Goal: Complete Application Form: Complete application form

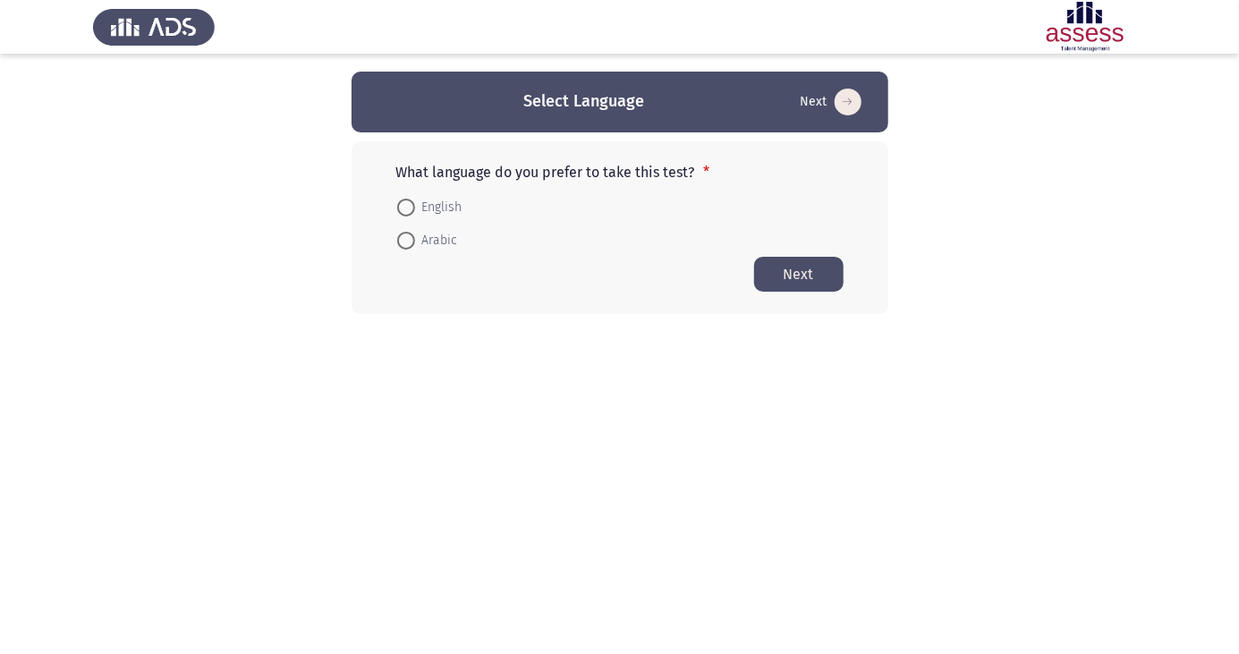
click at [407, 249] on span at bounding box center [406, 241] width 18 height 18
click at [407, 249] on input "Arabic" at bounding box center [406, 241] width 18 height 18
radio input "true"
click at [804, 271] on button "Next" at bounding box center [798, 273] width 89 height 35
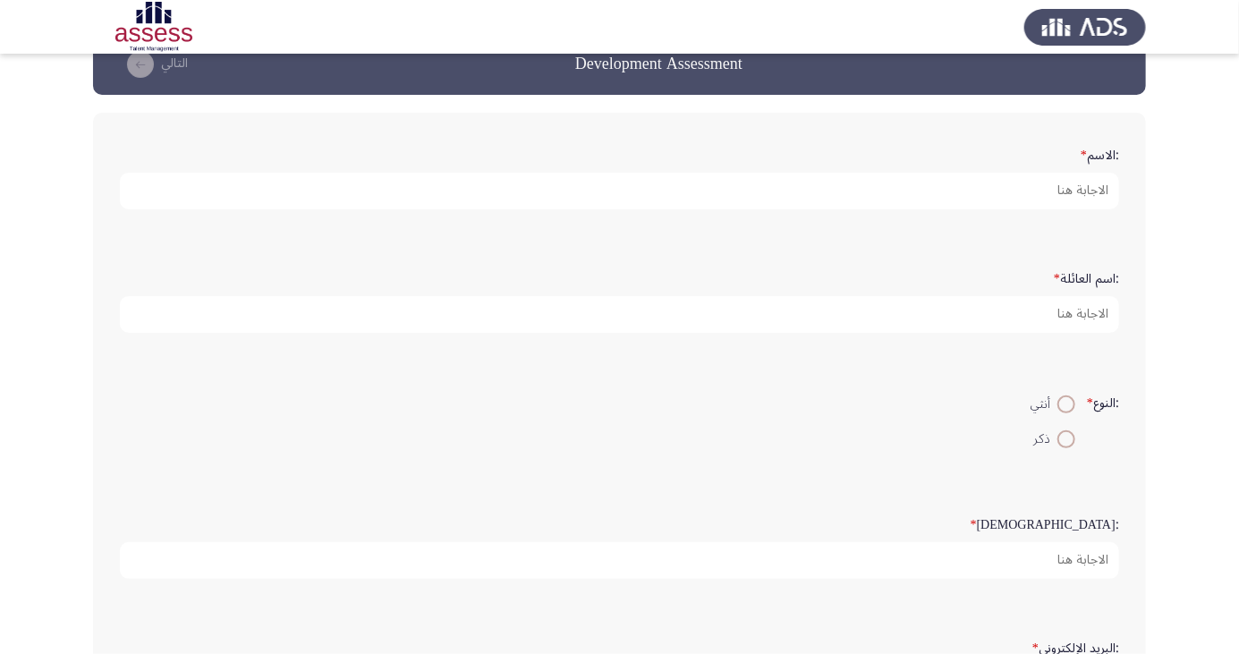
scroll to position [41, 0]
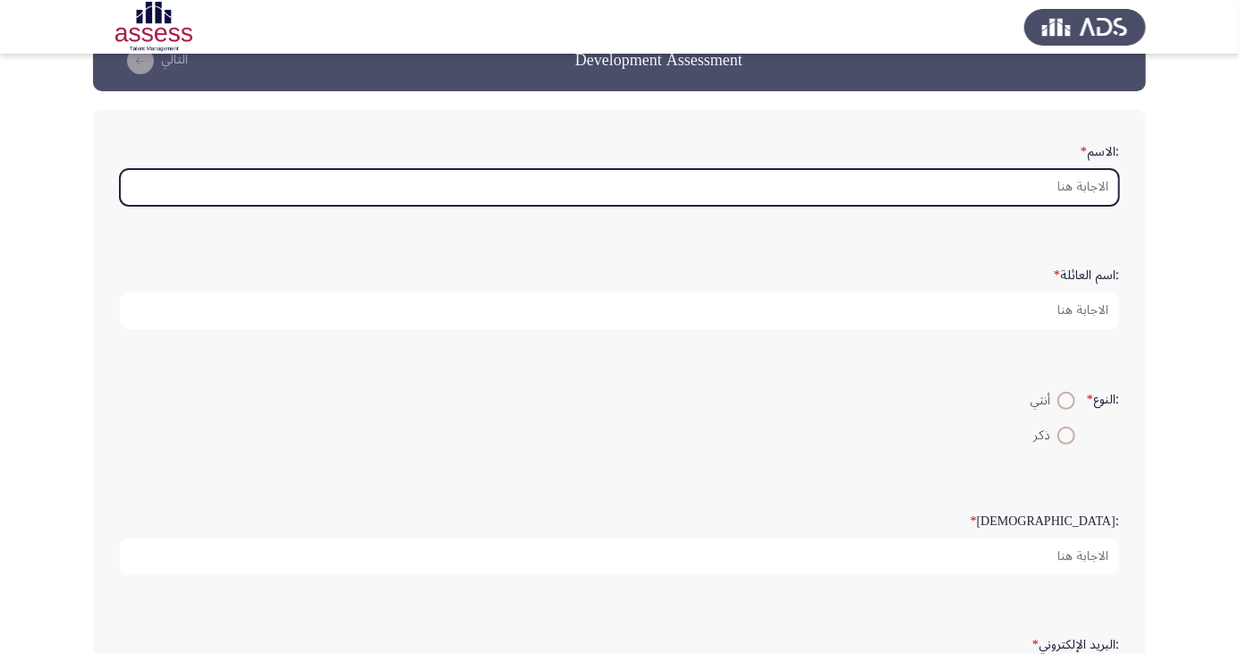
click at [1078, 179] on input ":الاسم *" at bounding box center [620, 187] width 1000 height 37
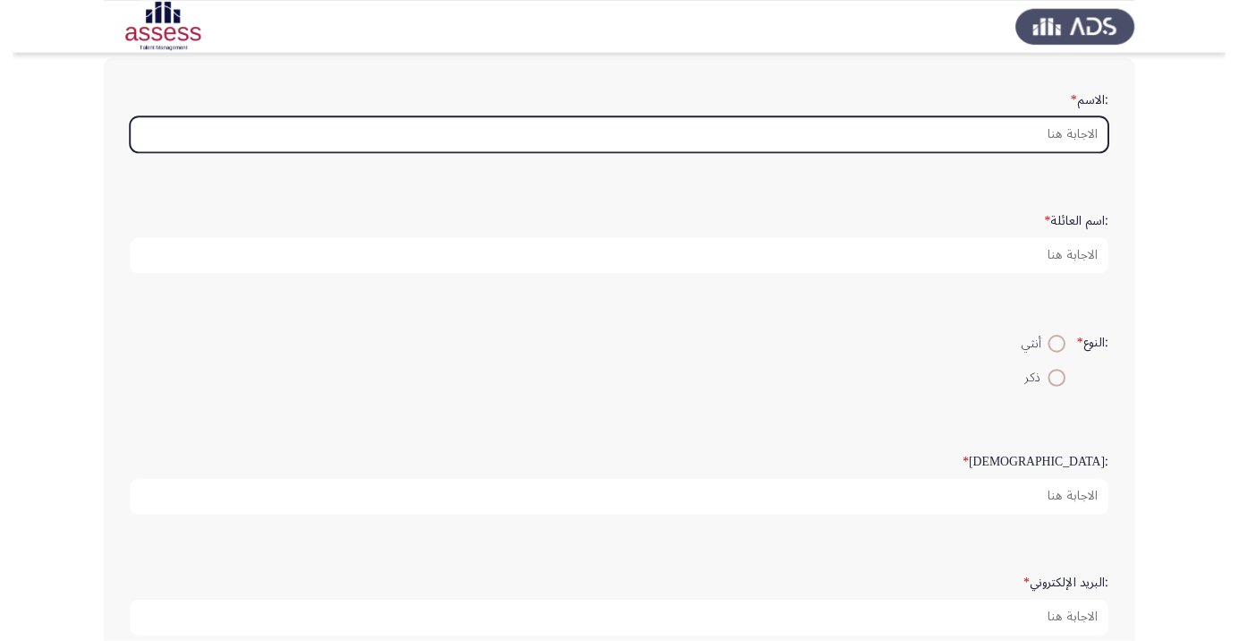
scroll to position [106, 0]
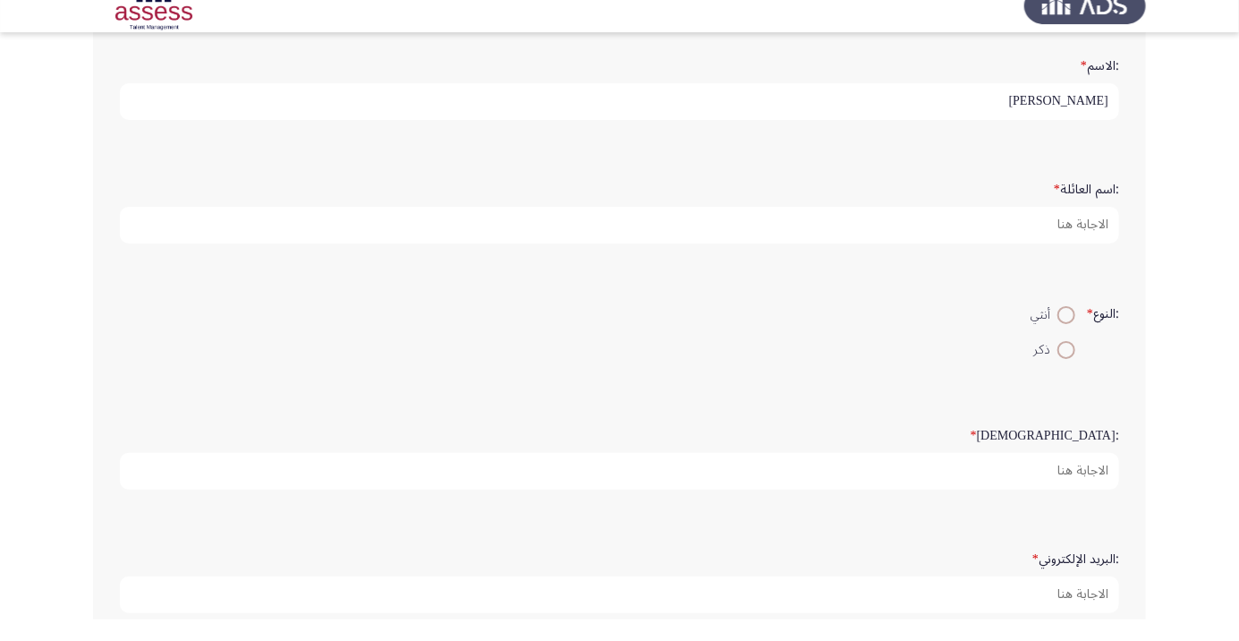
type input "[PERSON_NAME]"
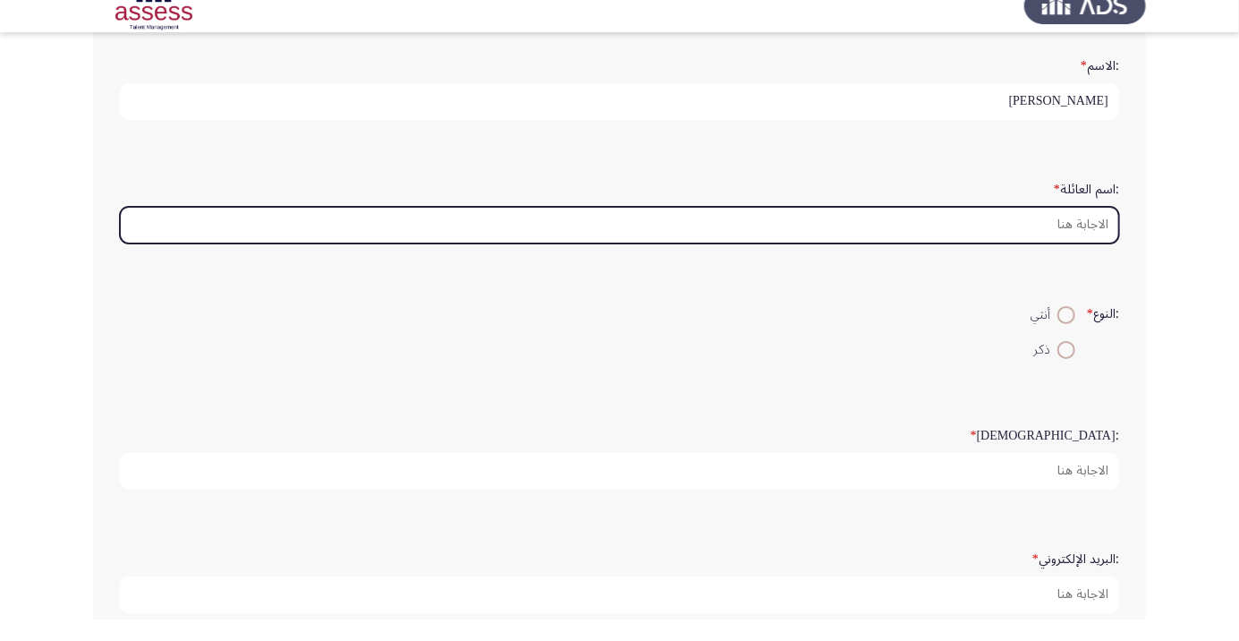
click at [1087, 243] on input ":اسم العائلة *" at bounding box center [620, 246] width 1000 height 37
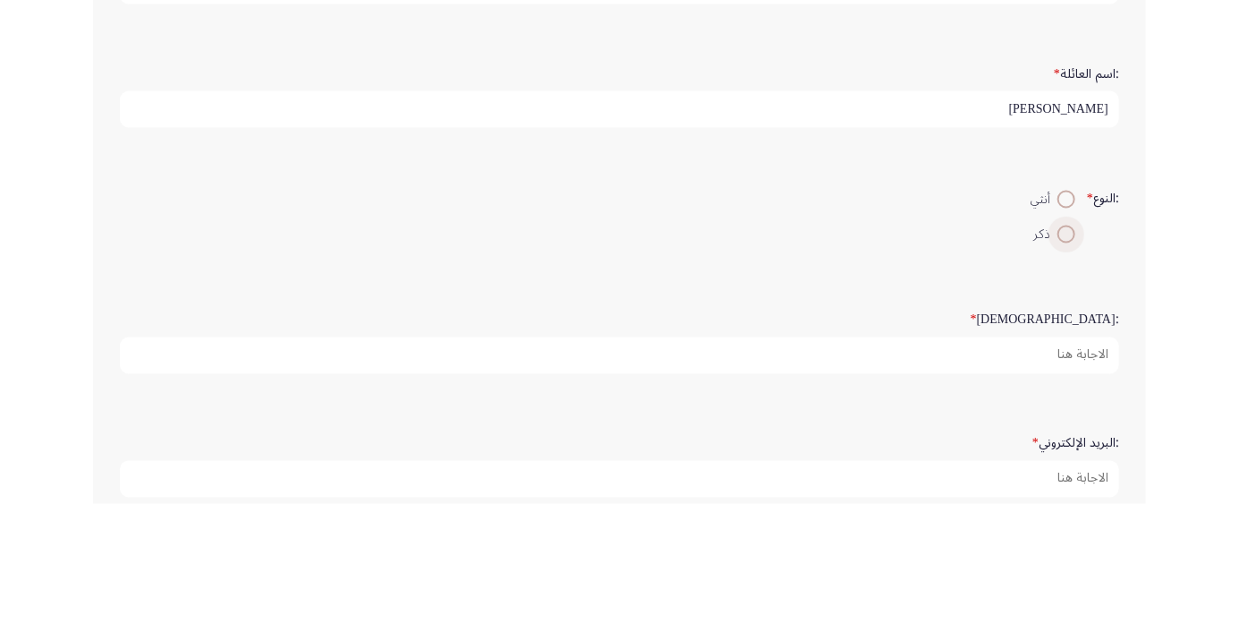
type input "[PERSON_NAME]"
click at [1067, 371] on span at bounding box center [1067, 371] width 0 height 0
click at [1064, 369] on input "ذكر" at bounding box center [1067, 371] width 18 height 18
radio input "true"
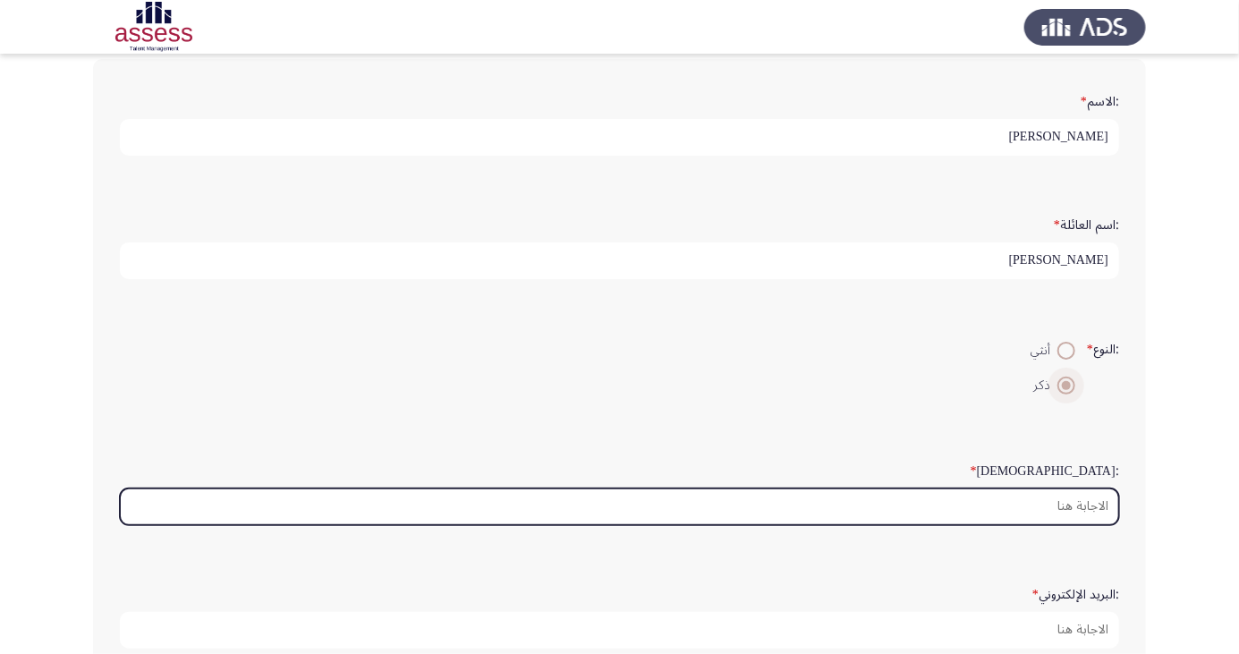
click at [1083, 509] on input ":السن *" at bounding box center [620, 507] width 1000 height 37
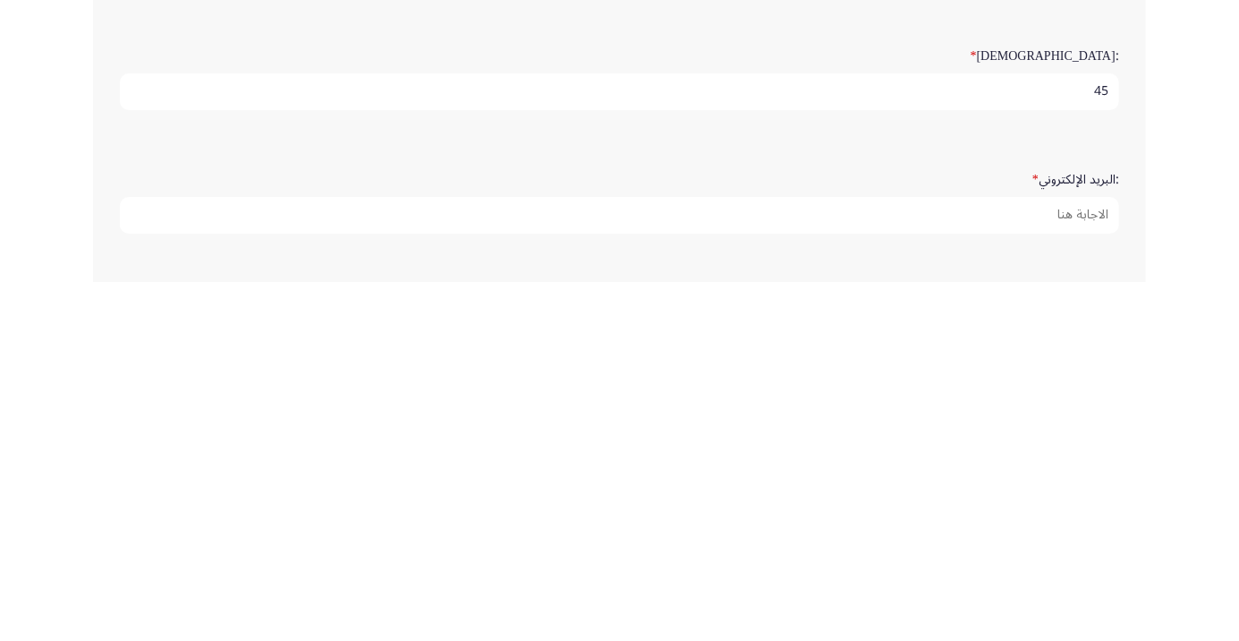
scroll to position [150, 0]
type input "45"
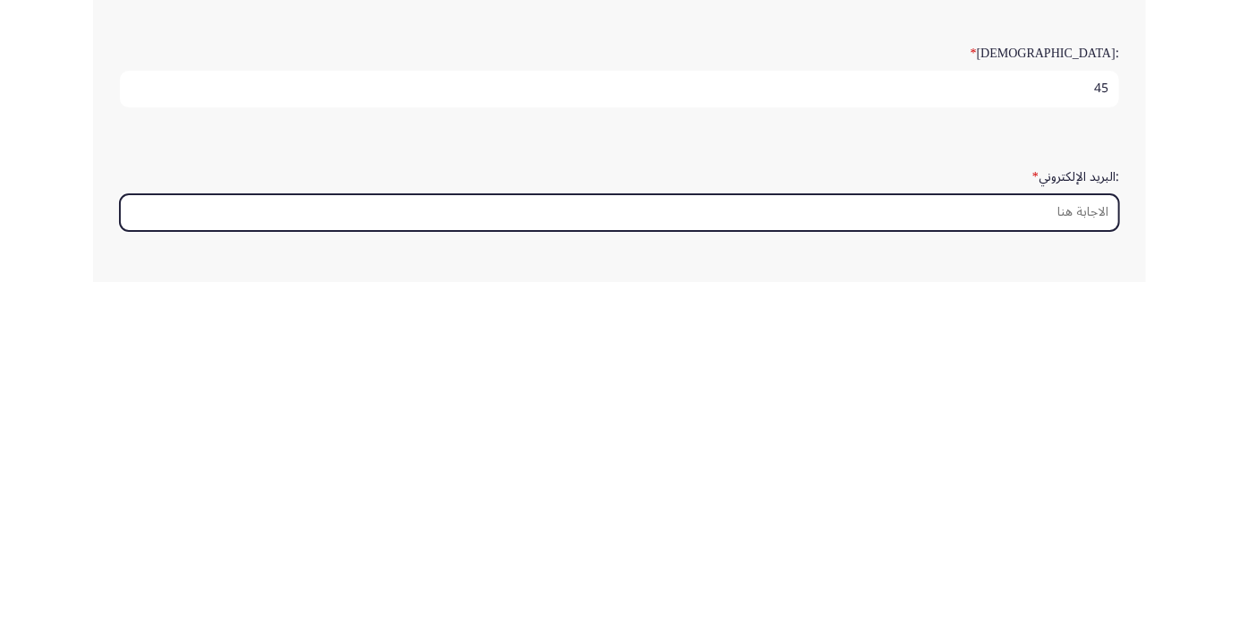
click at [1090, 567] on input ":البريد الإلكتروني *" at bounding box center [620, 571] width 1000 height 37
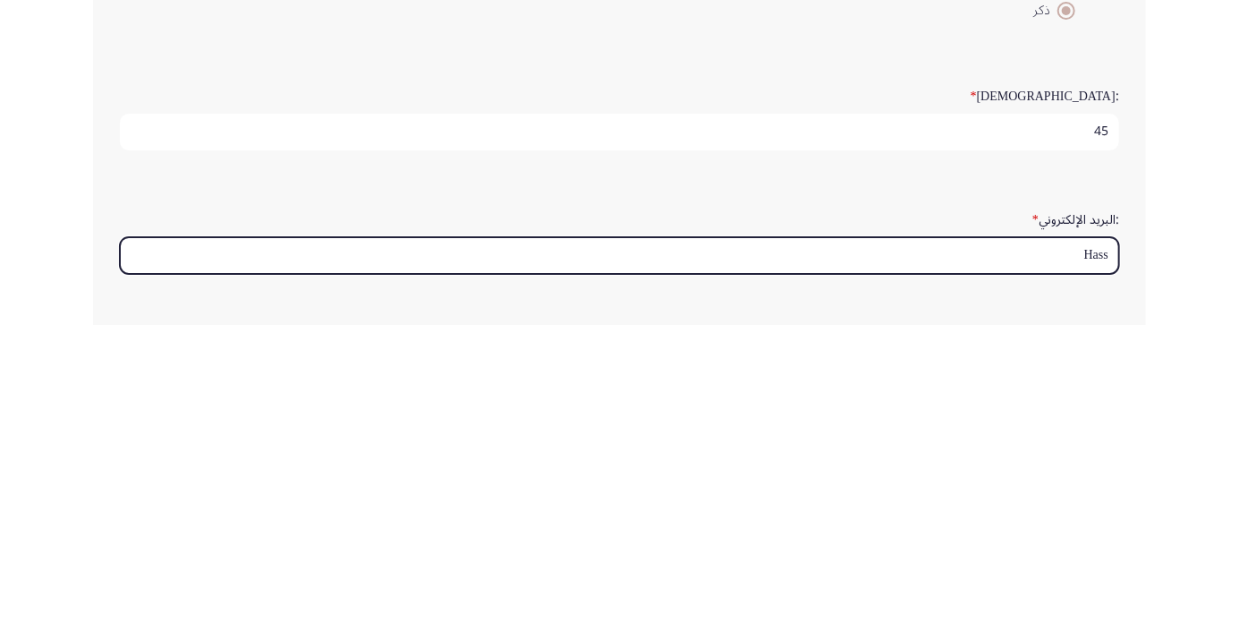
type input "Hassa"
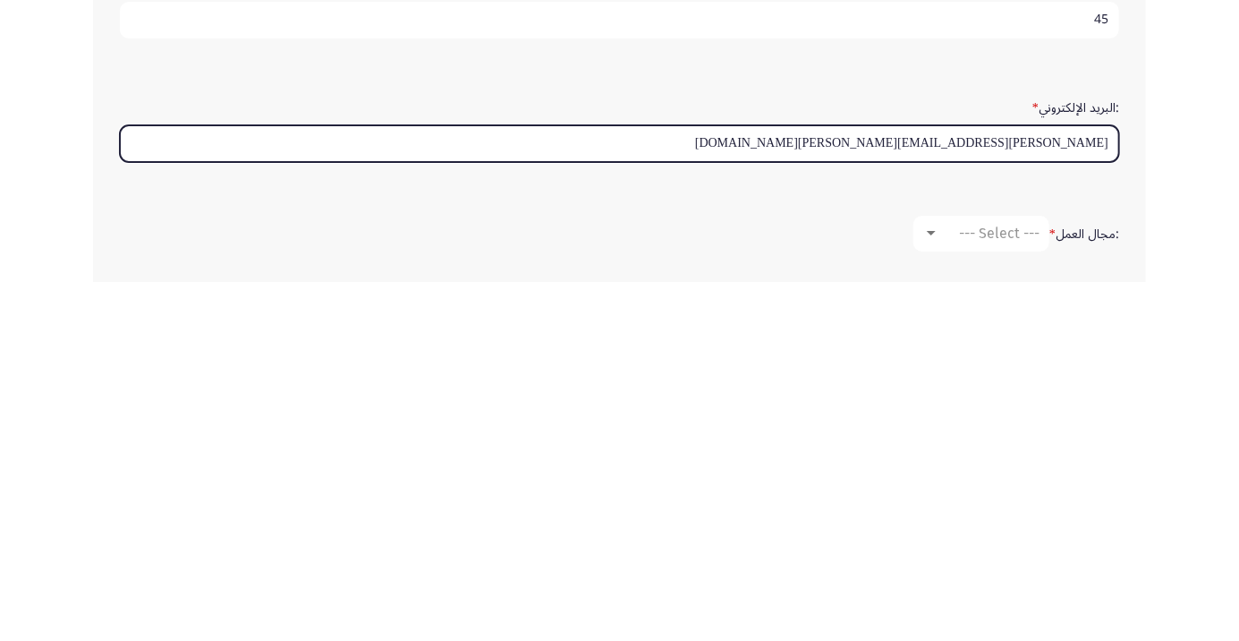
scroll to position [232, 0]
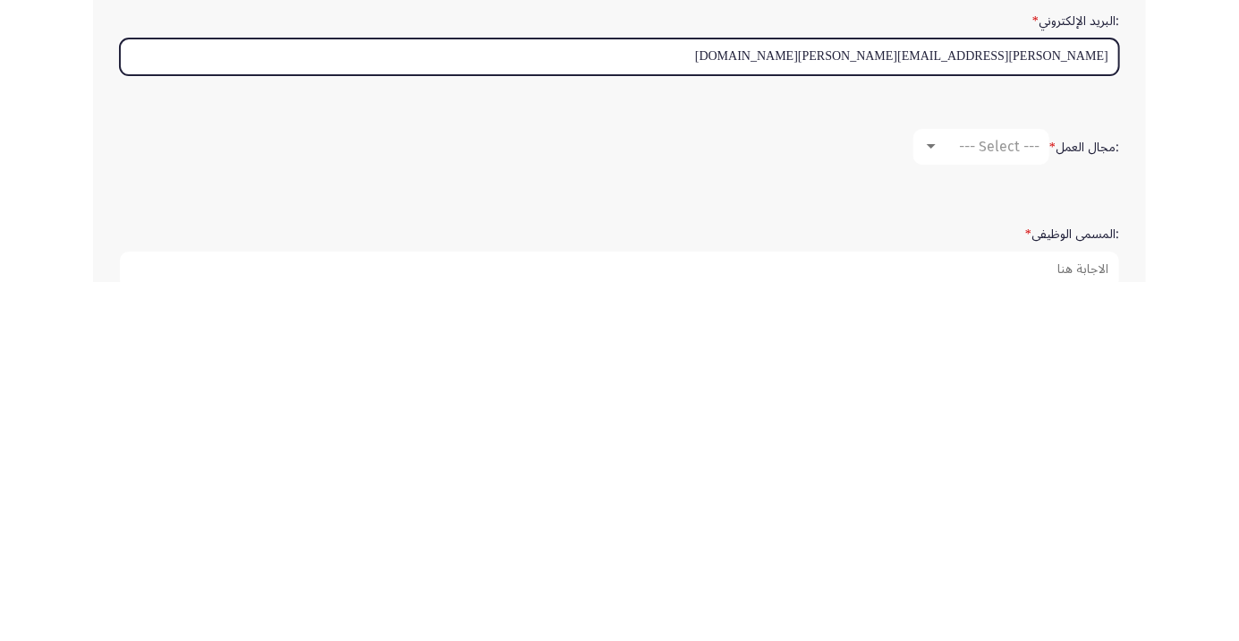
type input "[PERSON_NAME][EMAIL_ADDRESS][PERSON_NAME][DOMAIN_NAME]"
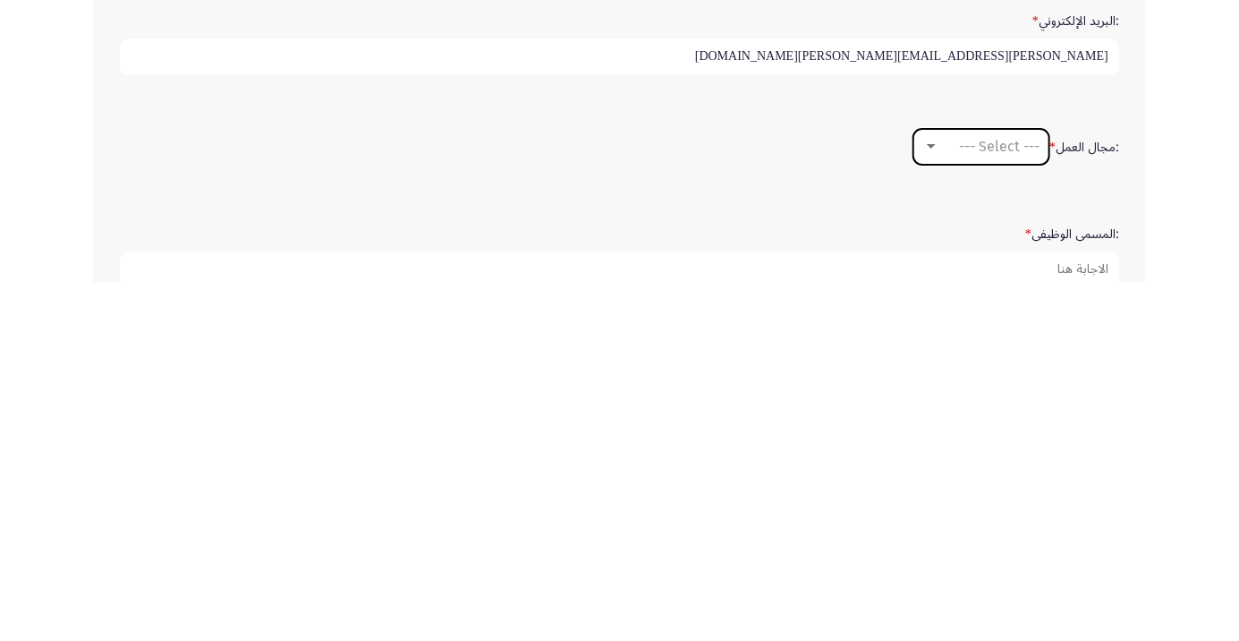
click at [928, 503] on div at bounding box center [931, 505] width 9 height 4
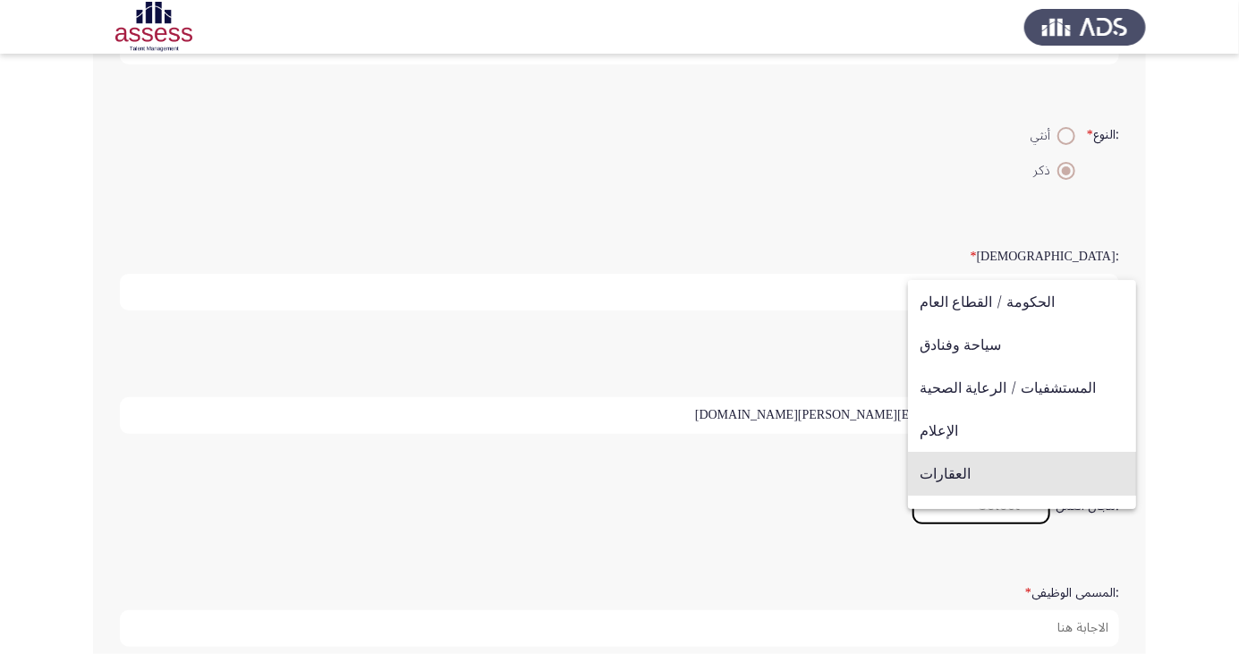
scroll to position [587, 0]
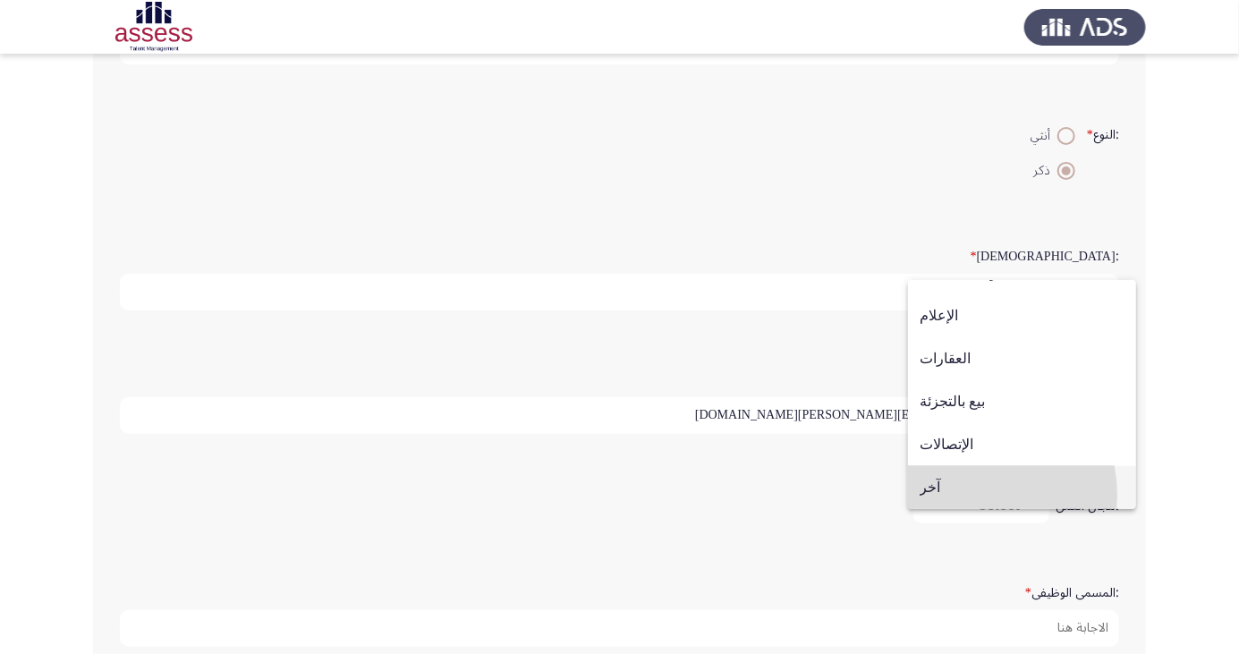
click at [967, 495] on span "آخر" at bounding box center [1022, 487] width 205 height 43
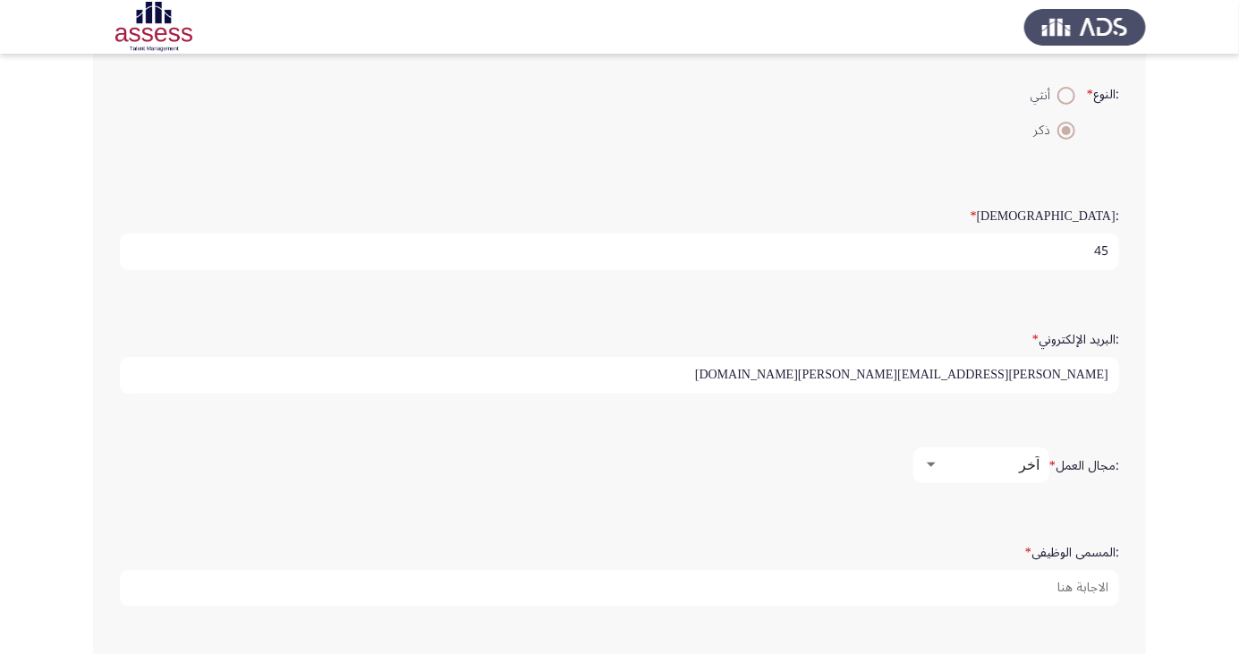
scroll to position [446, 0]
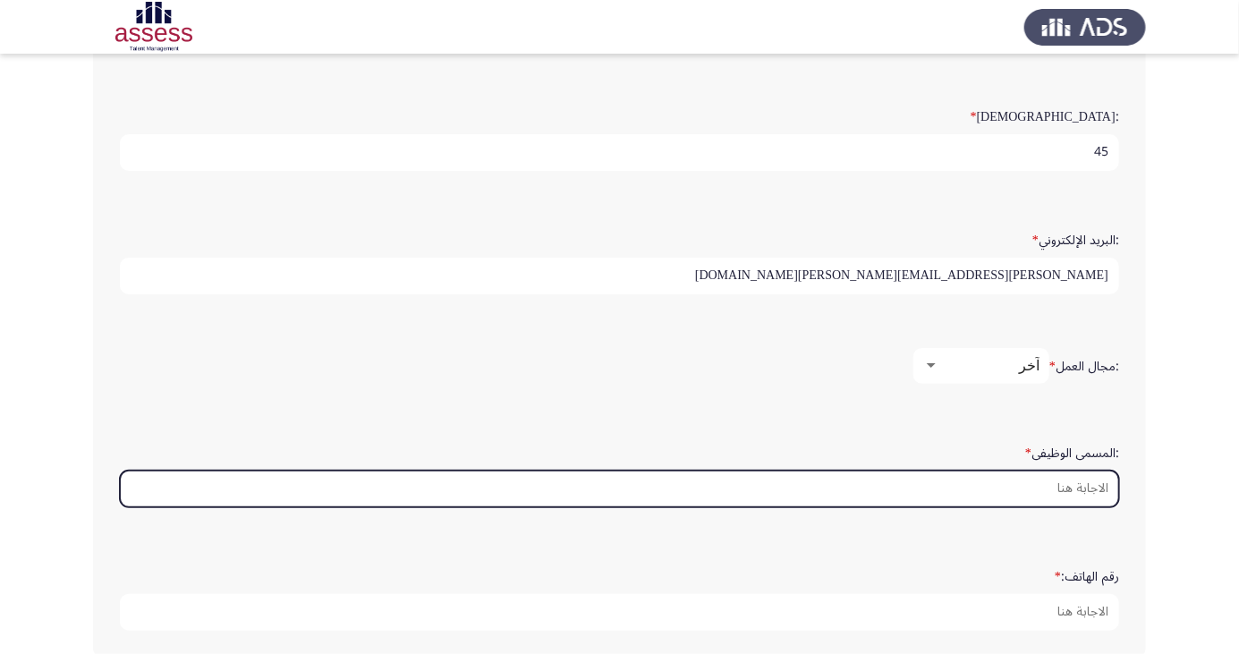
click at [1086, 486] on input ":المسمى الوظيفى *" at bounding box center [620, 489] width 1000 height 37
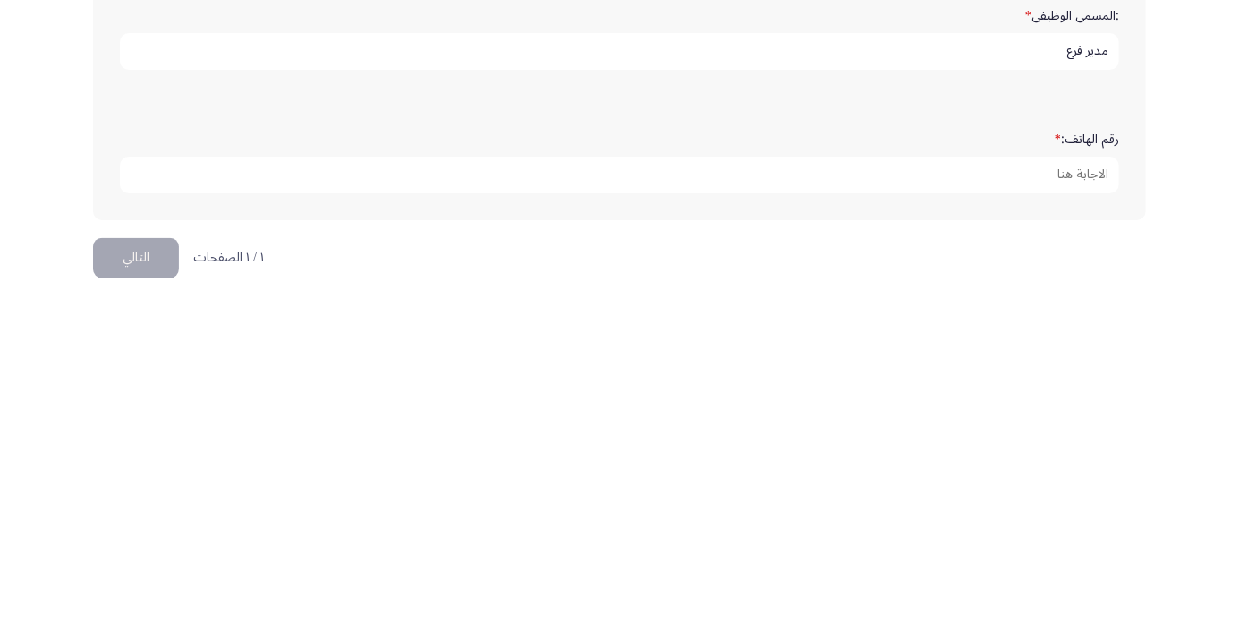
scroll to position [525, 0]
type input "مدير فرع"
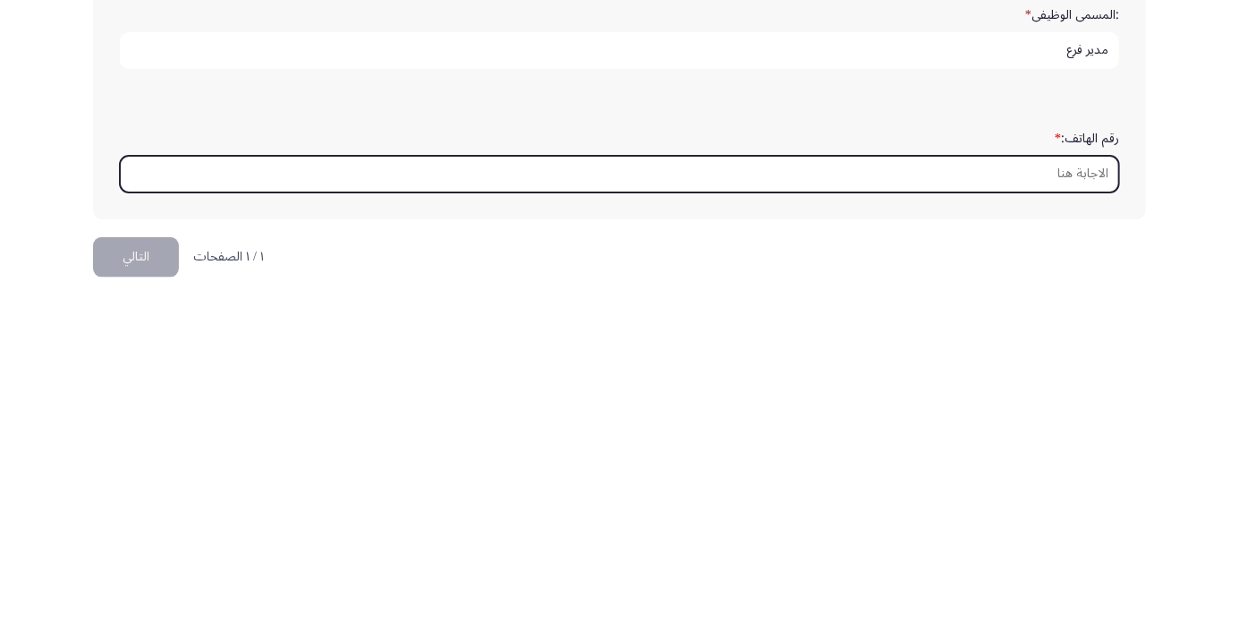
click at [1095, 530] on input "رقم الهاتف: *" at bounding box center [620, 533] width 1000 height 37
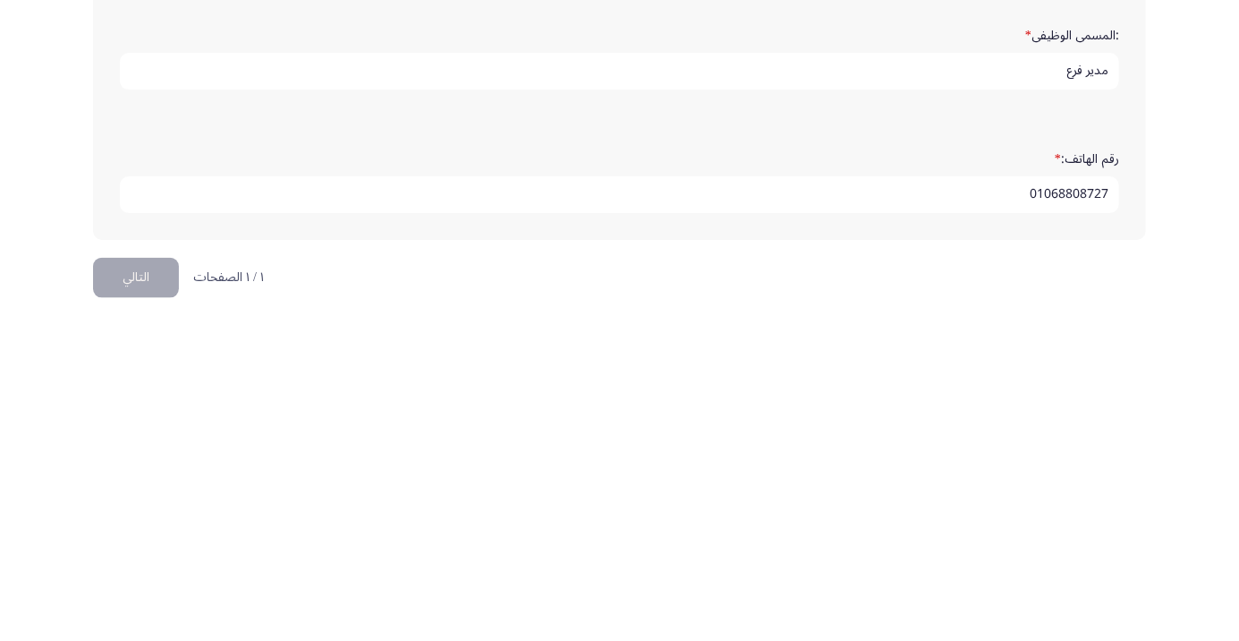
scroll to position [545, 0]
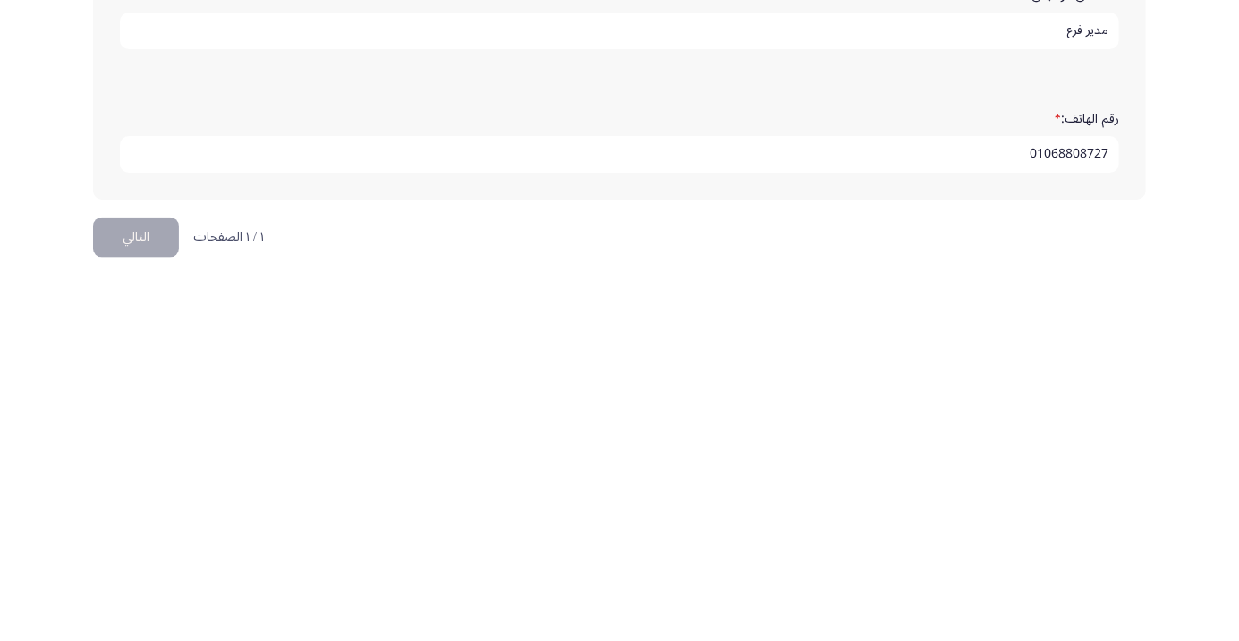
type input "01068808727"
click at [123, 592] on button "التالي" at bounding box center [136, 596] width 86 height 40
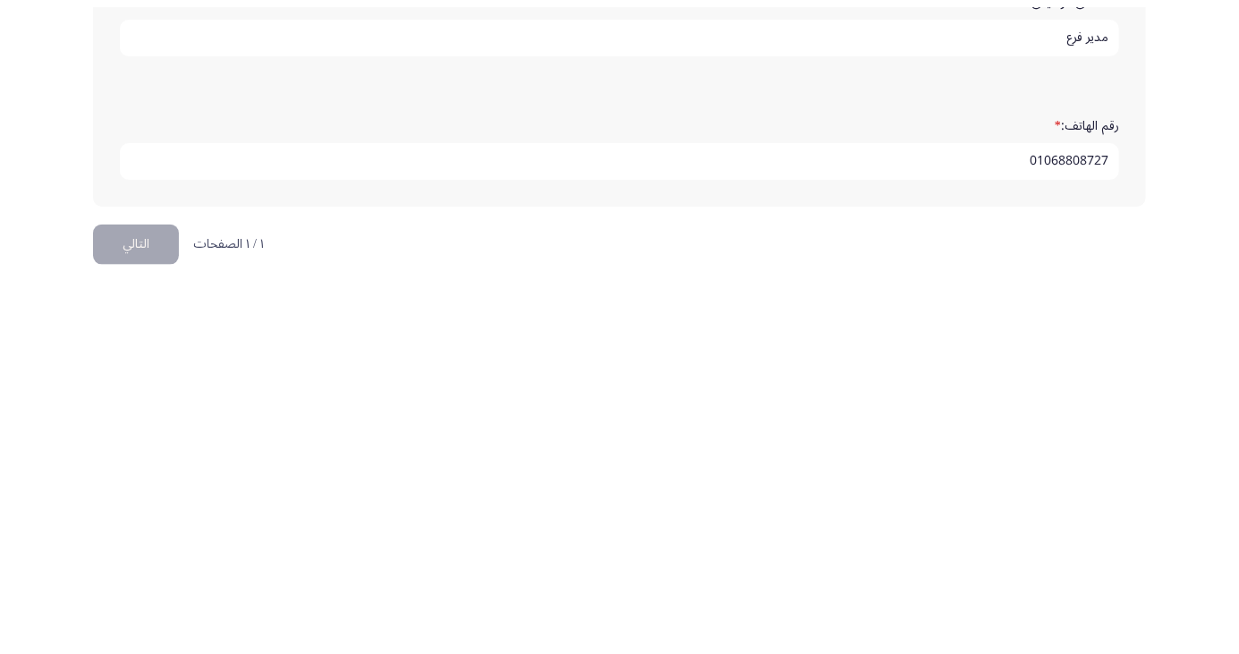
scroll to position [0, 0]
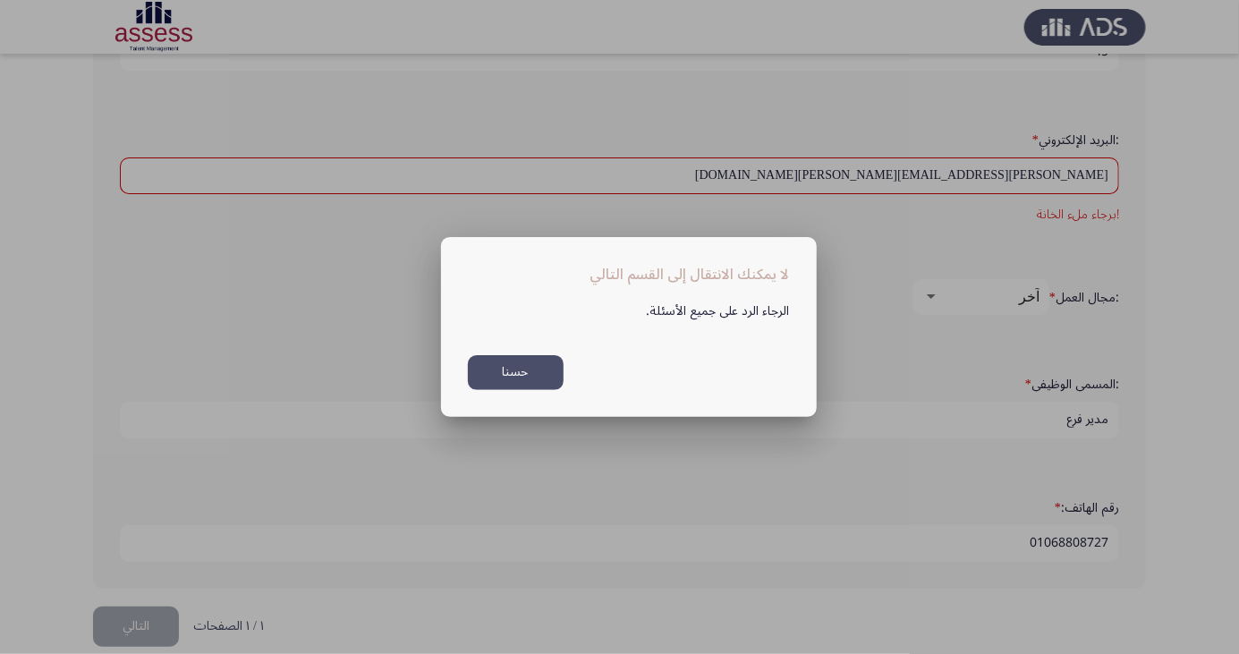
click at [515, 369] on button "حسنا" at bounding box center [516, 372] width 96 height 35
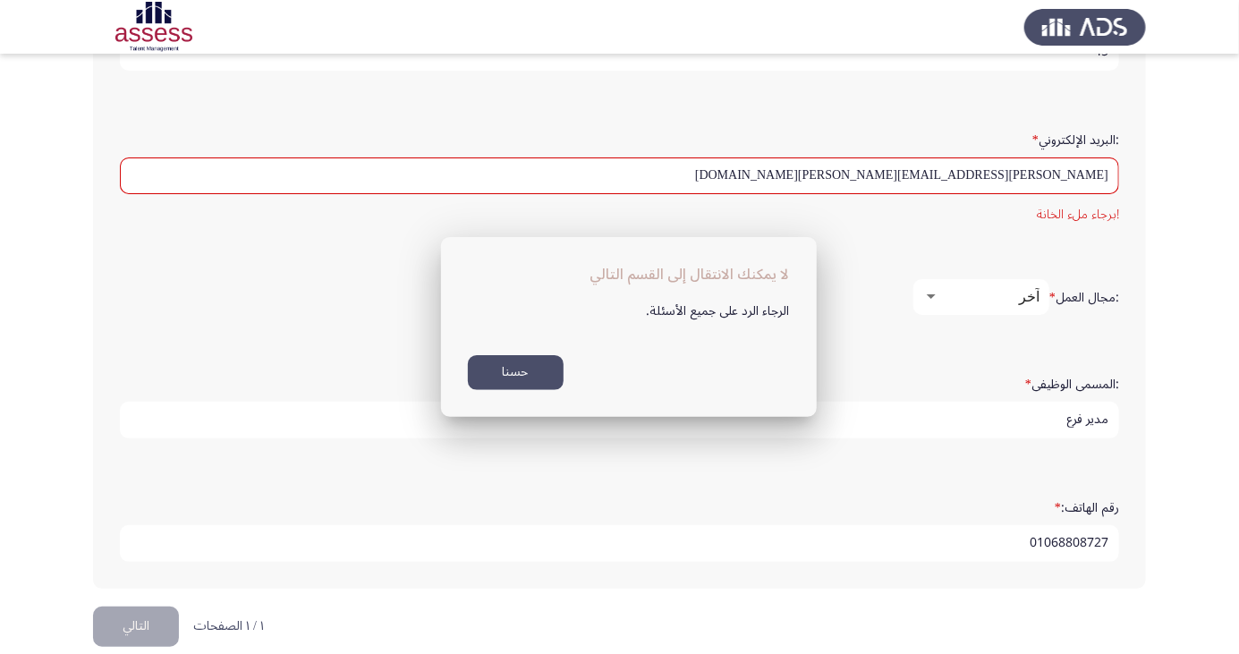
scroll to position [545, 0]
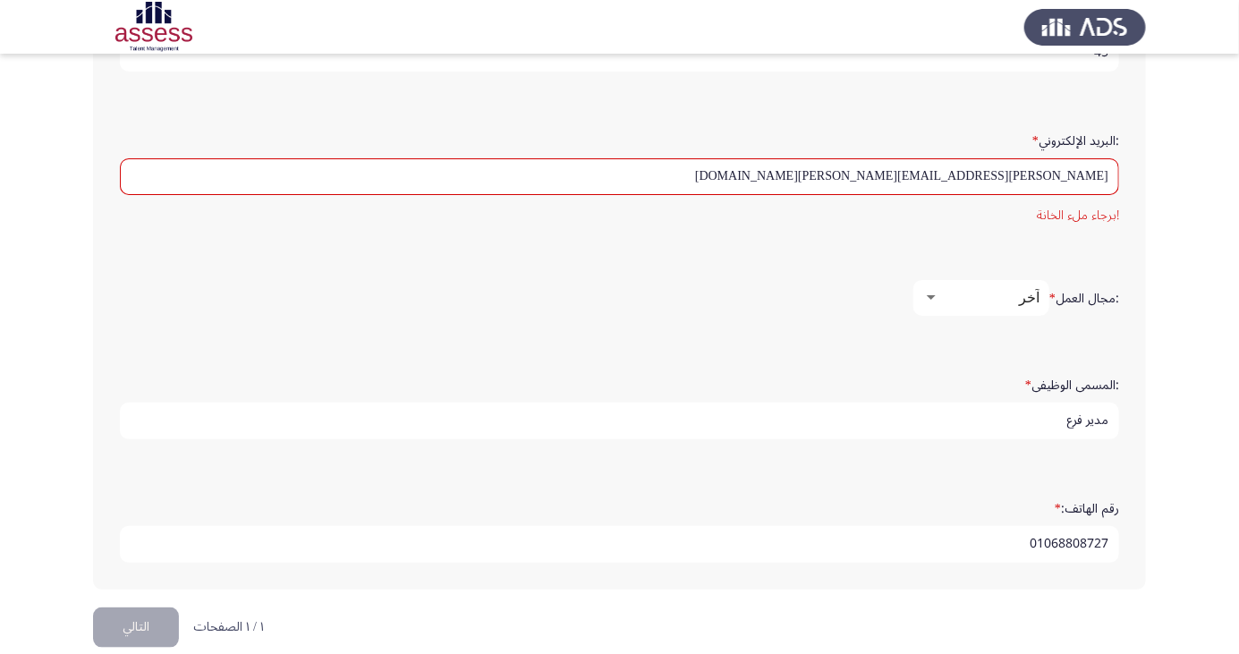
click at [930, 295] on div at bounding box center [931, 297] width 9 height 4
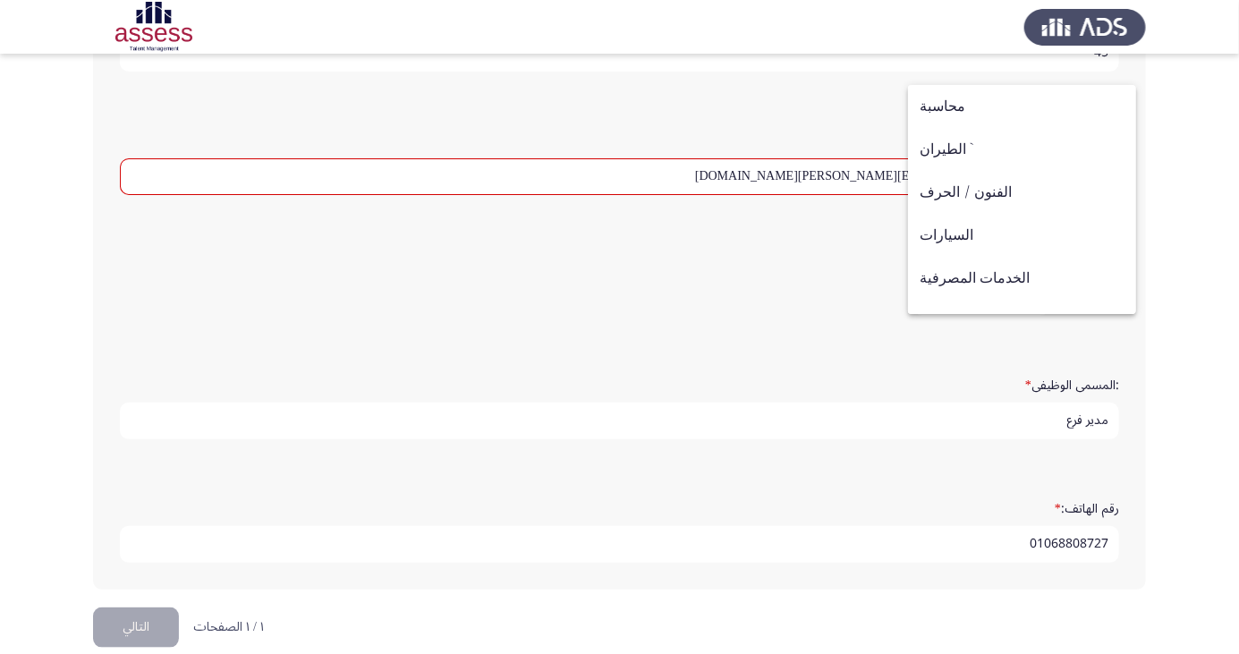
scroll to position [587, 0]
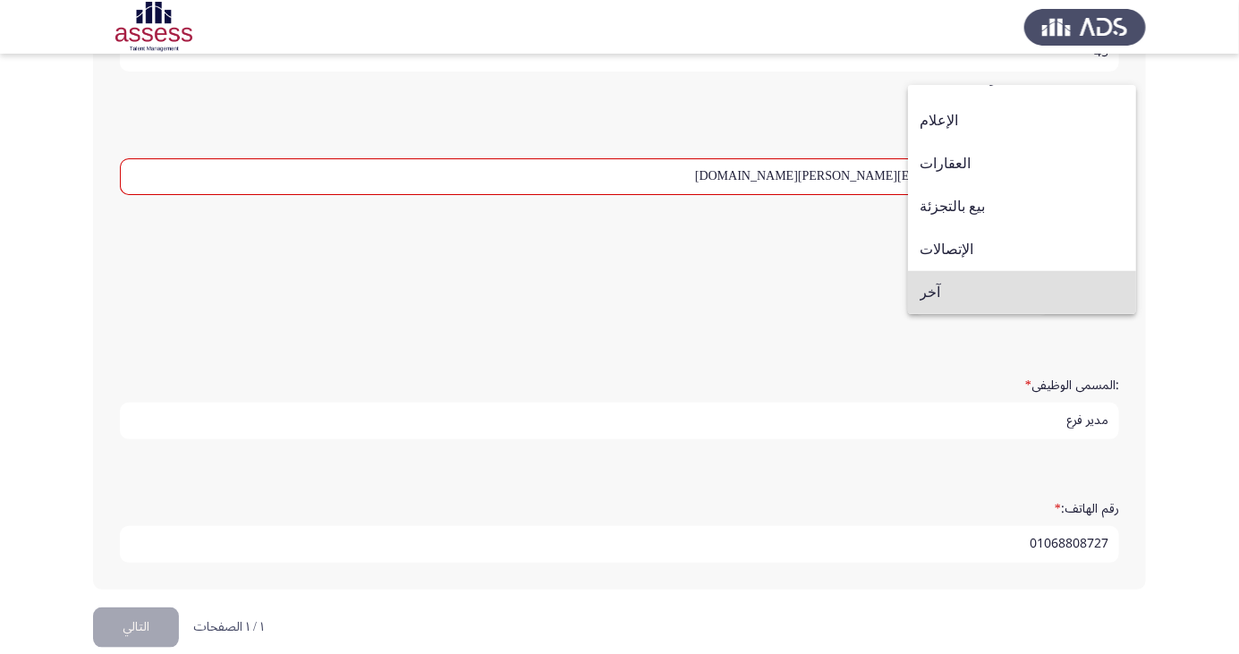
click at [985, 300] on span "آخر" at bounding box center [1022, 292] width 205 height 43
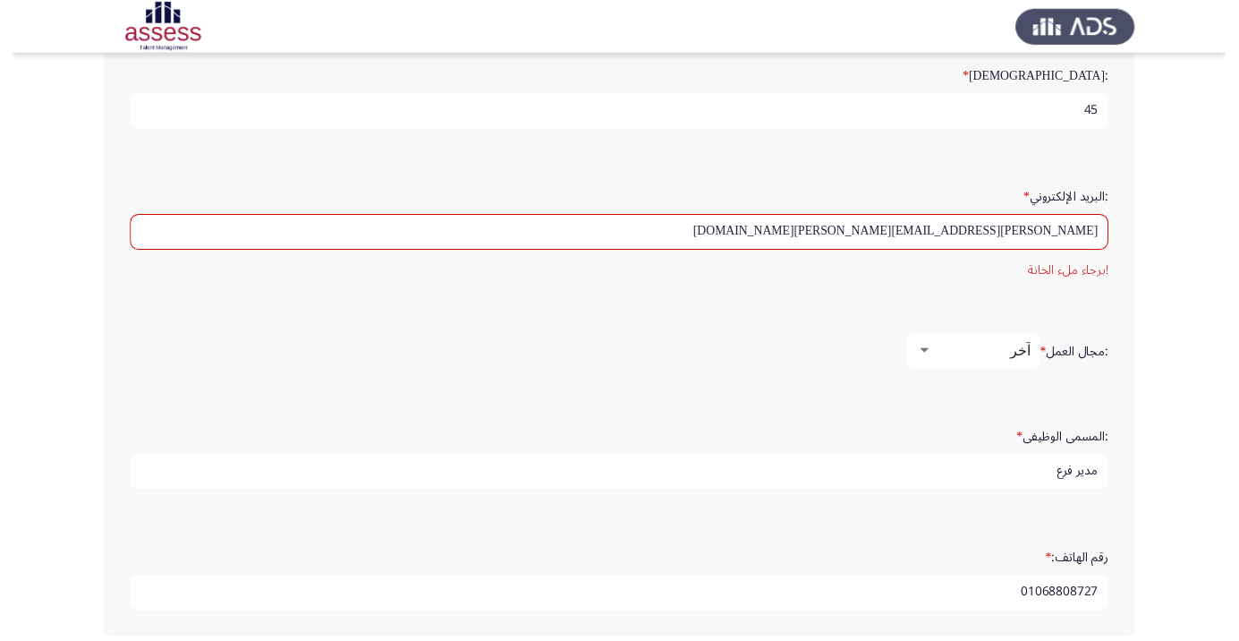
scroll to position [506, 0]
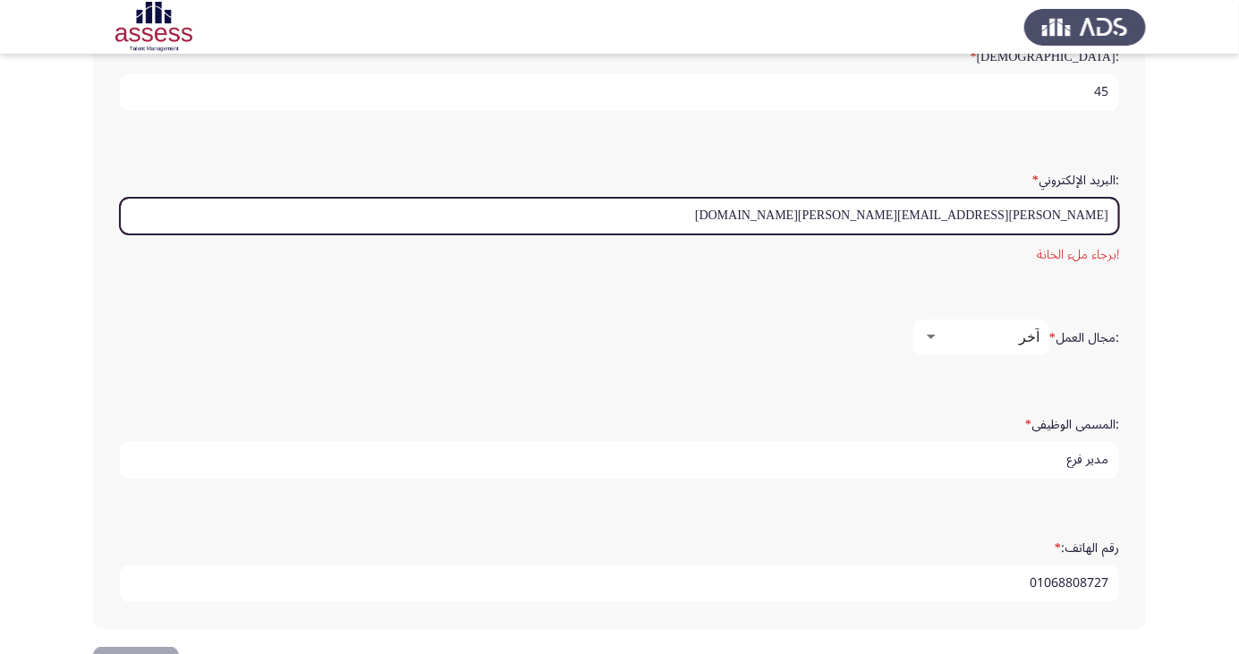
click at [1105, 209] on input "[PERSON_NAME][EMAIL_ADDRESS][PERSON_NAME][DOMAIN_NAME]" at bounding box center [620, 216] width 1000 height 37
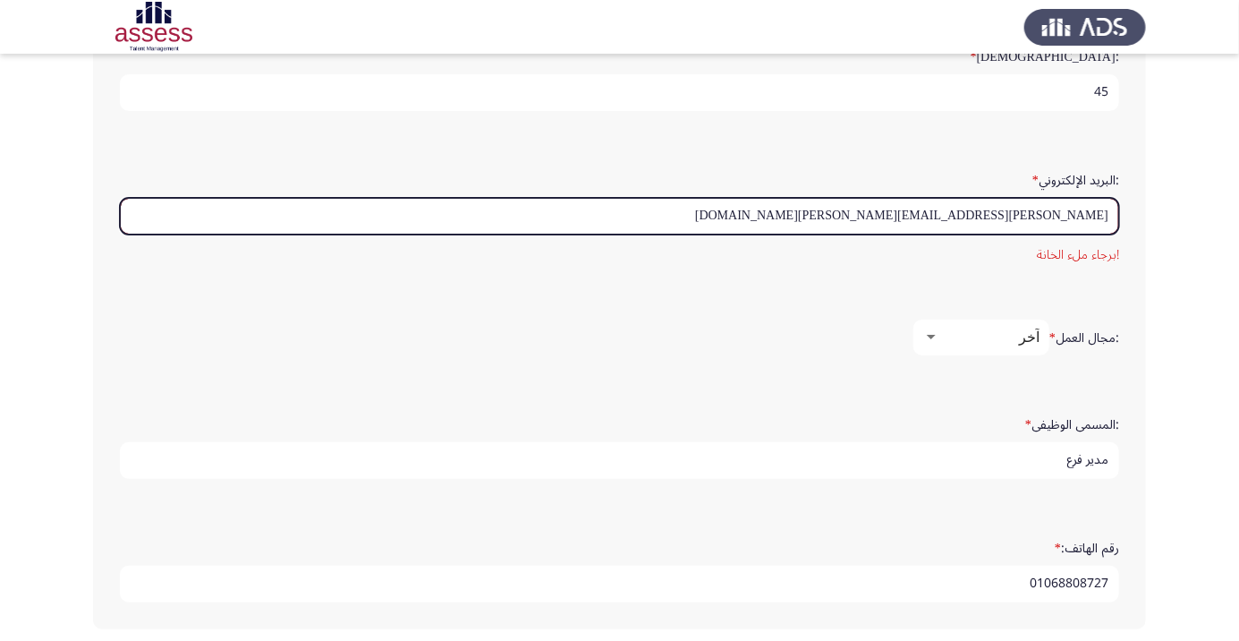
click at [1043, 209] on input "[PERSON_NAME][EMAIL_ADDRESS][PERSON_NAME][DOMAIN_NAME]" at bounding box center [620, 216] width 1000 height 37
click at [1103, 214] on input "[PERSON_NAME][EMAIL_ADDRESS][PERSON_NAME][DOMAIN_NAME]" at bounding box center [620, 216] width 1000 height 37
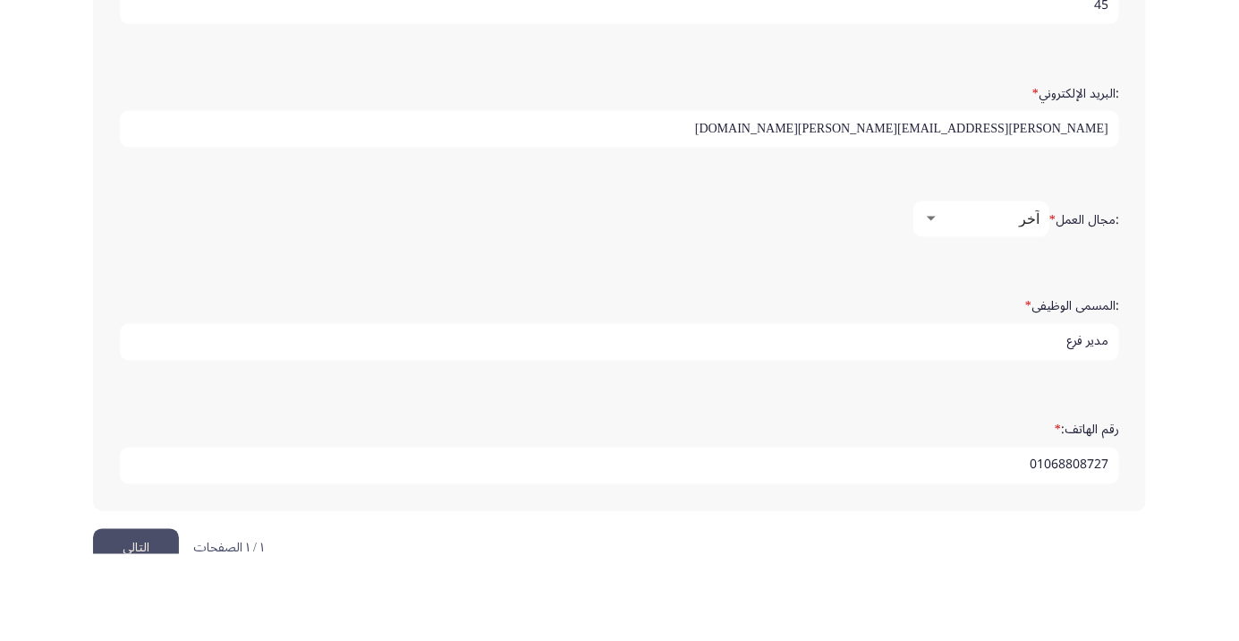
scroll to position [545, 0]
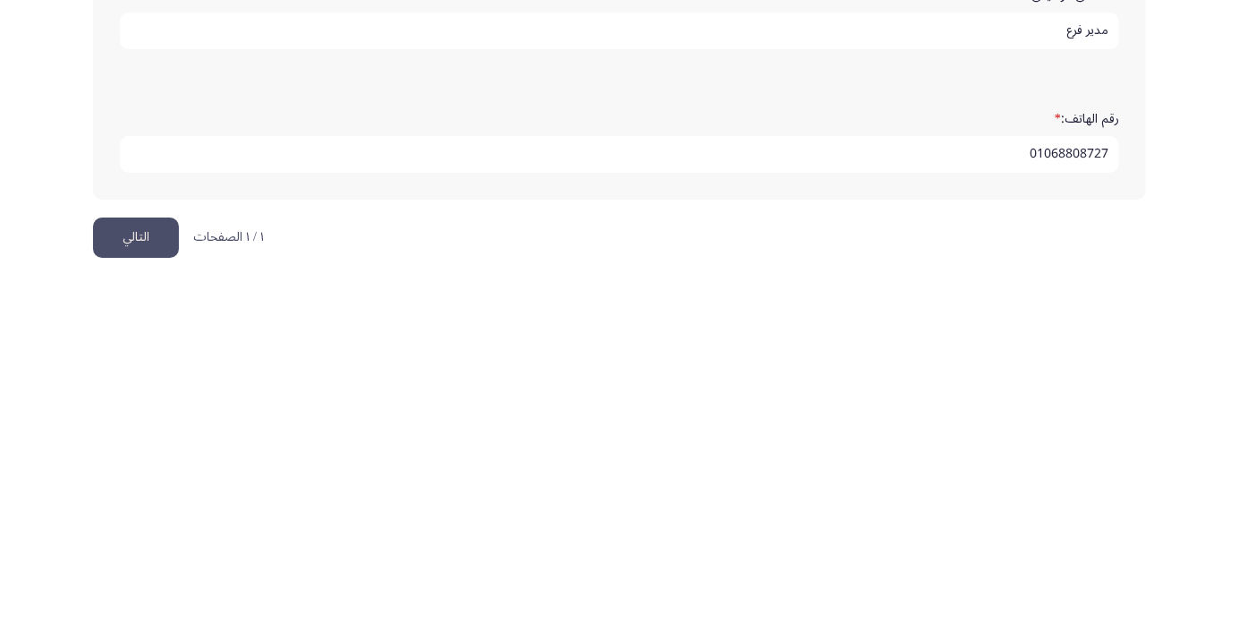
type input "[PERSON_NAME][EMAIL_ADDRESS][PERSON_NAME][DOMAIN_NAME]"
click at [128, 602] on button "التالي" at bounding box center [136, 596] width 86 height 40
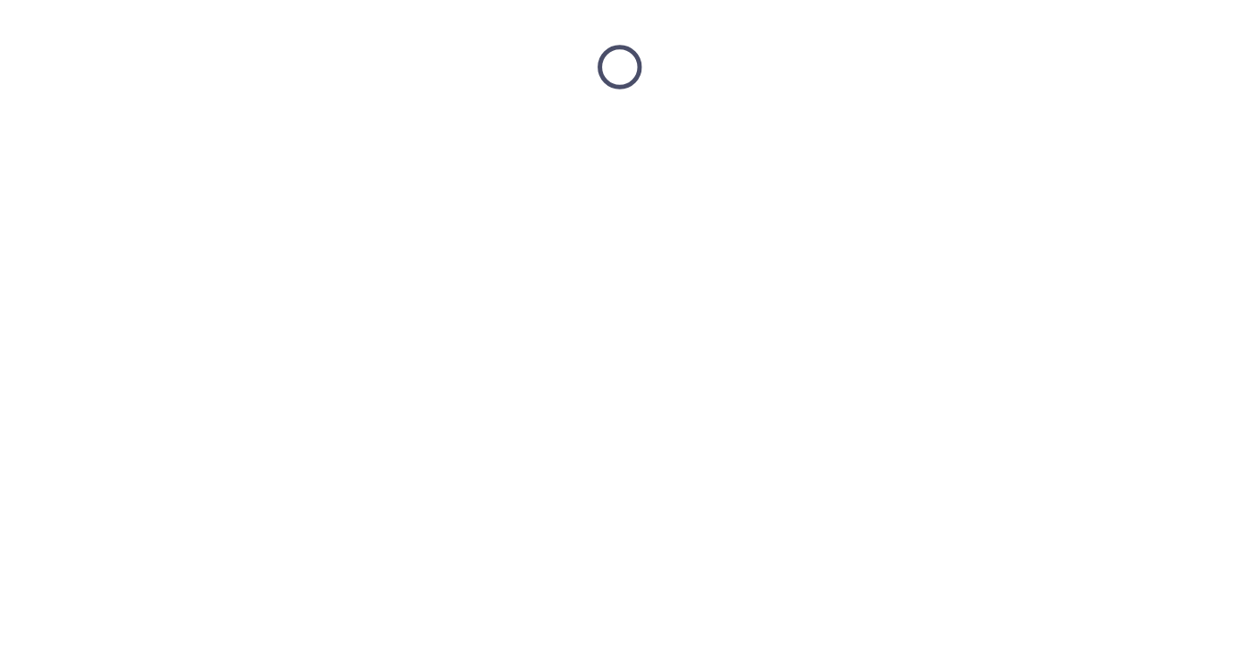
scroll to position [0, 0]
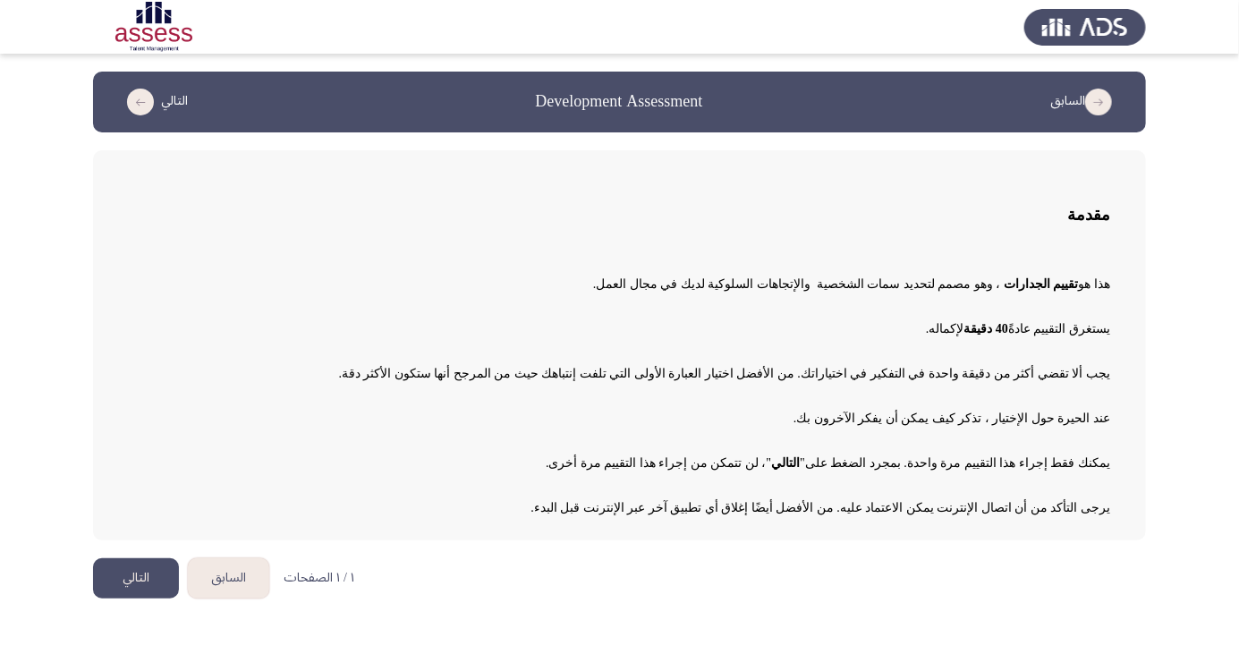
click at [132, 586] on button "التالي" at bounding box center [136, 578] width 86 height 40
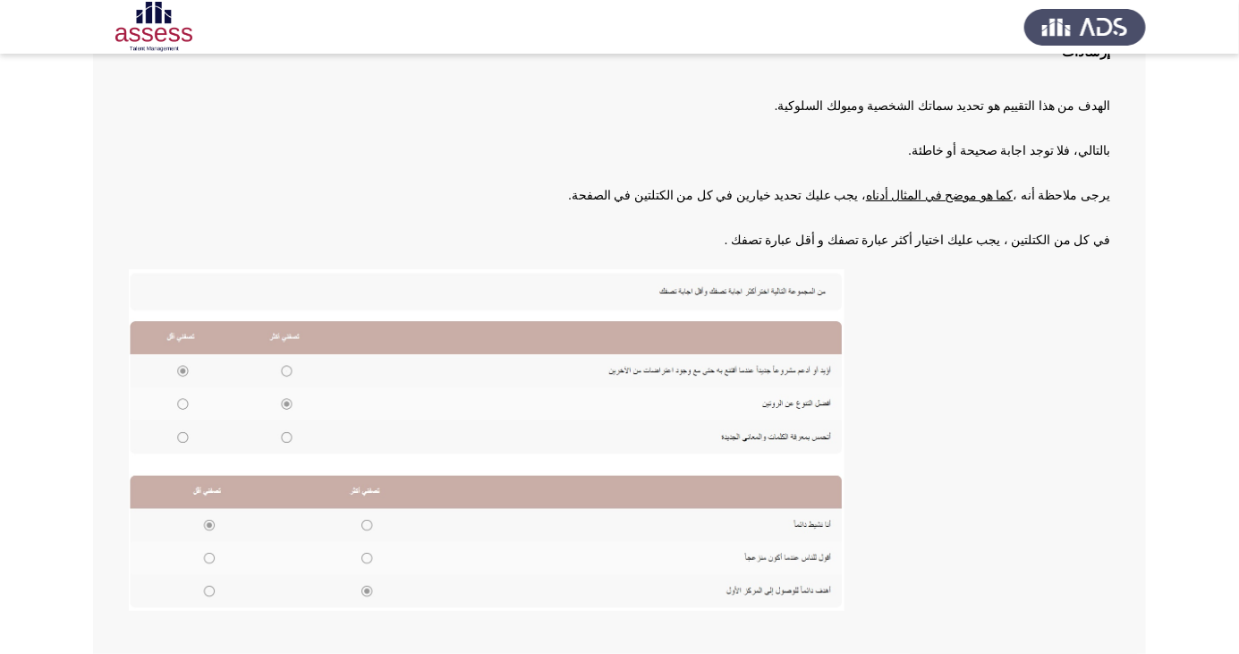
scroll to position [183, 0]
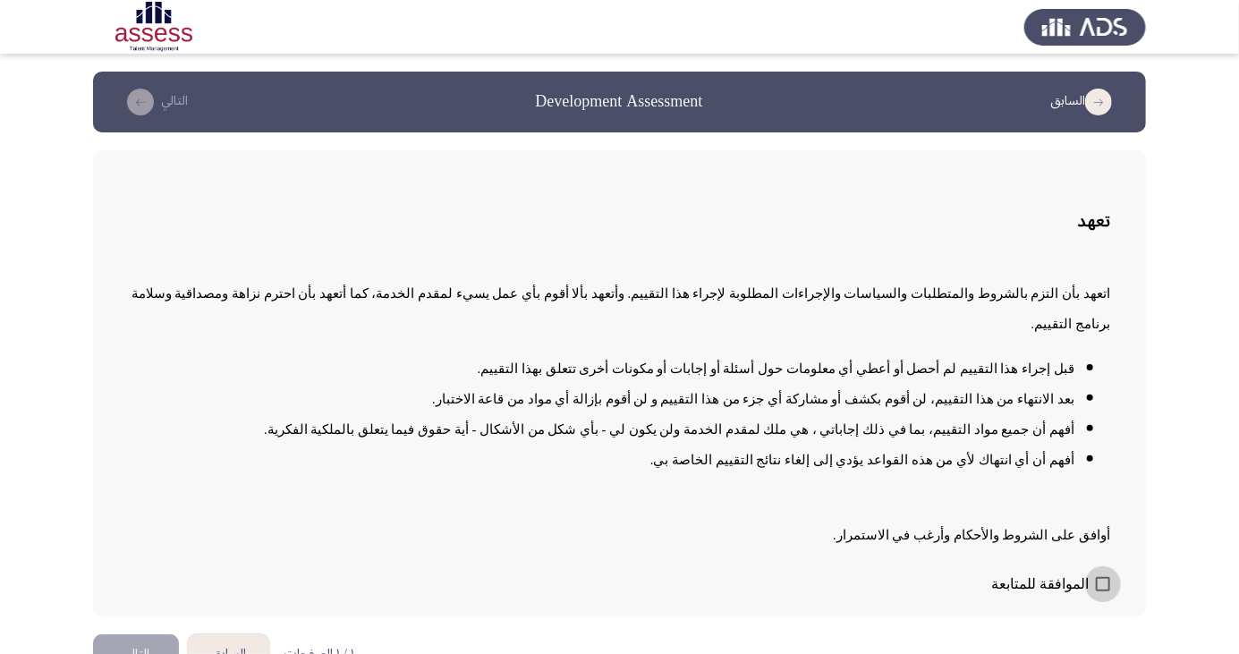
click at [1104, 592] on span at bounding box center [1103, 584] width 14 height 14
click at [1103, 592] on input "الموافقة للمتابعة" at bounding box center [1103, 592] width 1 height 1
checkbox input "true"
click at [132, 653] on button "التالي" at bounding box center [136, 654] width 86 height 40
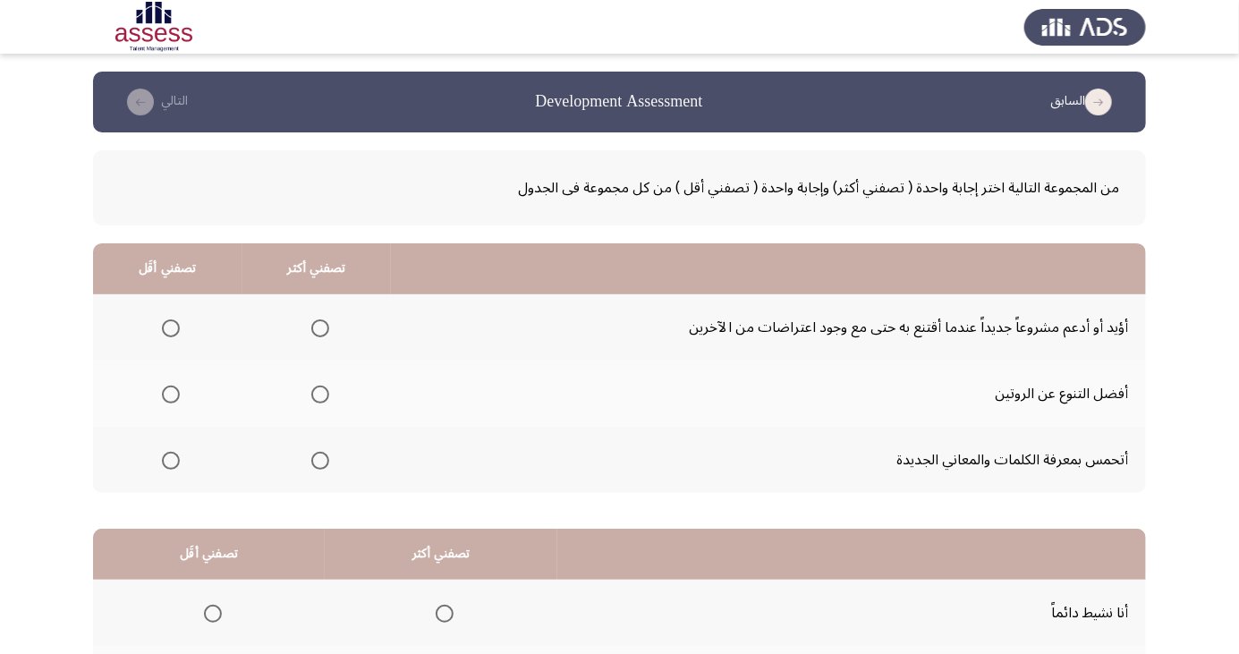
click at [320, 328] on span "Select an option" at bounding box center [320, 328] width 0 height 0
click at [319, 328] on input "Select an option" at bounding box center [320, 328] width 18 height 18
click at [320, 395] on span "Select an option" at bounding box center [320, 395] width 0 height 0
click at [319, 394] on input "Select an option" at bounding box center [320, 395] width 18 height 18
click at [322, 465] on span "Select an option" at bounding box center [320, 461] width 18 height 18
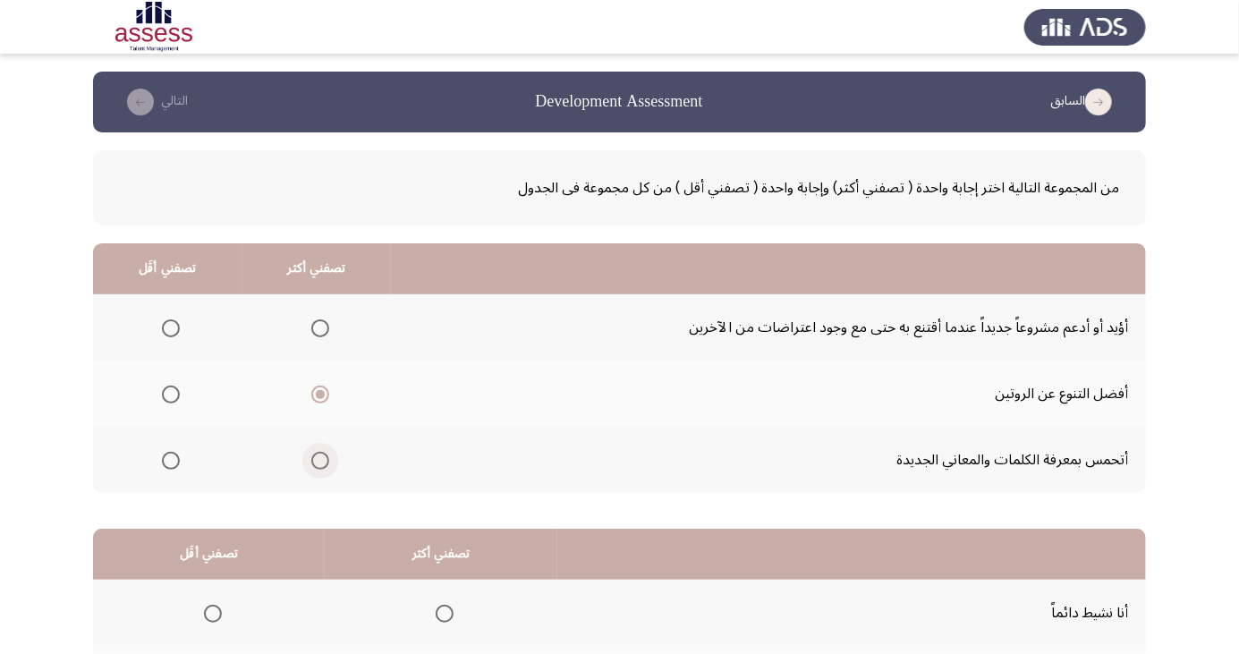
click at [322, 465] on input "Select an option" at bounding box center [320, 461] width 18 height 18
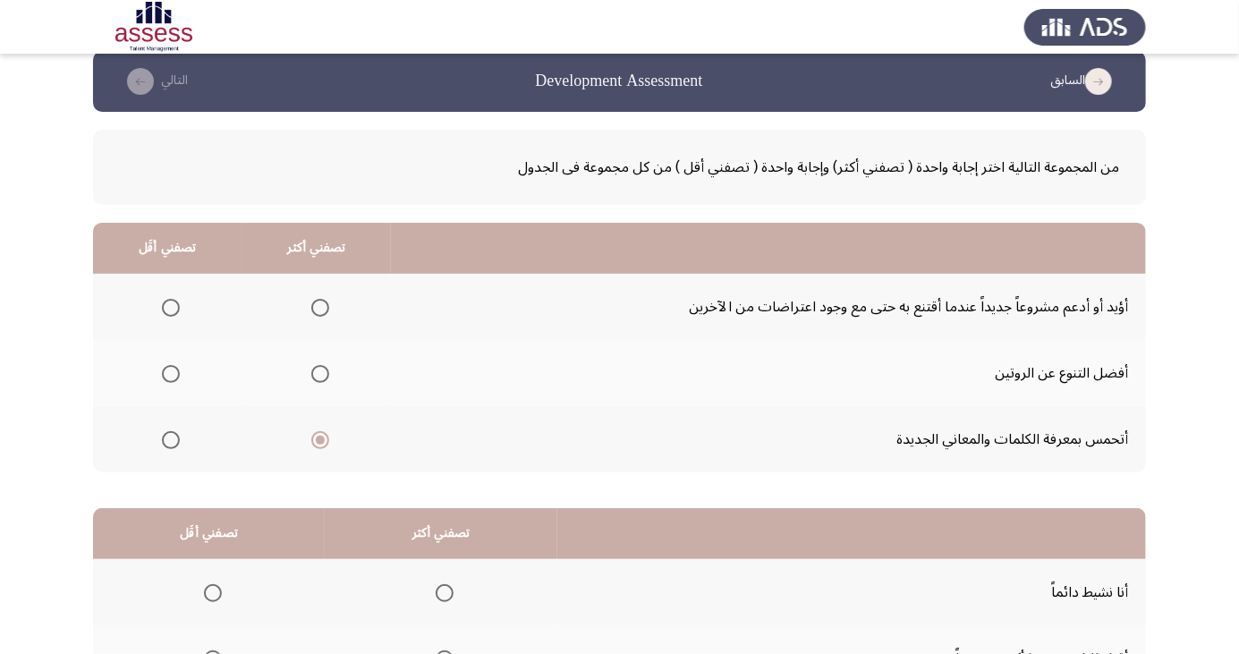
scroll to position [163, 0]
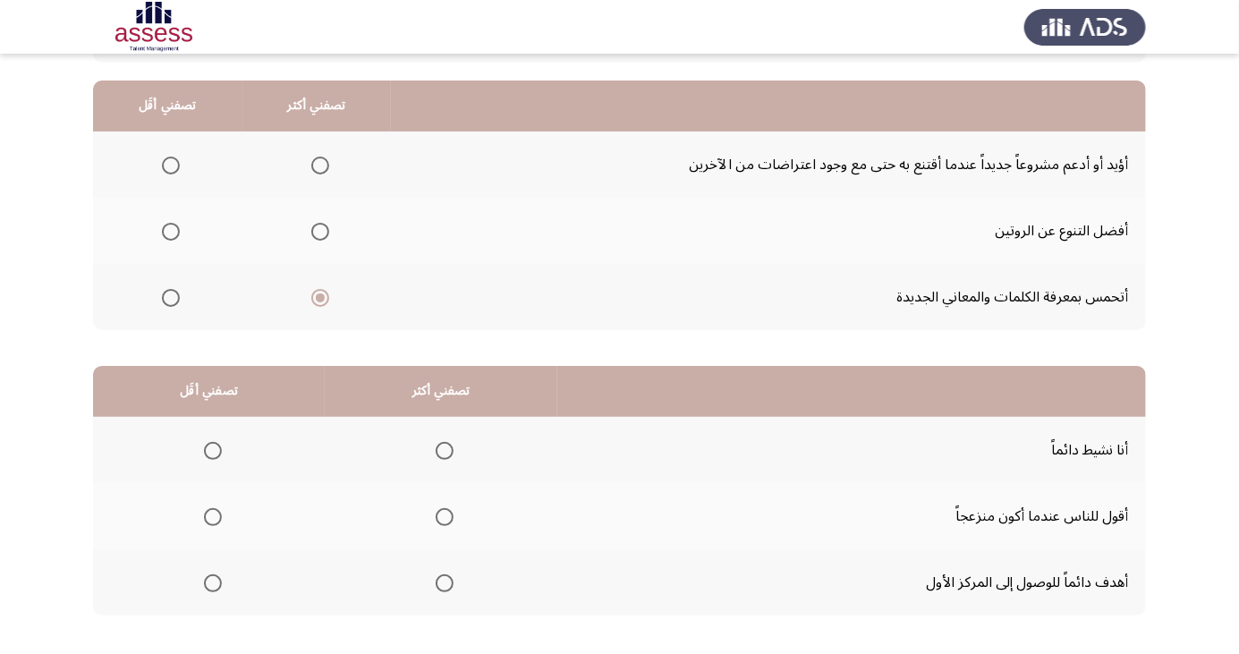
click at [445, 451] on span "Select an option" at bounding box center [445, 451] width 0 height 0
click at [442, 449] on input "Select an option" at bounding box center [445, 451] width 18 height 18
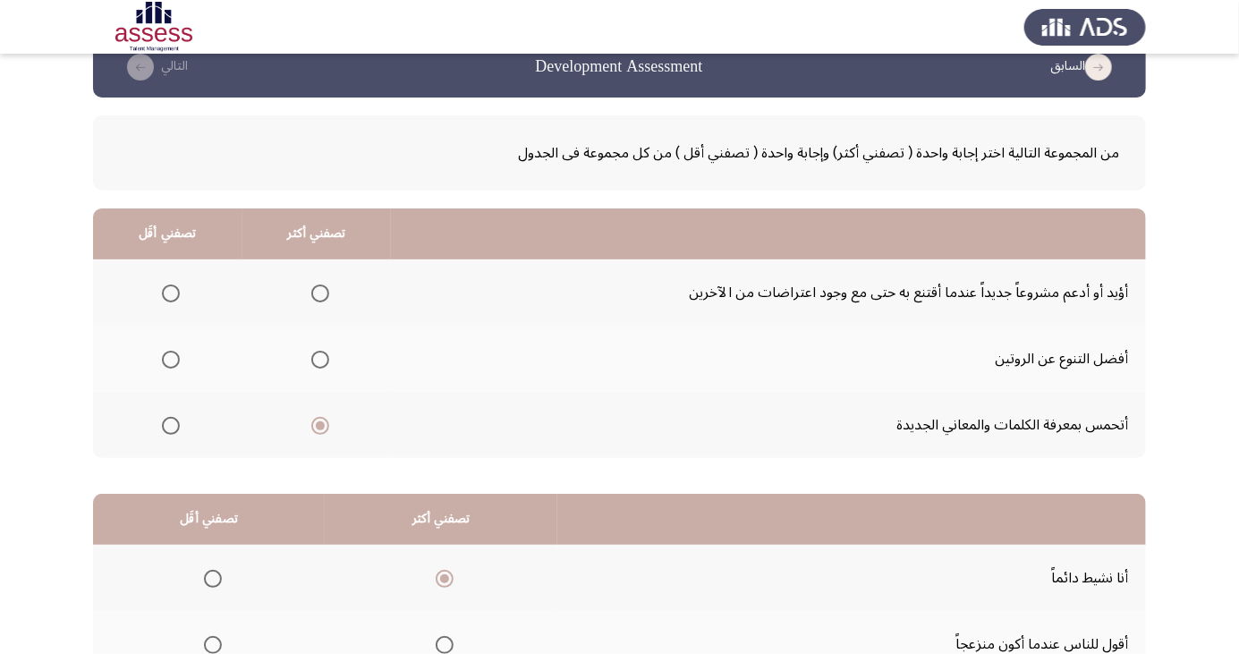
scroll to position [33, 0]
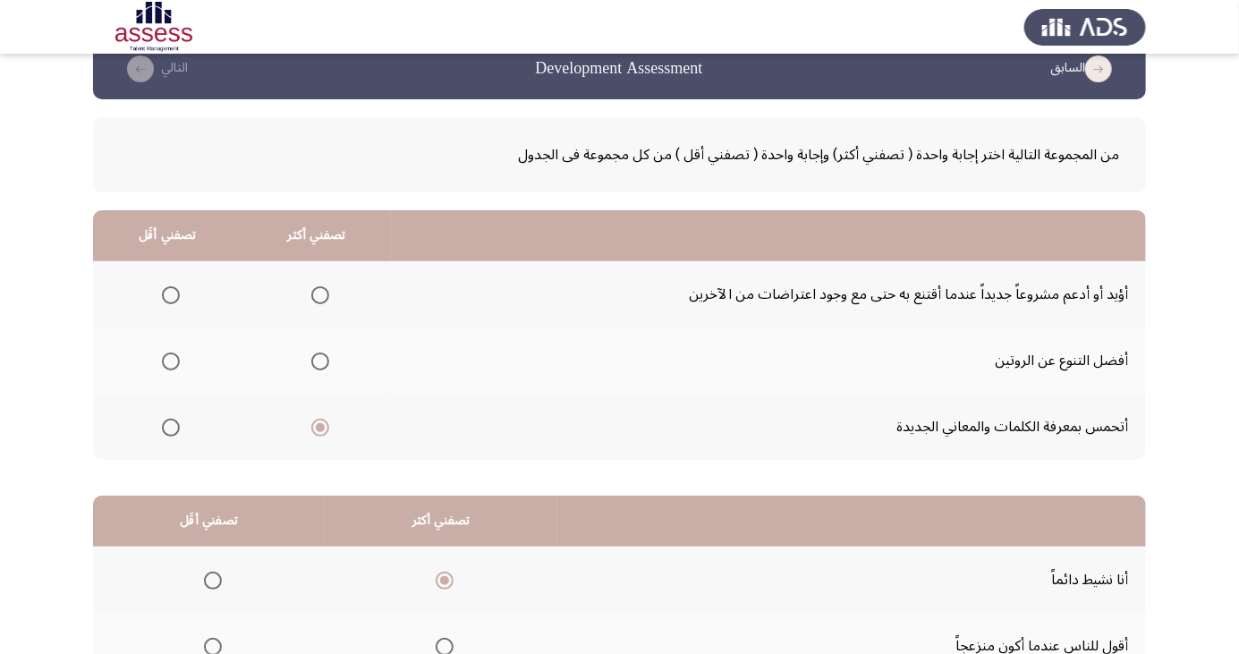
click at [312, 290] on span "Select an option" at bounding box center [320, 295] width 18 height 18
click at [312, 290] on input "Select an option" at bounding box center [320, 295] width 18 height 18
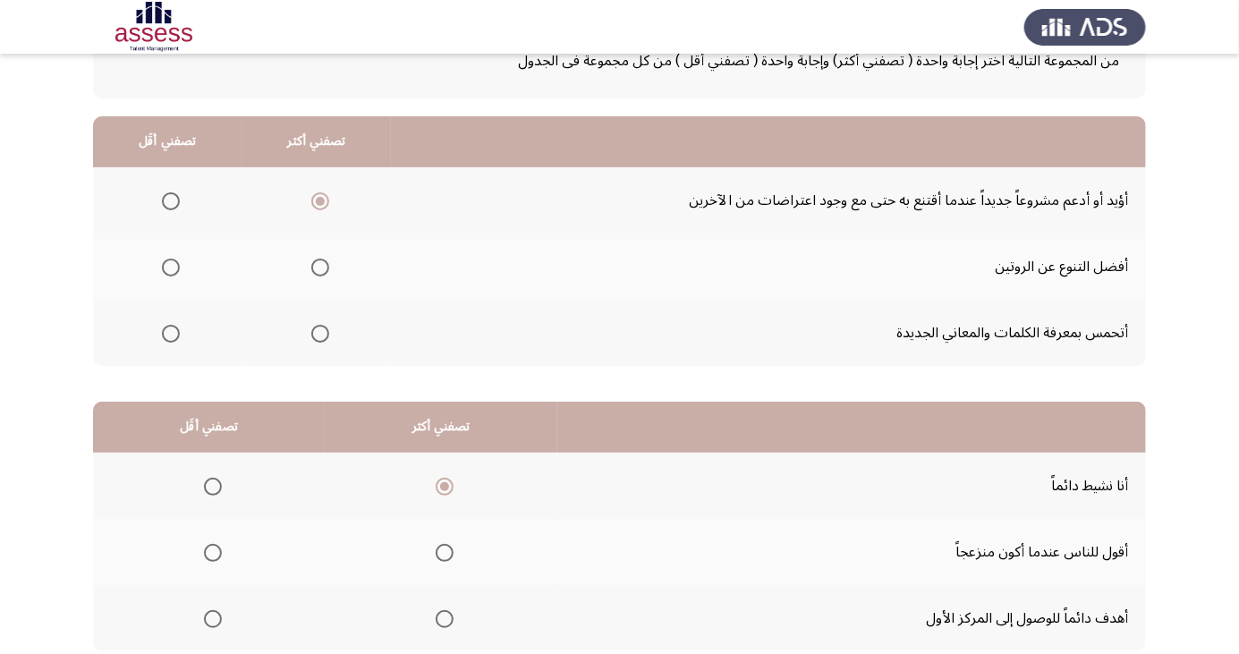
scroll to position [163, 0]
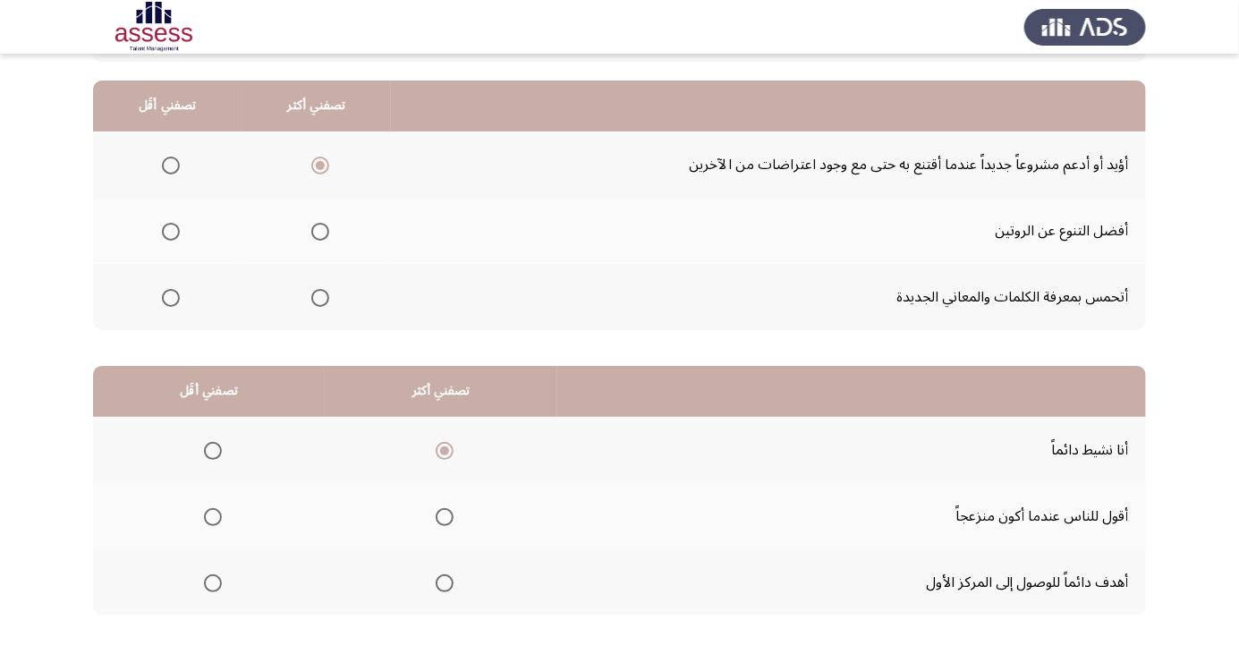
click at [437, 449] on span "Select an option" at bounding box center [445, 451] width 18 height 18
click at [437, 449] on input "Select an option" at bounding box center [445, 451] width 18 height 18
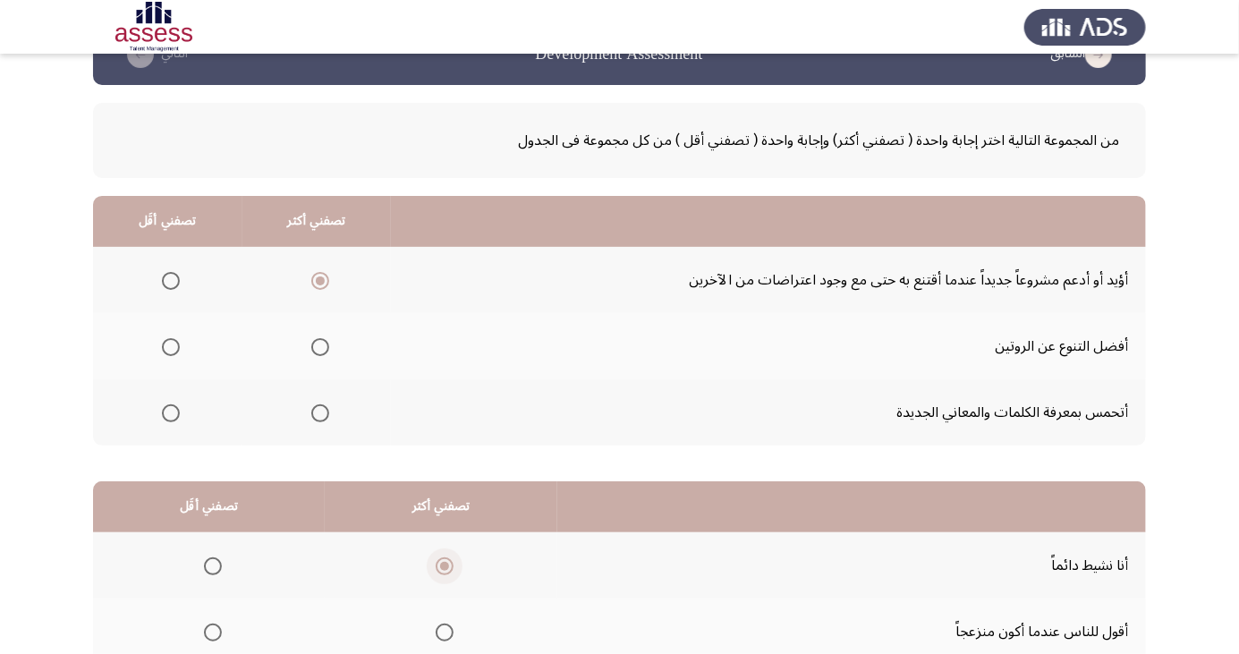
scroll to position [0, 0]
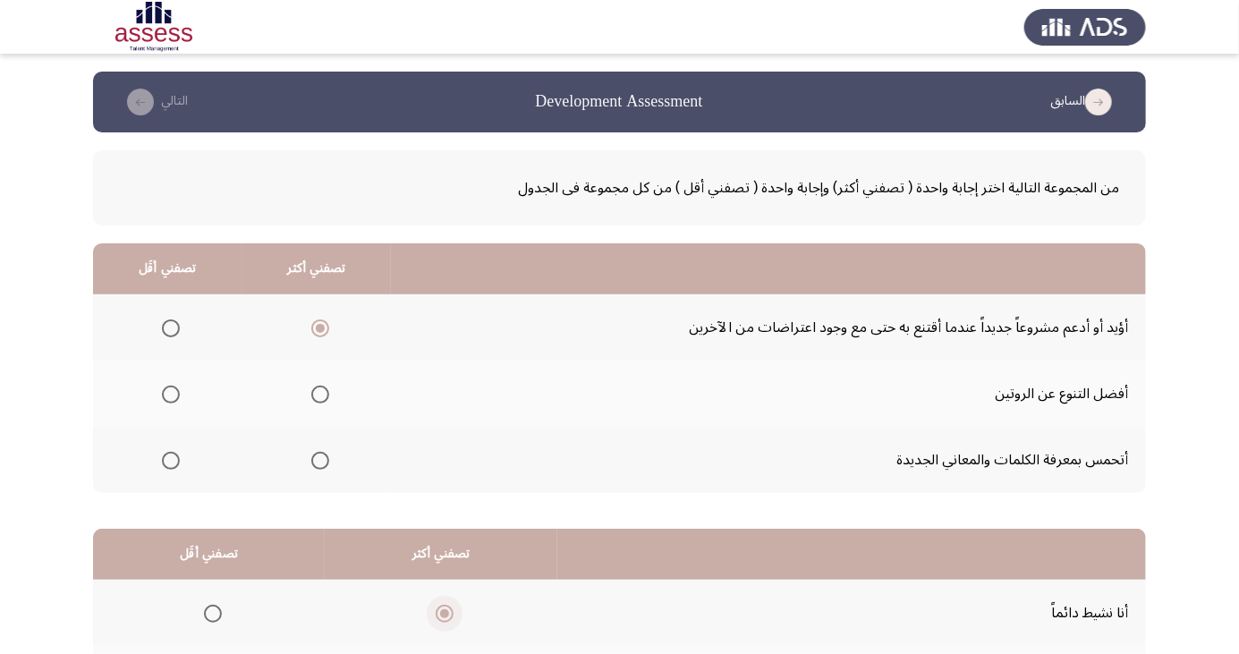
click at [1101, 94] on icon "load previous page" at bounding box center [1099, 102] width 27 height 27
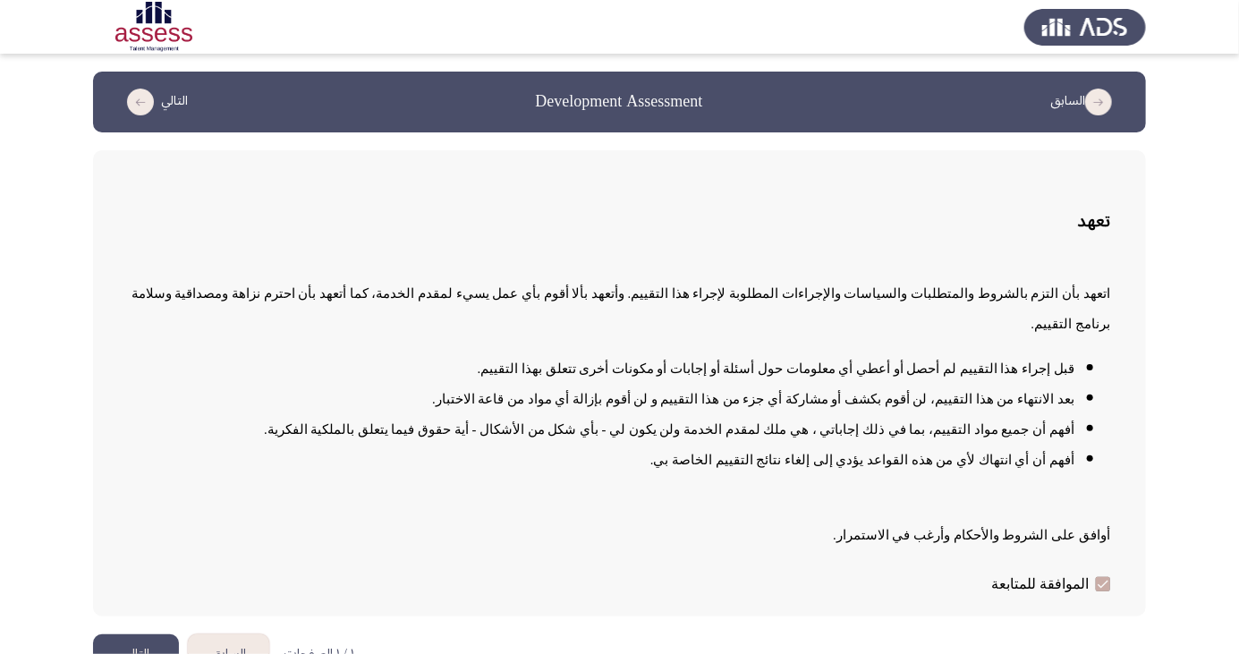
click at [1097, 100] on icon "load previous page" at bounding box center [1099, 102] width 27 height 27
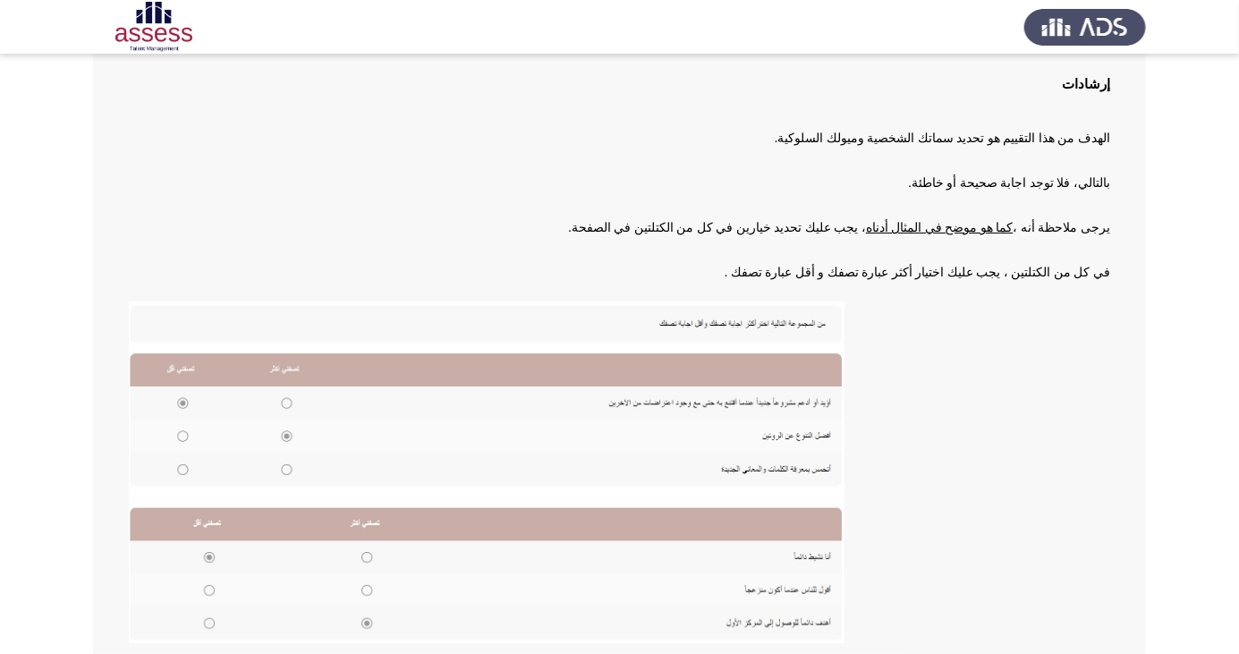
scroll to position [183, 0]
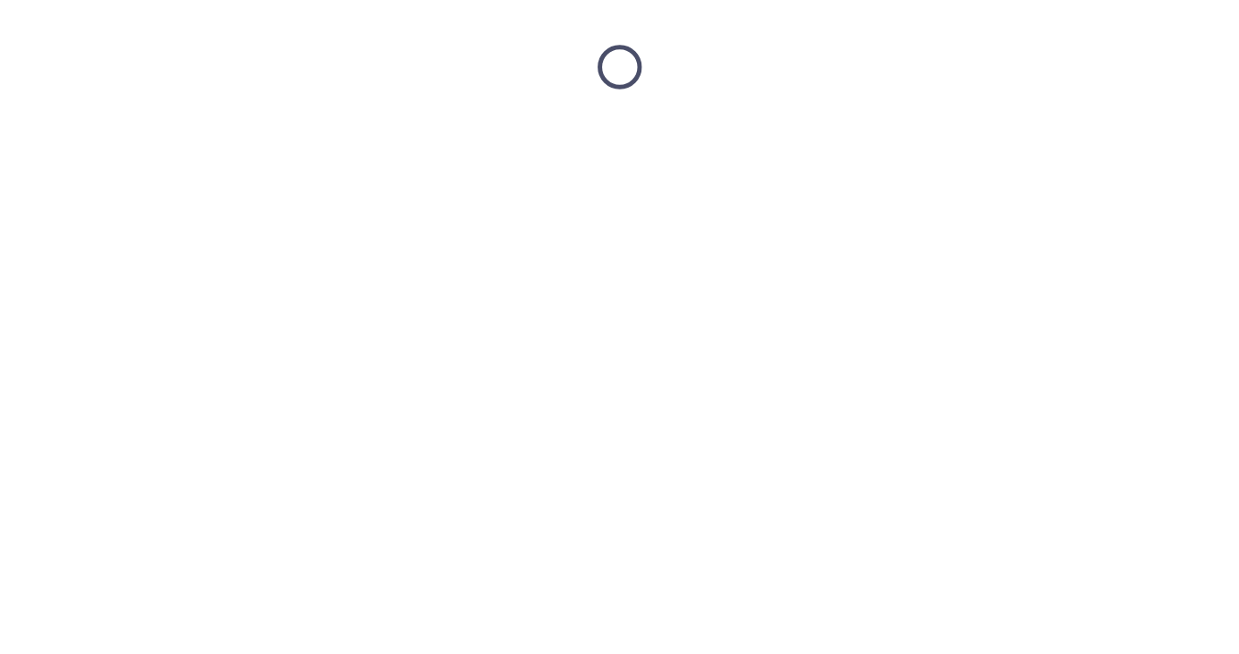
scroll to position [0, 0]
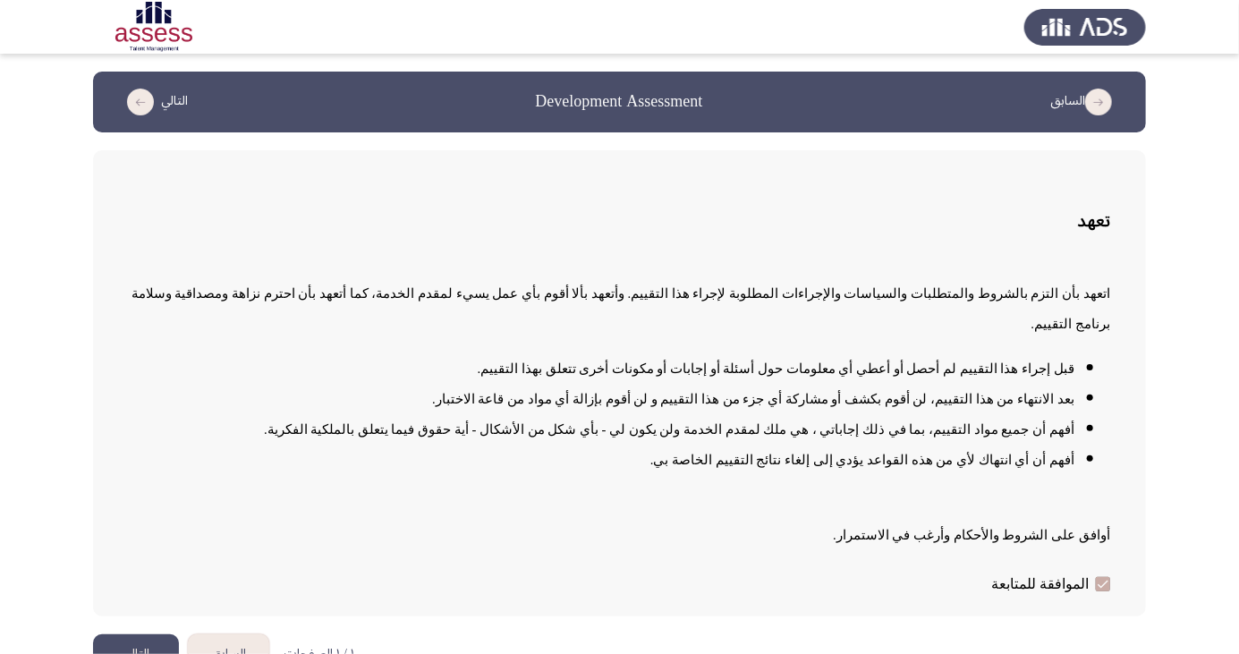
click at [145, 653] on button "التالي" at bounding box center [136, 654] width 86 height 40
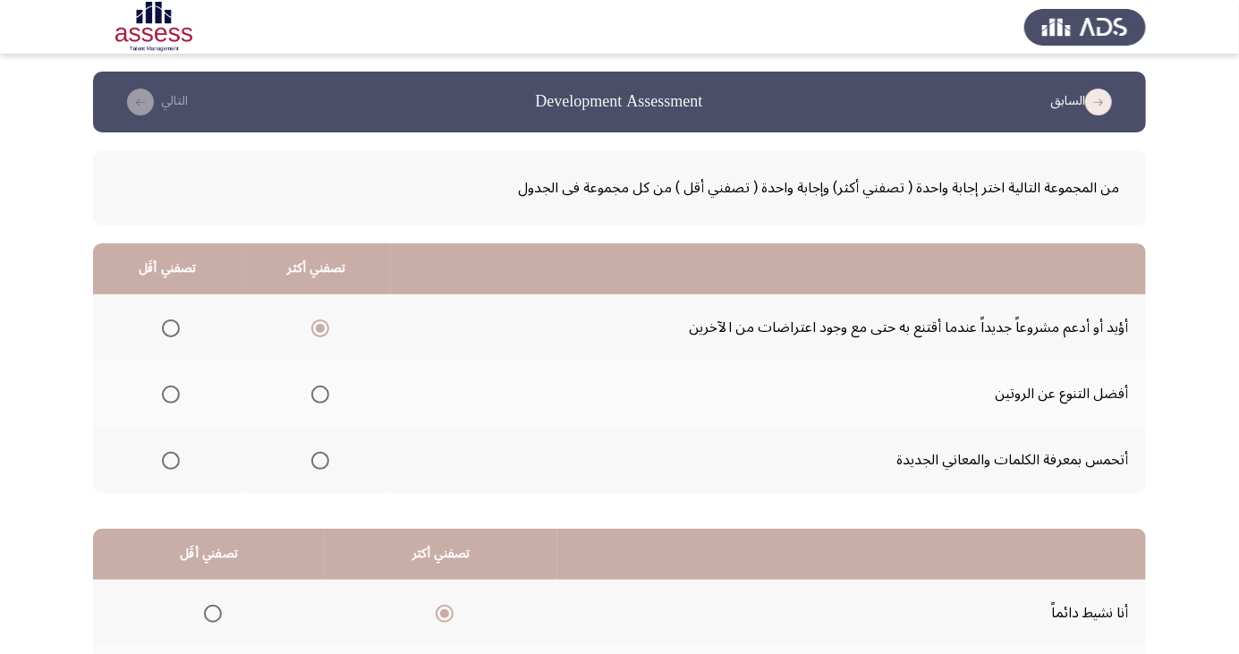
click at [174, 455] on span "Select an option" at bounding box center [171, 461] width 18 height 18
click at [174, 455] on input "Select an option" at bounding box center [171, 461] width 18 height 18
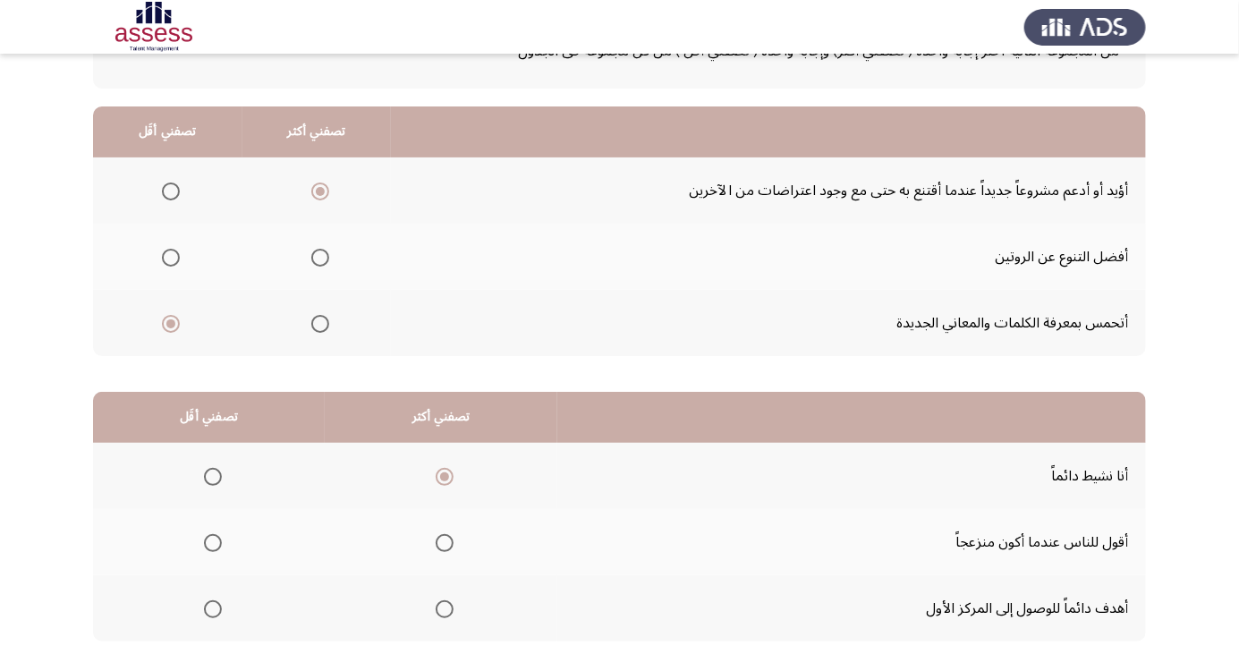
scroll to position [163, 0]
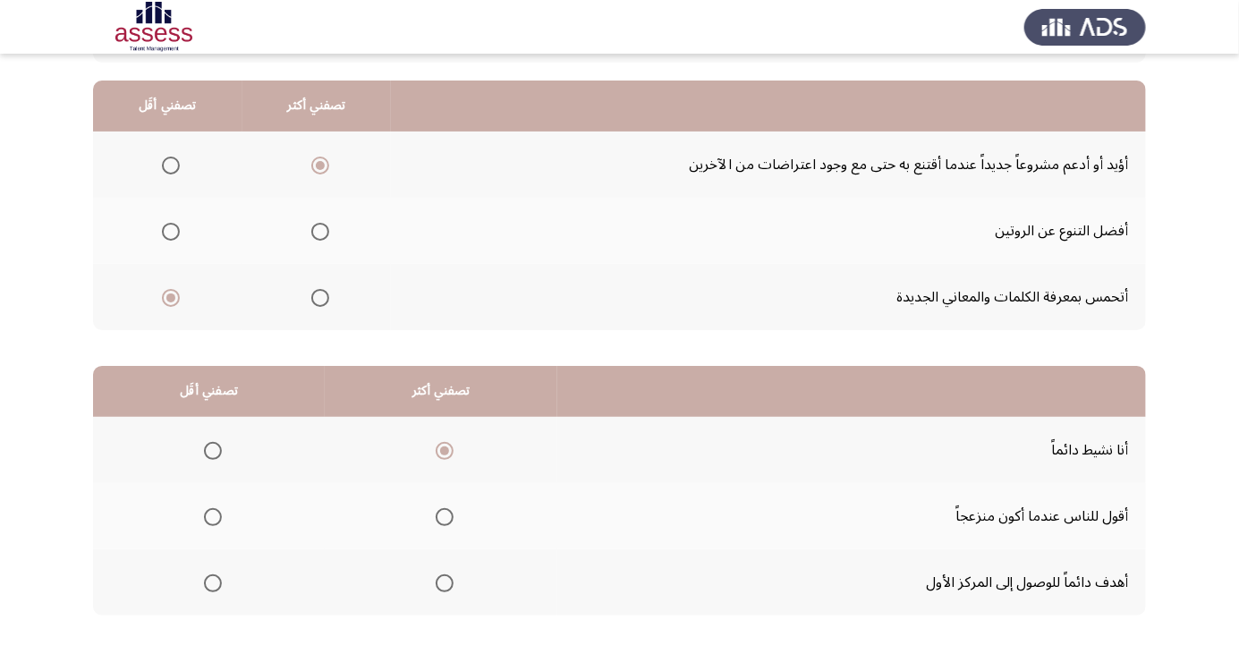
click at [206, 522] on span "Select an option" at bounding box center [213, 517] width 18 height 18
click at [206, 522] on input "Select an option" at bounding box center [213, 517] width 18 height 18
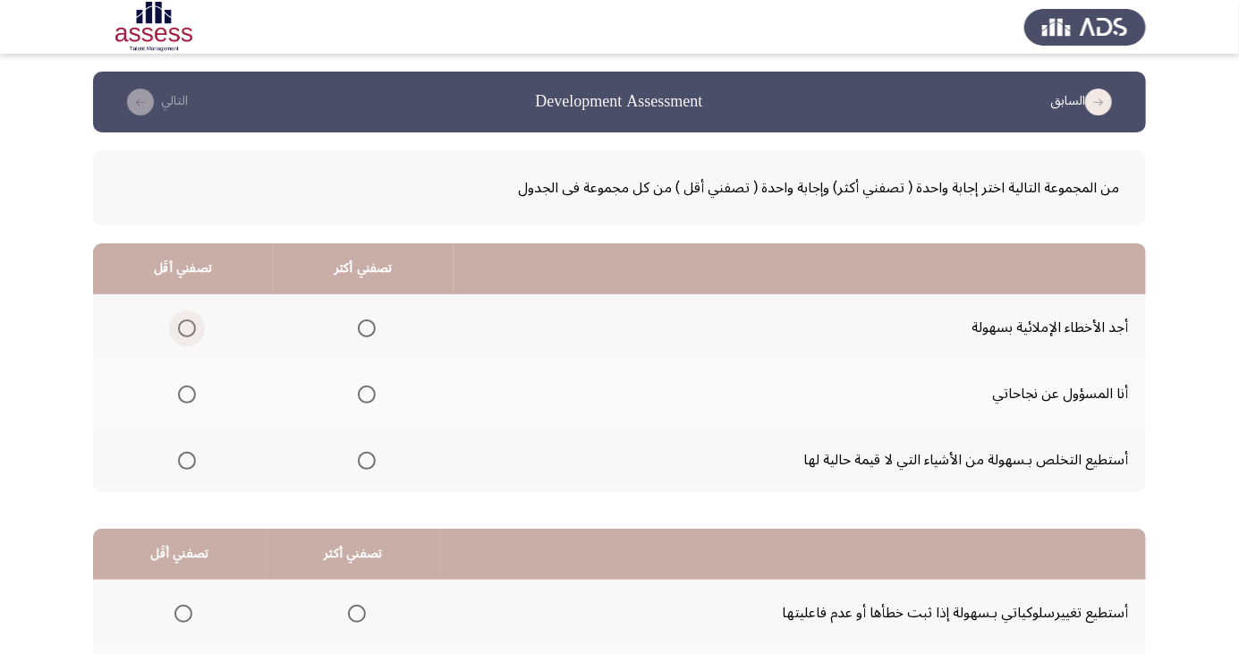
click at [185, 328] on span "Select an option" at bounding box center [187, 328] width 18 height 18
click at [185, 328] on input "Select an option" at bounding box center [187, 328] width 18 height 18
click at [362, 452] on span "Select an option" at bounding box center [367, 461] width 18 height 18
click at [362, 452] on input "Select an option" at bounding box center [367, 461] width 18 height 18
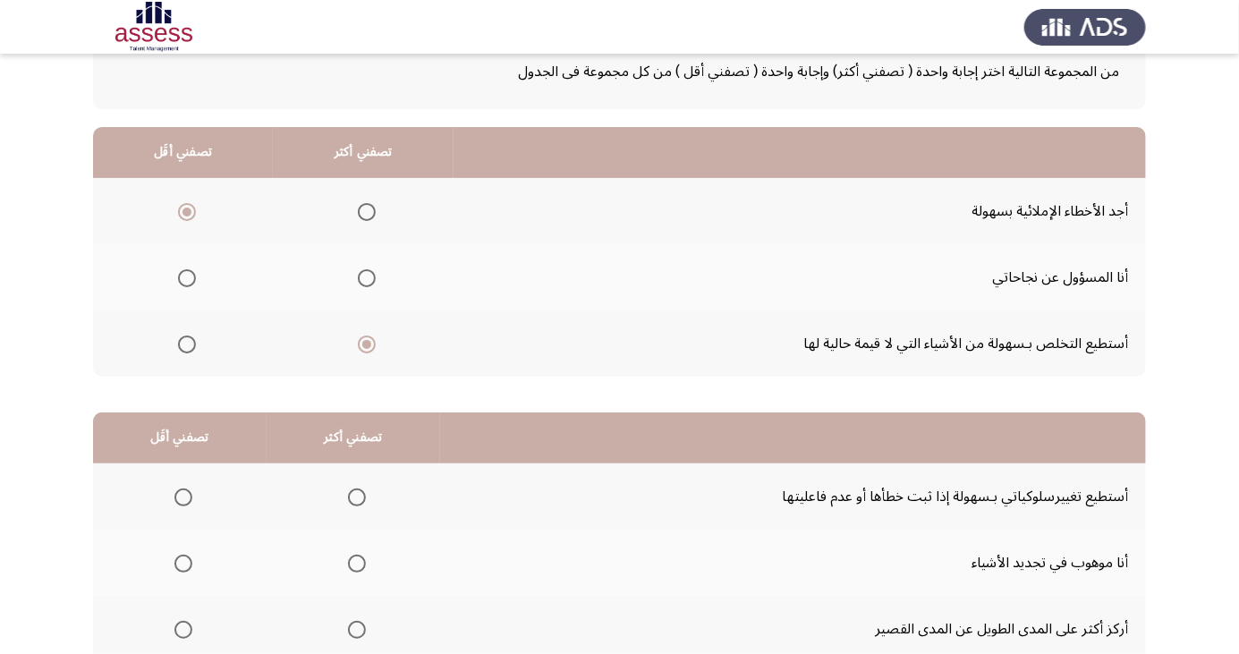
scroll to position [163, 0]
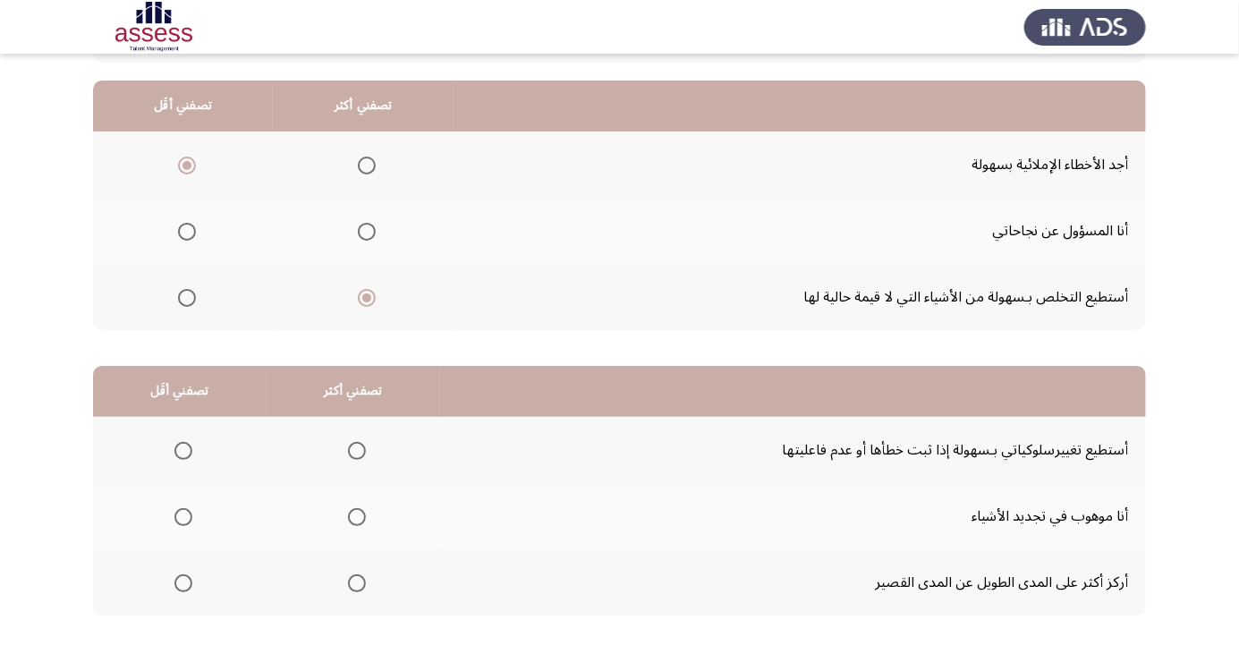
click at [353, 449] on span "Select an option" at bounding box center [357, 451] width 18 height 18
click at [353, 449] on input "Select an option" at bounding box center [357, 451] width 18 height 18
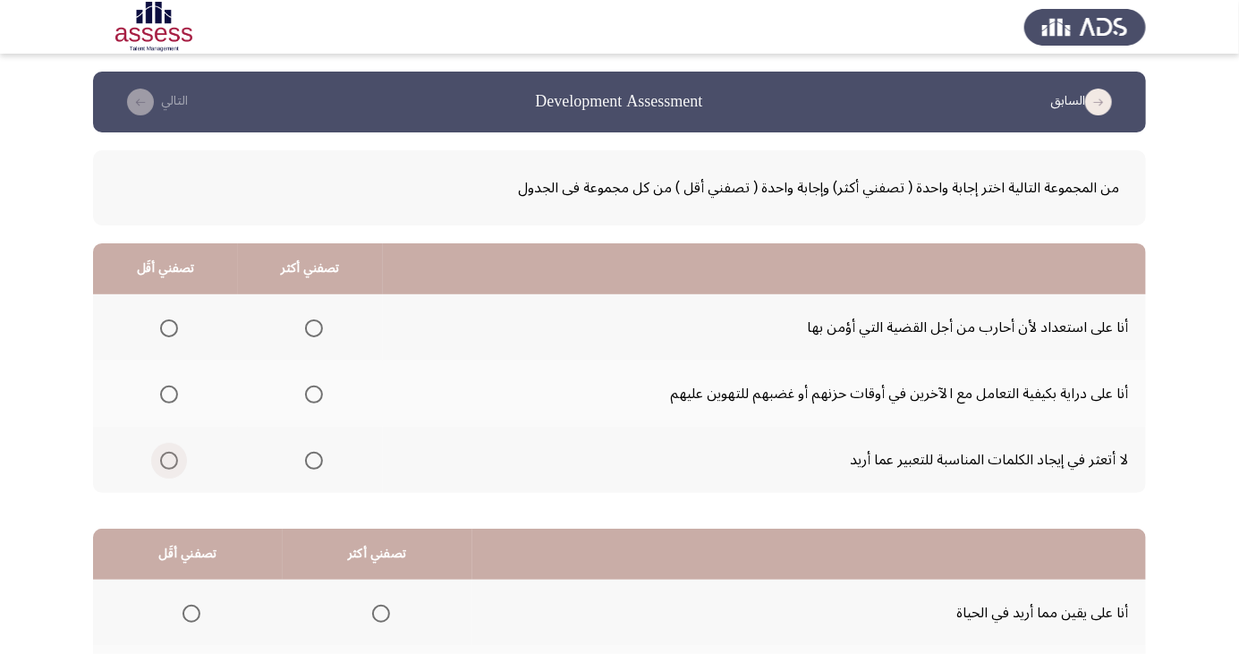
click at [169, 461] on span "Select an option" at bounding box center [169, 461] width 0 height 0
click at [168, 459] on input "Select an option" at bounding box center [169, 461] width 18 height 18
click at [319, 393] on span "Select an option" at bounding box center [314, 395] width 18 height 18
click at [319, 393] on input "Select an option" at bounding box center [314, 395] width 18 height 18
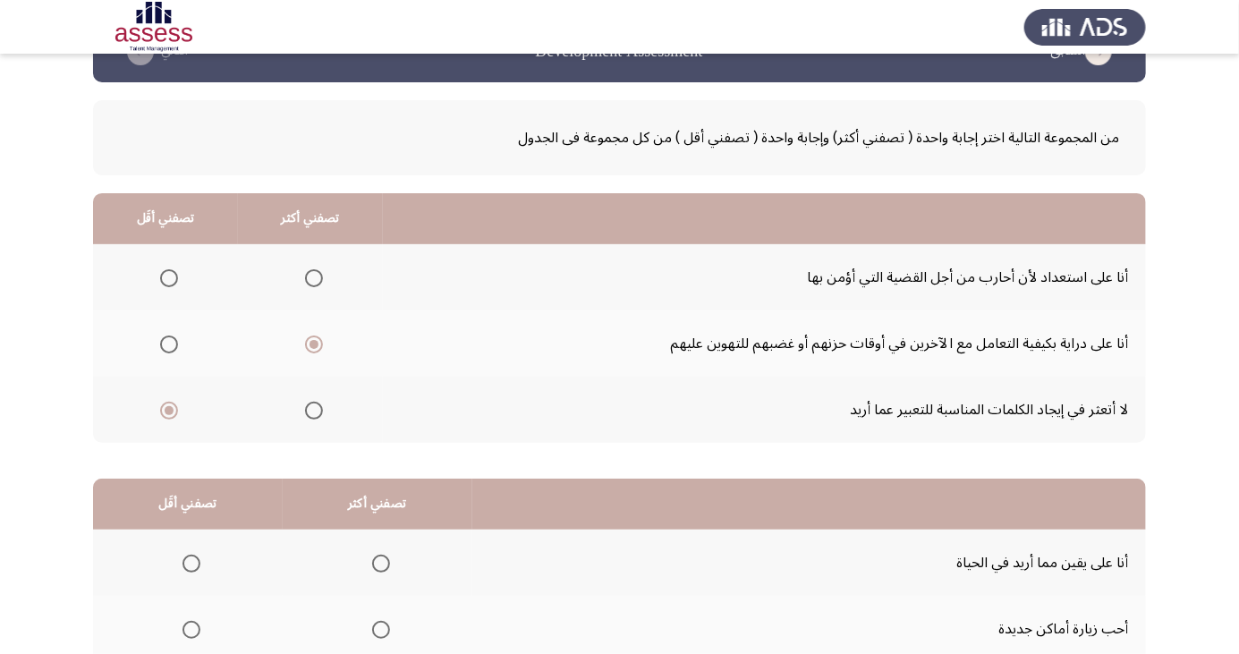
scroll to position [163, 0]
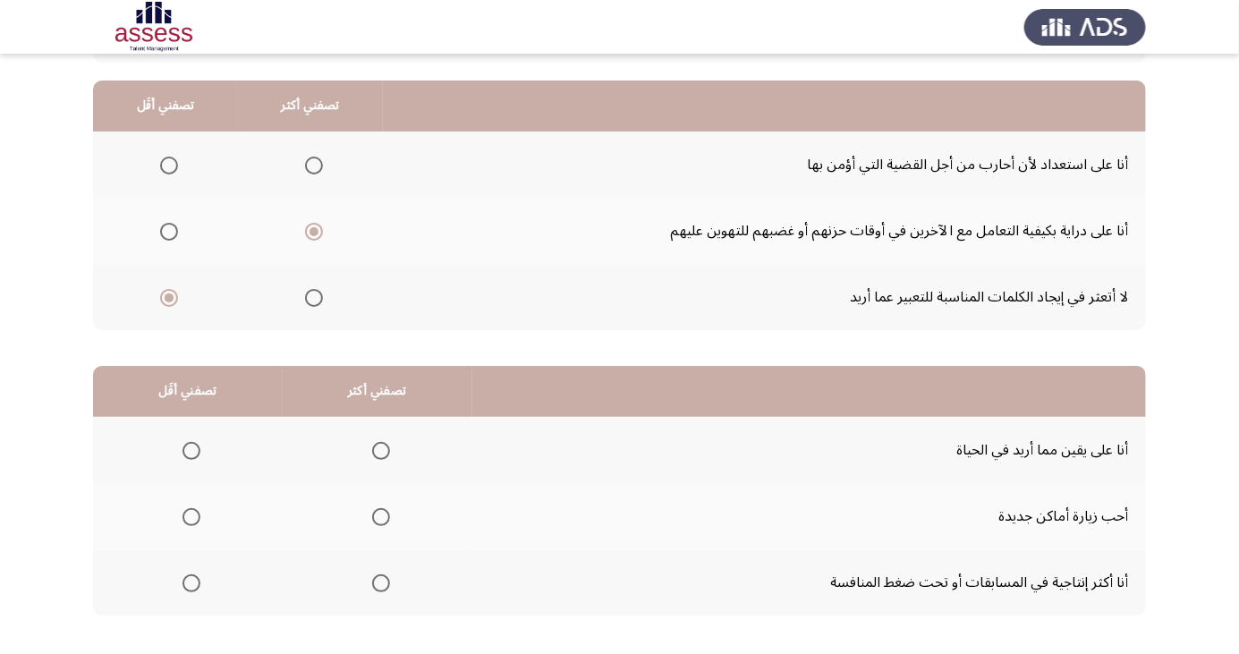
click at [312, 165] on span "Select an option" at bounding box center [314, 166] width 18 height 18
click at [312, 165] on input "Select an option" at bounding box center [314, 166] width 18 height 18
click at [377, 449] on span "Select an option" at bounding box center [381, 451] width 18 height 18
click at [377, 449] on input "Select an option" at bounding box center [381, 451] width 18 height 18
click at [194, 511] on span "Select an option" at bounding box center [192, 517] width 18 height 18
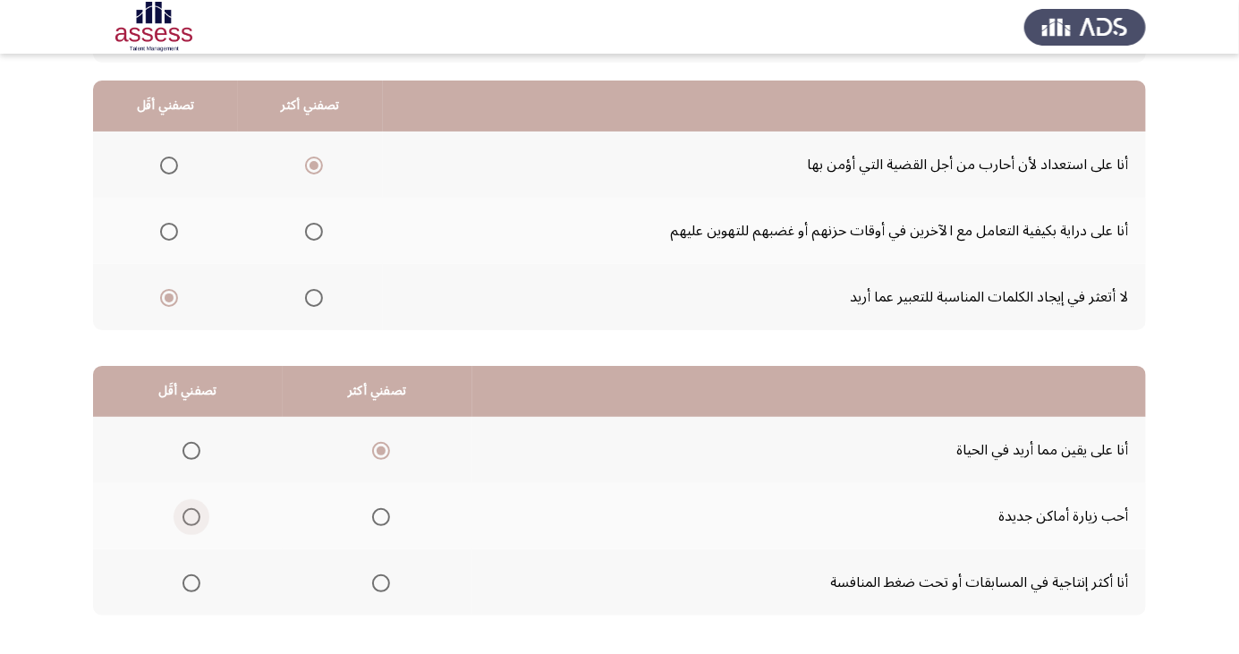
click at [194, 511] on input "Select an option" at bounding box center [192, 517] width 18 height 18
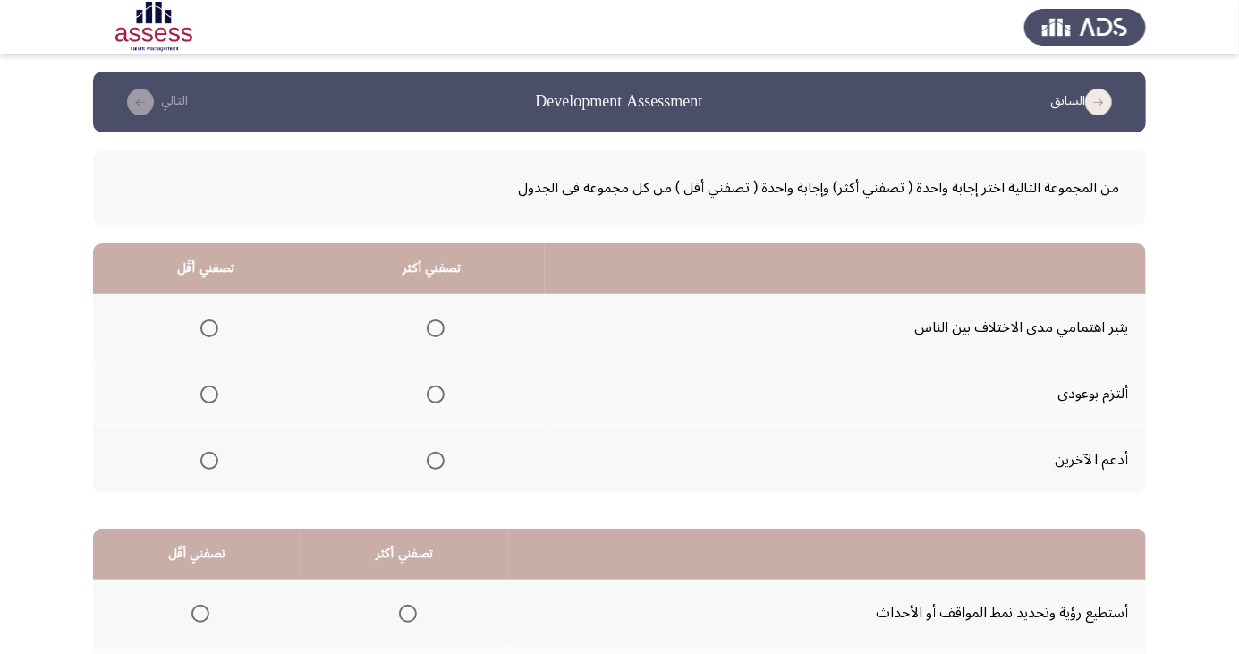
click at [431, 459] on span "Select an option" at bounding box center [436, 461] width 18 height 18
click at [431, 459] on input "Select an option" at bounding box center [436, 461] width 18 height 18
click at [208, 328] on span "Select an option" at bounding box center [209, 328] width 18 height 18
click at [208, 328] on input "Select an option" at bounding box center [209, 328] width 18 height 18
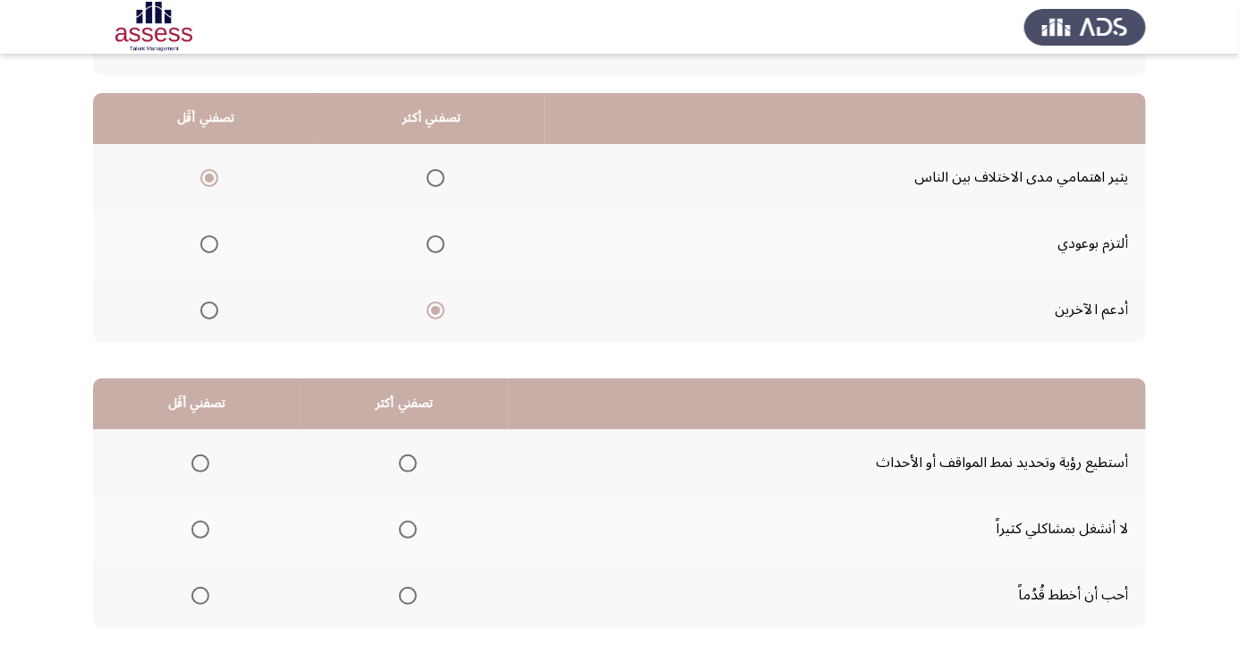
scroll to position [163, 0]
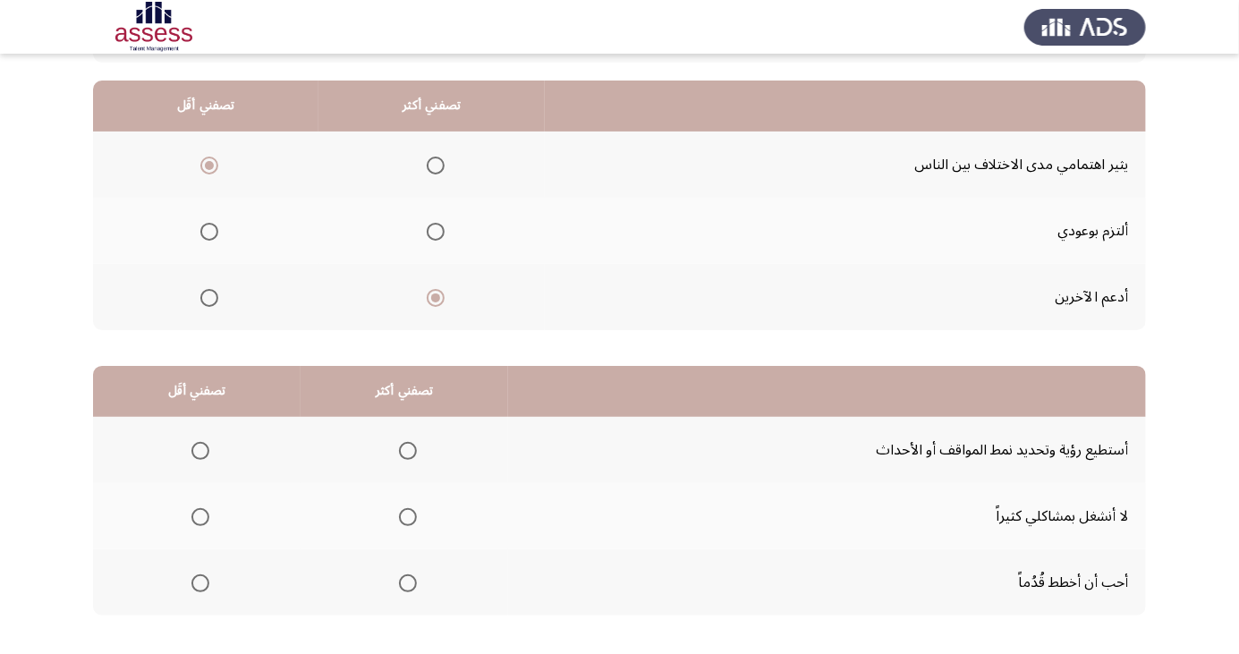
click at [202, 508] on span "Select an option" at bounding box center [201, 517] width 18 height 18
click at [202, 508] on input "Select an option" at bounding box center [201, 517] width 18 height 18
click at [404, 575] on span "Select an option" at bounding box center [408, 584] width 18 height 18
click at [404, 575] on input "Select an option" at bounding box center [408, 584] width 18 height 18
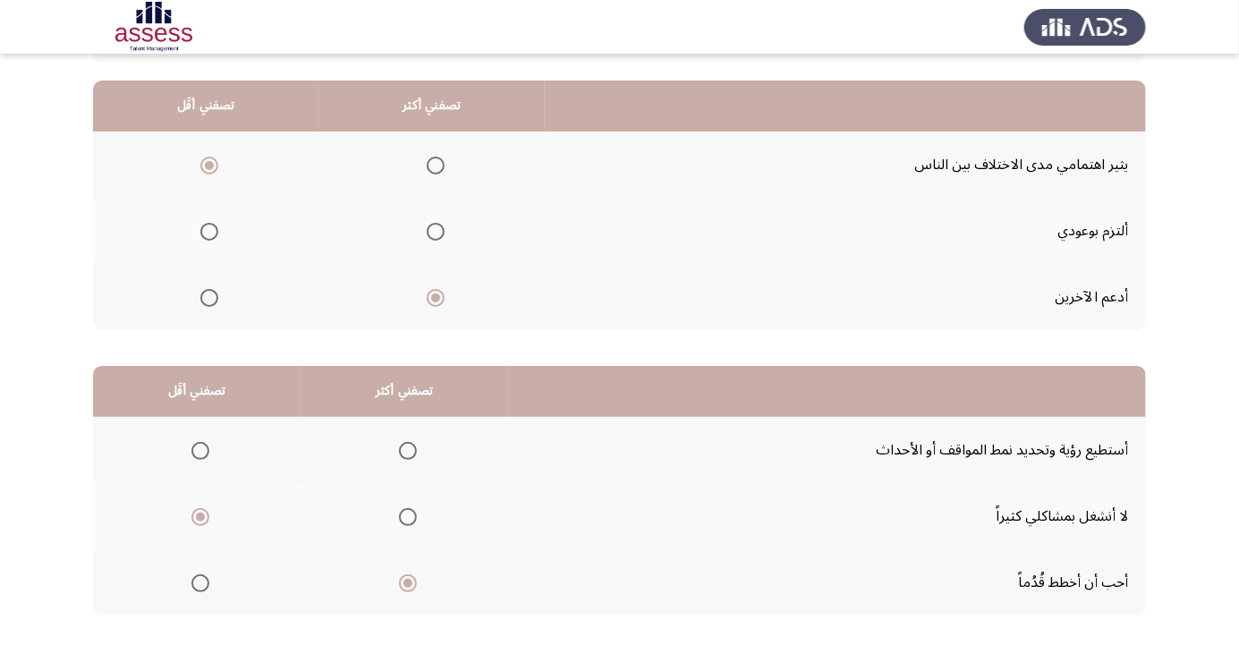
scroll to position [0, 0]
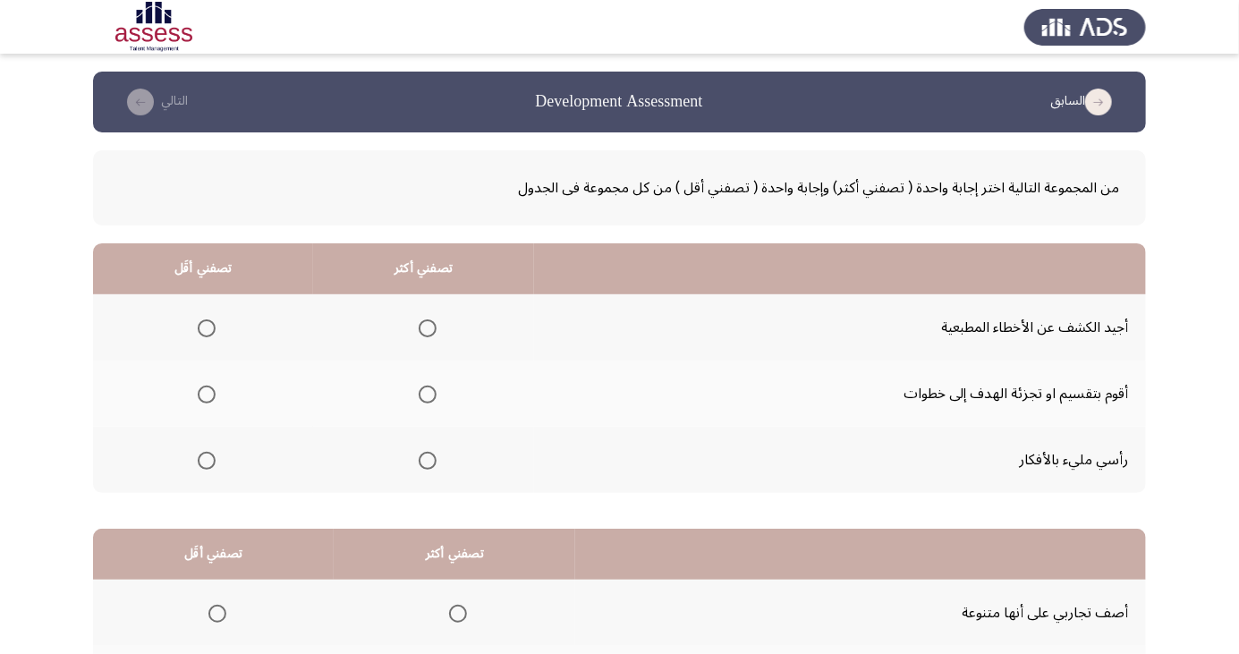
click at [428, 395] on span "Select an option" at bounding box center [428, 395] width 0 height 0
click at [424, 394] on input "Select an option" at bounding box center [428, 395] width 18 height 18
click at [186, 345] on th at bounding box center [203, 327] width 220 height 66
click at [198, 328] on span "Select an option" at bounding box center [207, 328] width 18 height 18
click at [198, 328] on input "Select an option" at bounding box center [207, 328] width 18 height 18
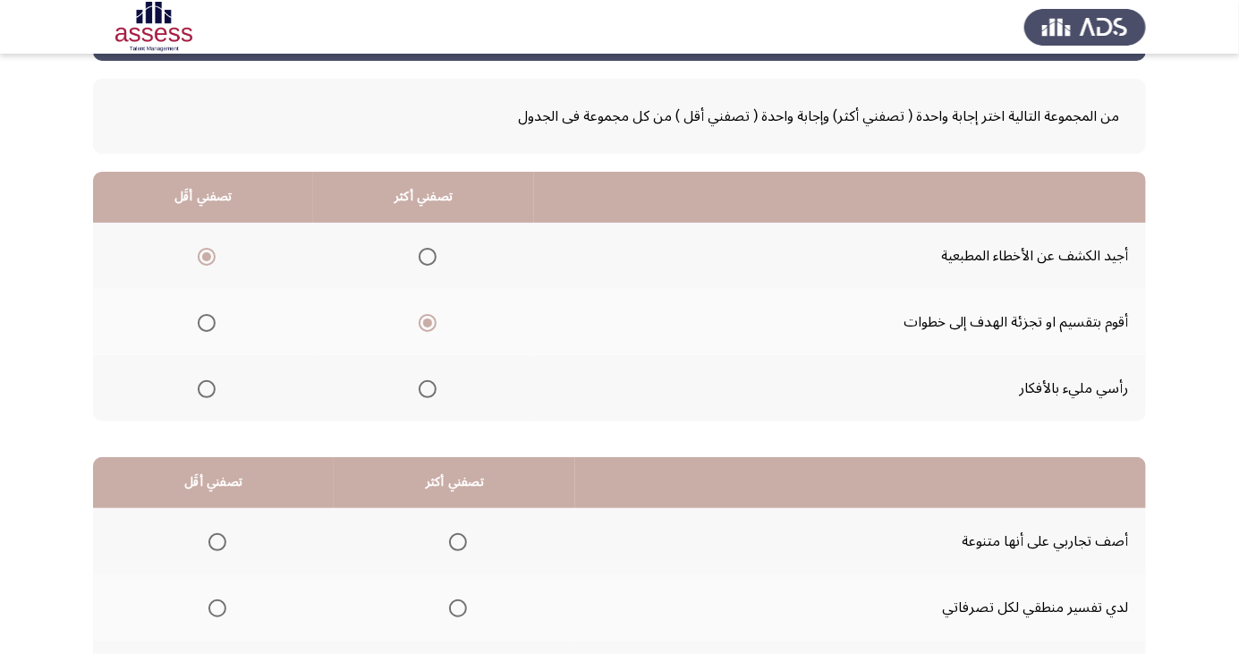
scroll to position [163, 0]
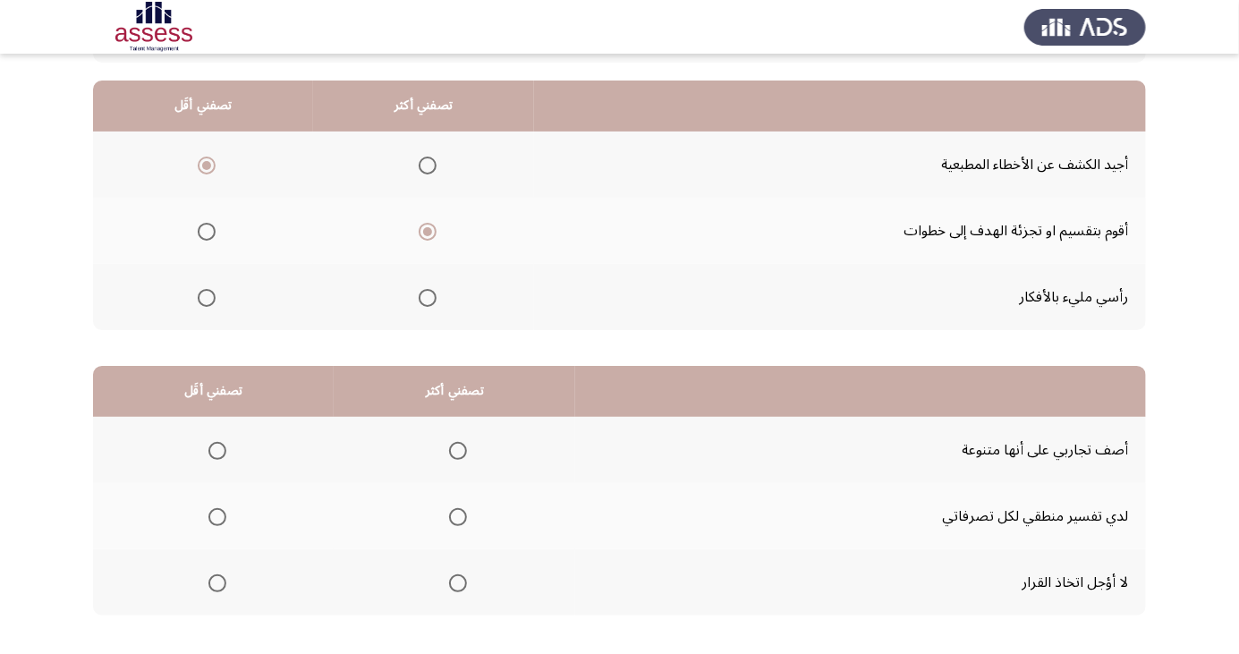
click at [478, 451] on th at bounding box center [455, 450] width 242 height 66
click at [460, 443] on span "Select an option" at bounding box center [458, 451] width 18 height 18
click at [460, 443] on input "Select an option" at bounding box center [458, 451] width 18 height 18
click at [211, 515] on span "Select an option" at bounding box center [218, 517] width 18 height 18
click at [211, 515] on input "Select an option" at bounding box center [218, 517] width 18 height 18
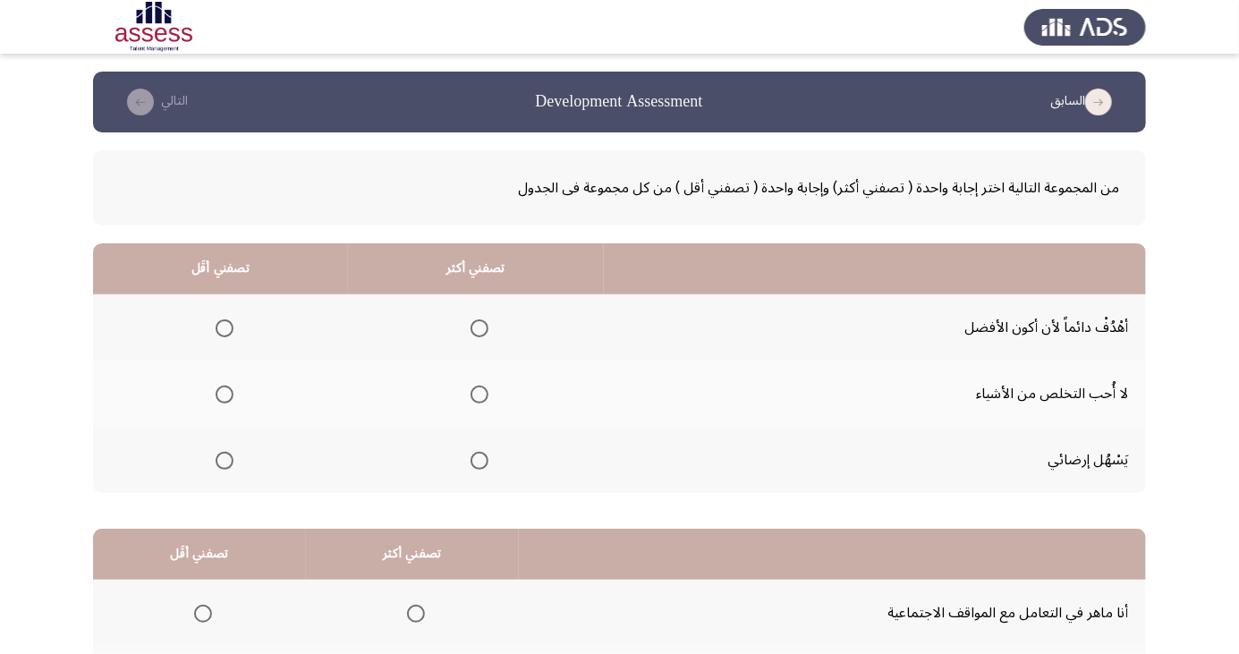
click at [218, 401] on span "Select an option" at bounding box center [225, 395] width 18 height 18
click at [218, 401] on input "Select an option" at bounding box center [225, 395] width 18 height 18
click at [480, 328] on span "Select an option" at bounding box center [480, 328] width 0 height 0
click at [479, 328] on input "Select an option" at bounding box center [480, 328] width 18 height 18
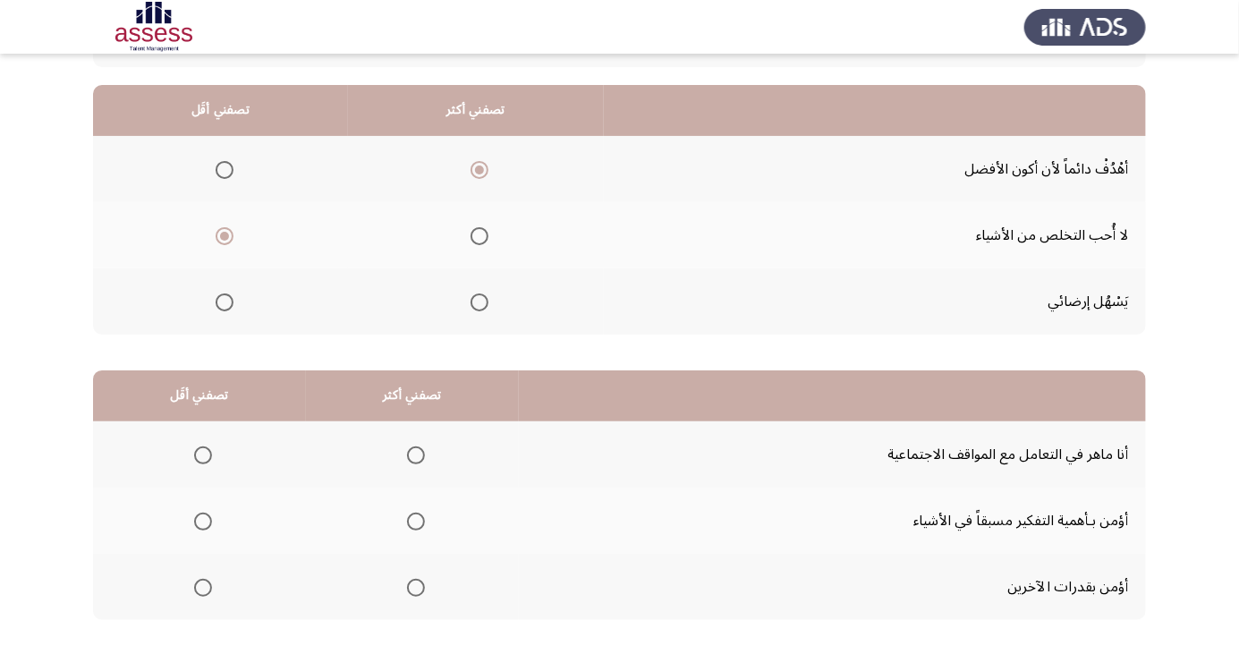
scroll to position [163, 0]
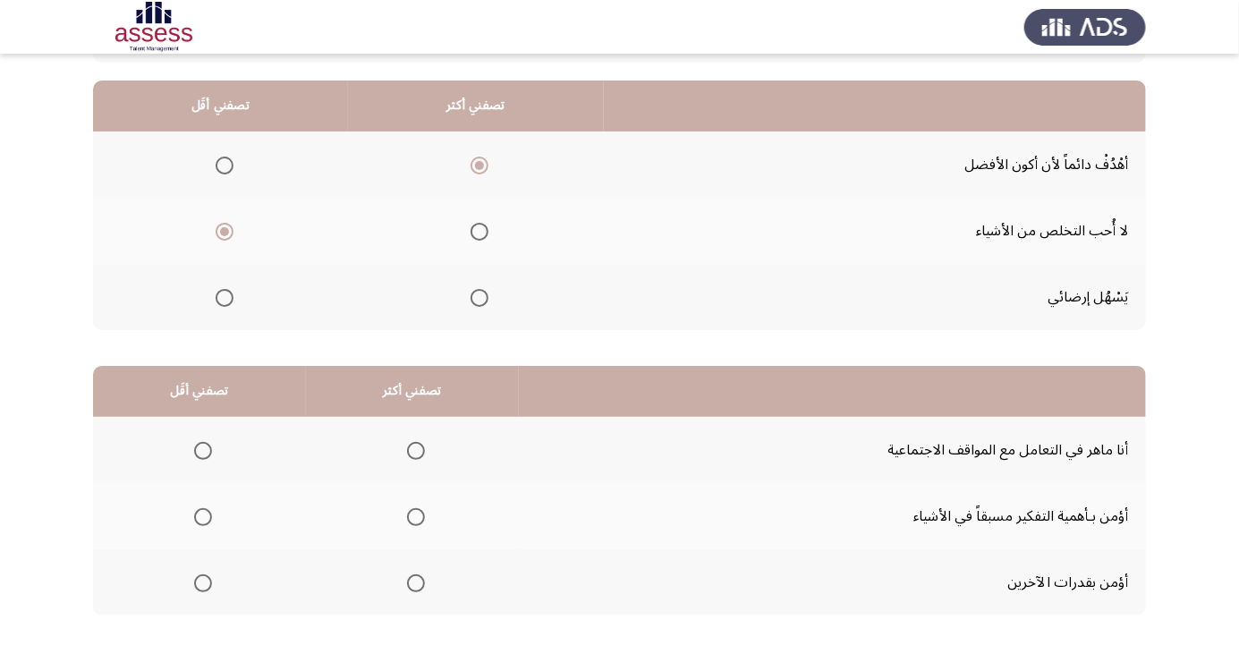
click at [416, 517] on span "Select an option" at bounding box center [416, 517] width 0 height 0
click at [413, 515] on input "Select an option" at bounding box center [416, 517] width 18 height 18
click at [203, 451] on span "Select an option" at bounding box center [203, 451] width 0 height 0
click at [201, 449] on input "Select an option" at bounding box center [203, 451] width 18 height 18
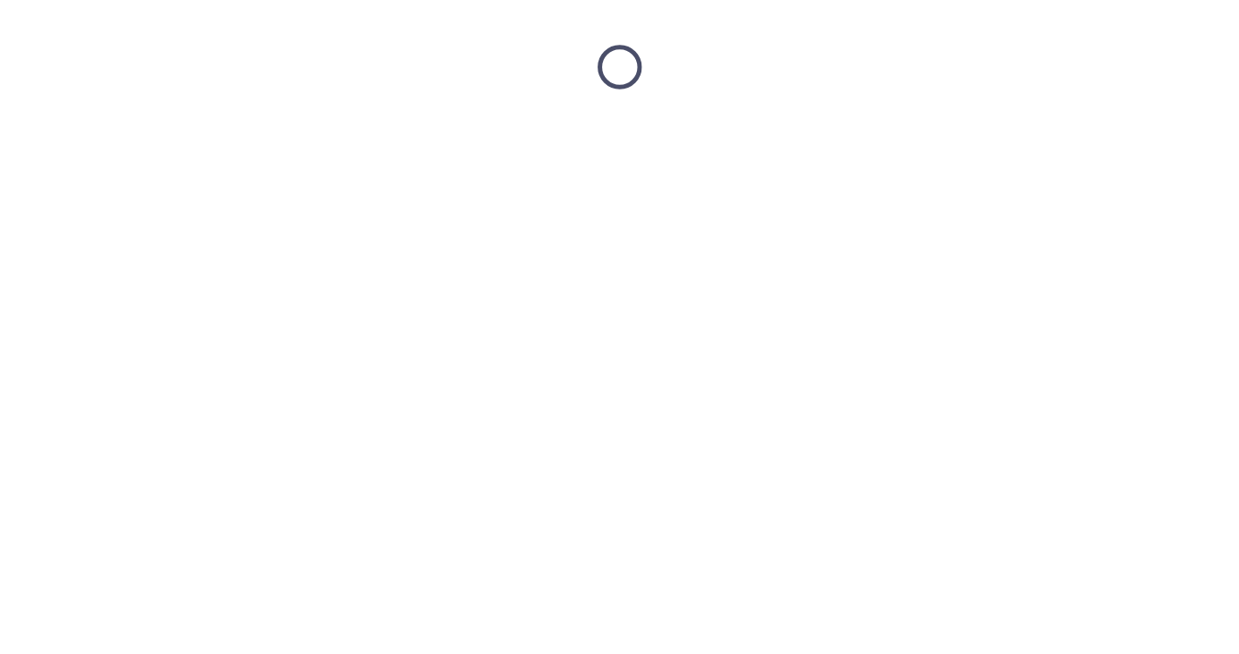
scroll to position [0, 0]
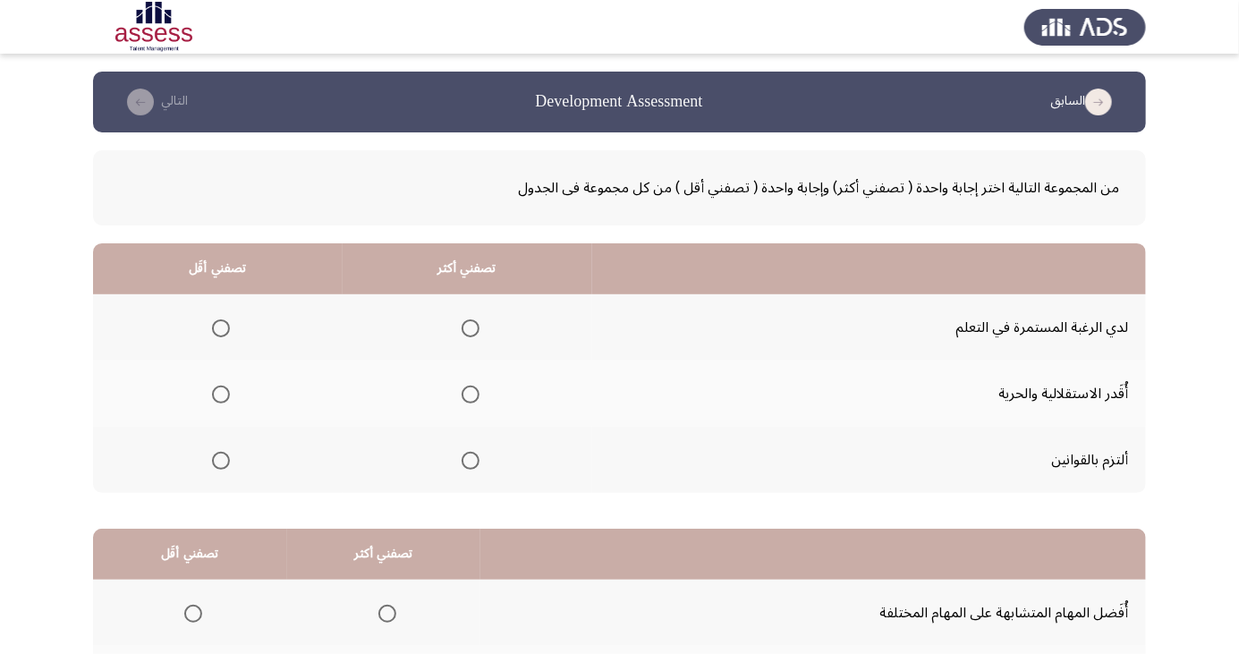
click at [218, 387] on span "Select an option" at bounding box center [221, 395] width 18 height 18
click at [218, 387] on input "Select an option" at bounding box center [221, 395] width 18 height 18
click at [468, 459] on span "Select an option" at bounding box center [471, 461] width 18 height 18
click at [468, 459] on input "Select an option" at bounding box center [471, 461] width 18 height 18
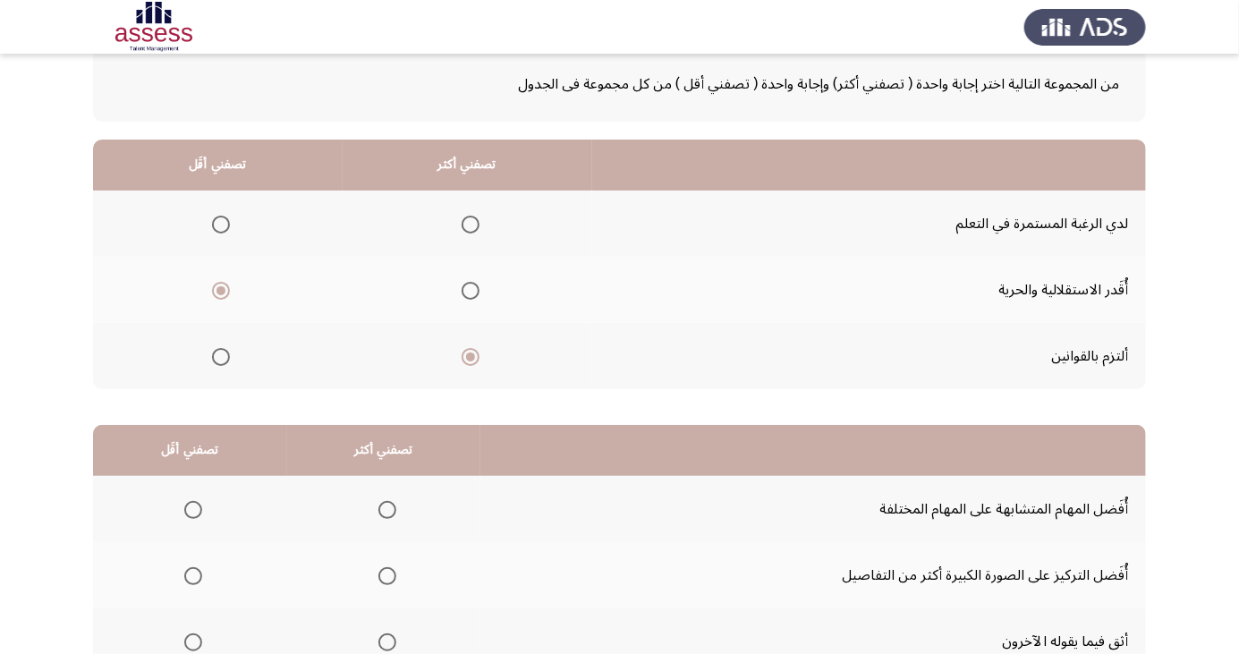
scroll to position [163, 0]
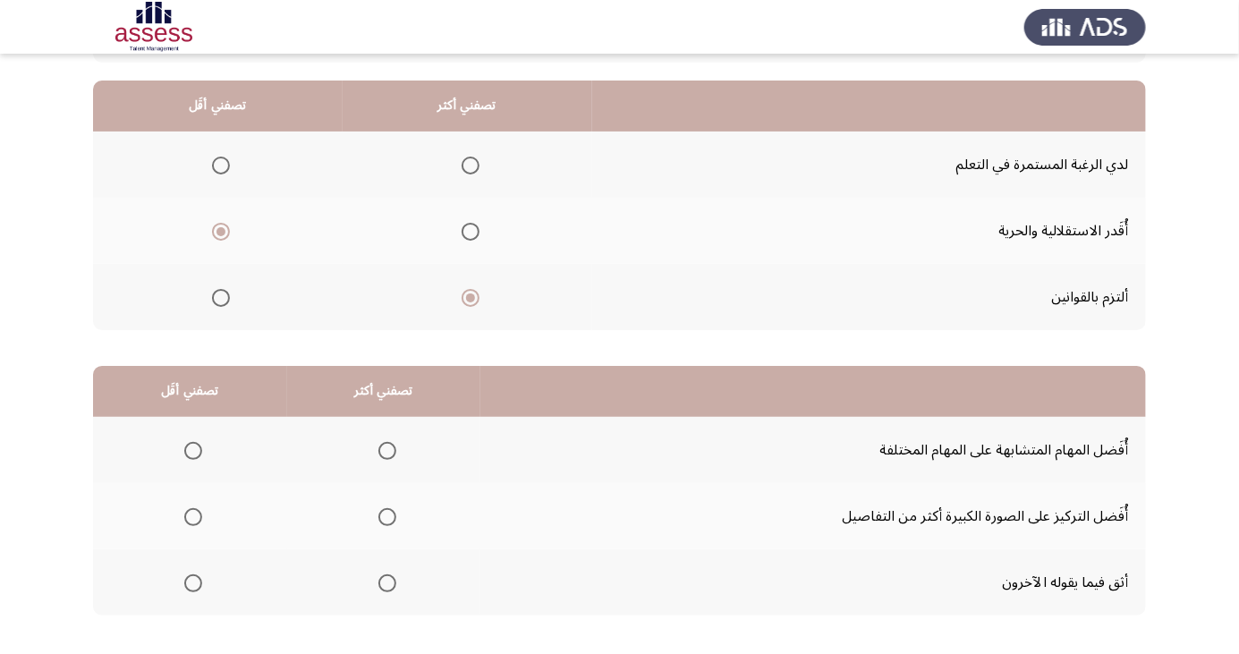
click at [468, 172] on span "Select an option" at bounding box center [471, 166] width 18 height 18
click at [468, 172] on input "Select an option" at bounding box center [471, 166] width 18 height 18
click at [387, 517] on span "Select an option" at bounding box center [387, 517] width 0 height 0
click at [386, 515] on input "Select an option" at bounding box center [388, 517] width 18 height 18
click at [192, 582] on span "Select an option" at bounding box center [193, 584] width 18 height 18
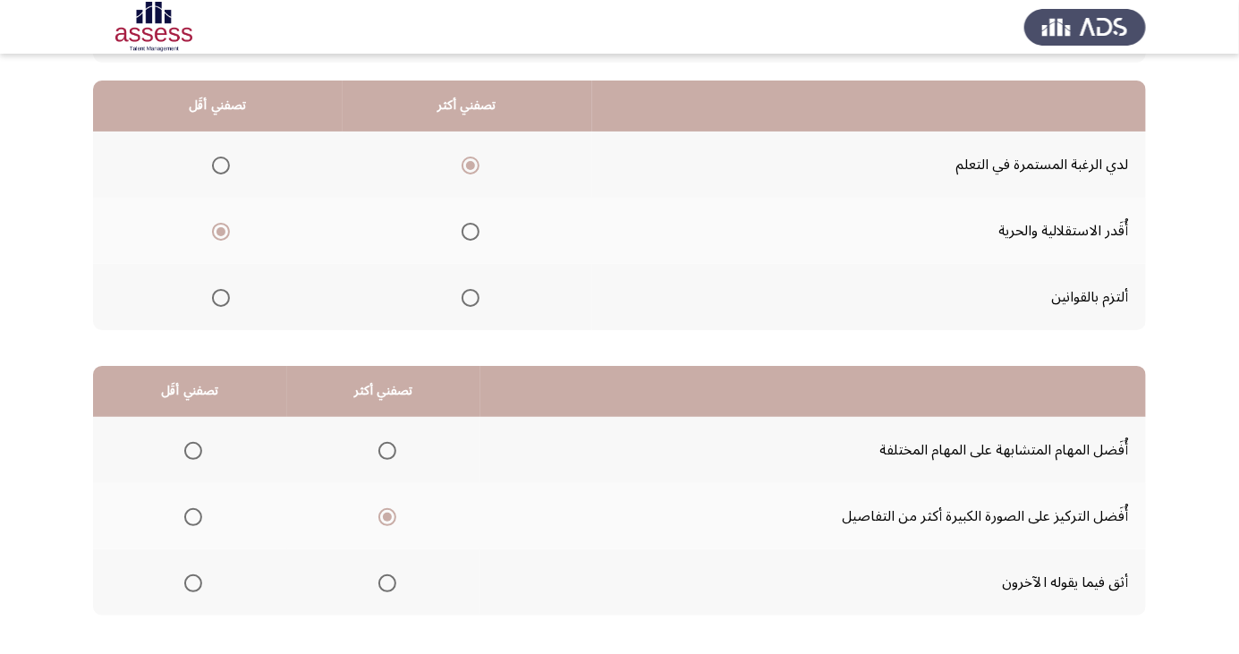
click at [192, 582] on input "Select an option" at bounding box center [193, 584] width 18 height 18
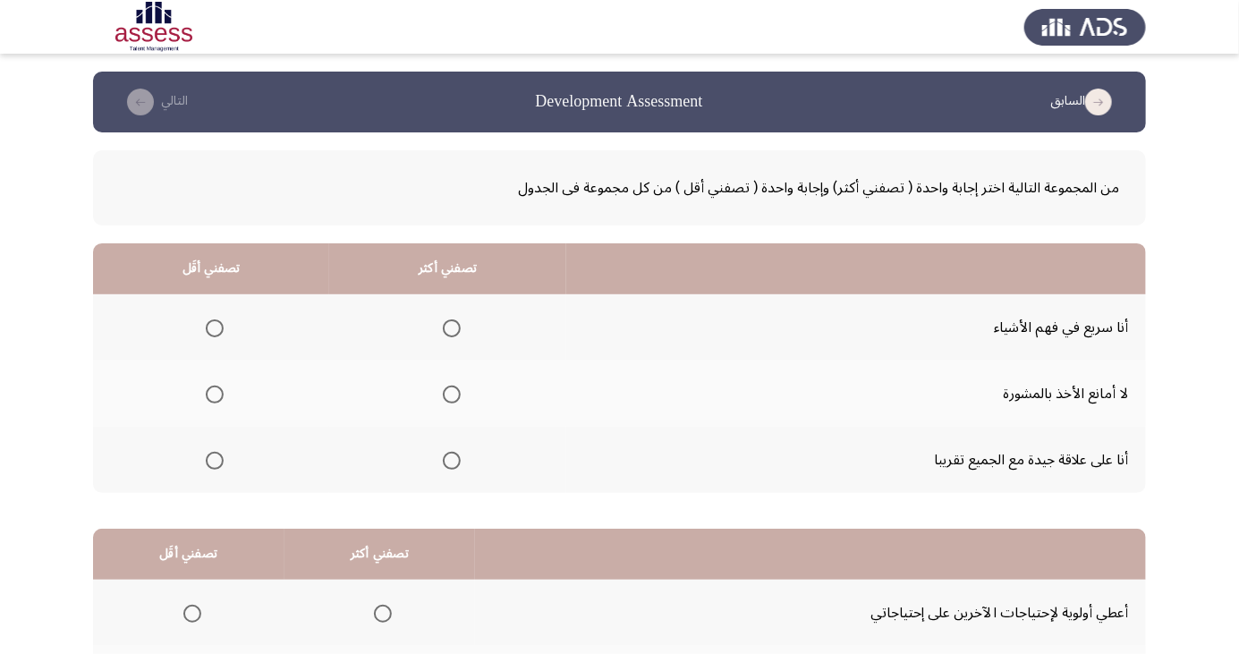
click at [215, 461] on span "Select an option" at bounding box center [215, 461] width 0 height 0
click at [213, 459] on input "Select an option" at bounding box center [215, 461] width 18 height 18
click at [454, 440] on th at bounding box center [447, 460] width 237 height 66
click at [452, 459] on span "Select an option" at bounding box center [452, 461] width 18 height 18
click at [452, 459] on input "Select an option" at bounding box center [452, 461] width 18 height 18
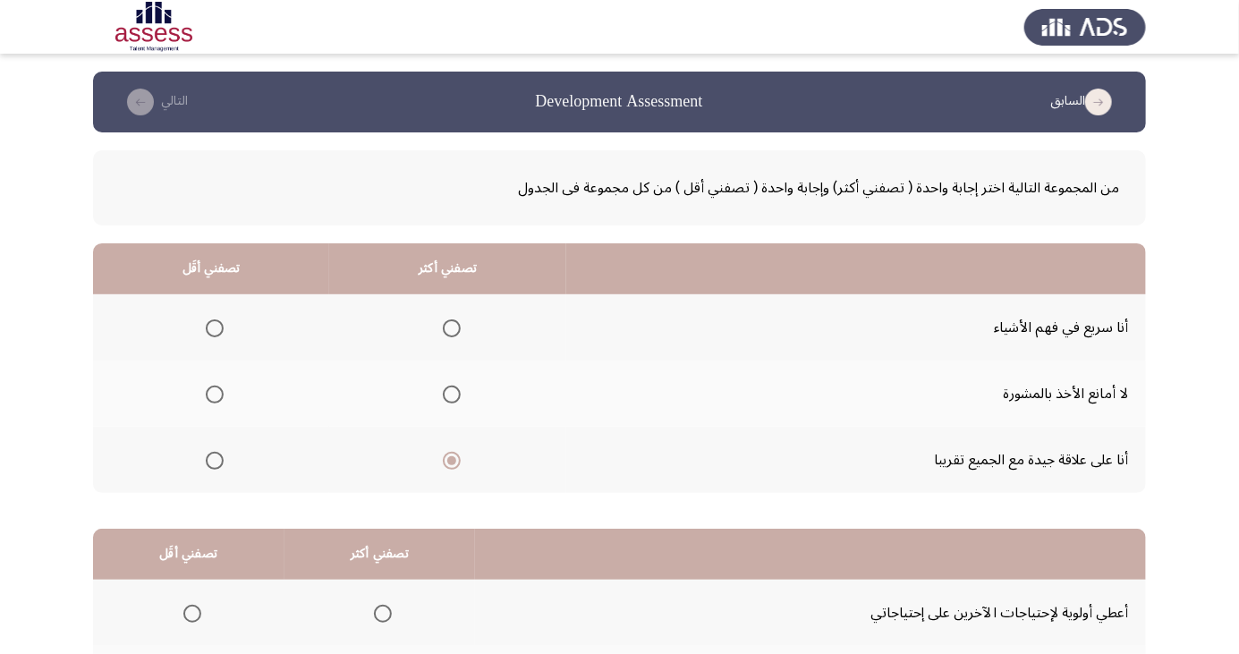
click at [215, 328] on span "Select an option" at bounding box center [215, 328] width 0 height 0
click at [213, 328] on input "Select an option" at bounding box center [215, 328] width 18 height 18
click at [208, 388] on span "Select an option" at bounding box center [215, 395] width 18 height 18
click at [208, 388] on input "Select an option" at bounding box center [215, 395] width 18 height 18
click at [443, 387] on span "Select an option" at bounding box center [452, 395] width 18 height 18
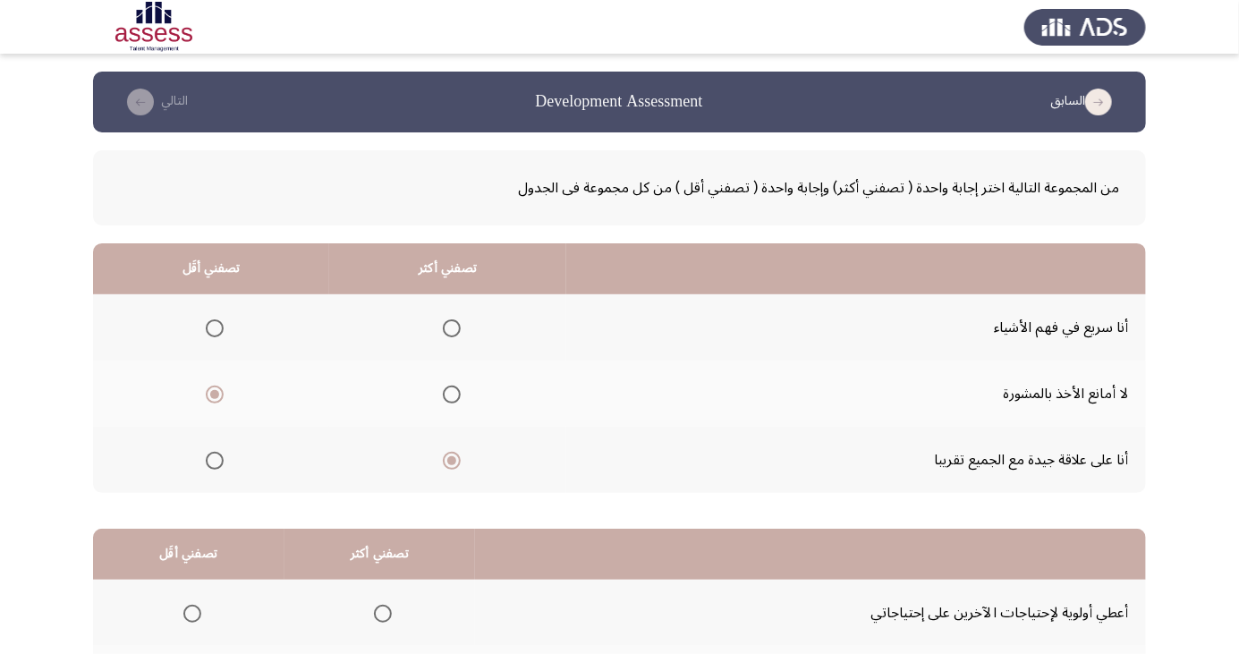
click at [443, 387] on input "Select an option" at bounding box center [452, 395] width 18 height 18
click at [215, 461] on span "Select an option" at bounding box center [215, 461] width 0 height 0
click at [213, 459] on input "Select an option" at bounding box center [215, 461] width 18 height 18
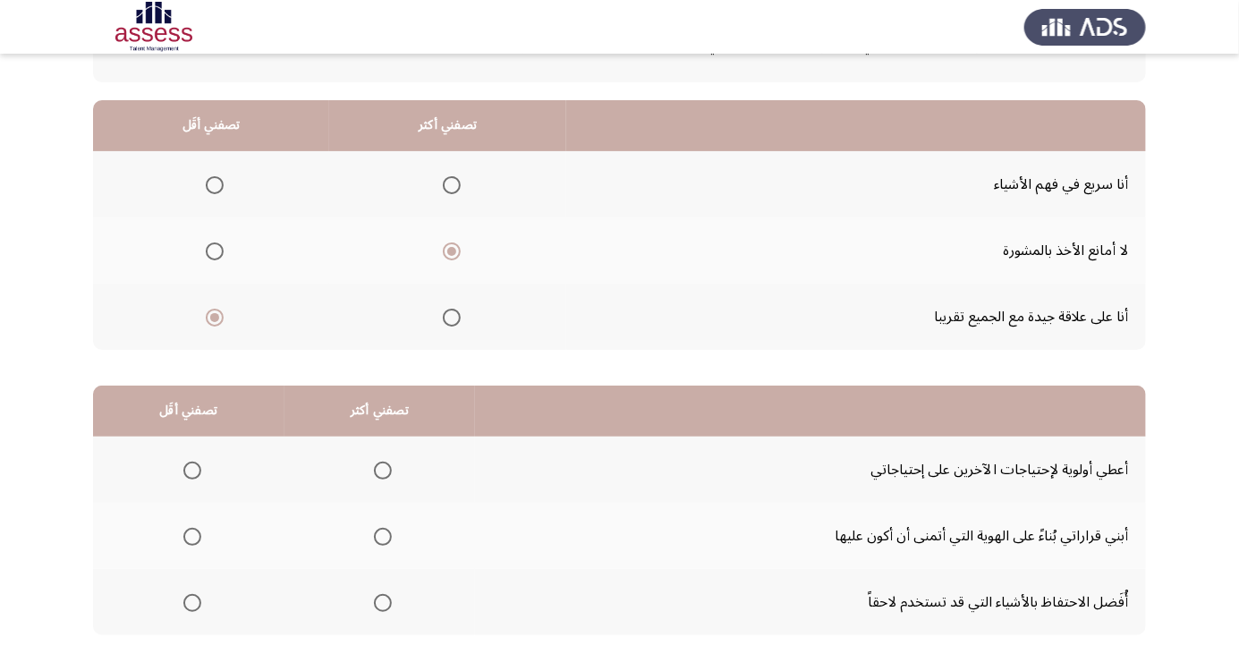
scroll to position [163, 0]
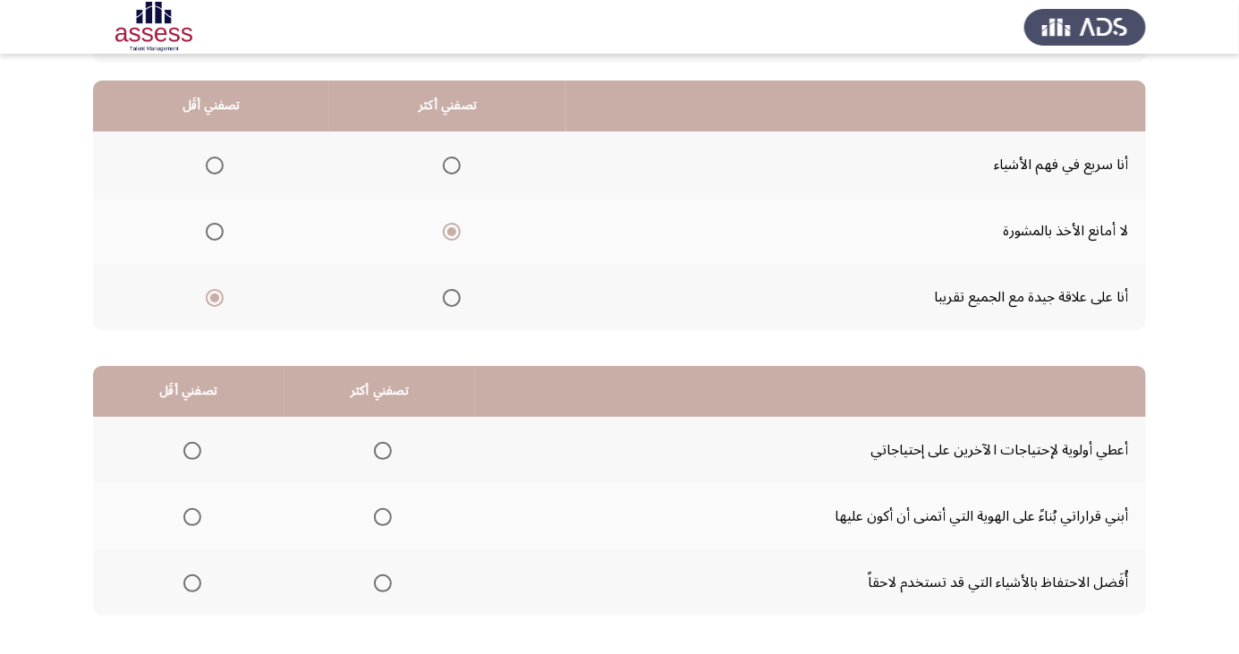
click at [187, 457] on span "Select an option" at bounding box center [192, 451] width 18 height 18
click at [187, 457] on input "Select an option" at bounding box center [192, 451] width 18 height 18
click at [383, 583] on span "Select an option" at bounding box center [383, 583] width 0 height 0
click at [381, 582] on input "Select an option" at bounding box center [383, 584] width 18 height 18
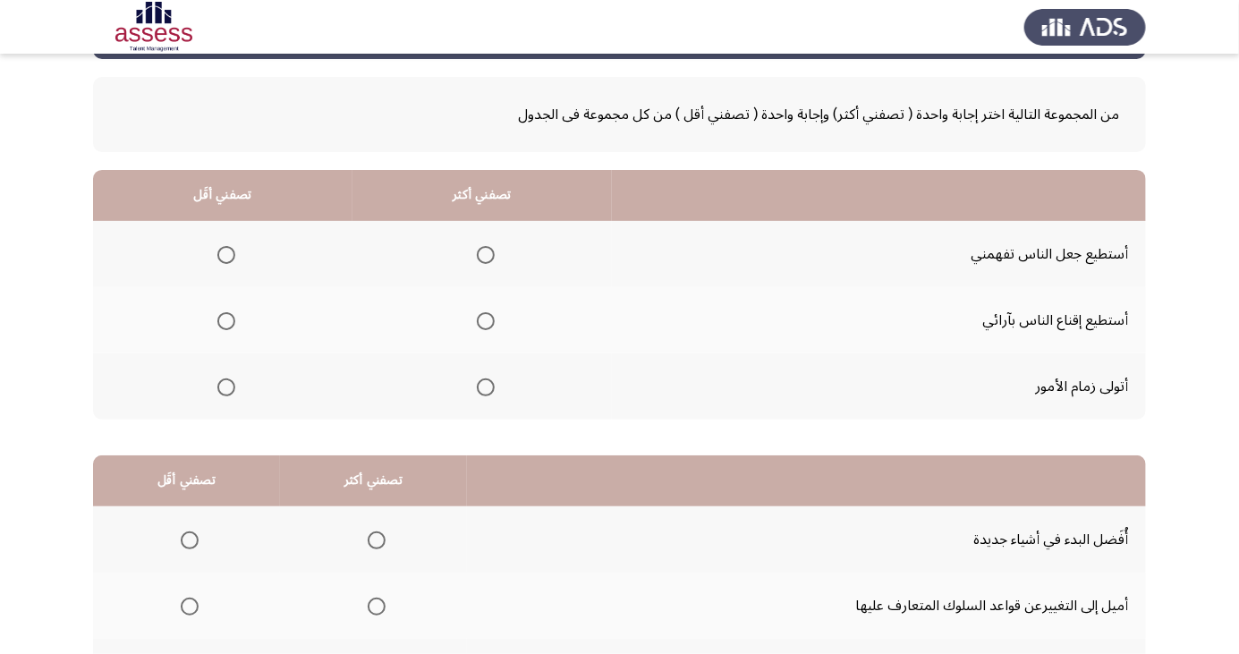
scroll to position [76, 0]
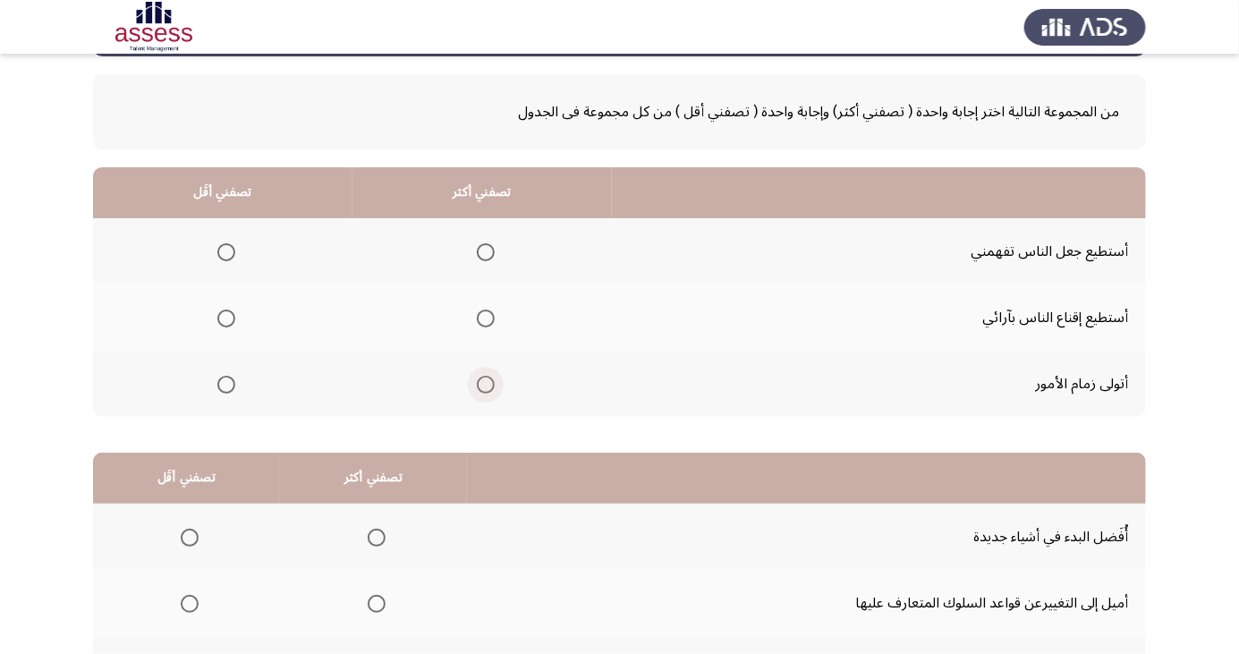
click at [482, 383] on span "Select an option" at bounding box center [486, 385] width 18 height 18
click at [482, 383] on input "Select an option" at bounding box center [486, 385] width 18 height 18
click at [219, 317] on span "Select an option" at bounding box center [226, 319] width 18 height 18
click at [219, 317] on input "Select an option" at bounding box center [226, 319] width 18 height 18
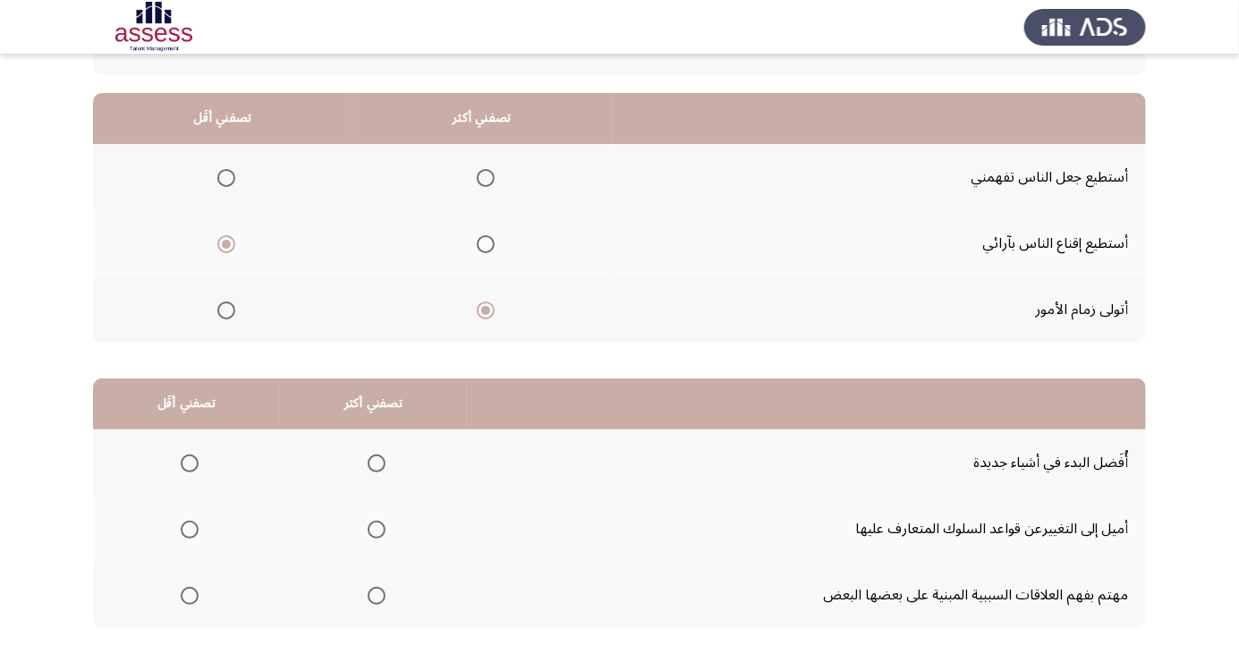
scroll to position [163, 0]
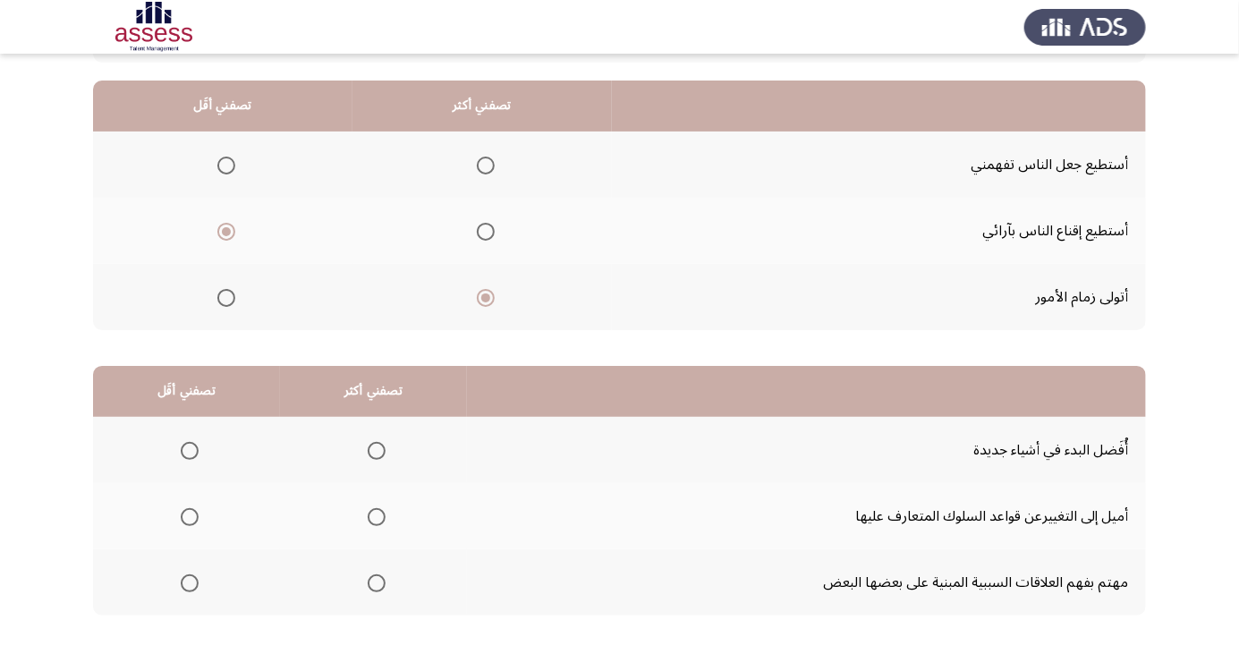
click at [382, 580] on span "Select an option" at bounding box center [377, 584] width 18 height 18
click at [382, 580] on input "Select an option" at bounding box center [377, 584] width 18 height 18
click at [190, 451] on span "Select an option" at bounding box center [190, 451] width 0 height 0
click at [189, 449] on input "Select an option" at bounding box center [190, 451] width 18 height 18
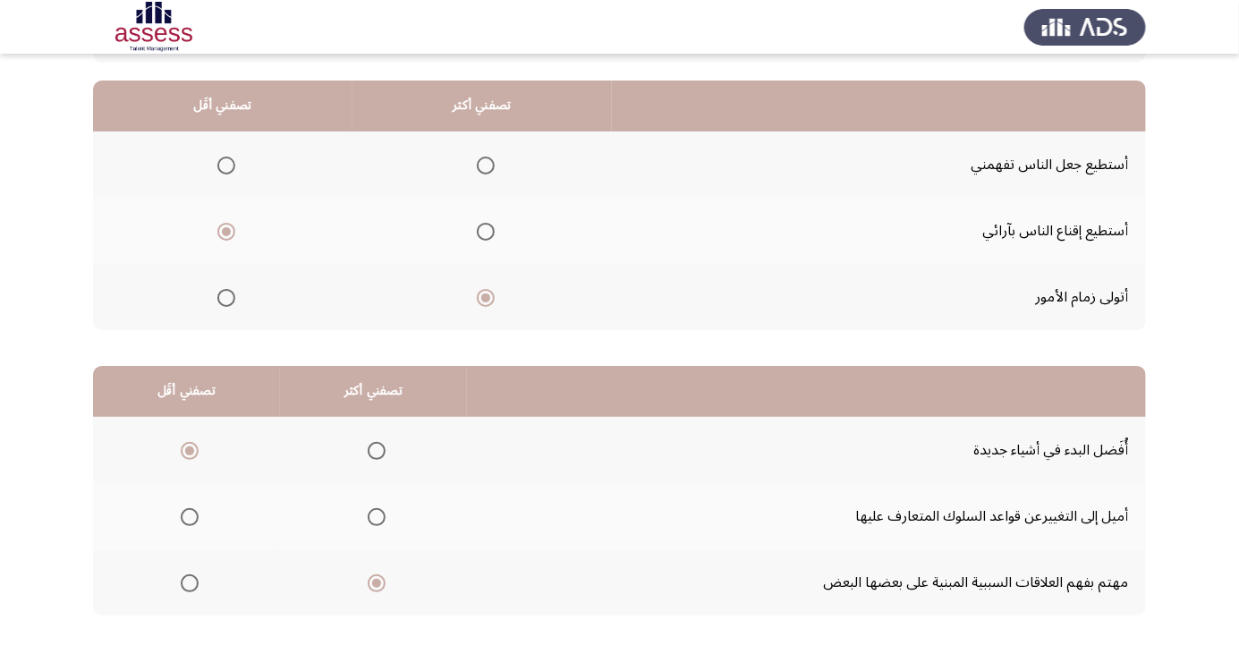
scroll to position [0, 0]
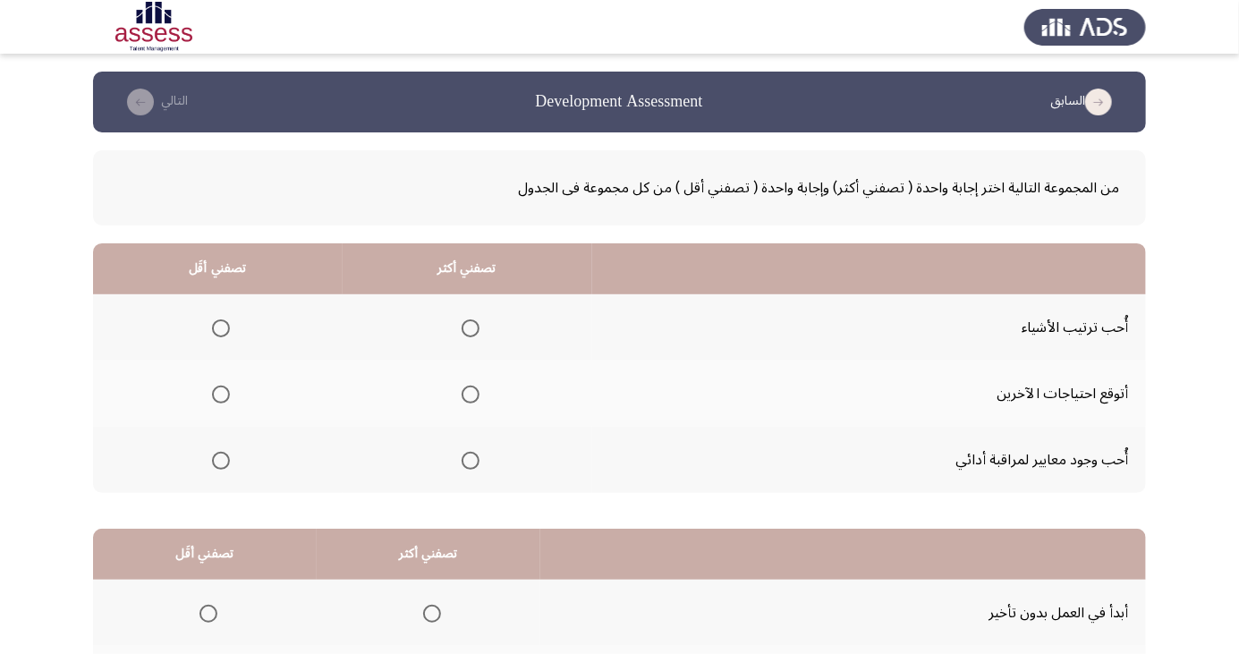
click at [471, 461] on span "Select an option" at bounding box center [471, 461] width 0 height 0
click at [467, 459] on input "Select an option" at bounding box center [471, 461] width 18 height 18
click at [221, 395] on span "Select an option" at bounding box center [221, 395] width 0 height 0
click at [220, 394] on input "Select an option" at bounding box center [221, 395] width 18 height 18
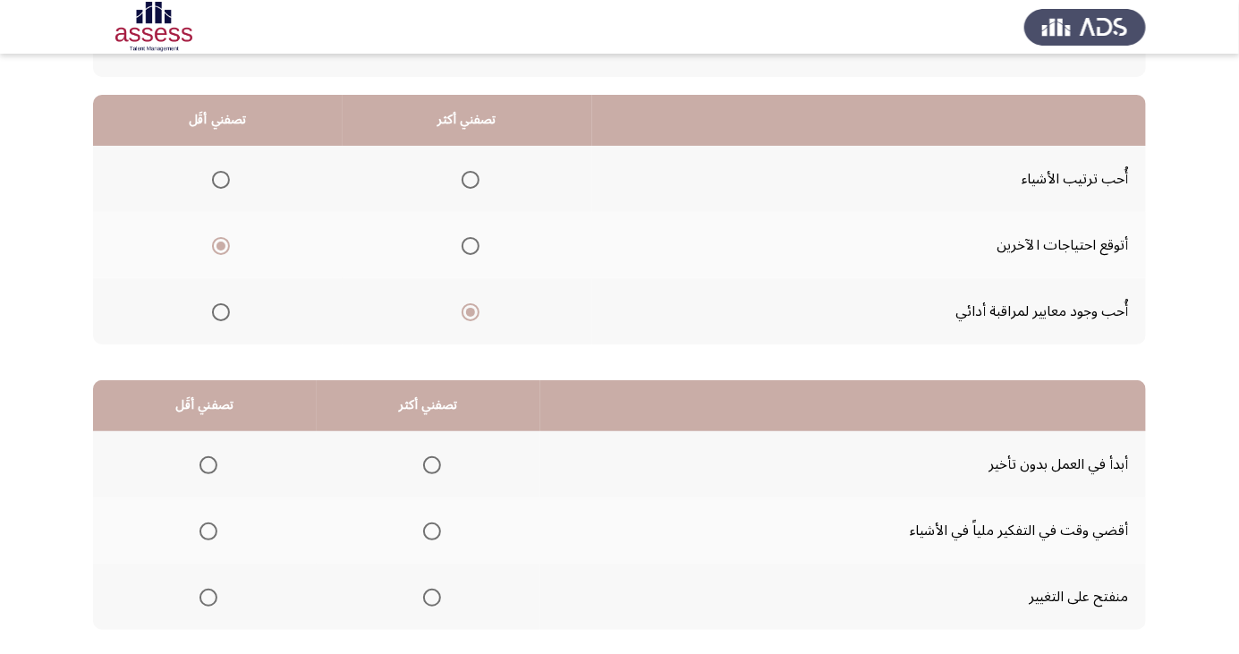
scroll to position [151, 0]
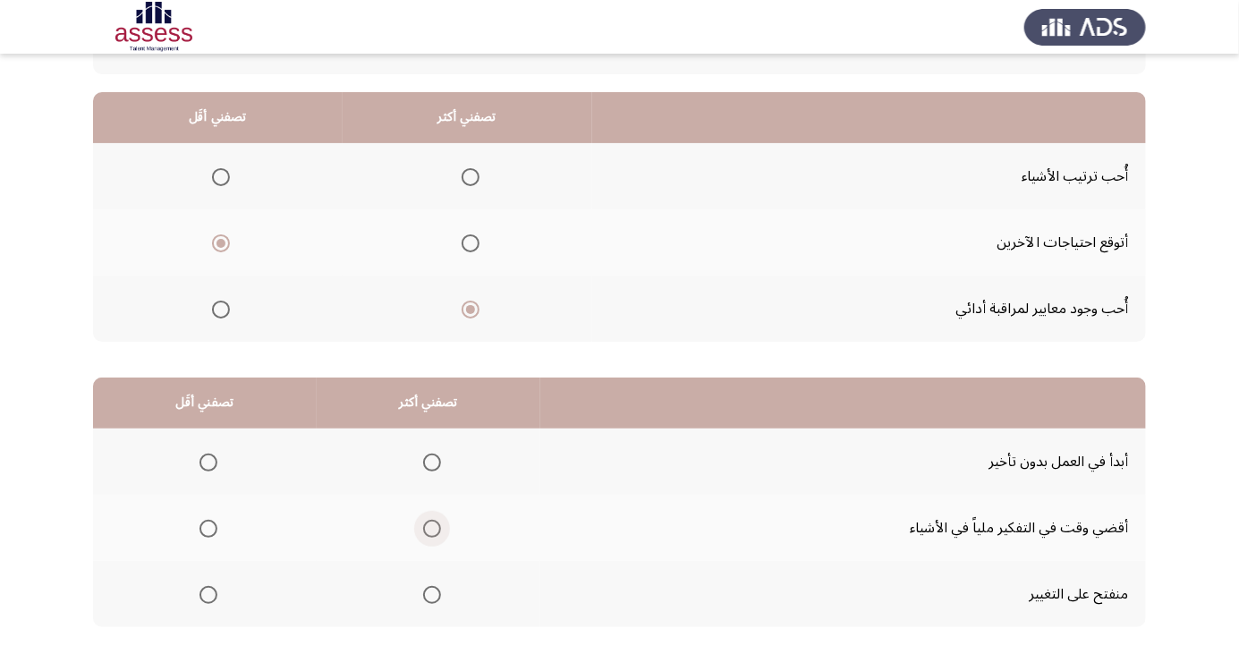
click at [432, 529] on span "Select an option" at bounding box center [432, 529] width 0 height 0
click at [430, 527] on input "Select an option" at bounding box center [432, 529] width 18 height 18
click at [209, 463] on span "Select an option" at bounding box center [209, 463] width 0 height 0
click at [208, 461] on input "Select an option" at bounding box center [209, 463] width 18 height 18
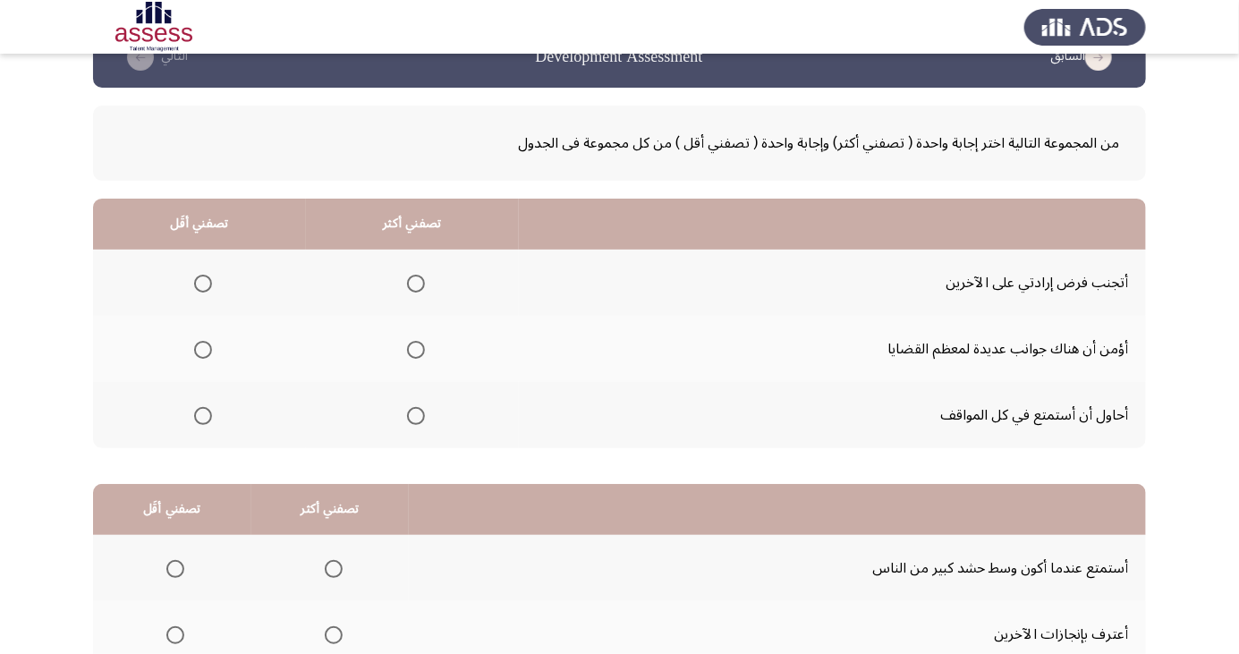
scroll to position [64, 0]
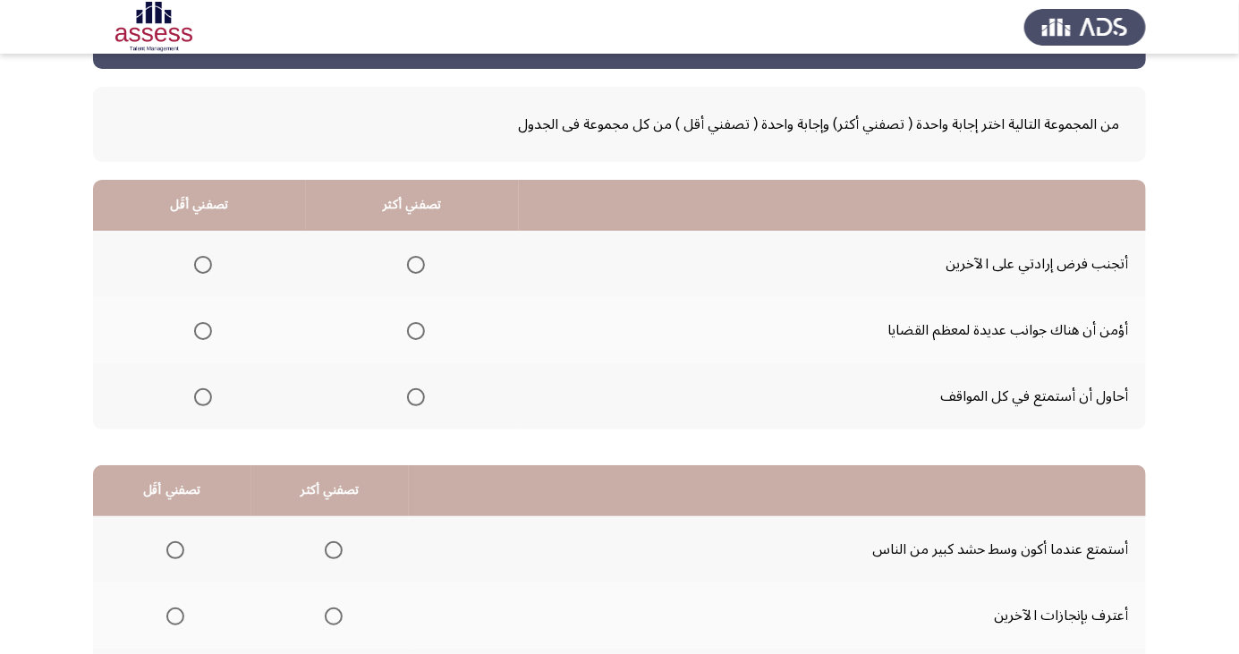
click at [200, 263] on span "Select an option" at bounding box center [203, 265] width 18 height 18
click at [200, 263] on input "Select an option" at bounding box center [203, 265] width 18 height 18
click at [411, 329] on span "Select an option" at bounding box center [416, 331] width 18 height 18
click at [411, 329] on input "Select an option" at bounding box center [416, 331] width 18 height 18
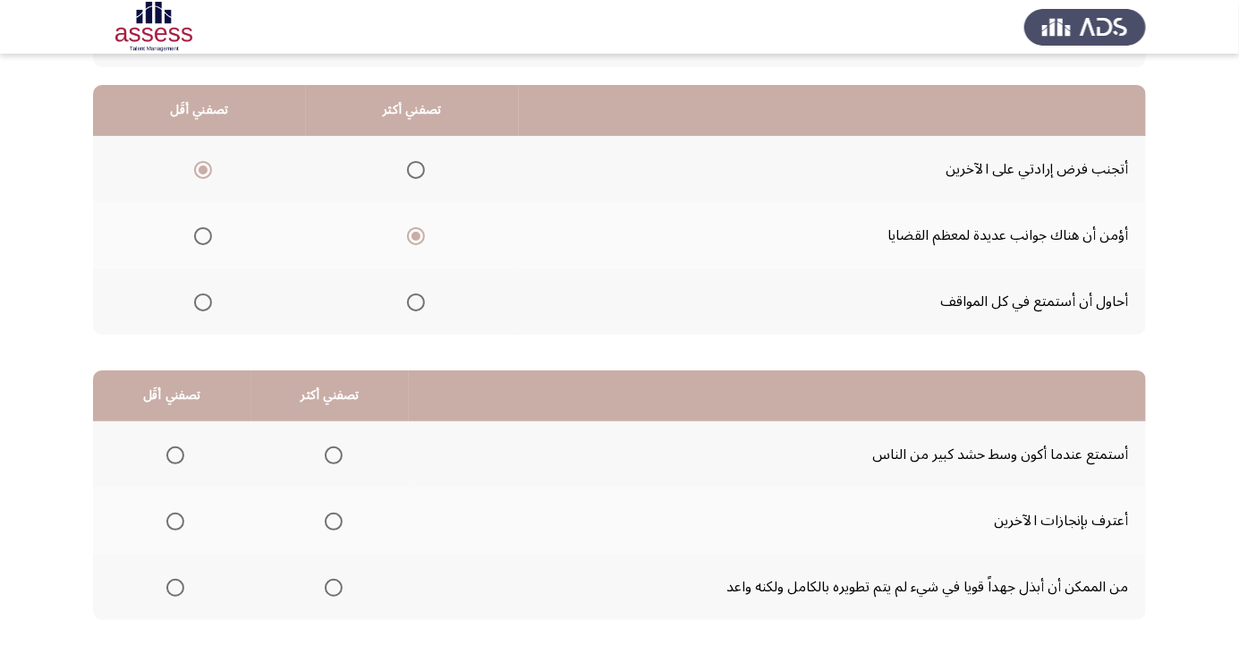
scroll to position [163, 0]
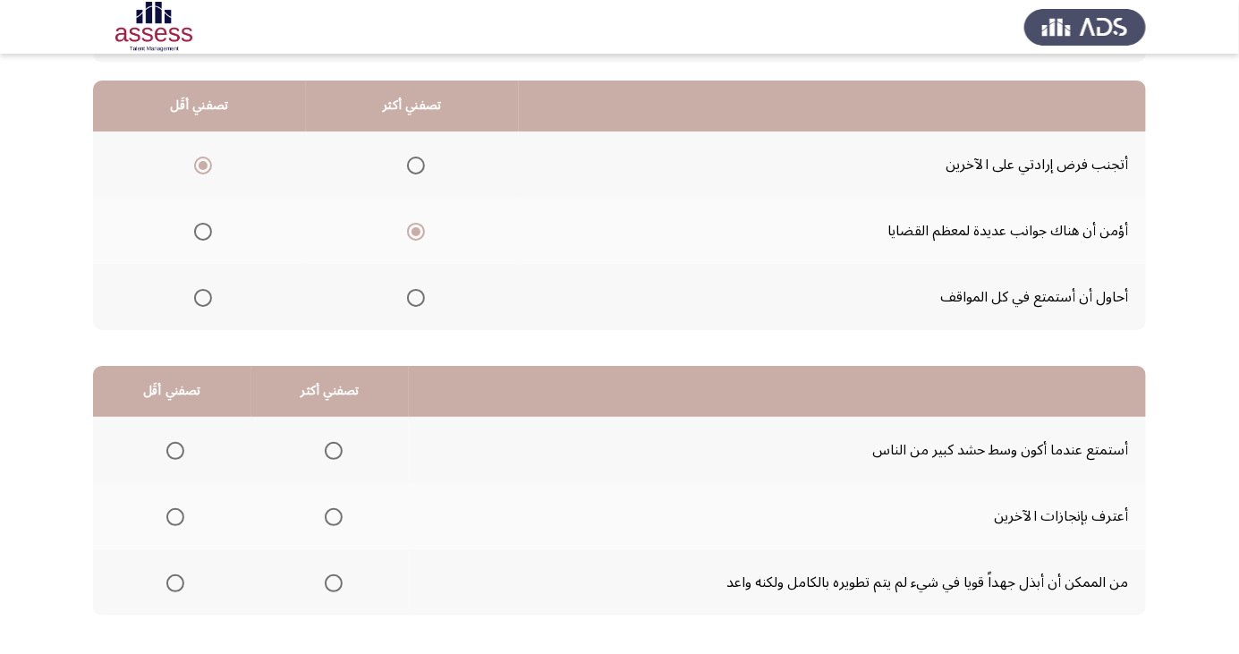
click at [175, 451] on span "Select an option" at bounding box center [175, 451] width 0 height 0
click at [175, 449] on input "Select an option" at bounding box center [175, 451] width 18 height 18
click at [334, 583] on span "Select an option" at bounding box center [334, 583] width 0 height 0
click at [331, 582] on input "Select an option" at bounding box center [334, 584] width 18 height 18
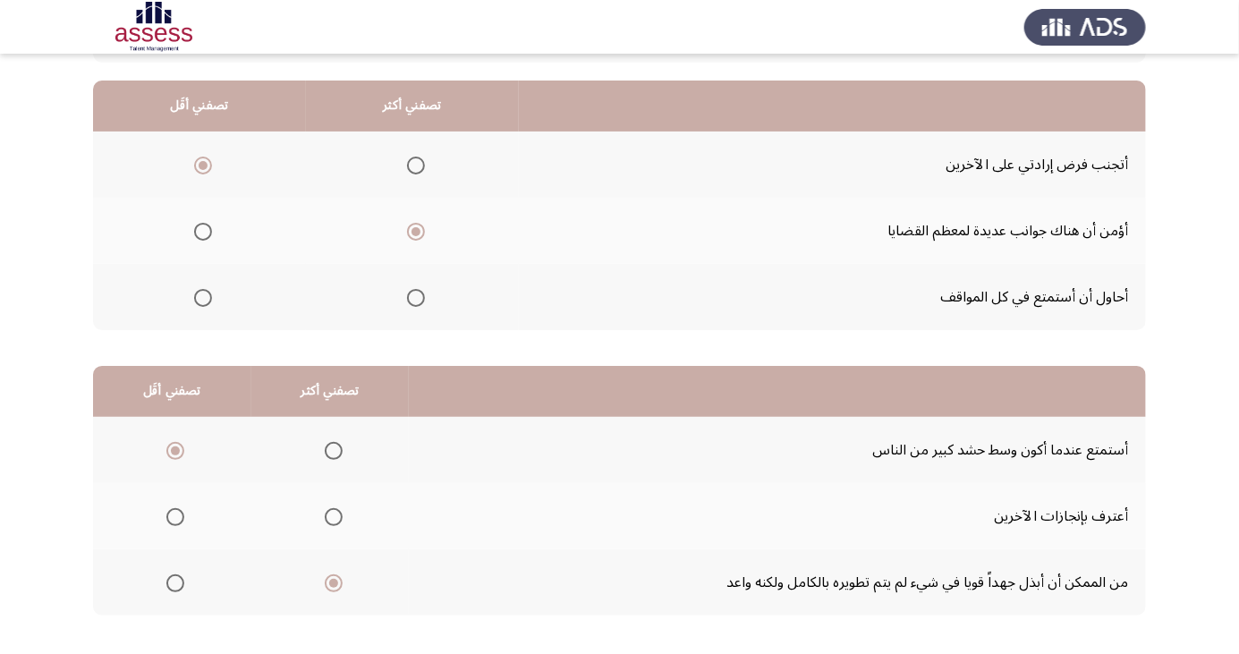
scroll to position [0, 0]
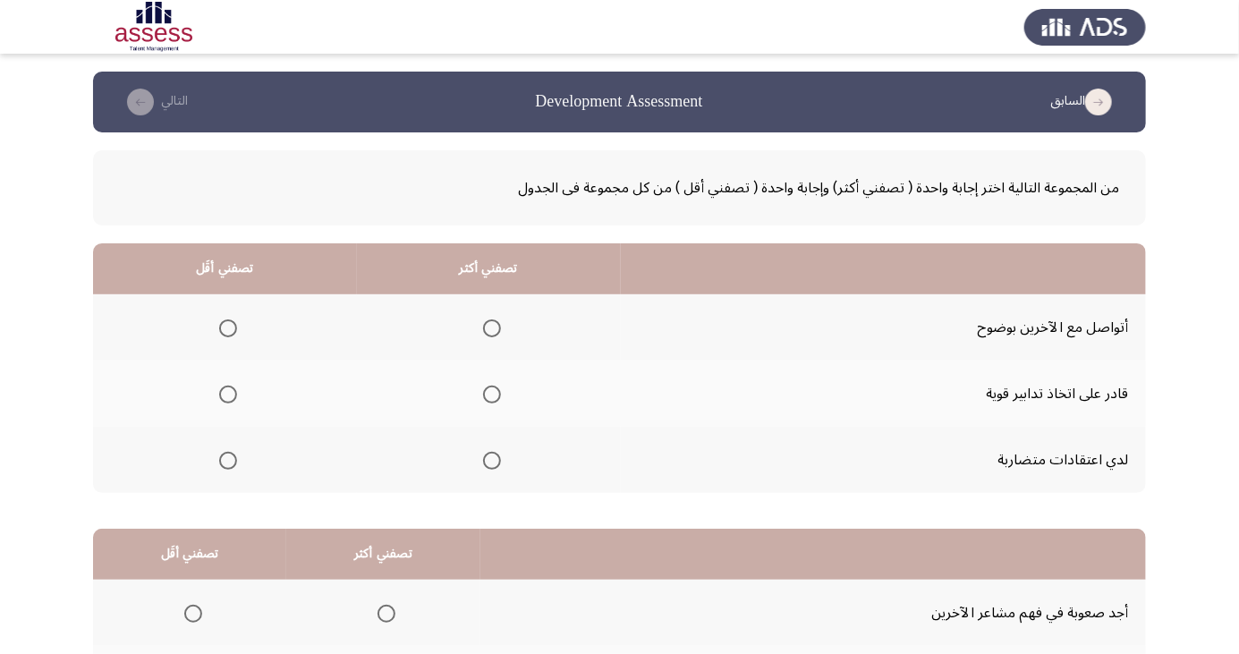
click at [496, 390] on span "Select an option" at bounding box center [492, 395] width 18 height 18
click at [496, 390] on input "Select an option" at bounding box center [492, 395] width 18 height 18
click at [227, 459] on span "Select an option" at bounding box center [228, 461] width 18 height 18
click at [227, 459] on input "Select an option" at bounding box center [228, 461] width 18 height 18
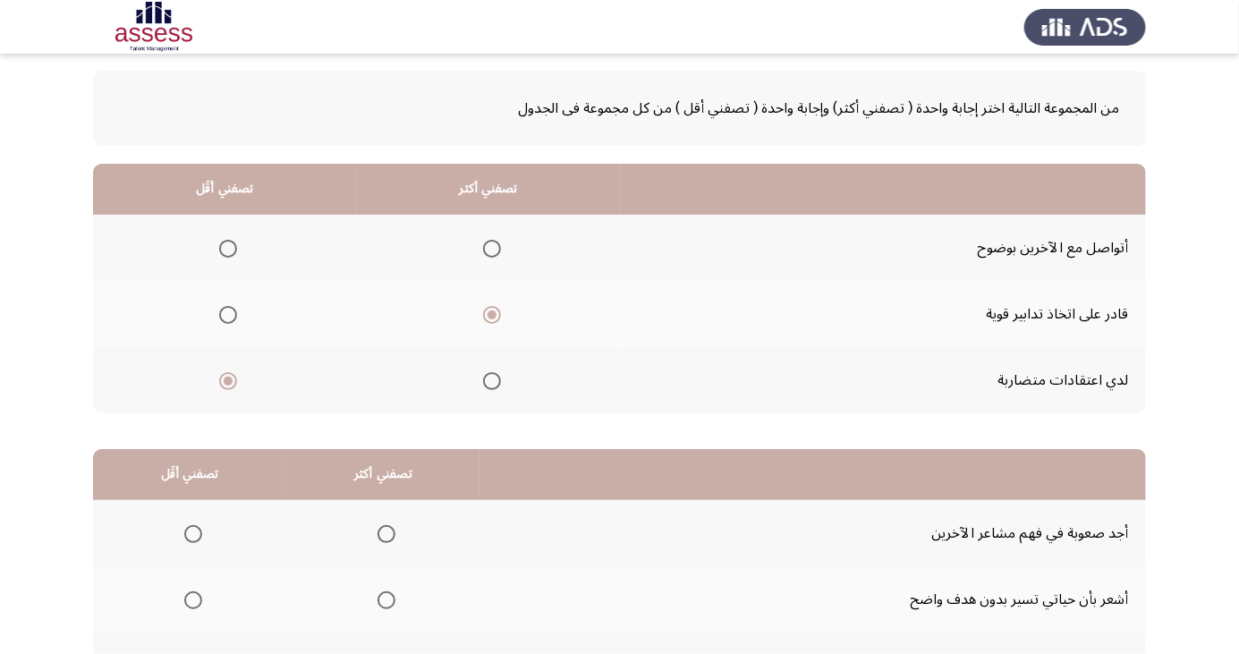
scroll to position [163, 0]
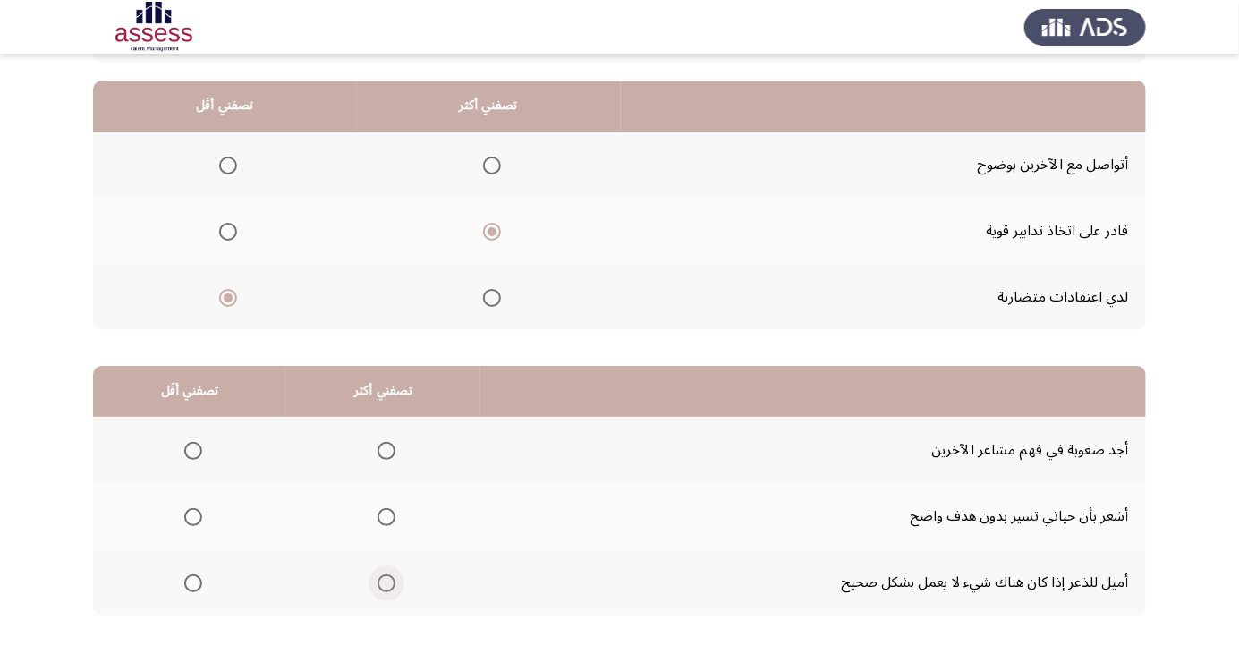
click at [387, 583] on span "Select an option" at bounding box center [387, 583] width 0 height 0
click at [382, 582] on input "Select an option" at bounding box center [387, 584] width 18 height 18
click at [191, 510] on span "Select an option" at bounding box center [193, 517] width 18 height 18
click at [192, 515] on span "Select an option" at bounding box center [193, 517] width 18 height 18
click at [192, 515] on input "Select an option" at bounding box center [193, 517] width 18 height 18
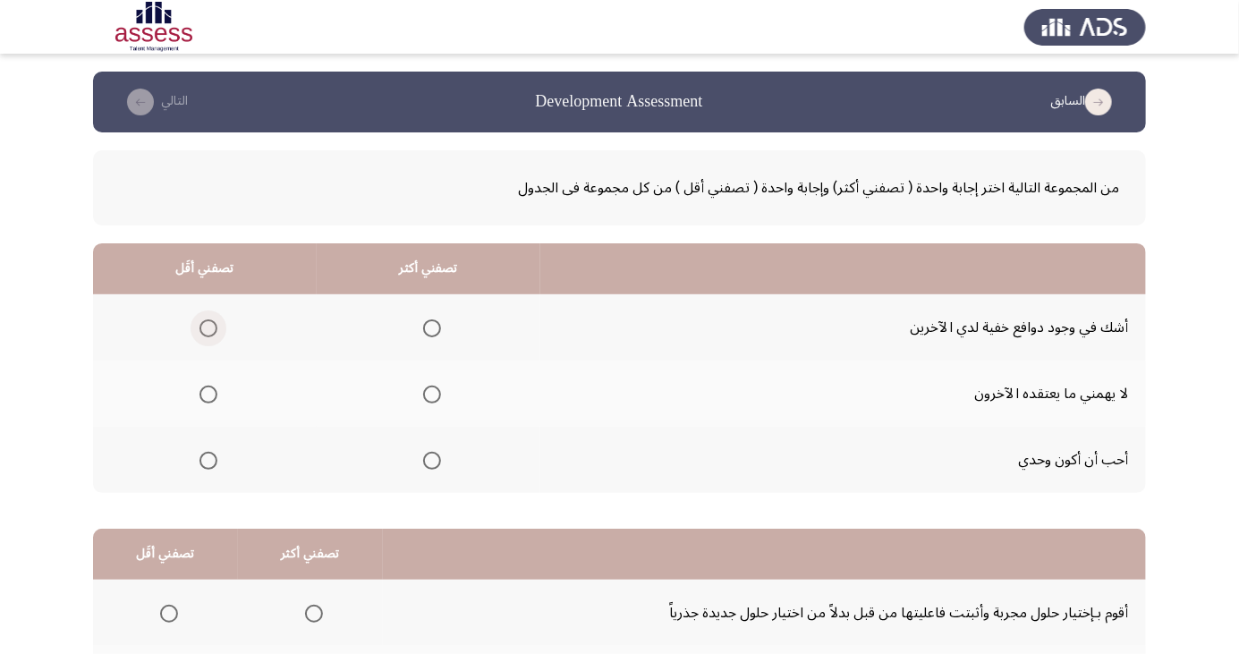
click at [201, 329] on span "Select an option" at bounding box center [209, 328] width 18 height 18
click at [201, 329] on input "Select an option" at bounding box center [209, 328] width 18 height 18
click at [427, 388] on span "Select an option" at bounding box center [432, 395] width 18 height 18
click at [427, 388] on input "Select an option" at bounding box center [432, 395] width 18 height 18
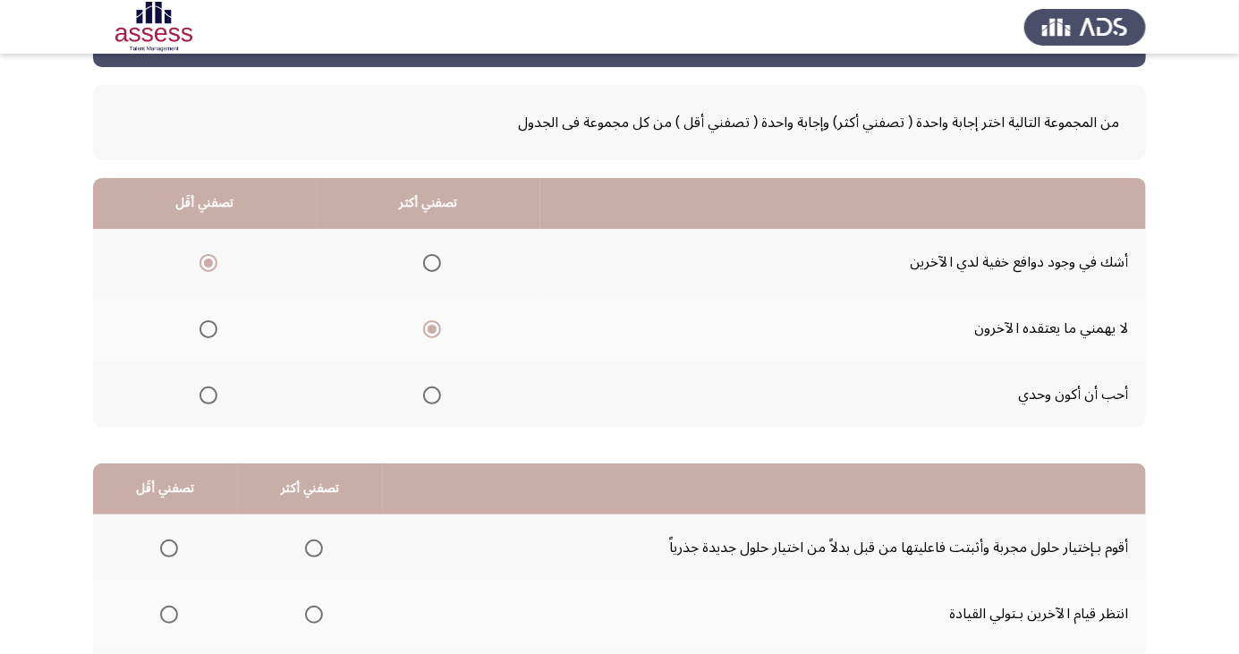
scroll to position [163, 0]
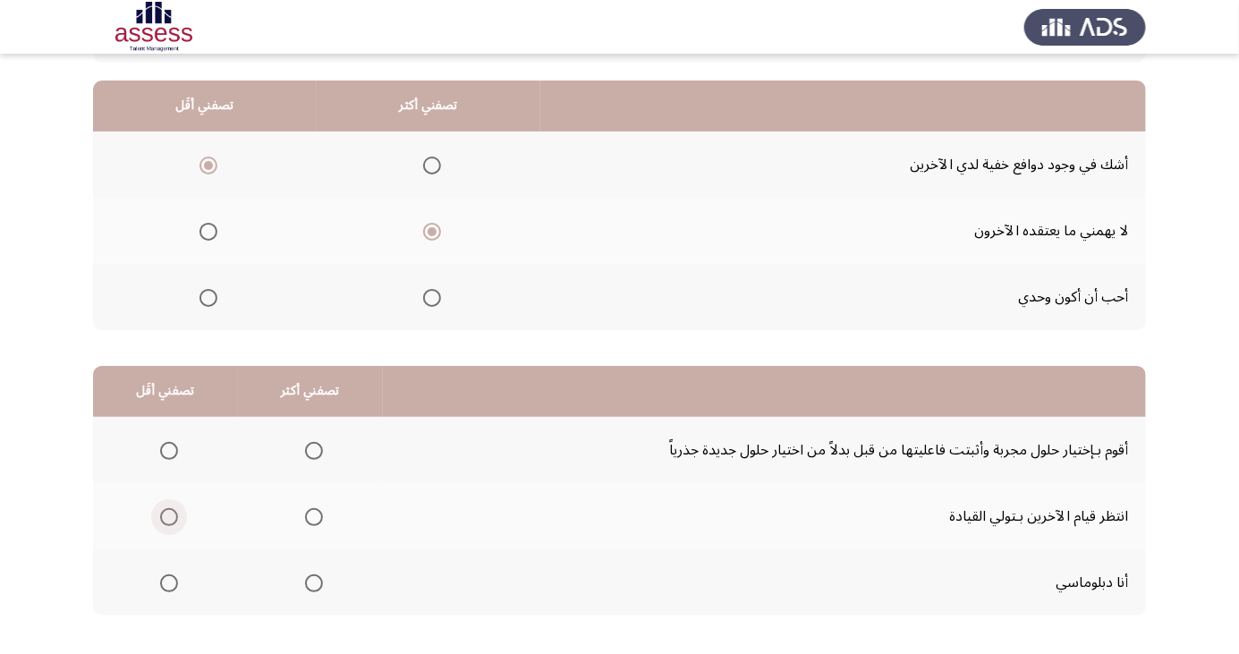
click at [169, 517] on span "Select an option" at bounding box center [169, 517] width 0 height 0
click at [167, 515] on input "Select an option" at bounding box center [169, 517] width 18 height 18
click at [328, 592] on th at bounding box center [310, 582] width 145 height 66
click at [313, 586] on span "Select an option" at bounding box center [314, 584] width 18 height 18
click at [313, 586] on input "Select an option" at bounding box center [314, 584] width 18 height 18
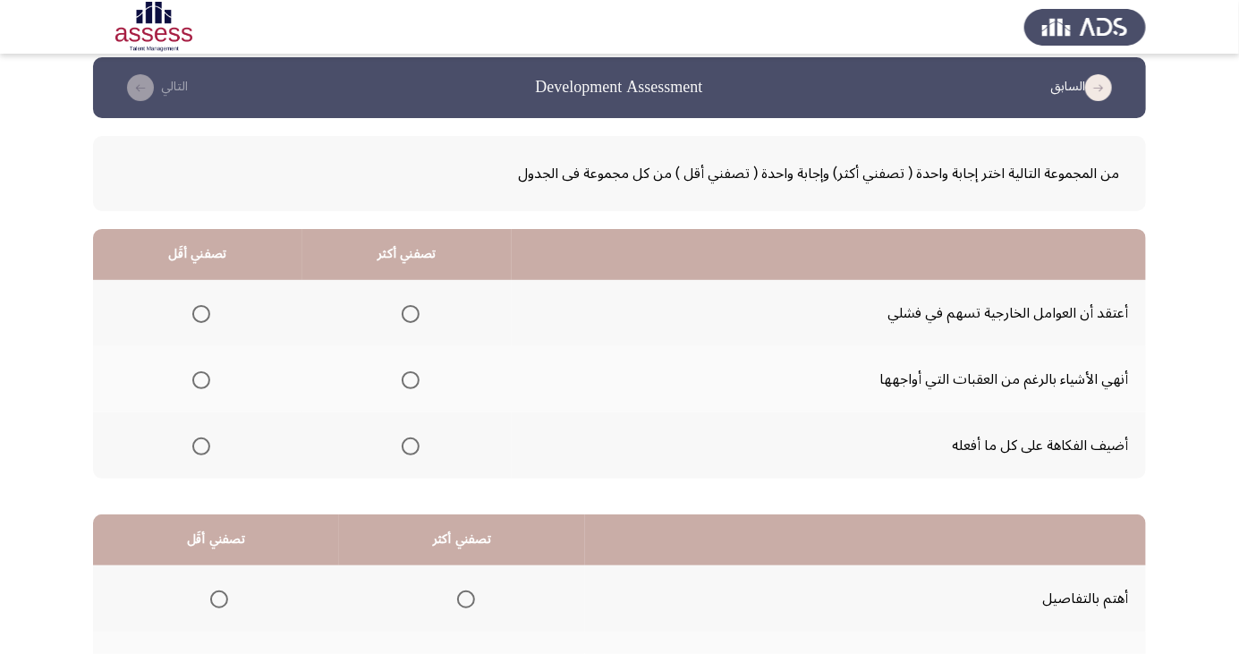
scroll to position [0, 0]
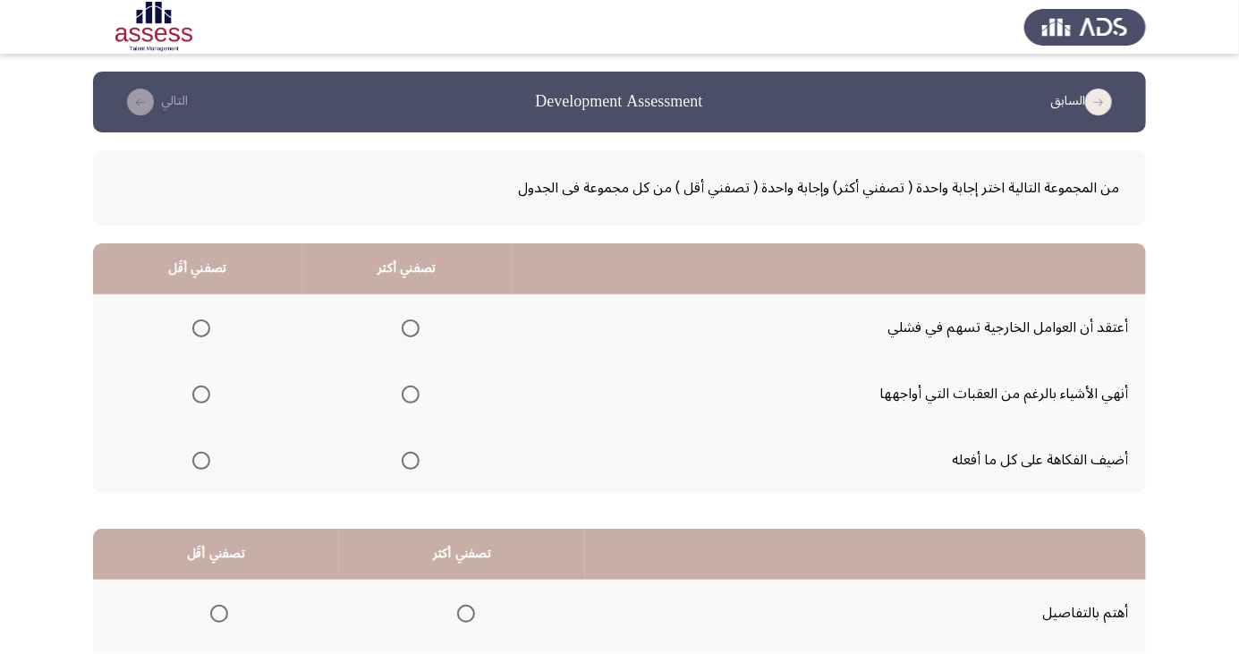
click at [417, 386] on span "Select an option" at bounding box center [411, 395] width 18 height 18
click at [417, 386] on input "Select an option" at bounding box center [411, 395] width 18 height 18
click at [201, 328] on span "Select an option" at bounding box center [201, 328] width 0 height 0
click at [200, 328] on input "Select an option" at bounding box center [201, 328] width 18 height 18
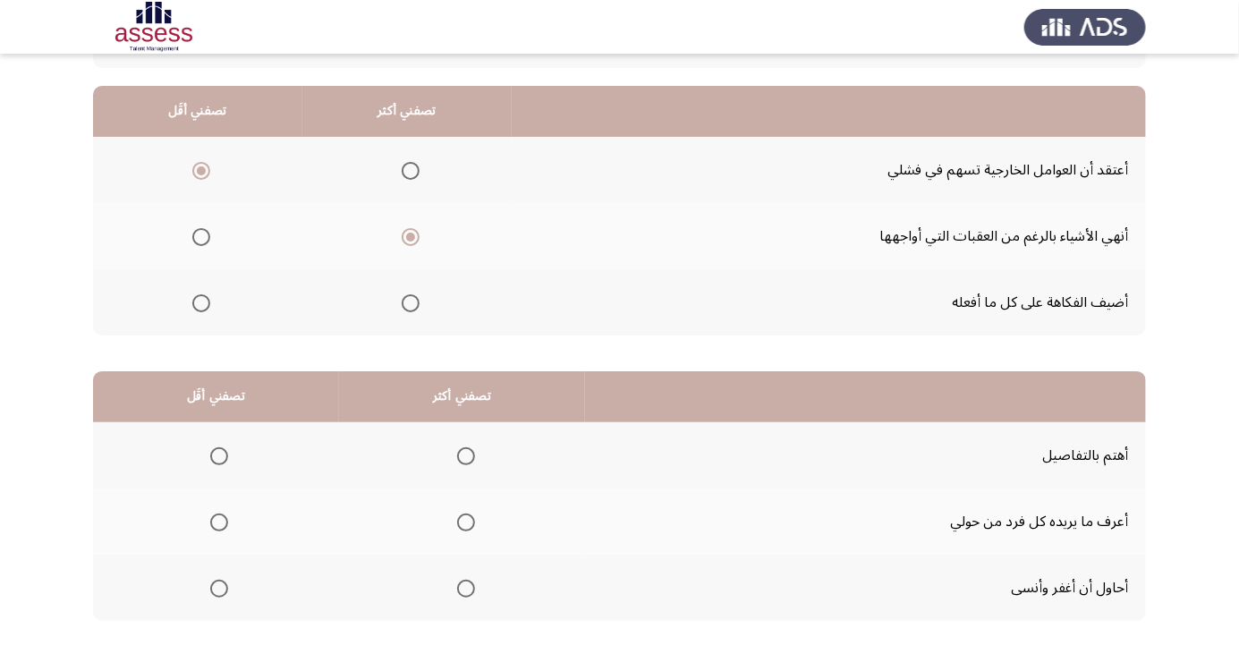
scroll to position [163, 0]
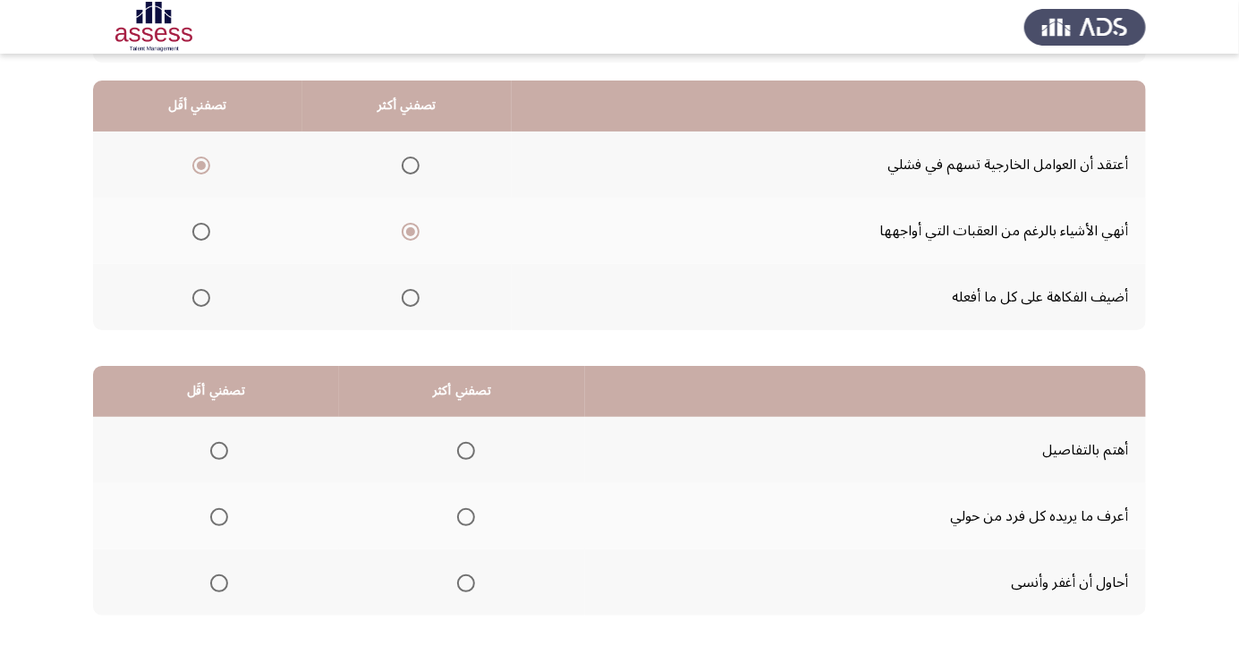
click at [219, 583] on span "Select an option" at bounding box center [219, 583] width 0 height 0
click at [219, 582] on input "Select an option" at bounding box center [219, 584] width 18 height 18
click at [466, 451] on span "Select an option" at bounding box center [466, 451] width 0 height 0
click at [465, 449] on input "Select an option" at bounding box center [466, 451] width 18 height 18
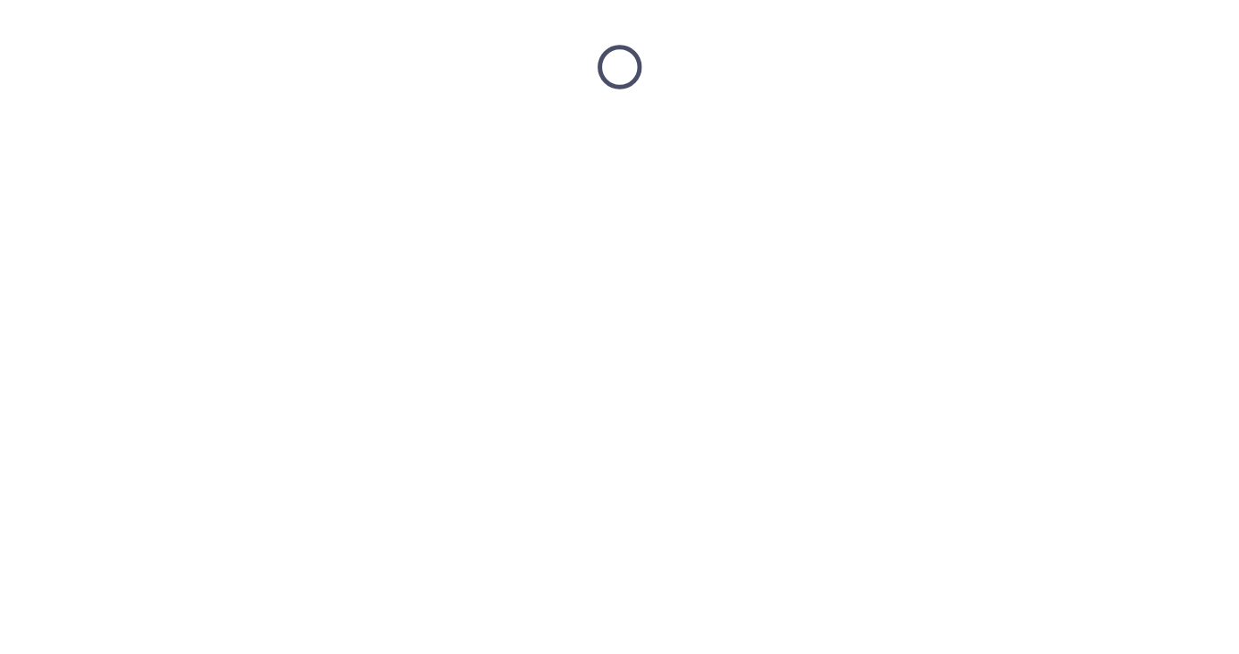
scroll to position [0, 0]
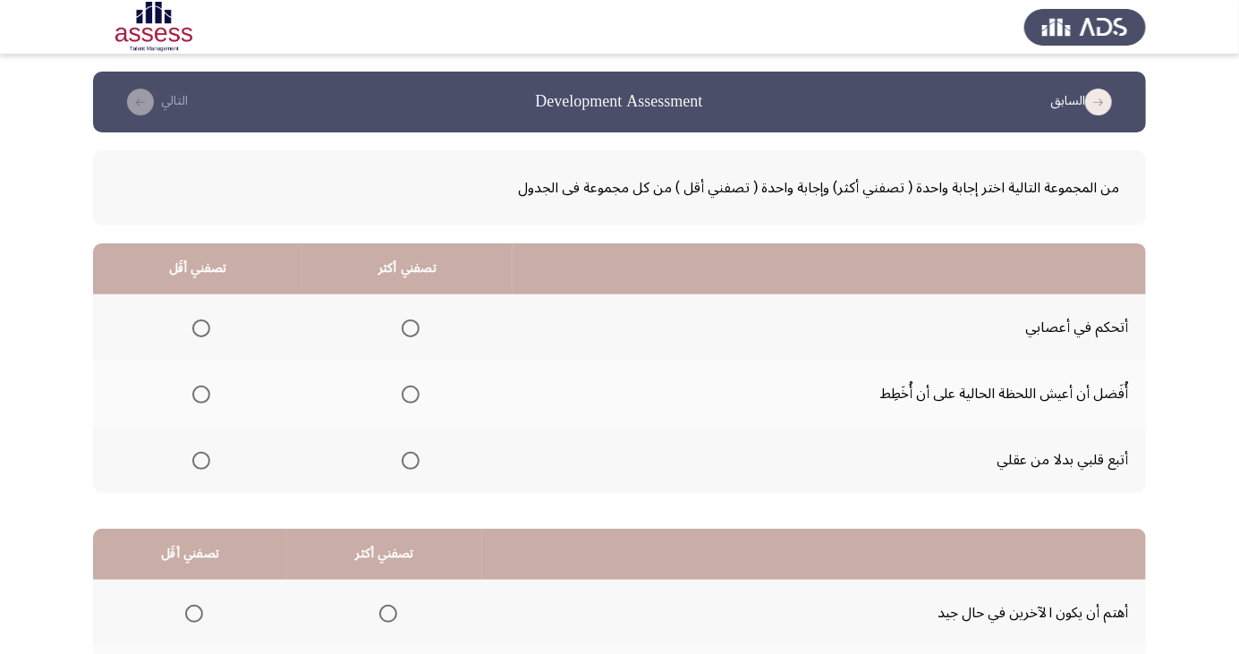
click at [411, 324] on span "Select an option" at bounding box center [411, 328] width 18 height 18
click at [411, 324] on input "Select an option" at bounding box center [411, 328] width 18 height 18
click at [201, 395] on span "Select an option" at bounding box center [201, 395] width 0 height 0
click at [200, 394] on input "Select an option" at bounding box center [201, 395] width 18 height 18
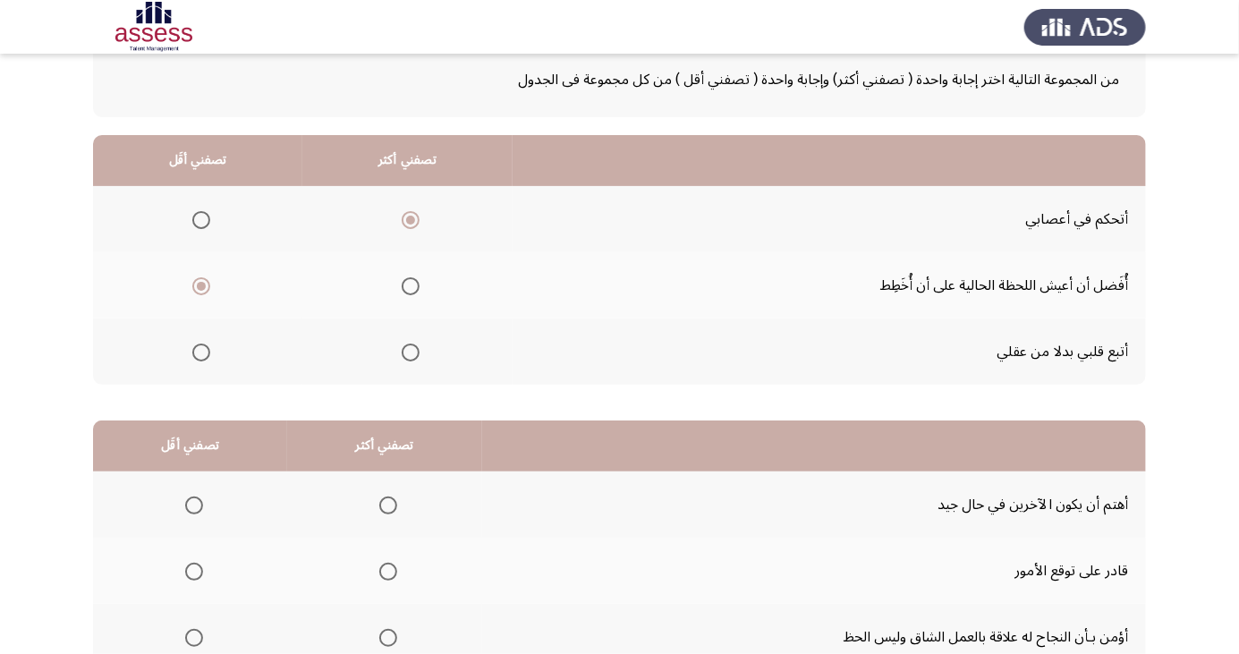
scroll to position [163, 0]
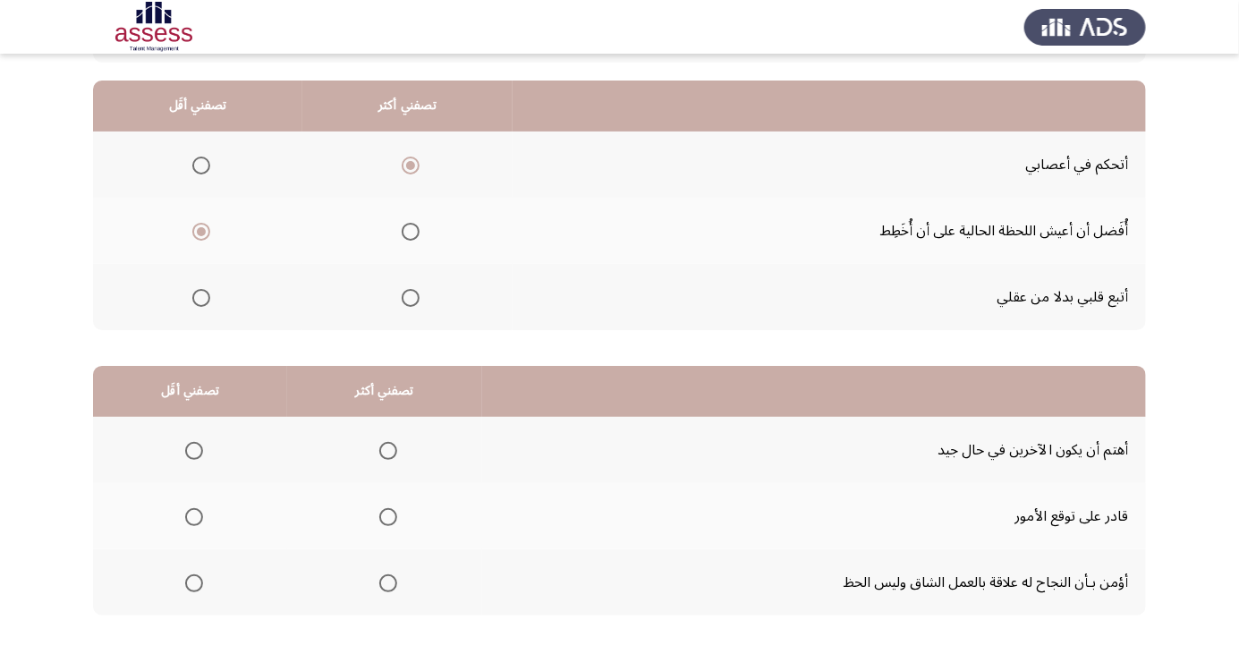
click at [388, 451] on span "Select an option" at bounding box center [388, 451] width 0 height 0
click at [383, 449] on input "Select an option" at bounding box center [388, 451] width 18 height 18
click at [192, 587] on span "Select an option" at bounding box center [194, 584] width 18 height 18
click at [192, 587] on input "Select an option" at bounding box center [194, 584] width 18 height 18
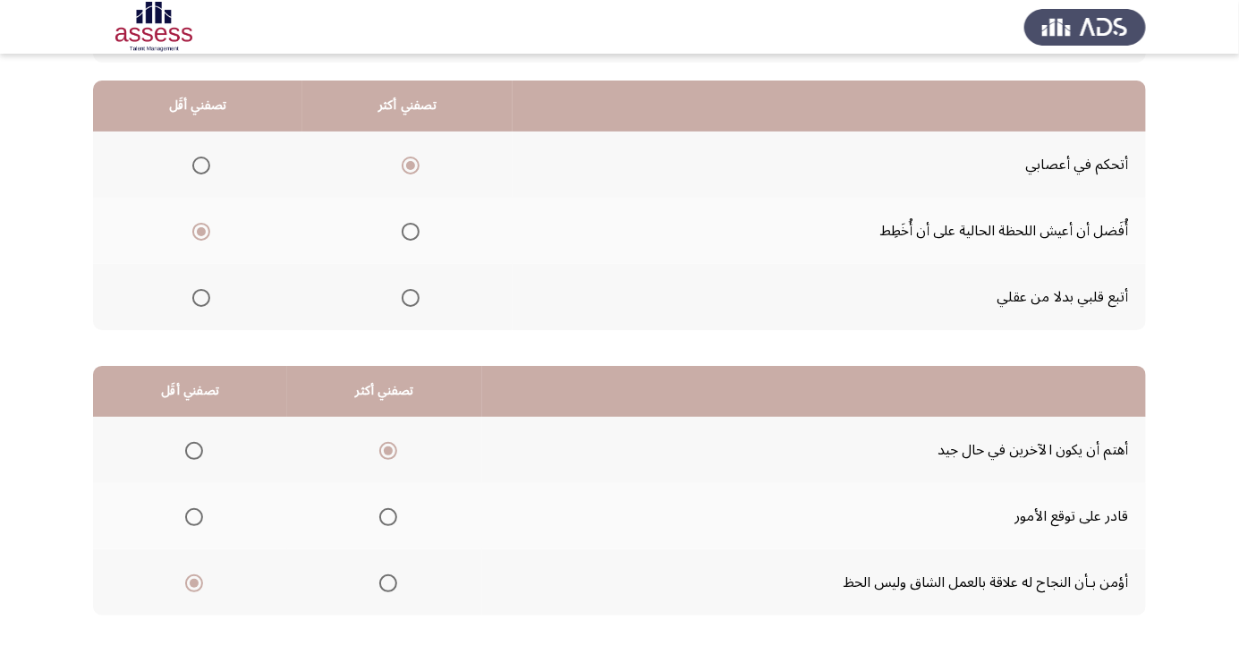
scroll to position [0, 0]
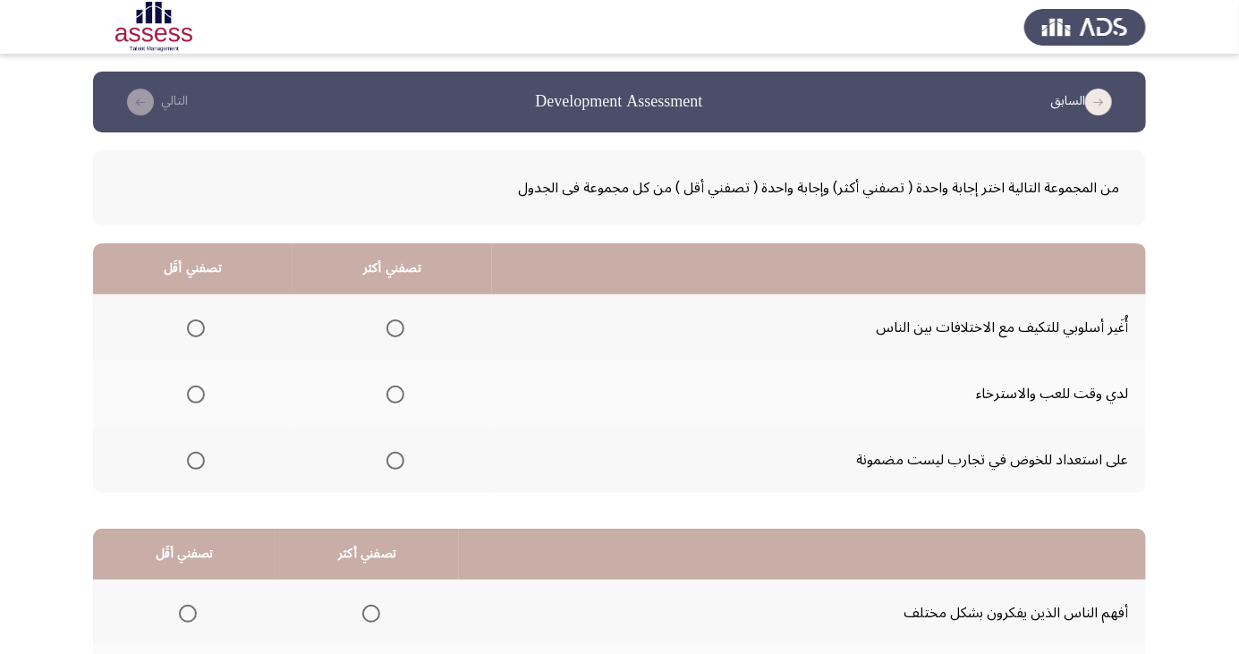
click at [196, 395] on span "Select an option" at bounding box center [196, 395] width 0 height 0
click at [195, 394] on input "Select an option" at bounding box center [196, 395] width 18 height 18
click at [393, 328] on span "Select an option" at bounding box center [396, 328] width 18 height 18
click at [393, 328] on input "Select an option" at bounding box center [396, 328] width 18 height 18
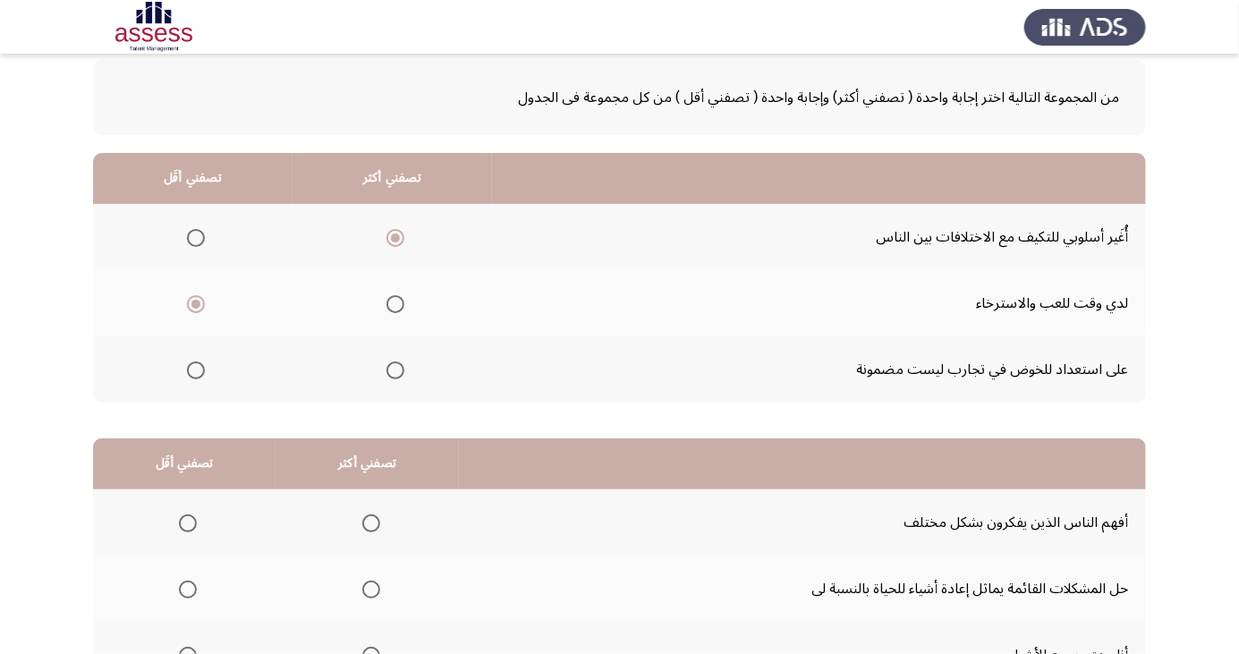
scroll to position [163, 0]
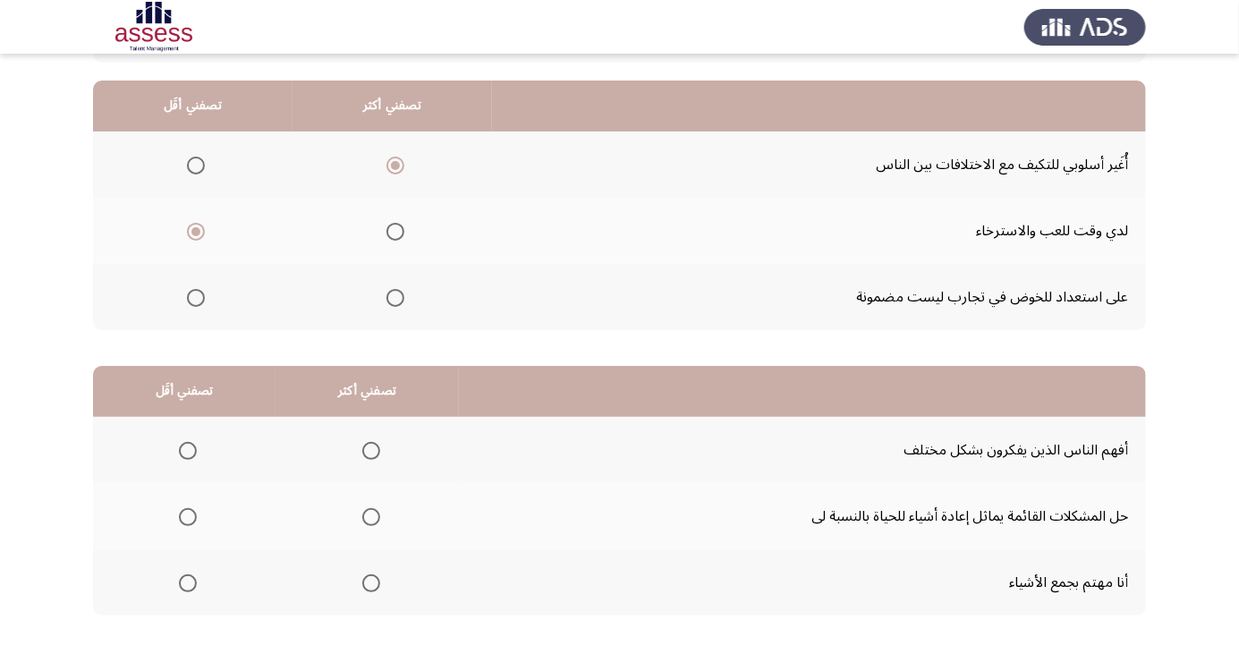
click at [371, 451] on span "Select an option" at bounding box center [371, 451] width 0 height 0
click at [365, 449] on input "Select an option" at bounding box center [371, 451] width 18 height 18
click at [193, 591] on span "Select an option" at bounding box center [188, 584] width 18 height 18
click at [193, 591] on input "Select an option" at bounding box center [188, 584] width 18 height 18
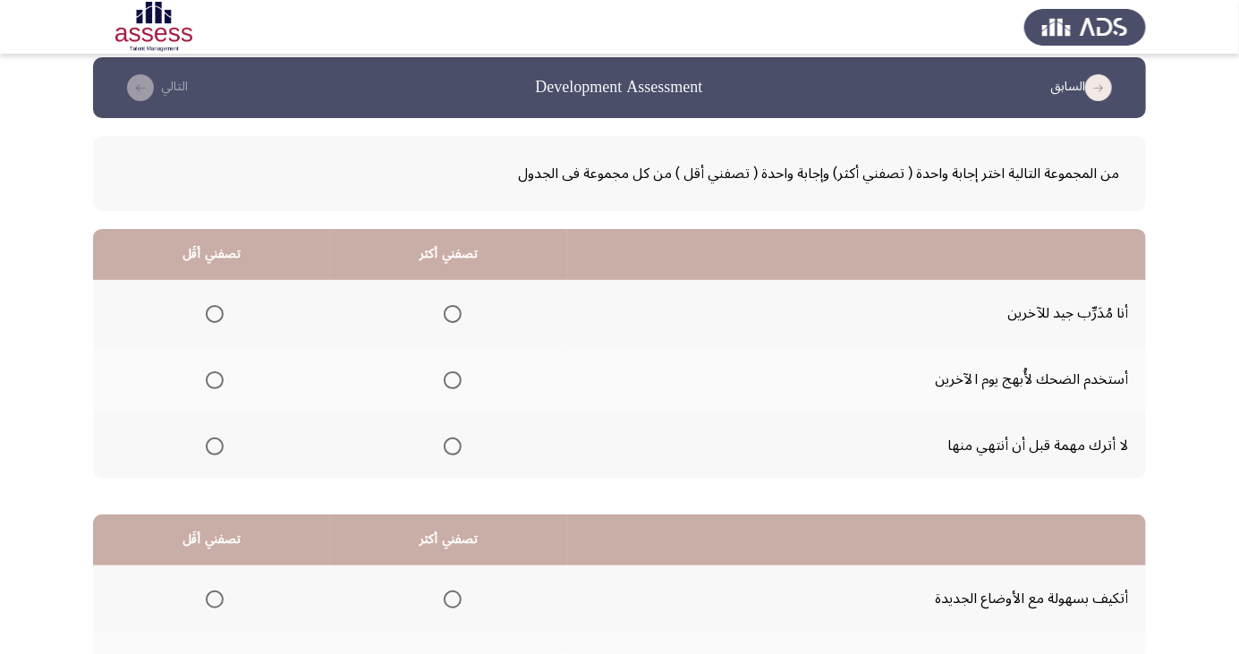
scroll to position [0, 0]
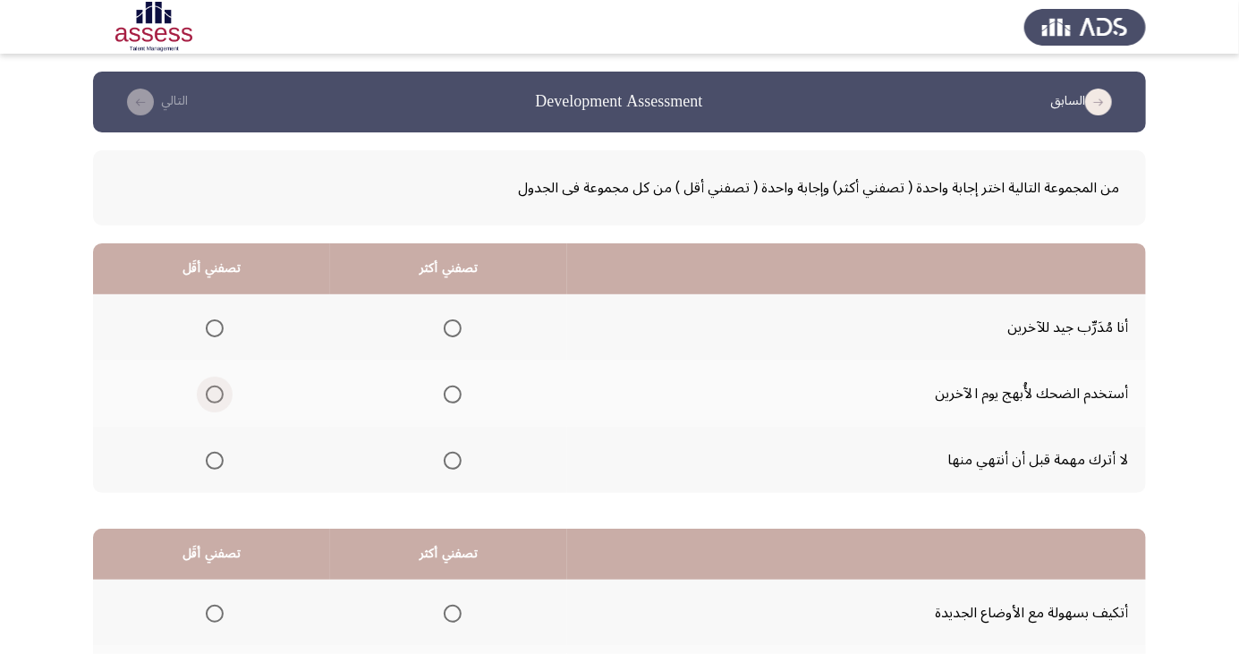
click at [215, 395] on span "Select an option" at bounding box center [215, 395] width 0 height 0
click at [215, 394] on input "Select an option" at bounding box center [215, 395] width 18 height 18
click at [452, 461] on span "Select an option" at bounding box center [452, 461] width 0 height 0
click at [451, 459] on input "Select an option" at bounding box center [453, 461] width 18 height 18
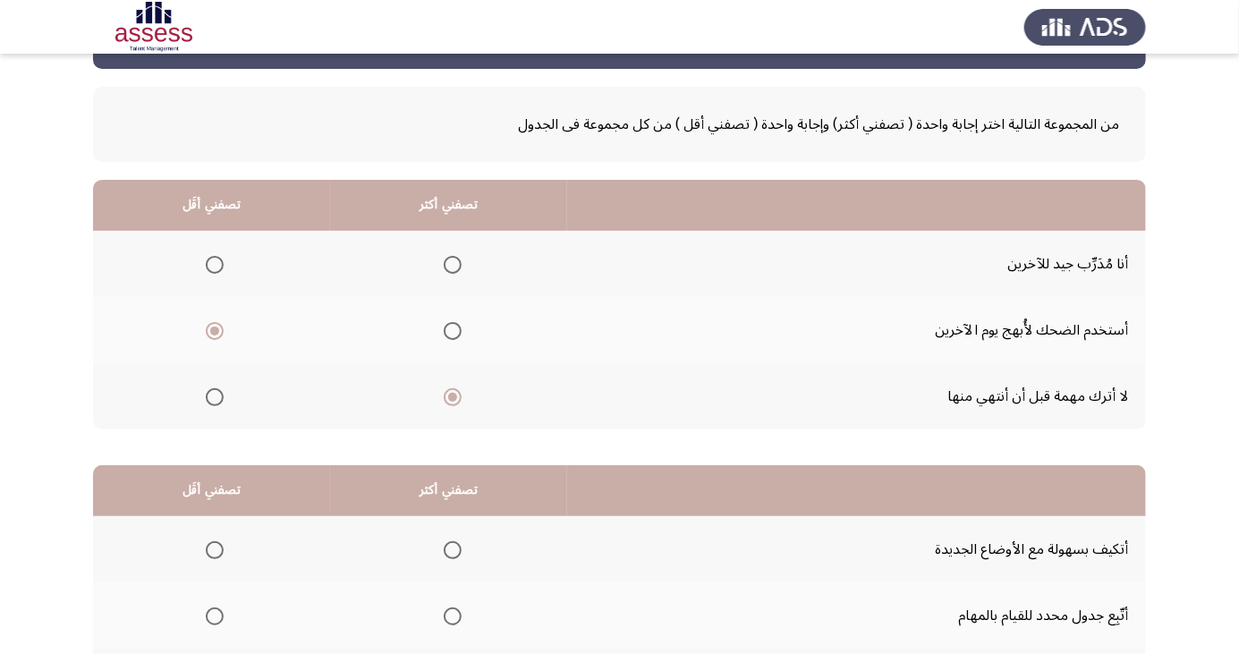
scroll to position [163, 0]
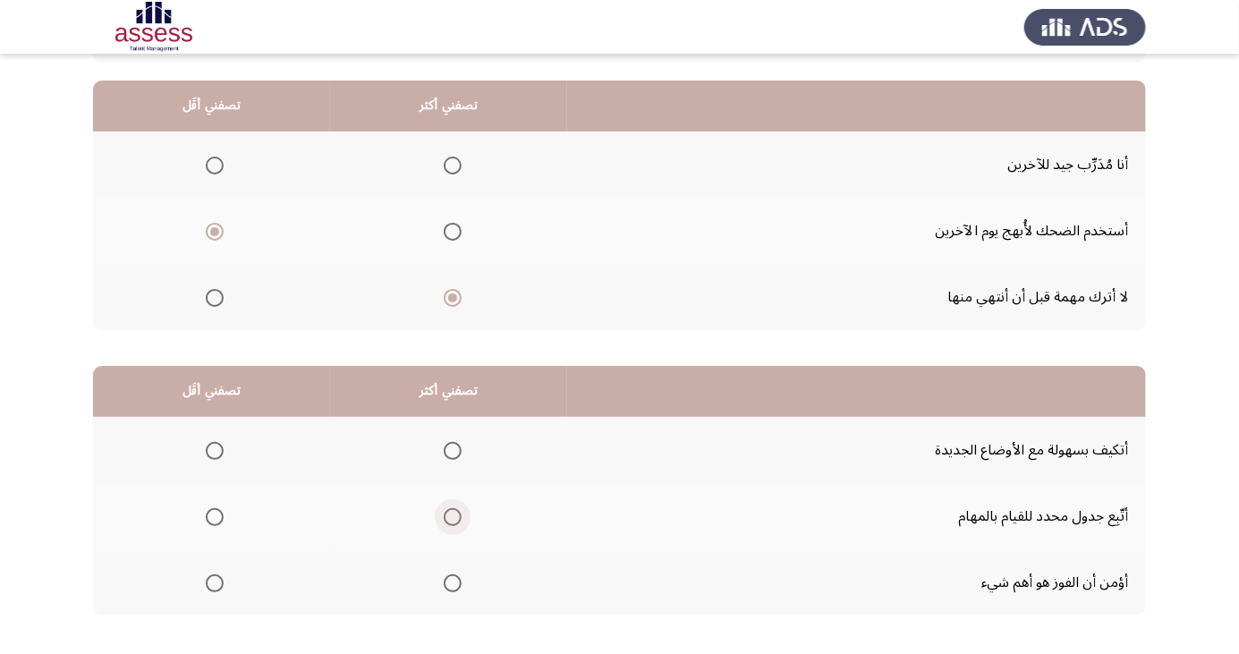
click at [452, 517] on span "Select an option" at bounding box center [452, 517] width 0 height 0
click at [451, 515] on input "Select an option" at bounding box center [453, 517] width 18 height 18
click at [214, 582] on span "Select an option" at bounding box center [215, 584] width 18 height 18
click at [214, 582] on input "Select an option" at bounding box center [215, 584] width 18 height 18
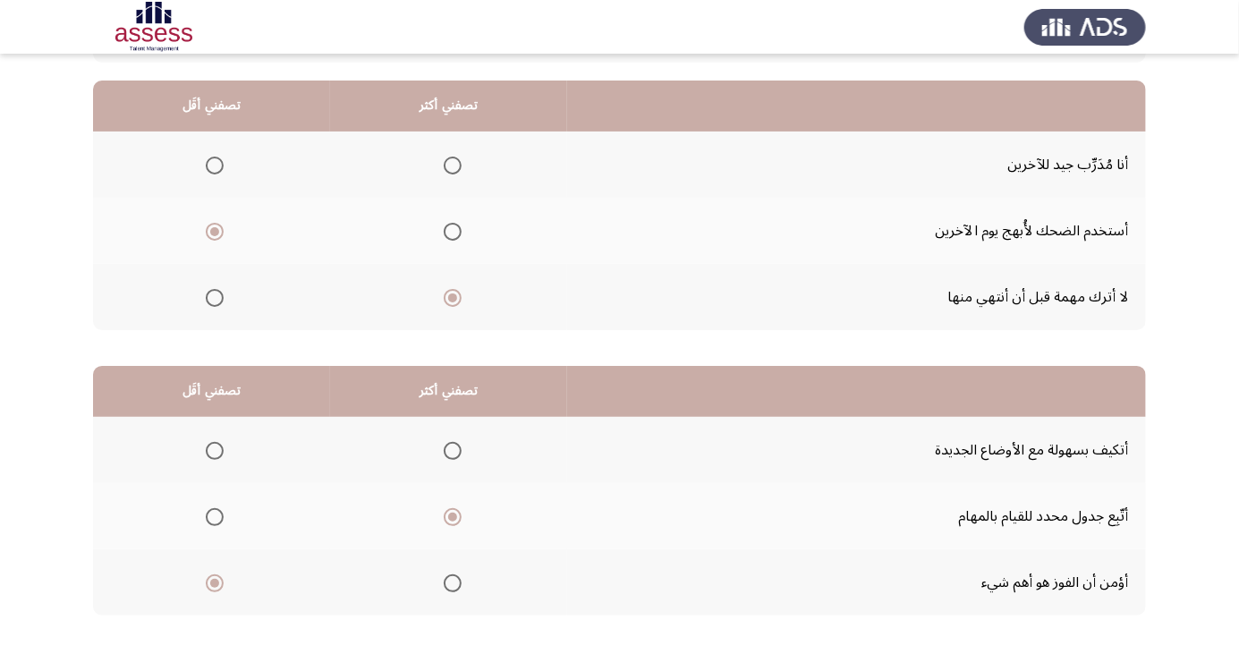
scroll to position [0, 0]
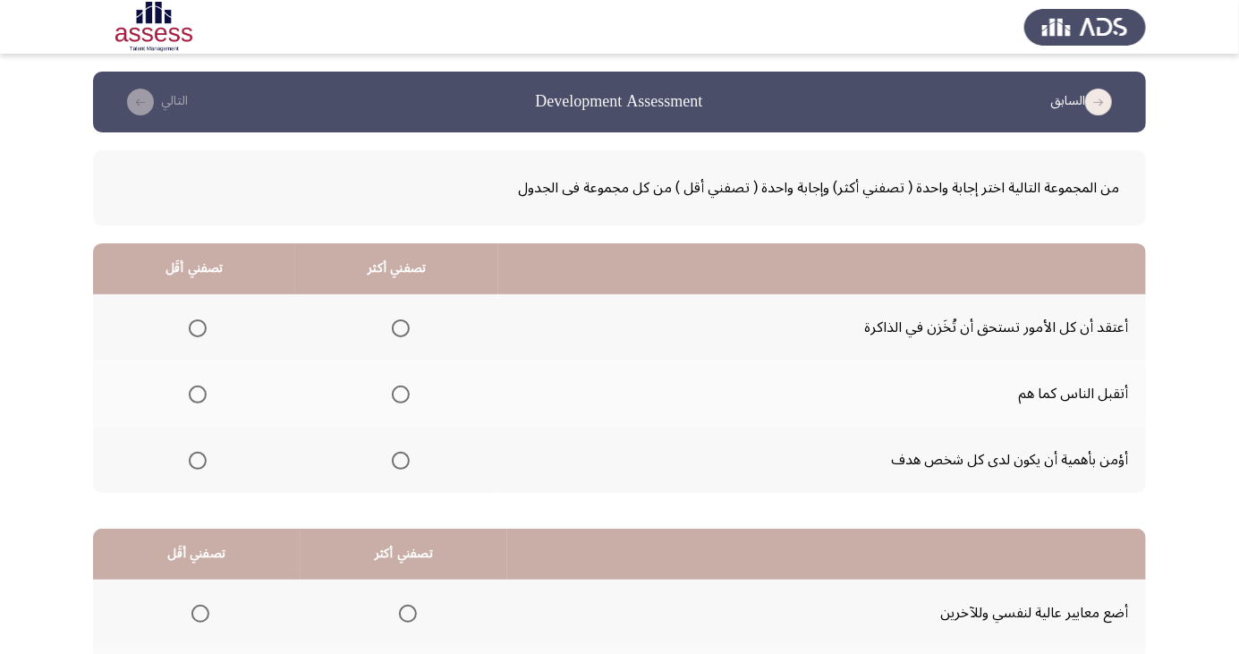
click at [198, 328] on span "Select an option" at bounding box center [198, 328] width 0 height 0
click at [198, 328] on input "Select an option" at bounding box center [198, 328] width 18 height 18
click at [401, 461] on span "Select an option" at bounding box center [401, 461] width 0 height 0
click at [401, 459] on input "Select an option" at bounding box center [401, 461] width 18 height 18
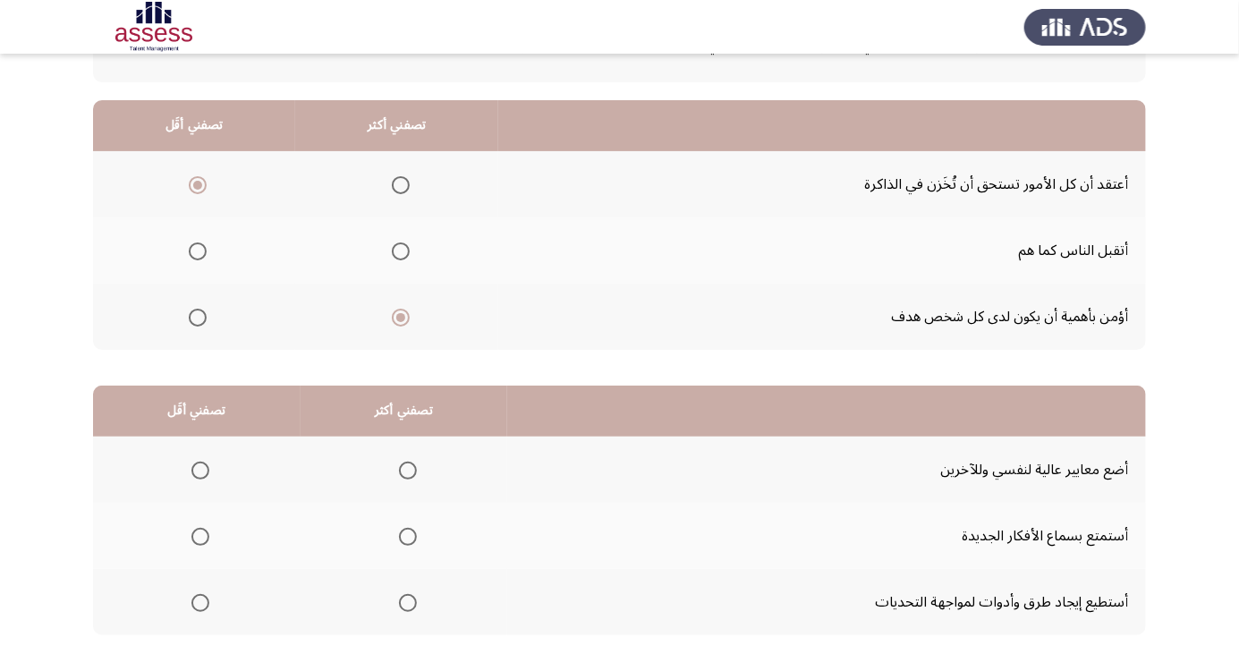
scroll to position [163, 0]
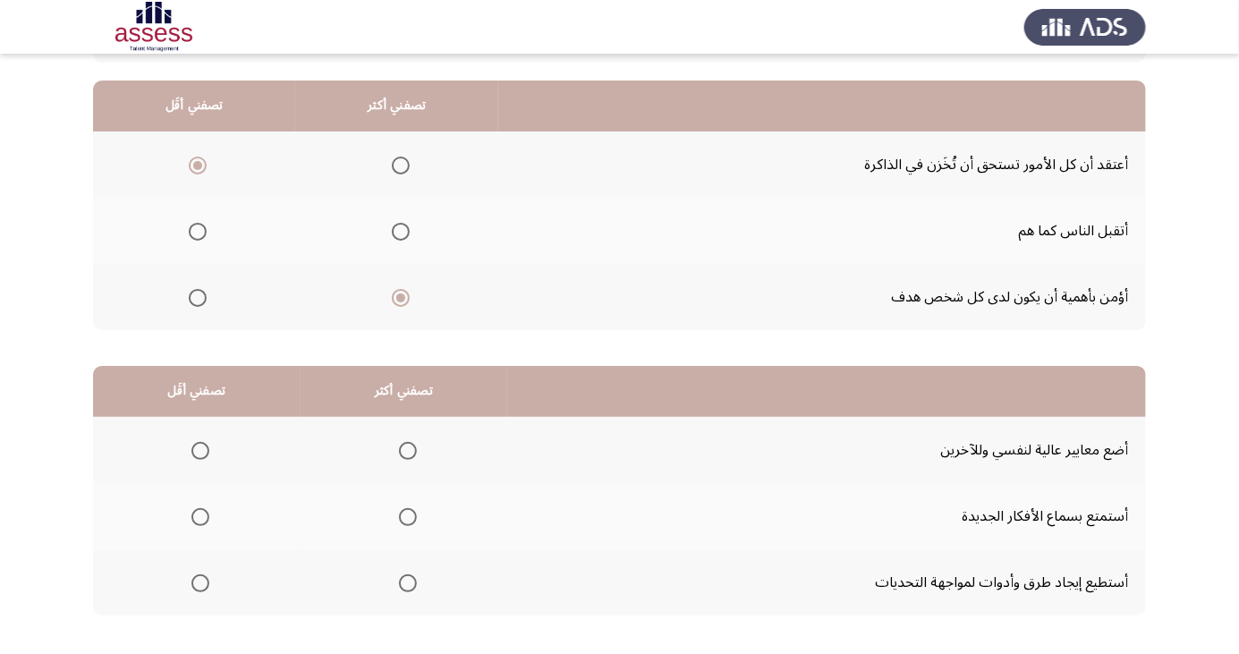
click at [408, 583] on span "Select an option" at bounding box center [408, 583] width 0 height 0
click at [404, 582] on input "Select an option" at bounding box center [408, 584] width 18 height 18
click at [199, 449] on span "Select an option" at bounding box center [201, 451] width 18 height 18
click at [199, 449] on input "Select an option" at bounding box center [201, 451] width 18 height 18
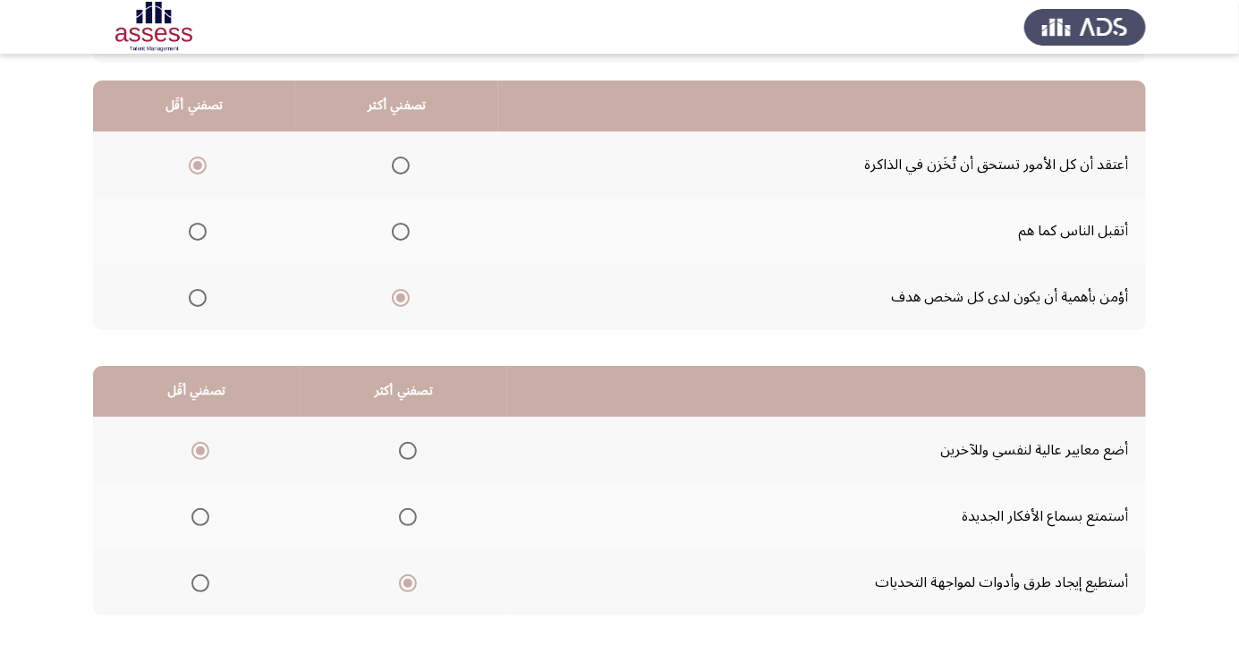
scroll to position [0, 0]
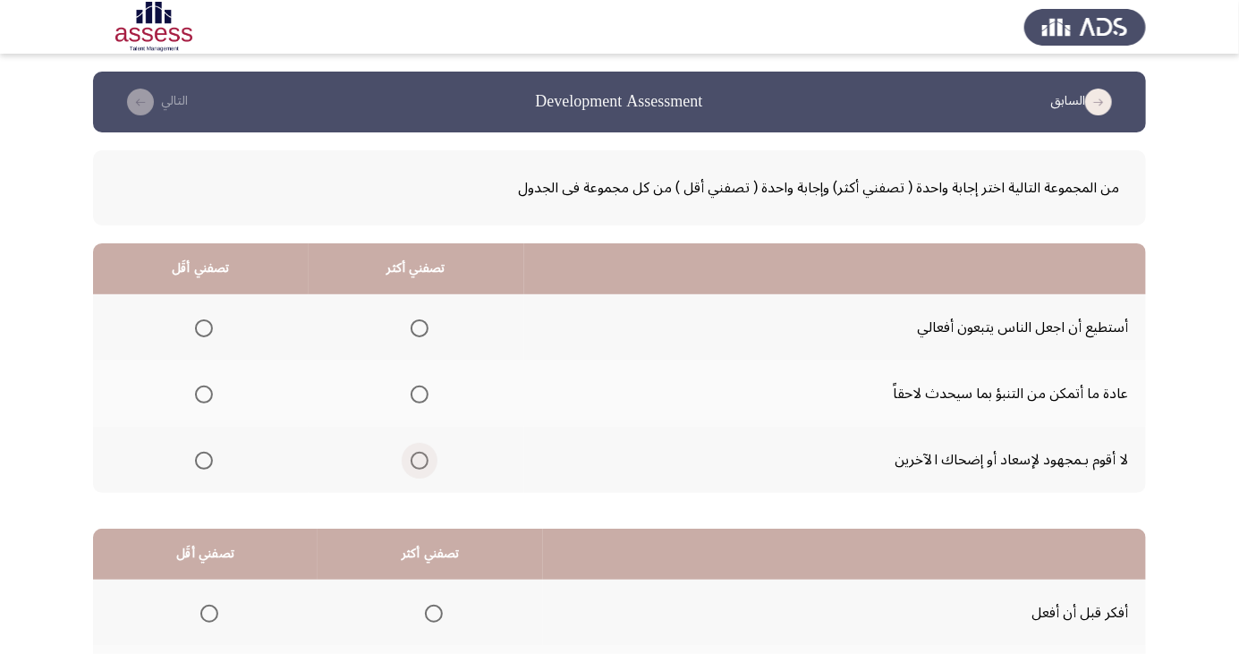
click at [416, 455] on span "Select an option" at bounding box center [420, 461] width 18 height 18
click at [416, 455] on input "Select an option" at bounding box center [420, 461] width 18 height 18
click at [196, 392] on span "Select an option" at bounding box center [204, 395] width 18 height 18
click at [196, 392] on input "Select an option" at bounding box center [204, 395] width 18 height 18
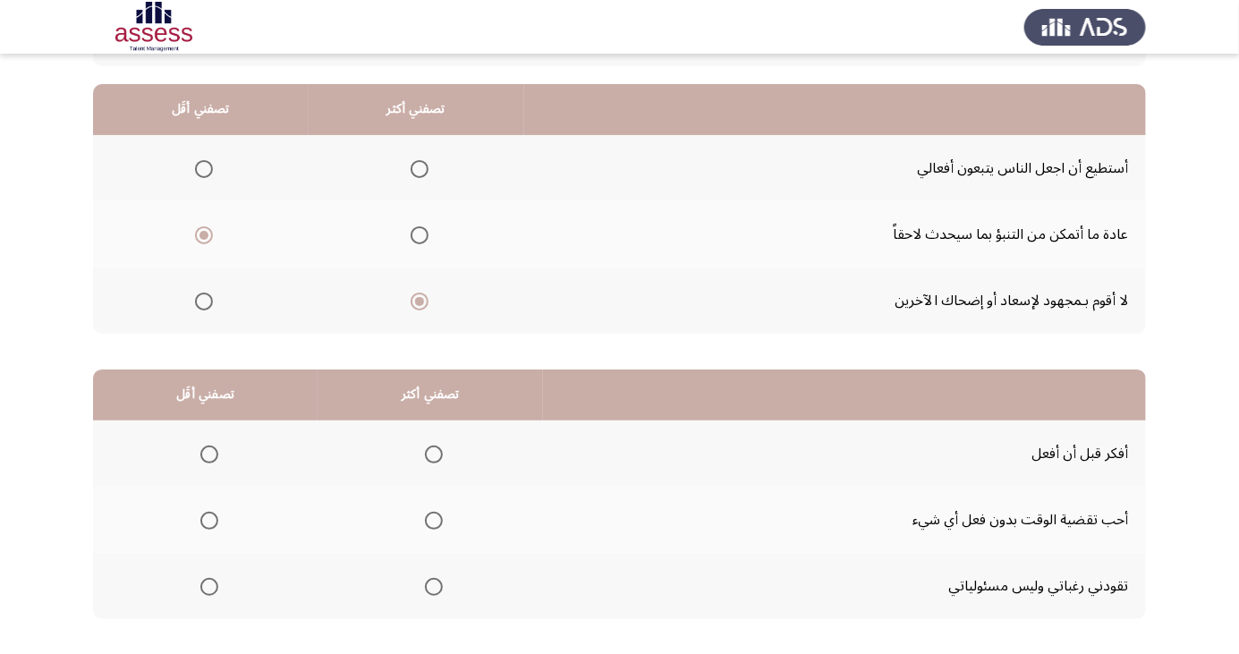
scroll to position [163, 0]
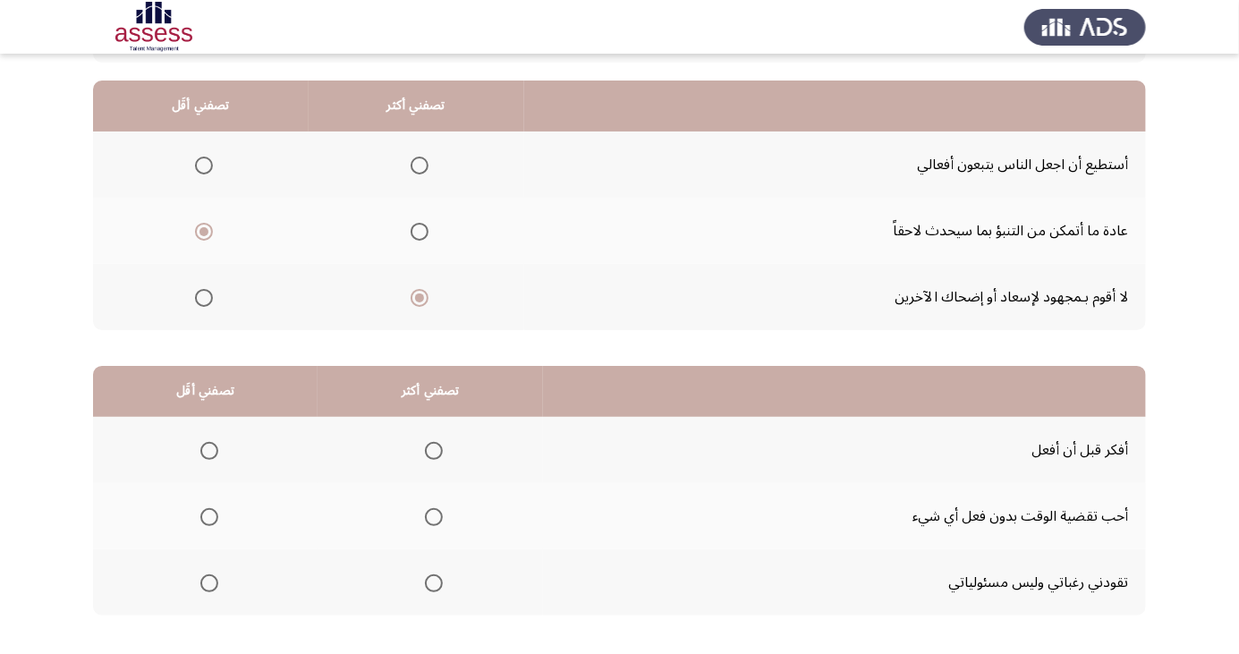
click at [430, 449] on span "Select an option" at bounding box center [434, 451] width 18 height 18
click at [430, 449] on input "Select an option" at bounding box center [434, 451] width 18 height 18
click at [208, 587] on span "Select an option" at bounding box center [209, 584] width 18 height 18
click at [208, 587] on input "Select an option" at bounding box center [209, 584] width 18 height 18
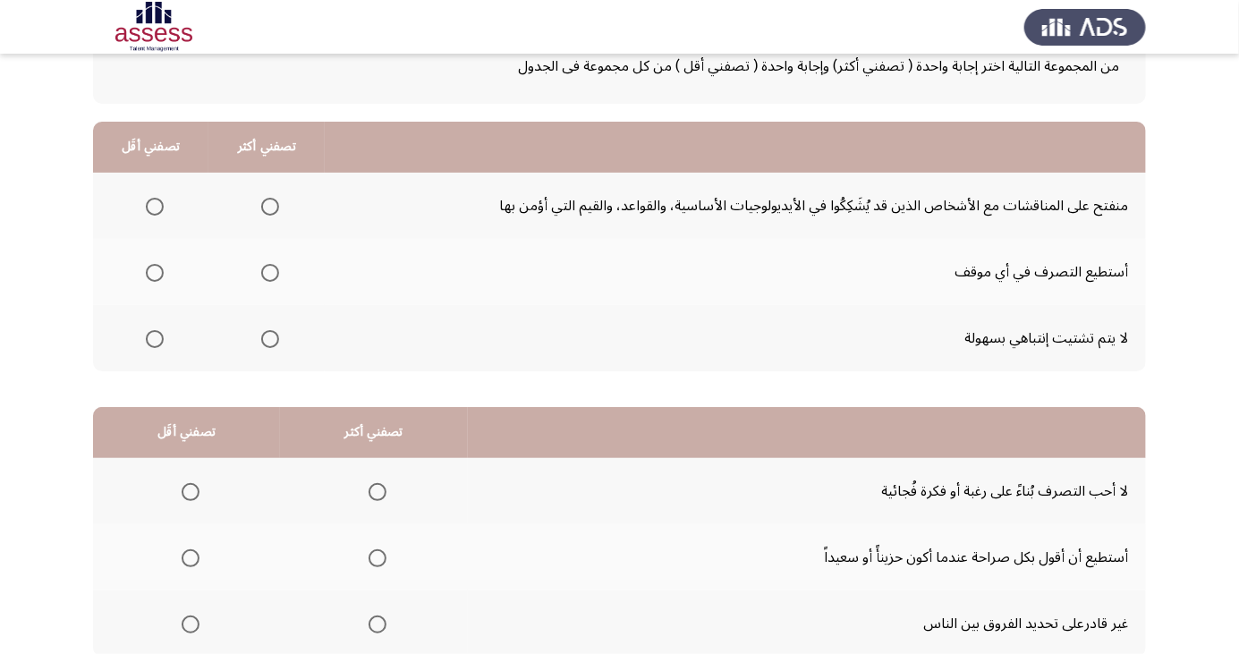
scroll to position [143, 0]
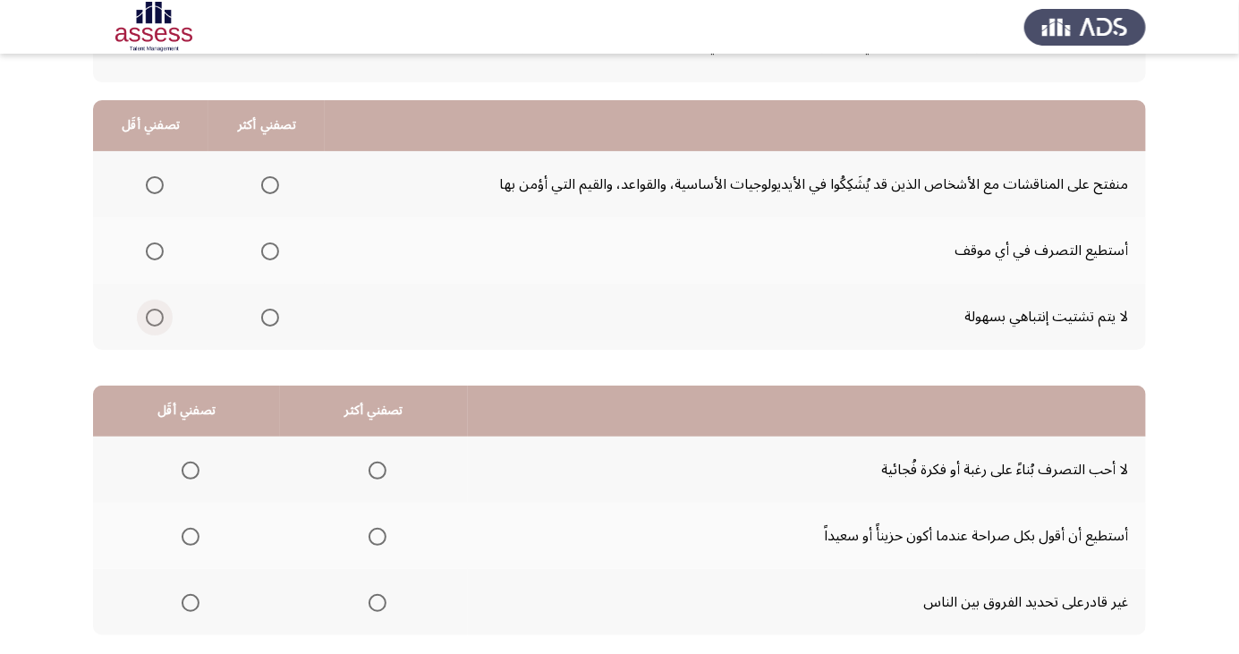
click at [148, 317] on span "Select an option" at bounding box center [155, 318] width 18 height 18
click at [148, 317] on input "Select an option" at bounding box center [155, 318] width 18 height 18
click at [270, 185] on span "Select an option" at bounding box center [270, 185] width 0 height 0
click at [268, 183] on input "Select an option" at bounding box center [270, 185] width 18 height 18
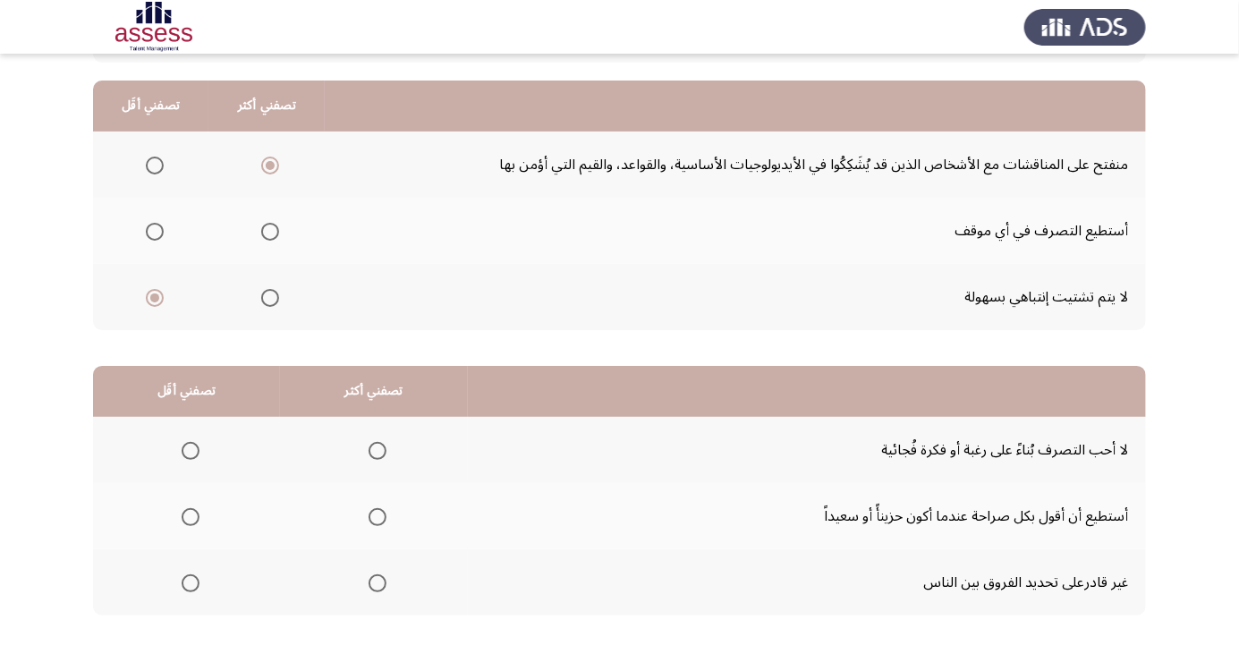
click at [191, 517] on span "Select an option" at bounding box center [191, 517] width 0 height 0
click at [189, 515] on input "Select an option" at bounding box center [191, 517] width 18 height 18
click at [378, 451] on span "Select an option" at bounding box center [378, 451] width 0 height 0
click at [373, 449] on input "Select an option" at bounding box center [378, 451] width 18 height 18
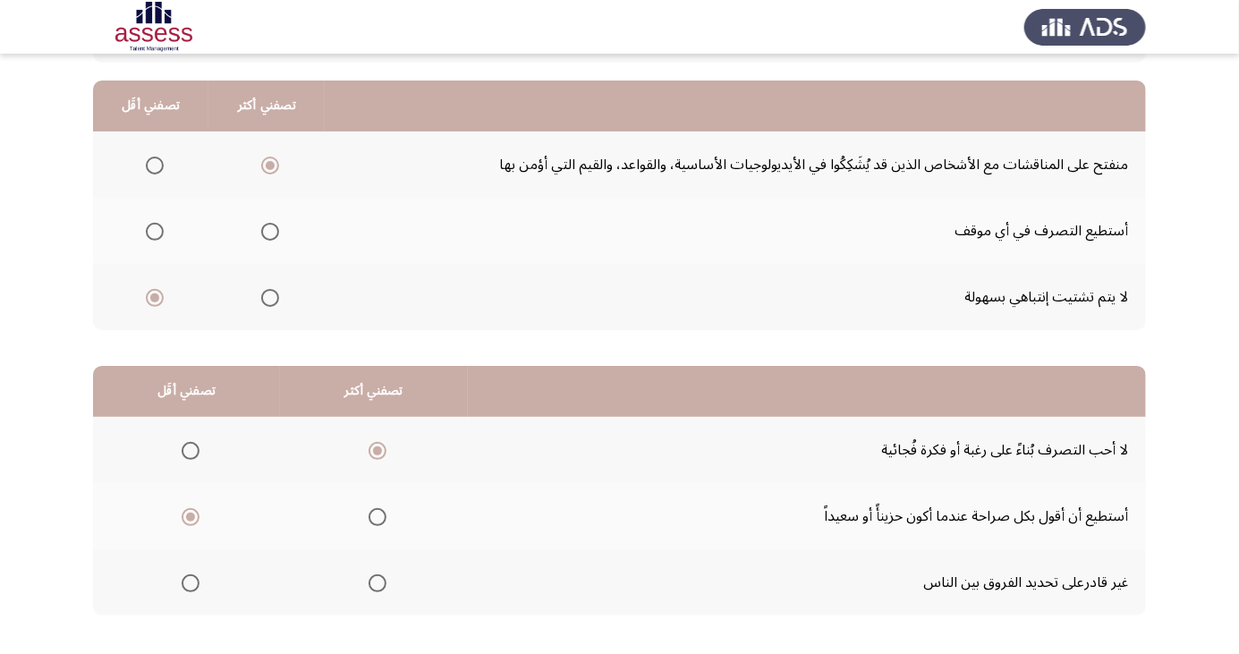
scroll to position [0, 0]
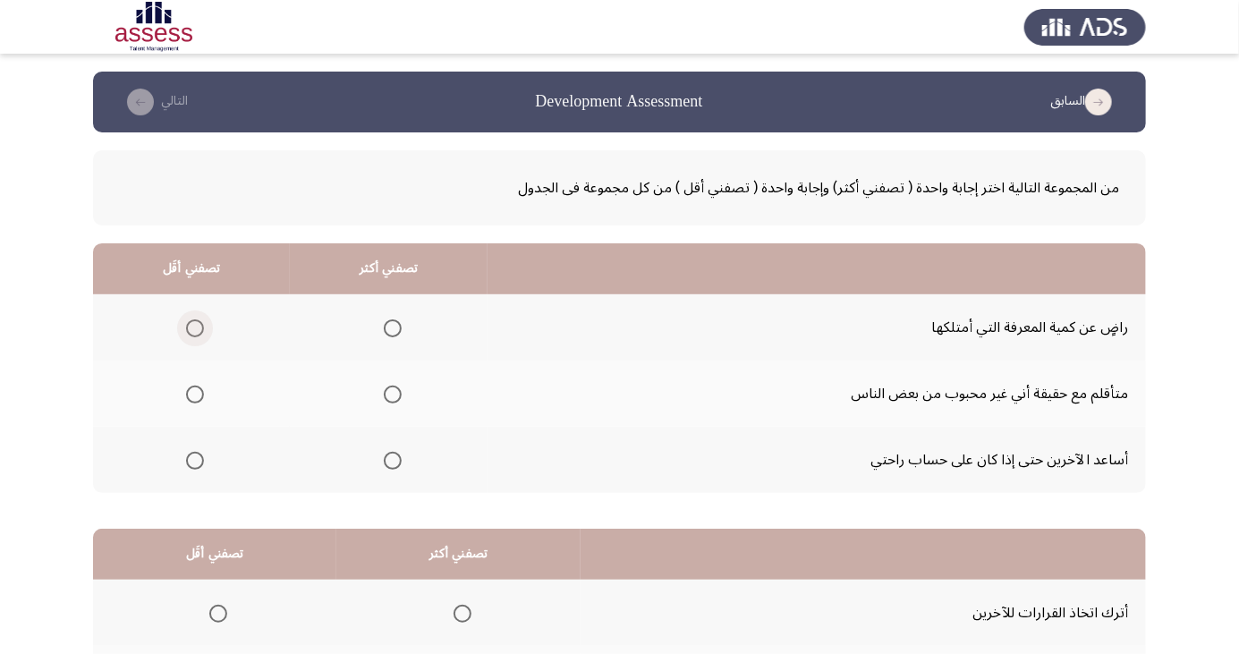
click at [192, 322] on span "Select an option" at bounding box center [195, 328] width 18 height 18
click at [192, 322] on input "Select an option" at bounding box center [195, 328] width 18 height 18
click at [393, 461] on span "Select an option" at bounding box center [393, 461] width 0 height 0
click at [389, 459] on input "Select an option" at bounding box center [393, 461] width 18 height 18
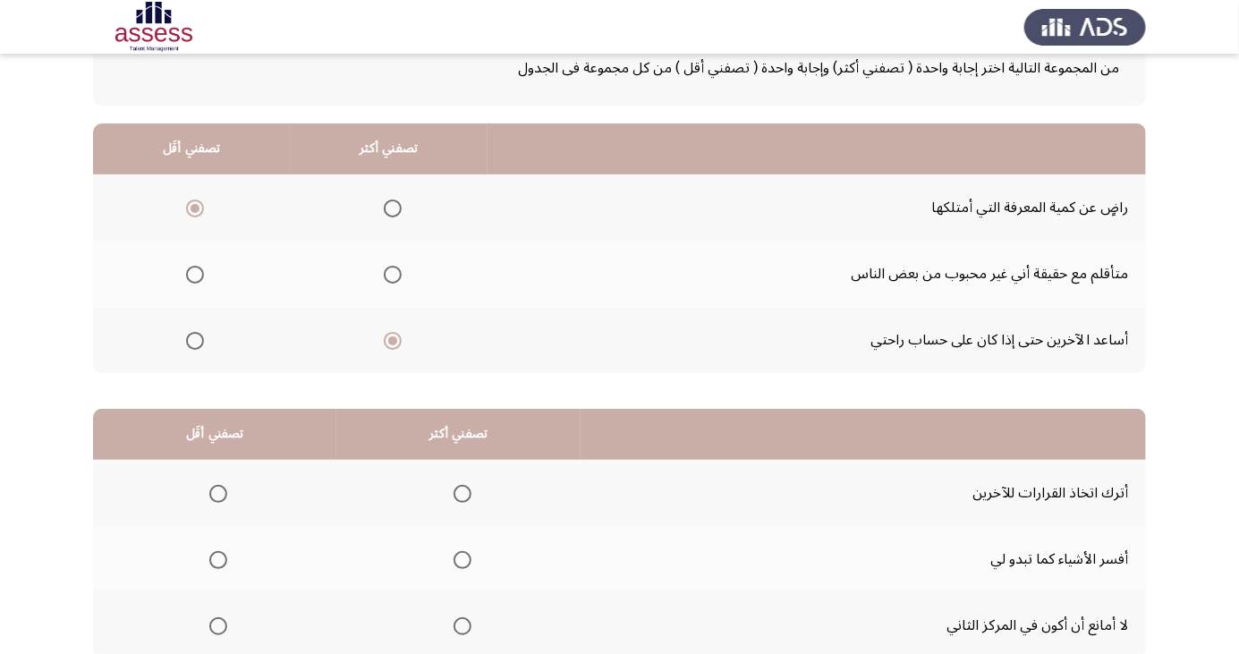
scroll to position [163, 0]
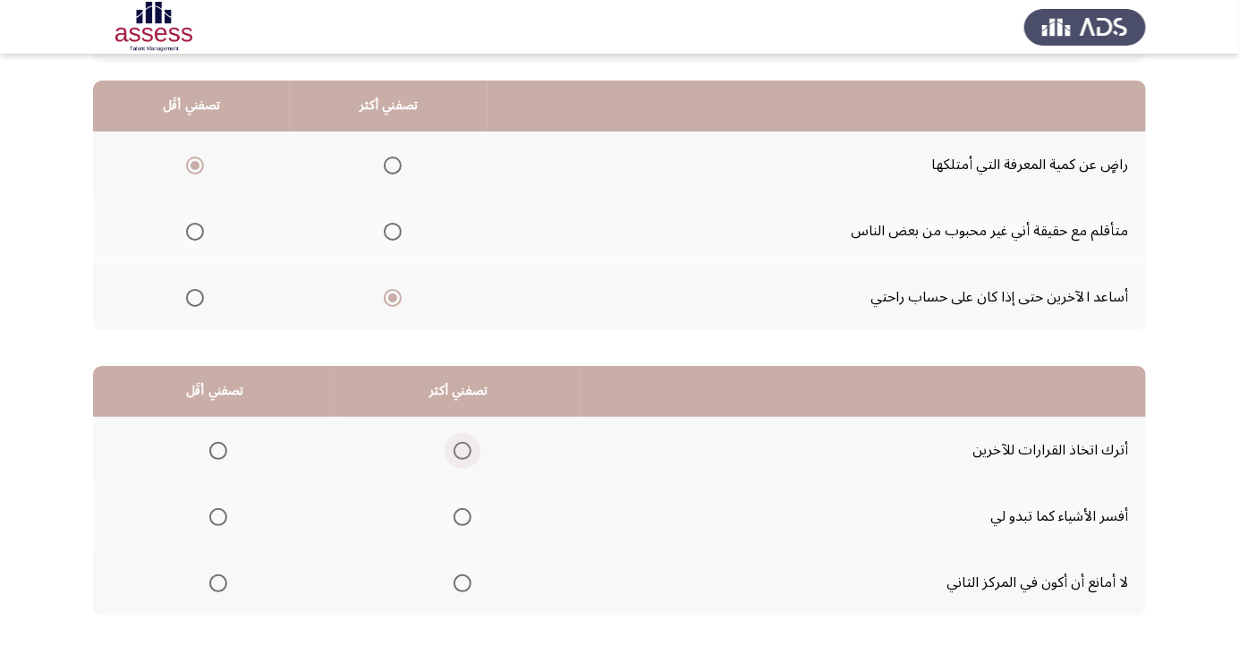
click at [458, 444] on span "Select an option" at bounding box center [463, 451] width 18 height 18
click at [458, 444] on input "Select an option" at bounding box center [463, 451] width 18 height 18
click at [470, 514] on span "Select an option" at bounding box center [463, 517] width 18 height 18
click at [470, 514] on input "Select an option" at bounding box center [463, 517] width 18 height 18
click at [218, 449] on span "Select an option" at bounding box center [218, 451] width 18 height 18
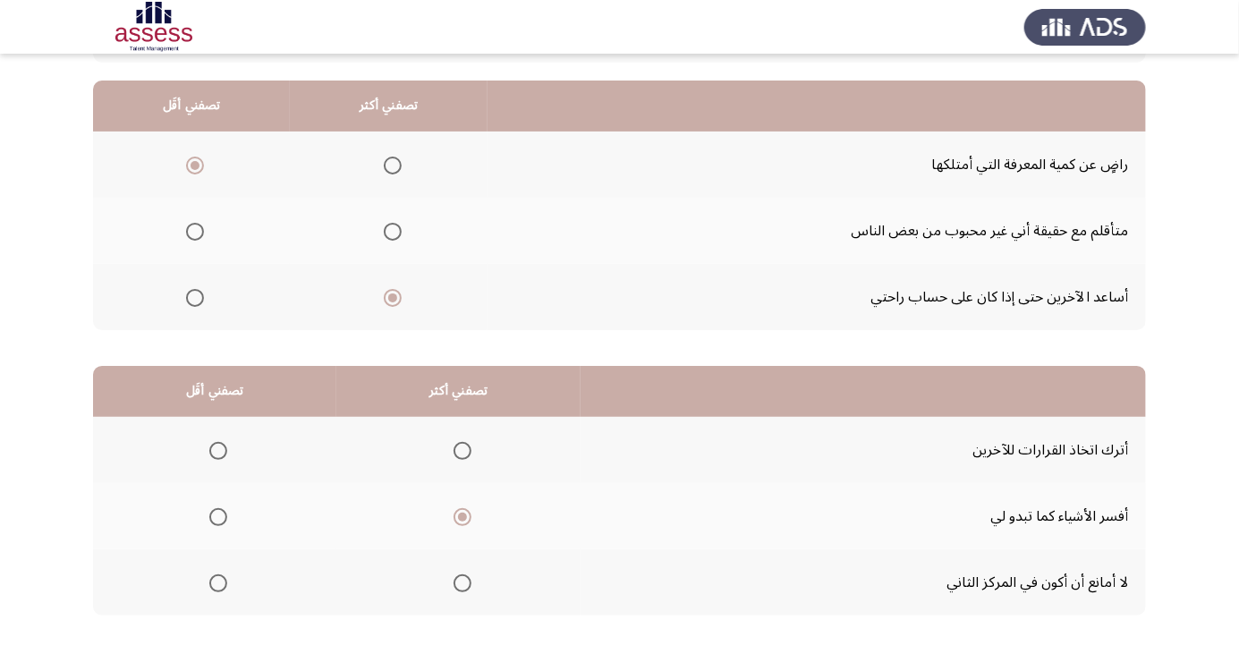
click at [218, 449] on input "Select an option" at bounding box center [218, 451] width 18 height 18
click at [218, 582] on span "Select an option" at bounding box center [218, 584] width 18 height 18
click at [218, 582] on input "Select an option" at bounding box center [218, 584] width 18 height 18
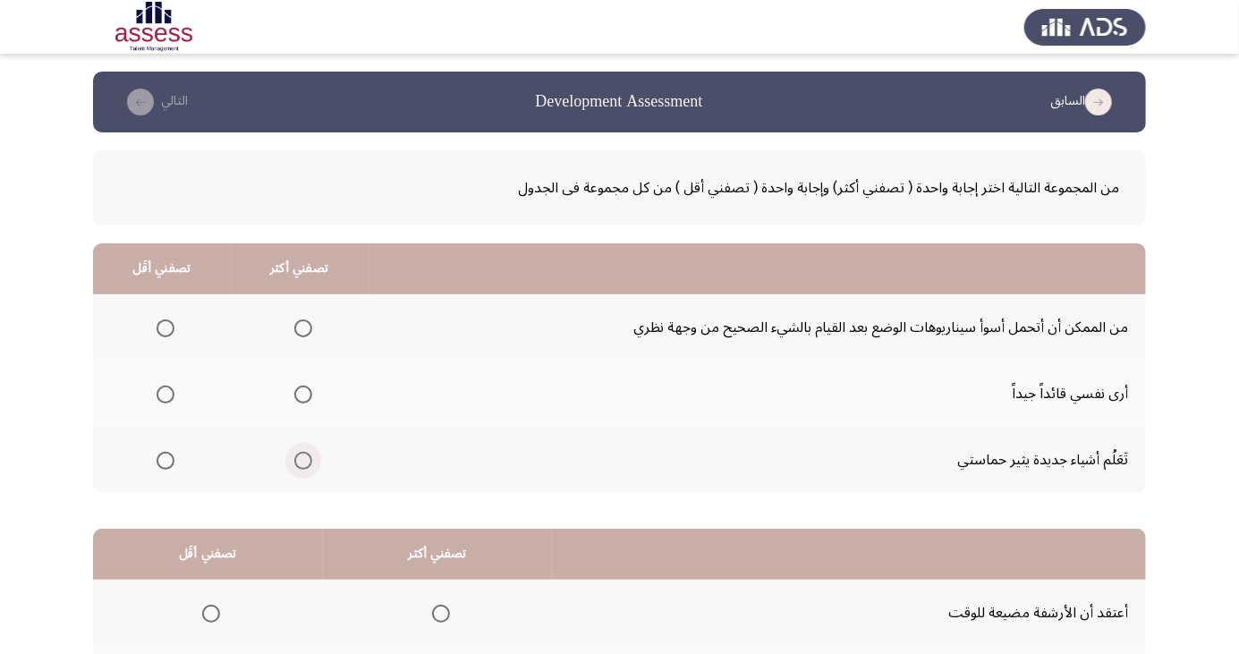
click at [299, 454] on span "Select an option" at bounding box center [303, 461] width 18 height 18
click at [299, 454] on input "Select an option" at bounding box center [303, 461] width 18 height 18
click at [168, 394] on span "Select an option" at bounding box center [166, 395] width 18 height 18
click at [168, 394] on input "Select an option" at bounding box center [166, 395] width 18 height 18
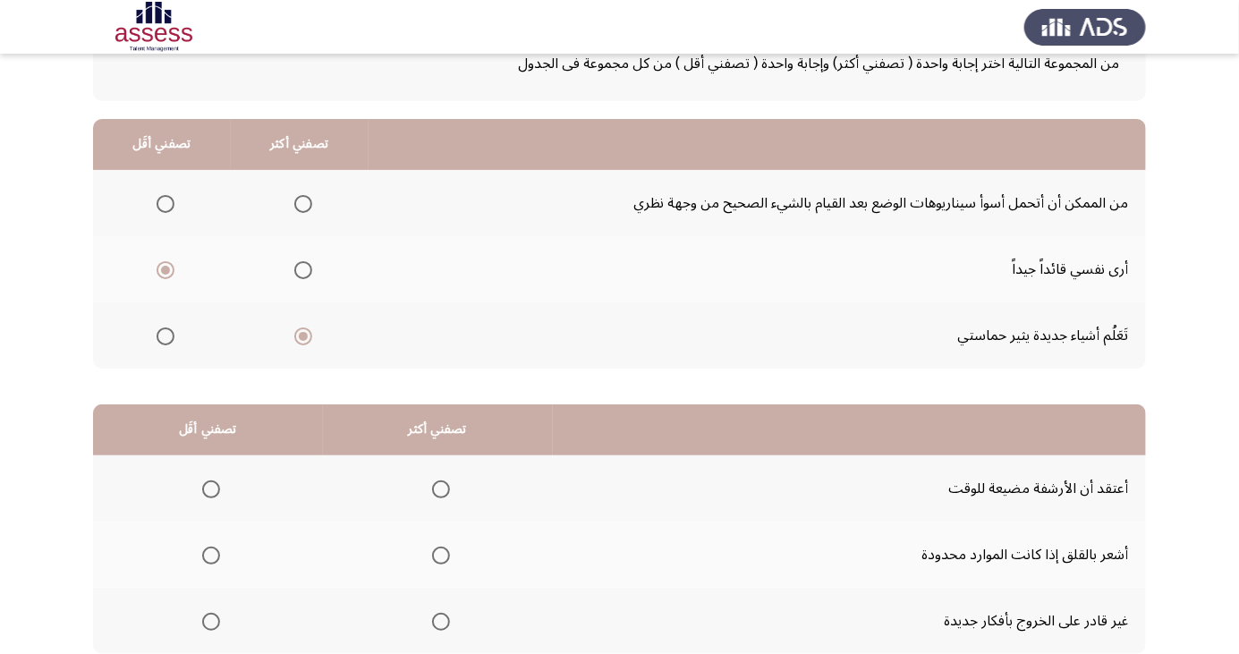
scroll to position [163, 0]
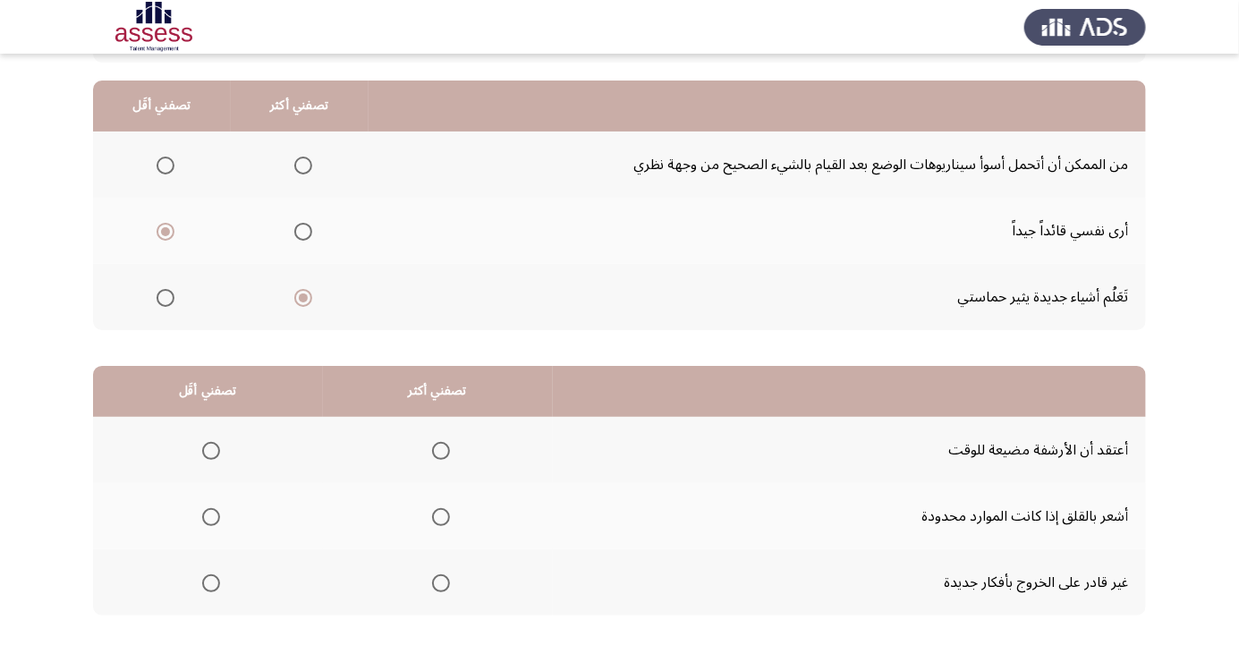
click at [446, 490] on th at bounding box center [438, 516] width 230 height 66
click at [441, 517] on span "Select an option" at bounding box center [441, 517] width 0 height 0
click at [439, 515] on input "Select an option" at bounding box center [441, 517] width 18 height 18
click at [210, 575] on span "Select an option" at bounding box center [211, 584] width 18 height 18
click at [210, 575] on input "Select an option" at bounding box center [211, 584] width 18 height 18
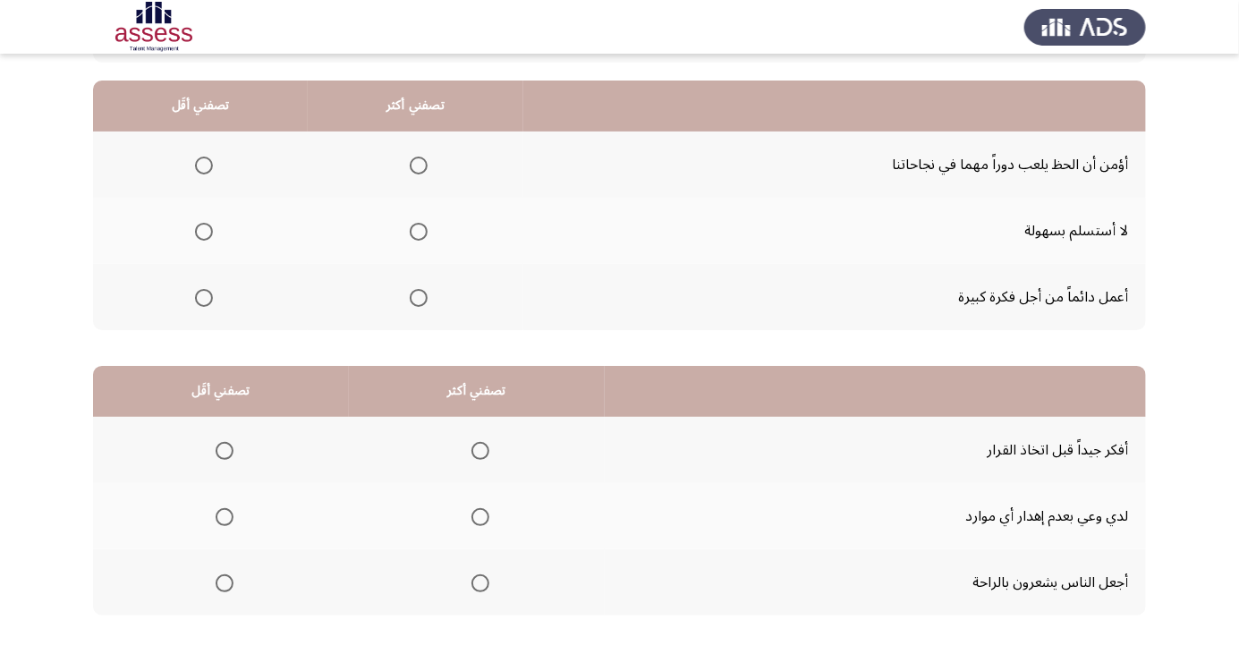
scroll to position [0, 0]
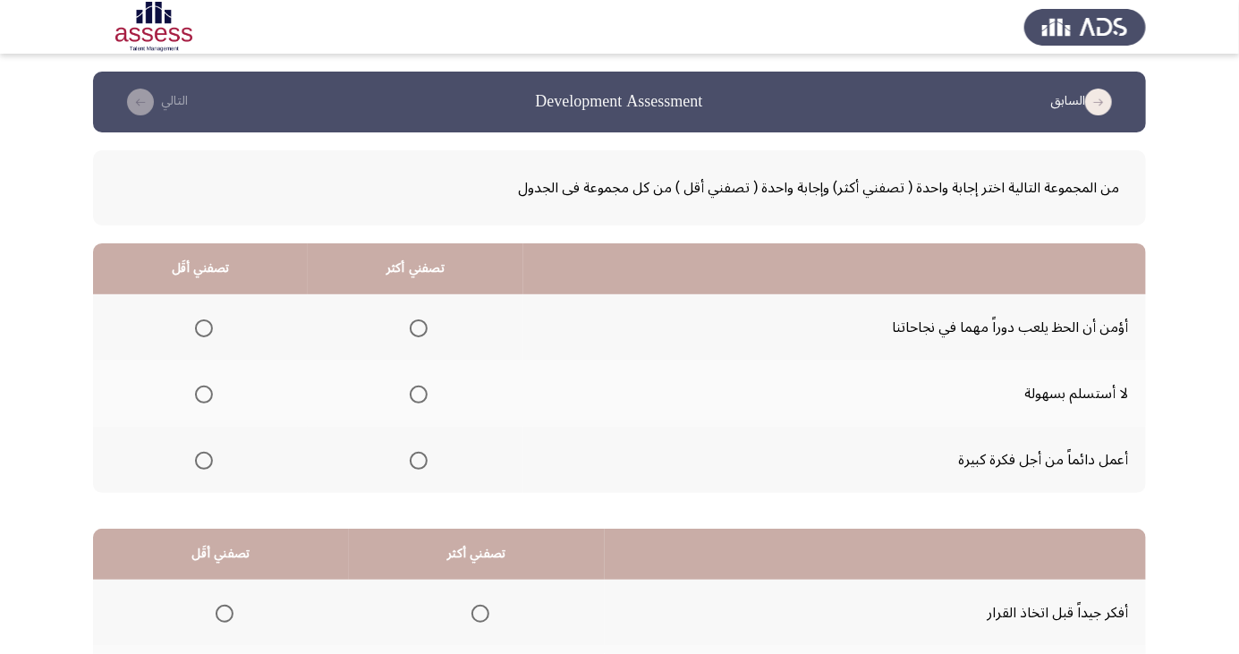
click at [422, 457] on span "Select an option" at bounding box center [419, 461] width 18 height 18
click at [422, 457] on input "Select an option" at bounding box center [419, 461] width 18 height 18
click at [203, 400] on span "Select an option" at bounding box center [204, 395] width 18 height 18
click at [203, 400] on input "Select an option" at bounding box center [204, 395] width 18 height 18
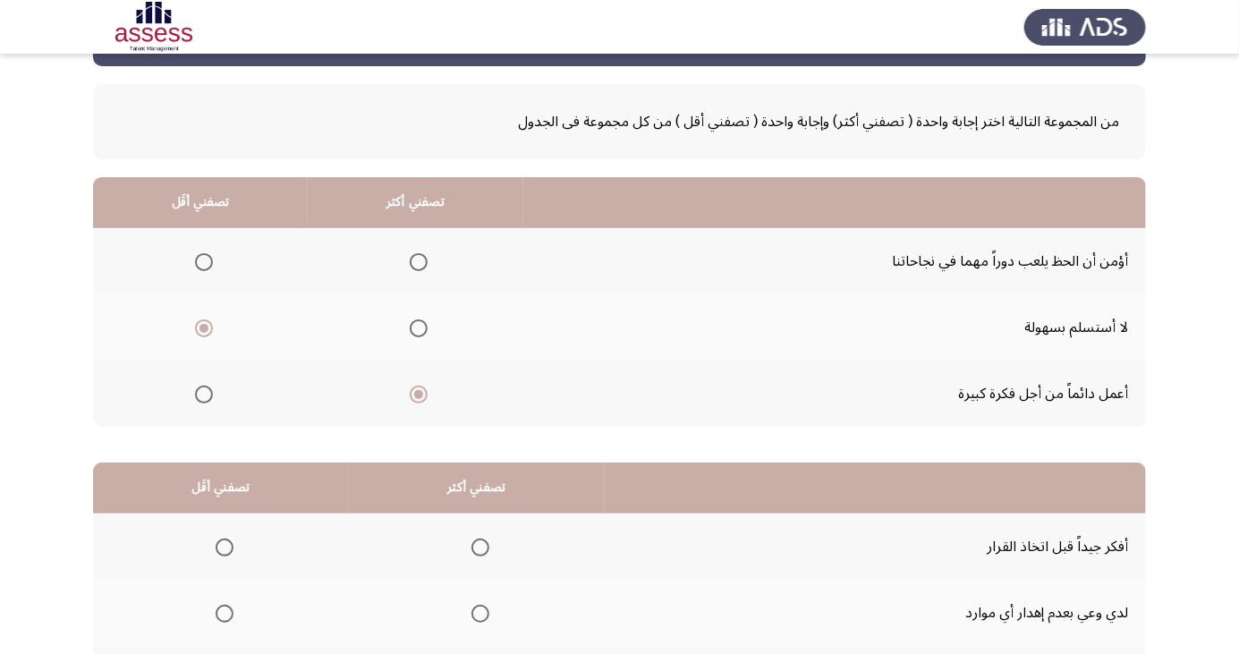
scroll to position [163, 0]
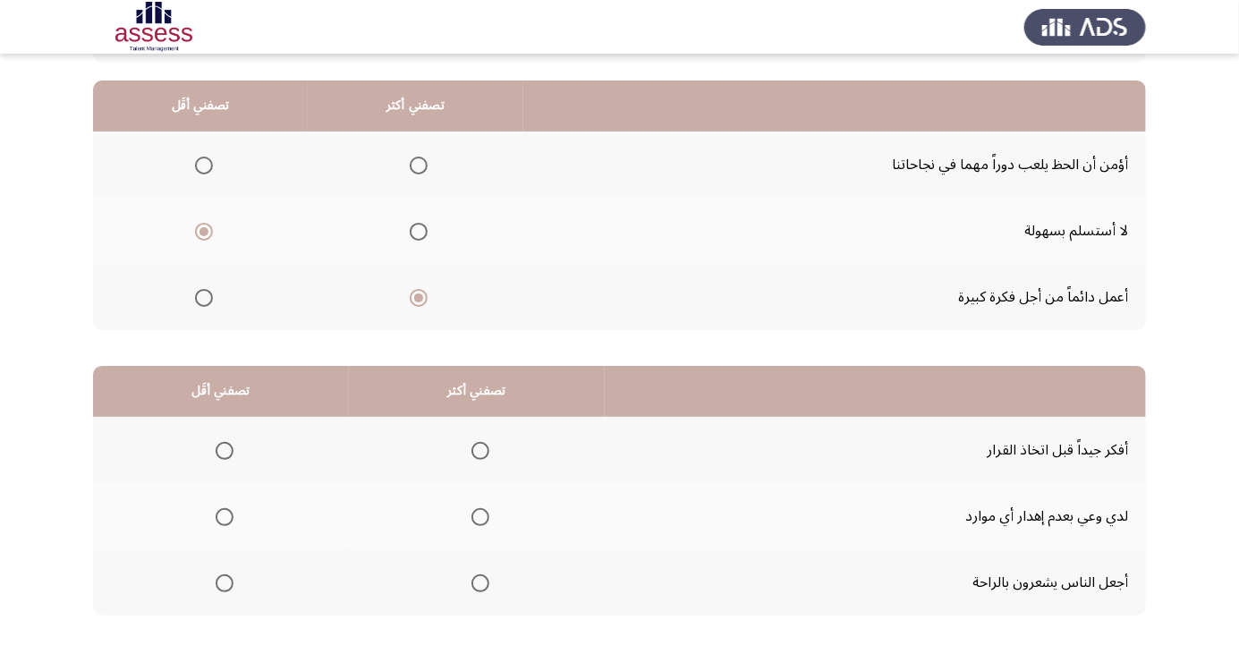
click at [195, 166] on span "Select an option" at bounding box center [204, 166] width 18 height 18
click at [195, 166] on input "Select an option" at bounding box center [204, 166] width 18 height 18
click at [477, 455] on span "Select an option" at bounding box center [481, 451] width 18 height 18
click at [477, 455] on input "Select an option" at bounding box center [481, 451] width 18 height 18
click at [225, 583] on span "Select an option" at bounding box center [225, 583] width 0 height 0
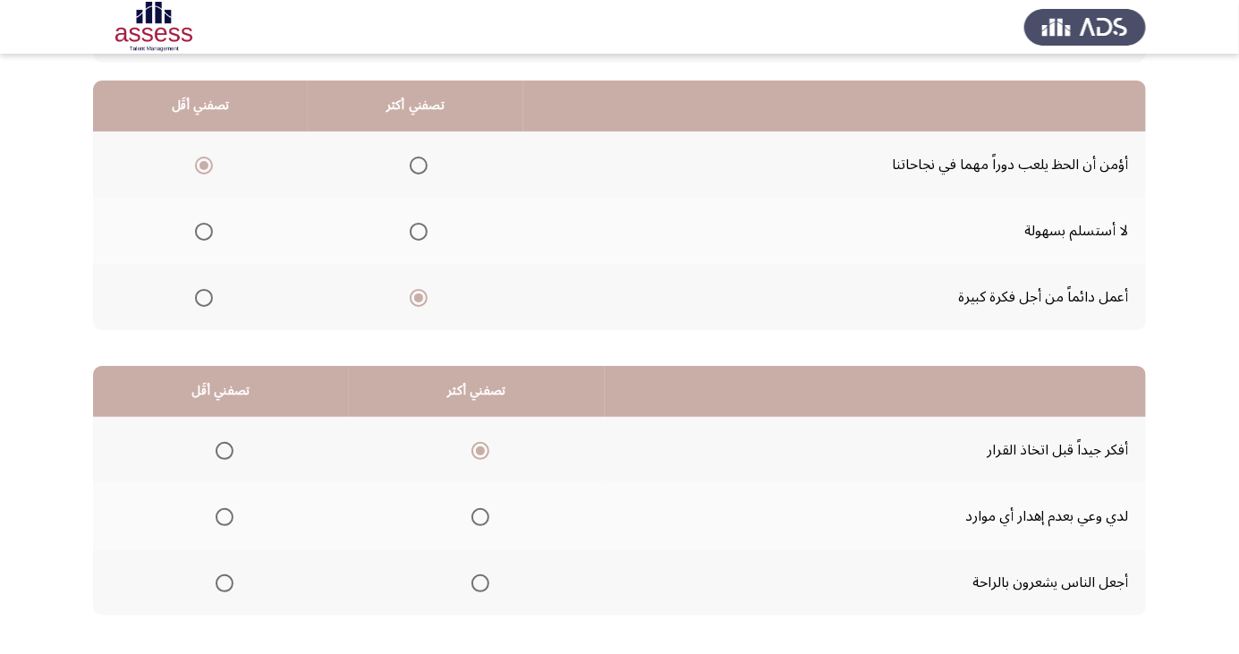
click at [223, 582] on input "Select an option" at bounding box center [225, 584] width 18 height 18
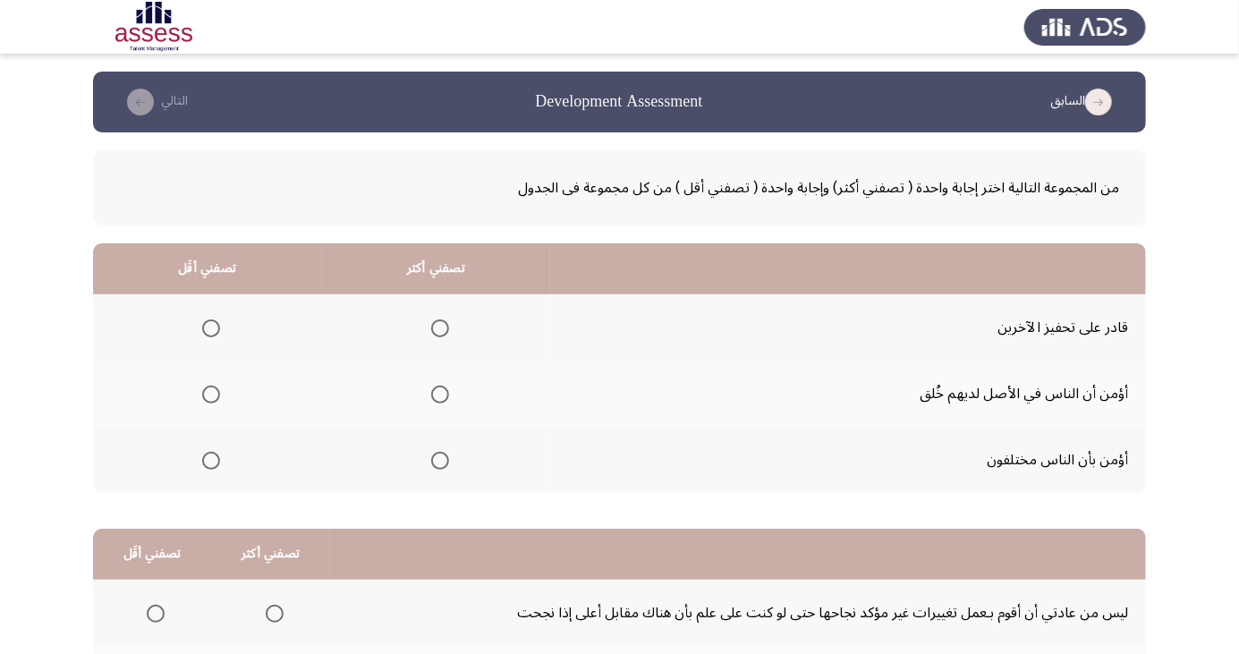
click at [439, 328] on span "Select an option" at bounding box center [439, 328] width 0 height 0
click at [439, 328] on input "Select an option" at bounding box center [440, 328] width 18 height 18
click at [439, 461] on span "Select an option" at bounding box center [439, 461] width 0 height 0
click at [439, 459] on input "Select an option" at bounding box center [440, 461] width 18 height 18
click at [206, 323] on span "Select an option" at bounding box center [211, 328] width 18 height 18
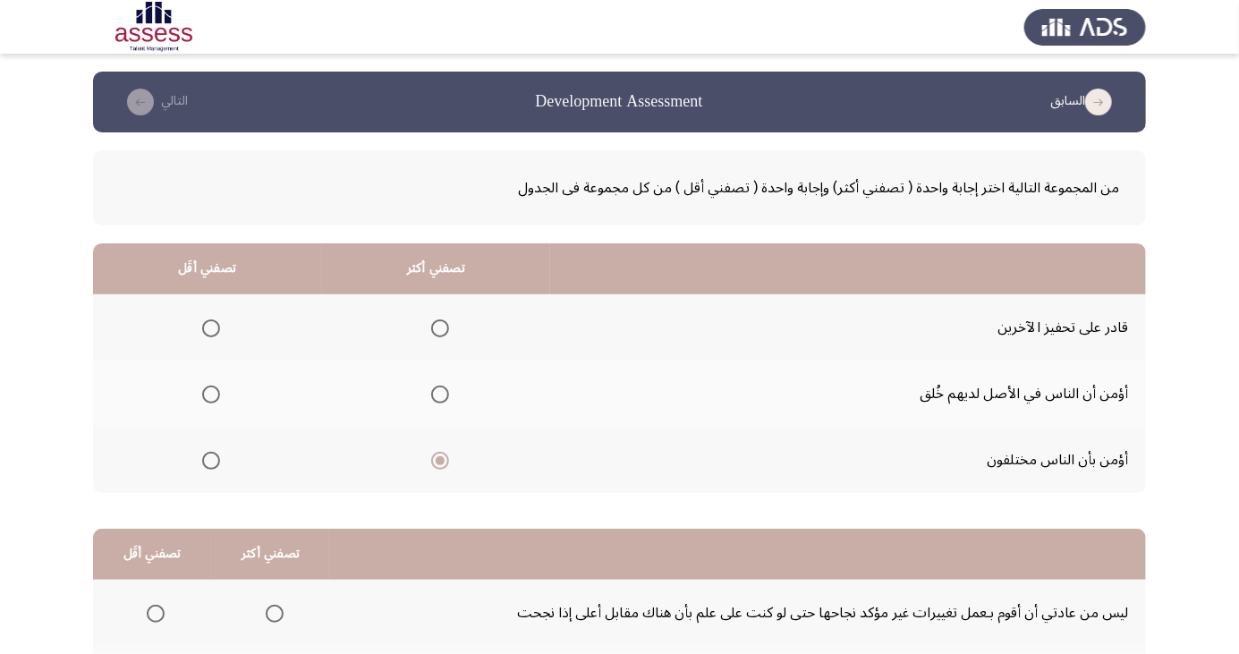
click at [206, 323] on input "Select an option" at bounding box center [211, 328] width 18 height 18
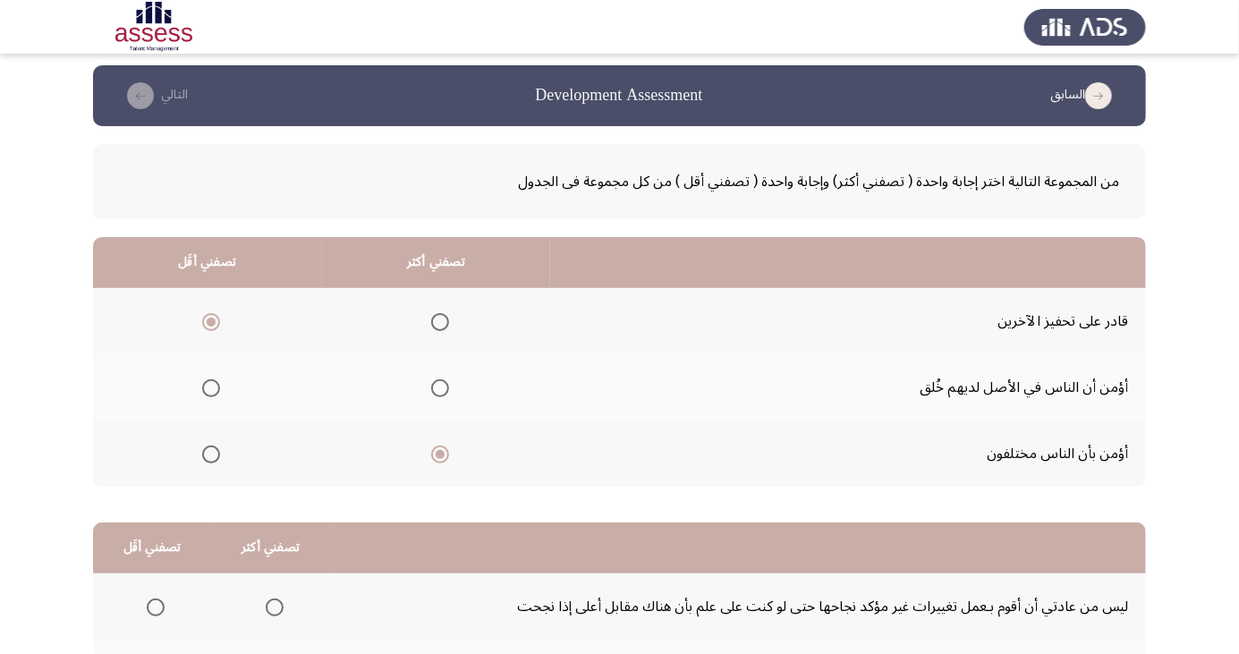
scroll to position [163, 0]
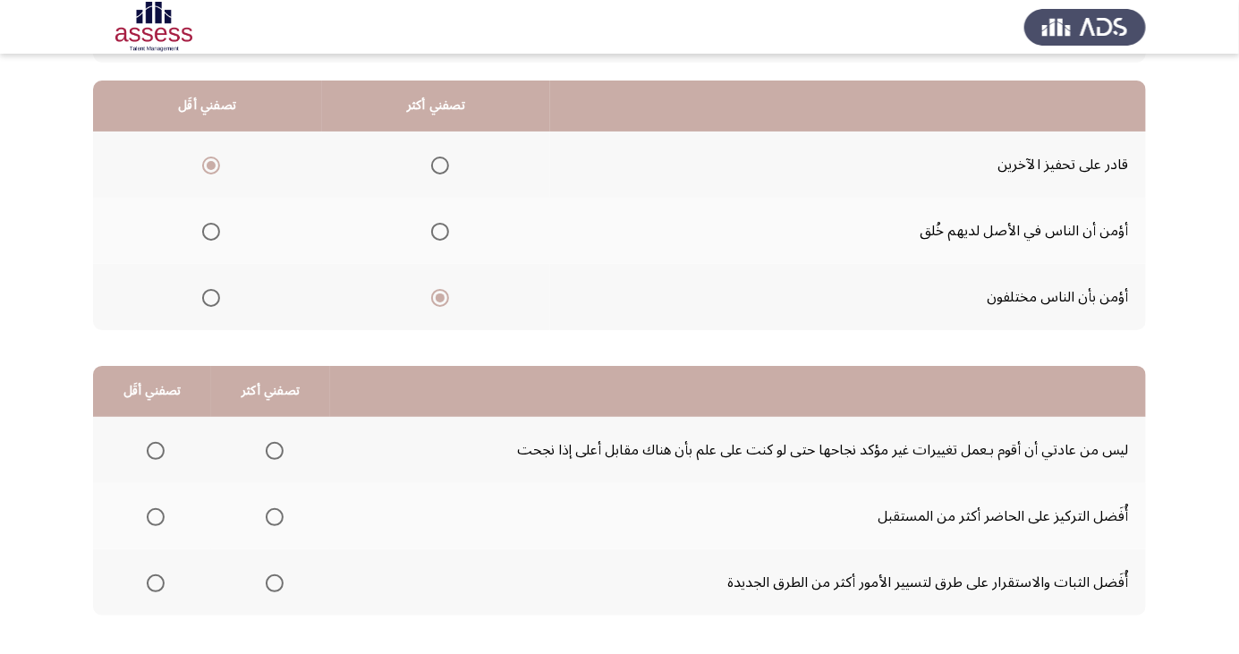
click at [277, 518] on span "Select an option" at bounding box center [275, 517] width 18 height 18
click at [277, 518] on input "Select an option" at bounding box center [275, 517] width 18 height 18
click at [147, 582] on span "Select an option" at bounding box center [156, 584] width 18 height 18
click at [147, 582] on input "Select an option" at bounding box center [156, 584] width 18 height 18
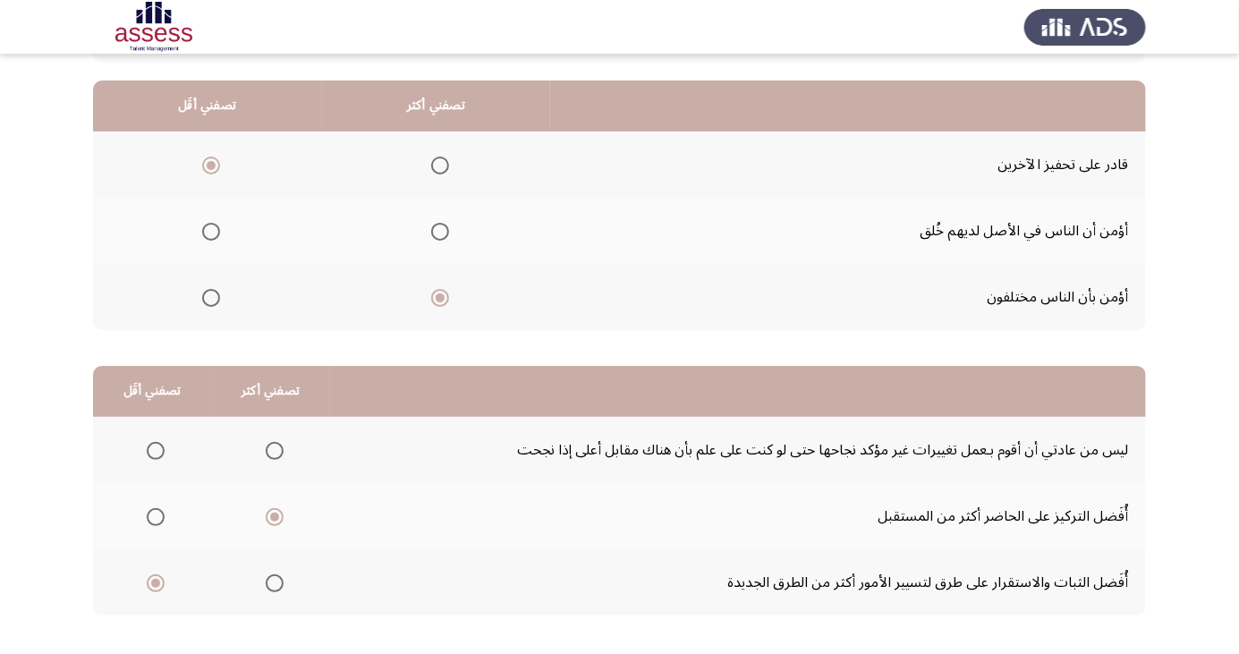
scroll to position [0, 0]
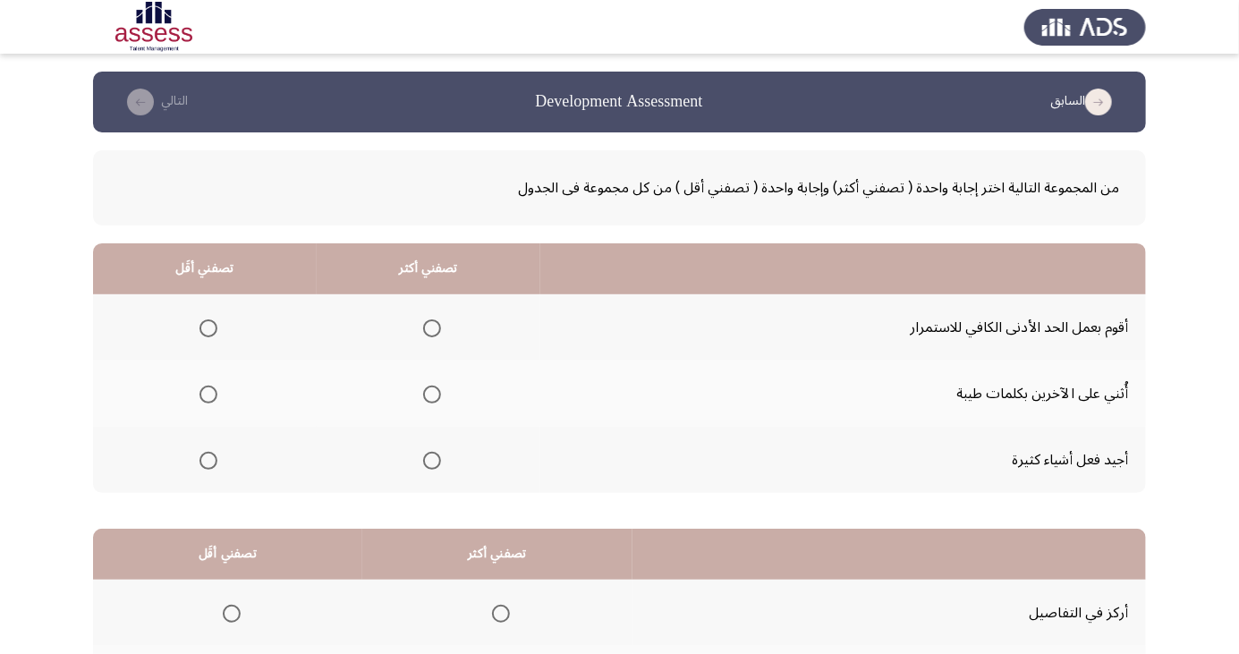
click at [435, 390] on span "Select an option" at bounding box center [432, 395] width 18 height 18
click at [435, 390] on input "Select an option" at bounding box center [432, 395] width 18 height 18
click at [208, 328] on span "Select an option" at bounding box center [209, 328] width 18 height 18
click at [208, 328] on input "Select an option" at bounding box center [209, 328] width 18 height 18
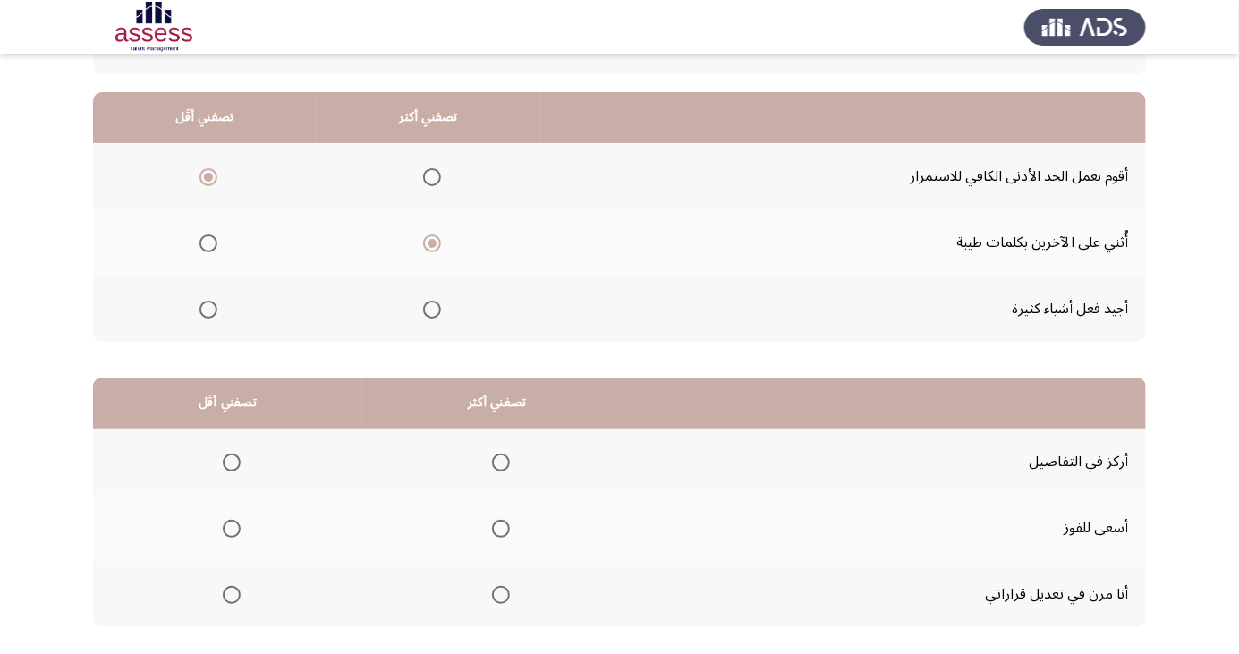
scroll to position [163, 0]
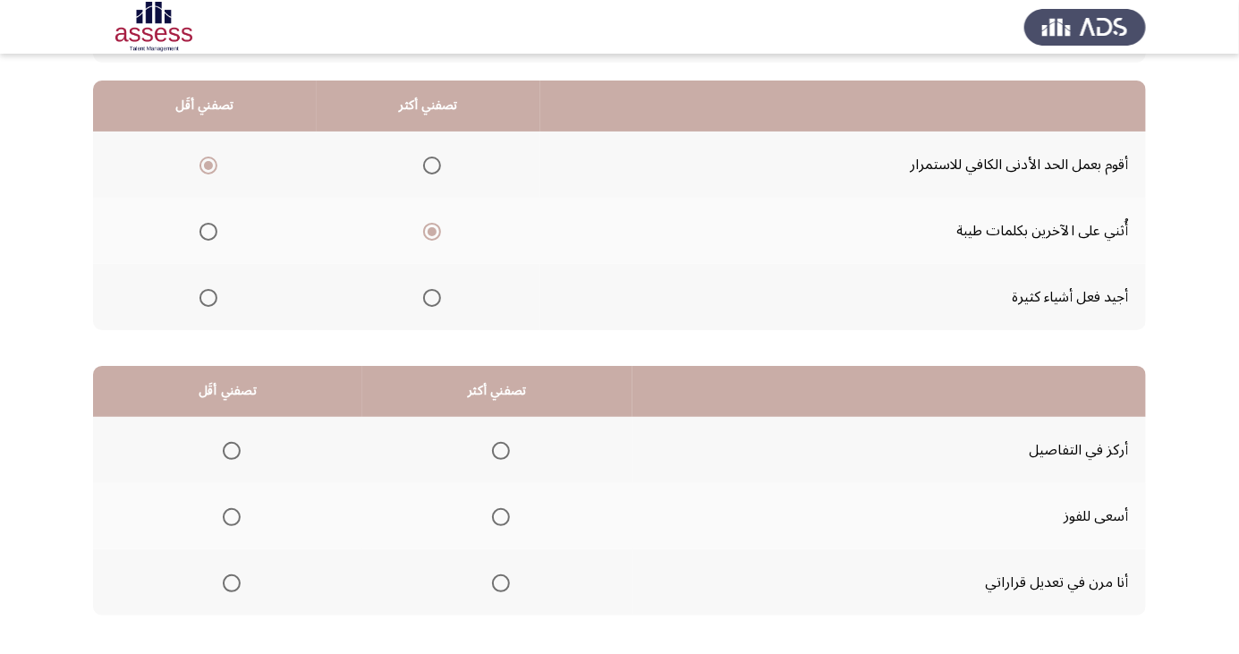
click at [232, 517] on span "Select an option" at bounding box center [232, 517] width 0 height 0
click at [229, 515] on input "Select an option" at bounding box center [232, 517] width 18 height 18
click at [501, 451] on span "Select an option" at bounding box center [501, 451] width 0 height 0
click at [497, 449] on input "Select an option" at bounding box center [501, 451] width 18 height 18
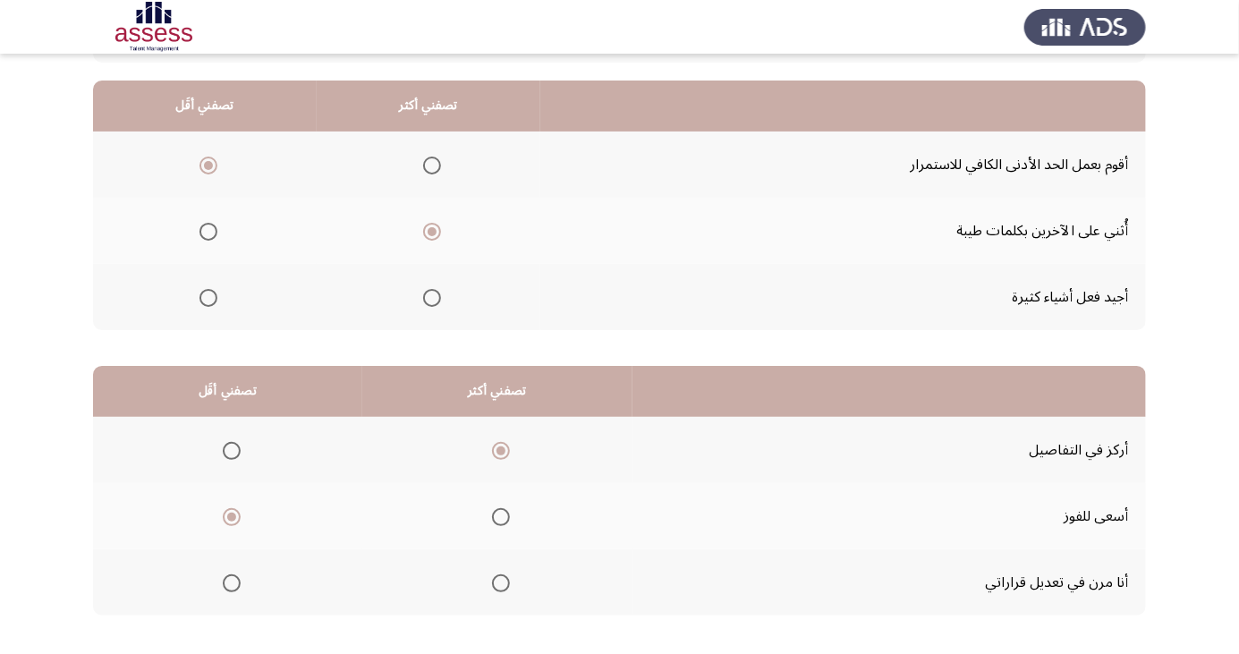
scroll to position [0, 0]
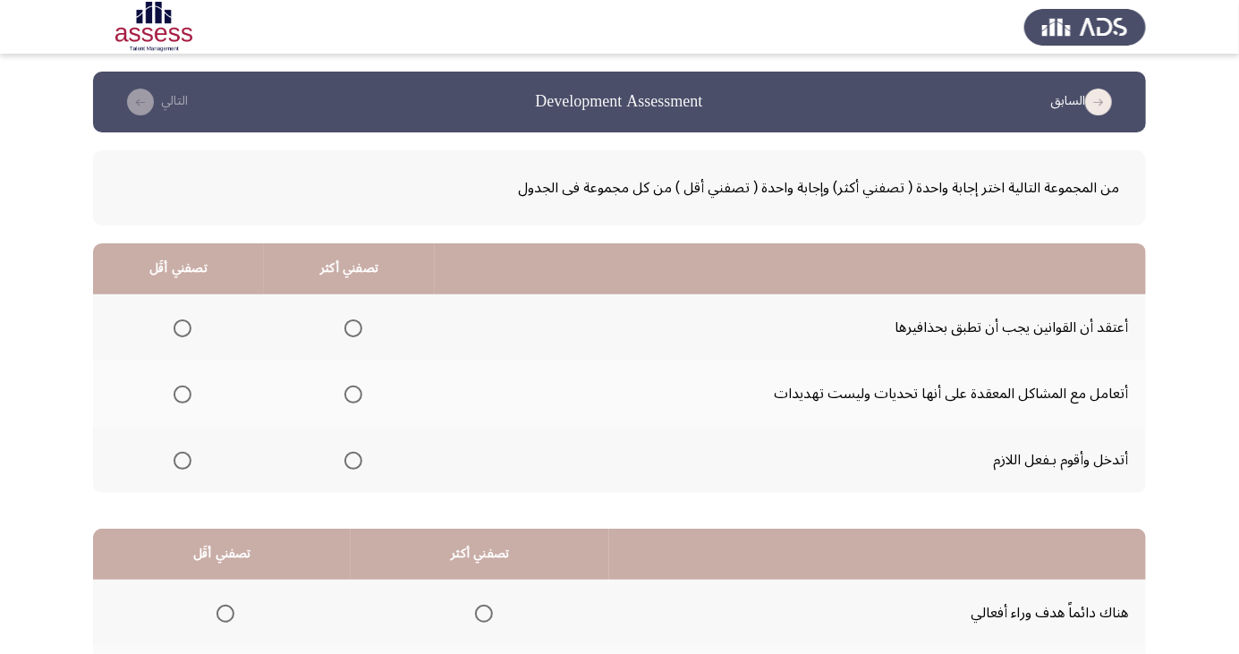
click at [353, 461] on span "Select an option" at bounding box center [353, 461] width 0 height 0
click at [352, 459] on input "Select an option" at bounding box center [354, 461] width 18 height 18
click at [180, 320] on span "Select an option" at bounding box center [183, 328] width 18 height 18
click at [180, 320] on input "Select an option" at bounding box center [183, 328] width 18 height 18
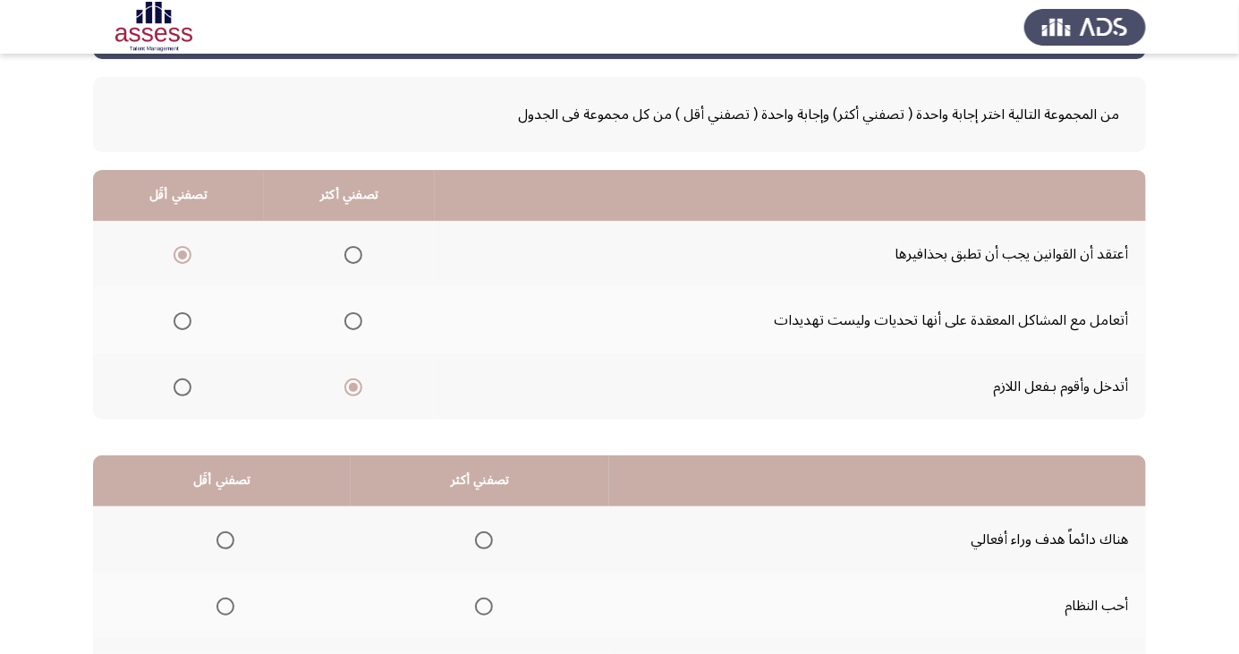
scroll to position [163, 0]
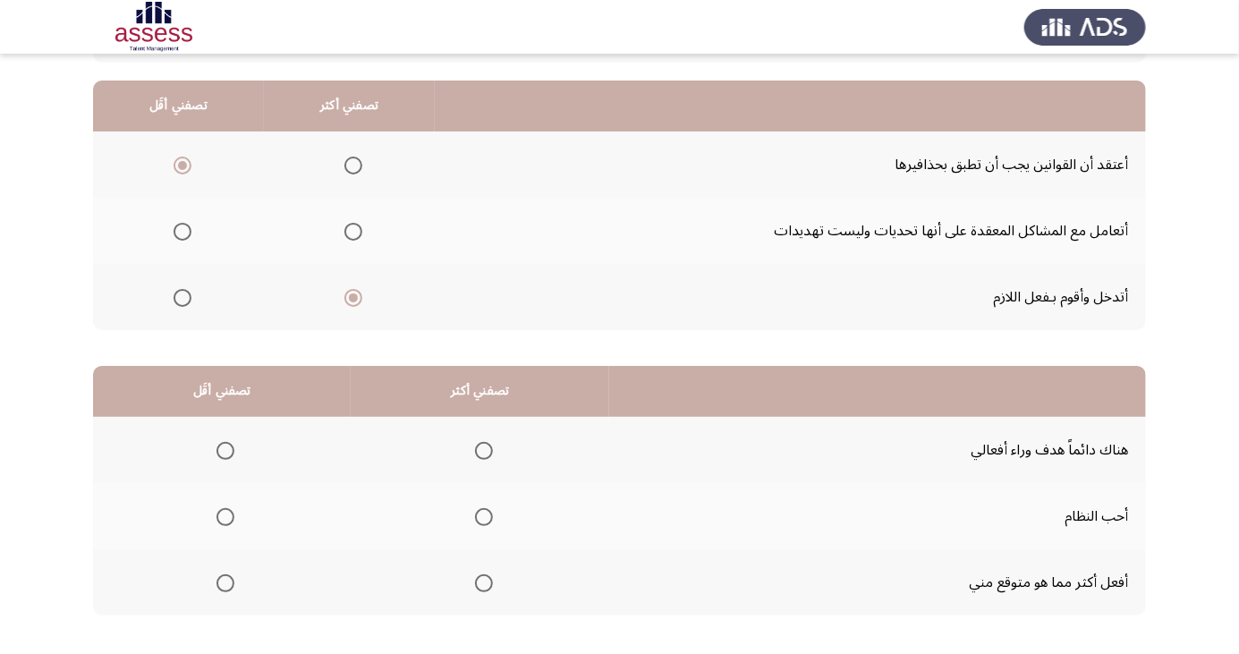
click at [481, 449] on span "Select an option" at bounding box center [484, 451] width 18 height 18
click at [481, 449] on input "Select an option" at bounding box center [484, 451] width 18 height 18
click at [489, 508] on span "Select an option" at bounding box center [484, 517] width 18 height 18
click at [489, 508] on input "Select an option" at bounding box center [484, 517] width 18 height 18
click at [226, 451] on span "Select an option" at bounding box center [226, 451] width 0 height 0
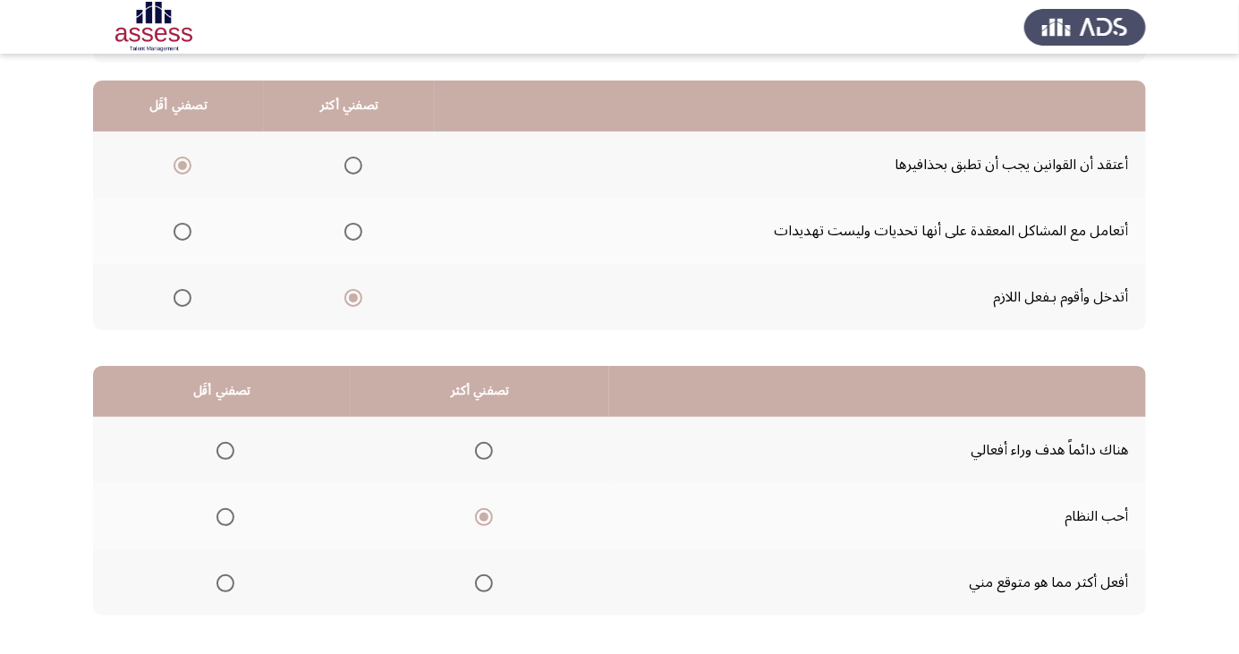
click at [225, 449] on input "Select an option" at bounding box center [226, 451] width 18 height 18
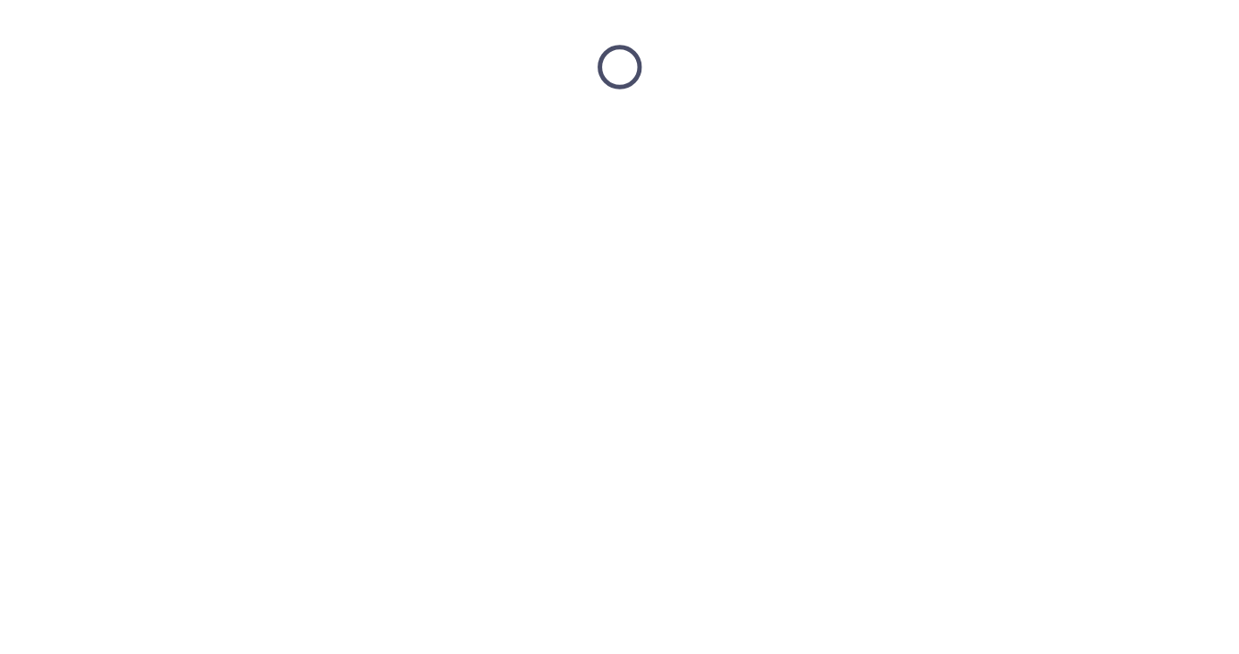
scroll to position [0, 0]
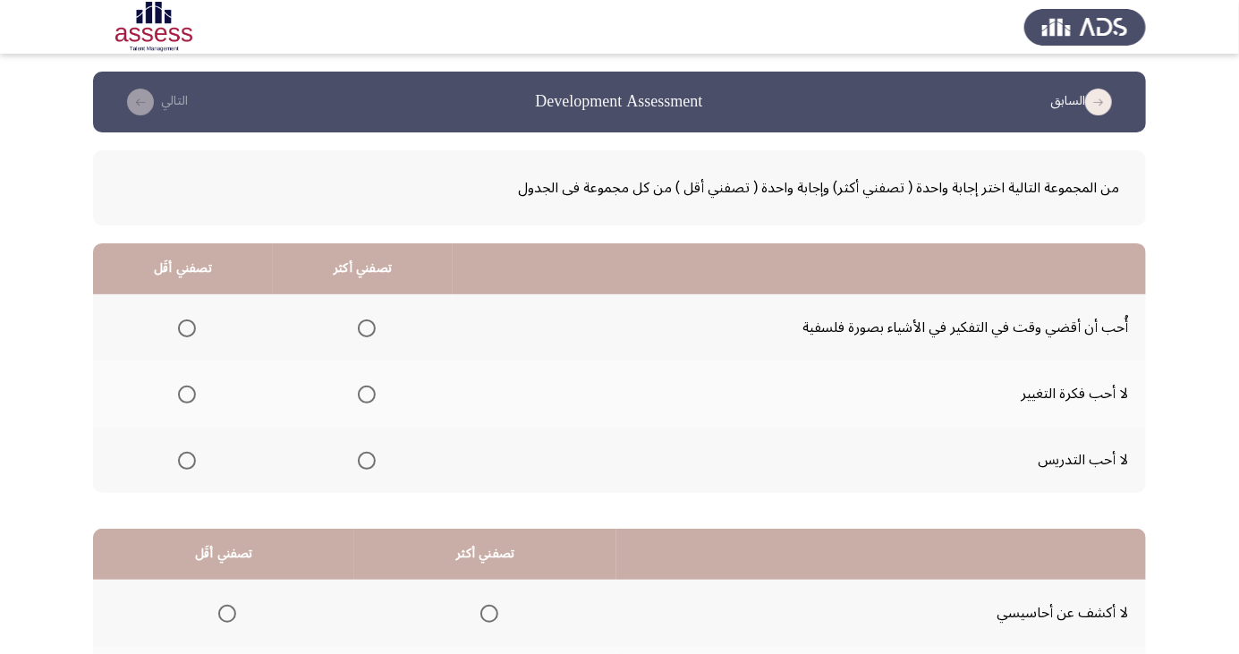
click at [363, 439] on th at bounding box center [363, 460] width 180 height 66
click at [186, 395] on span "Select an option" at bounding box center [186, 395] width 0 height 0
click at [185, 394] on input "Select an option" at bounding box center [187, 395] width 18 height 18
click at [358, 454] on span "Select an option" at bounding box center [367, 461] width 18 height 18
click at [358, 454] on input "Select an option" at bounding box center [367, 461] width 18 height 18
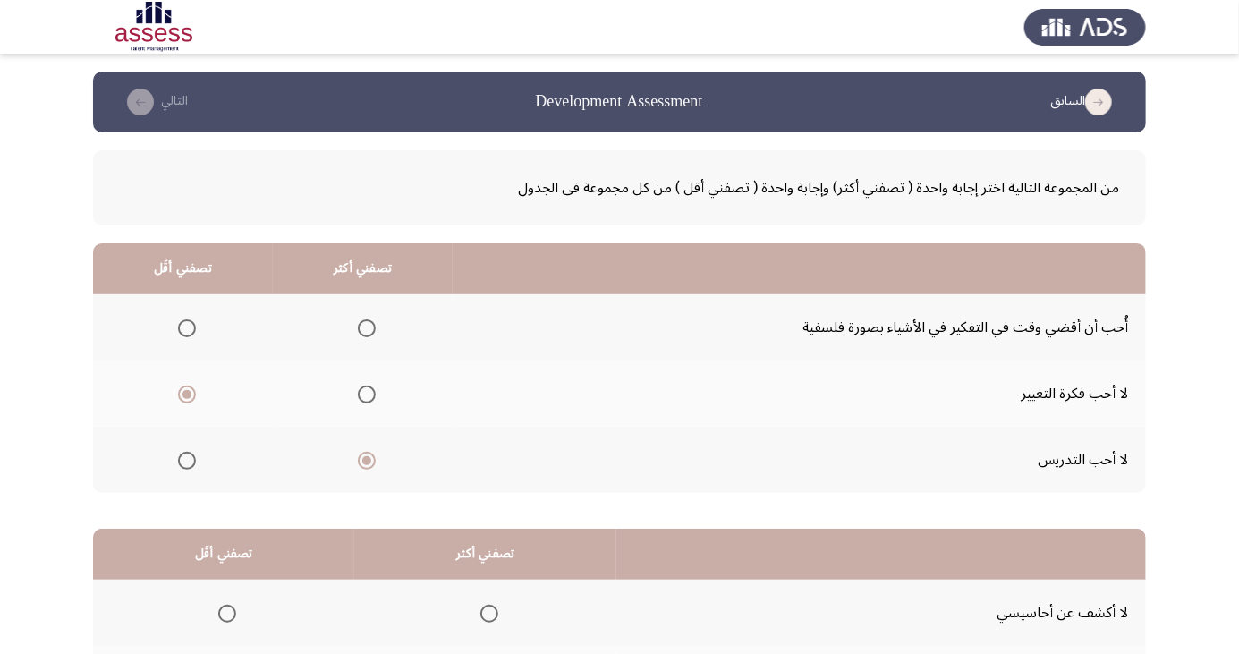
scroll to position [163, 0]
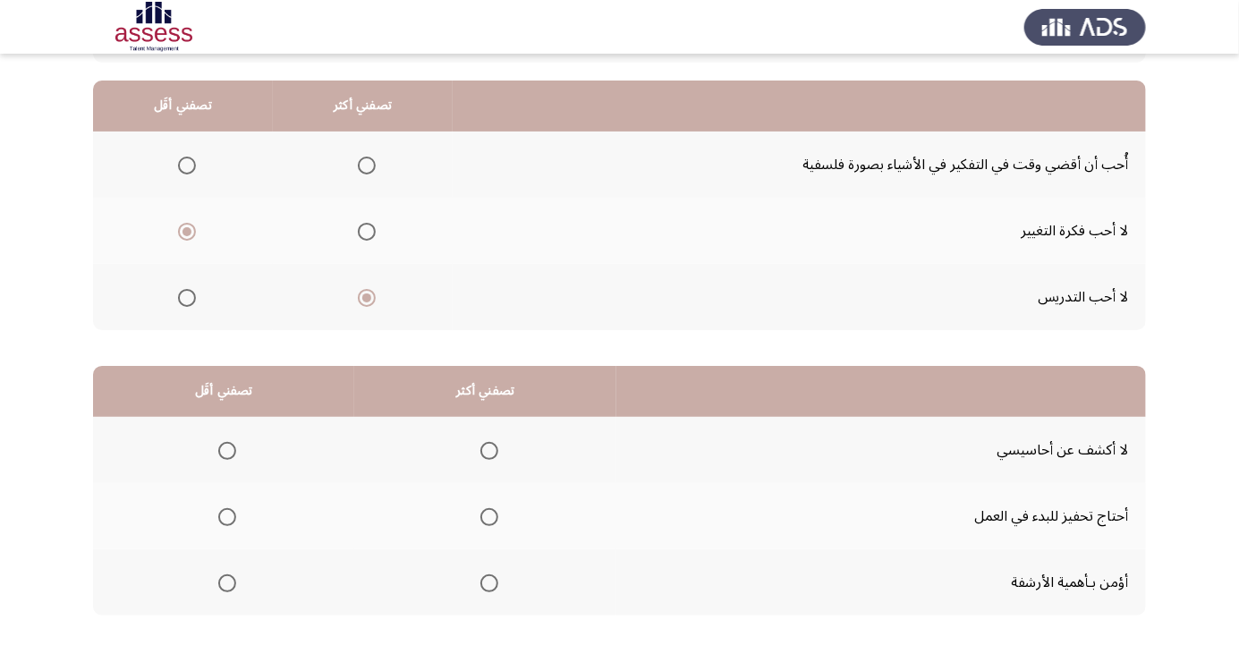
click at [226, 515] on span "Select an option" at bounding box center [227, 517] width 18 height 18
click at [226, 515] on input "Select an option" at bounding box center [227, 517] width 18 height 18
click at [481, 430] on th at bounding box center [485, 450] width 262 height 66
click at [487, 458] on span "Select an option" at bounding box center [490, 451] width 18 height 18
click at [487, 458] on input "Select an option" at bounding box center [490, 451] width 18 height 18
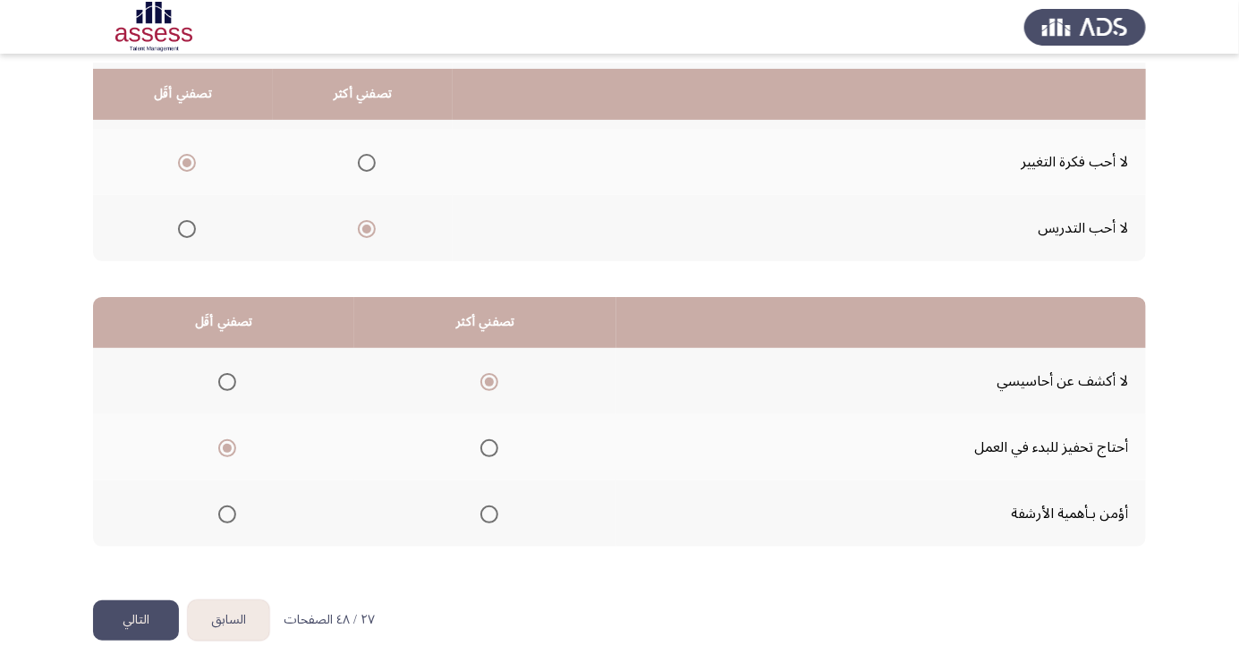
scroll to position [249, 0]
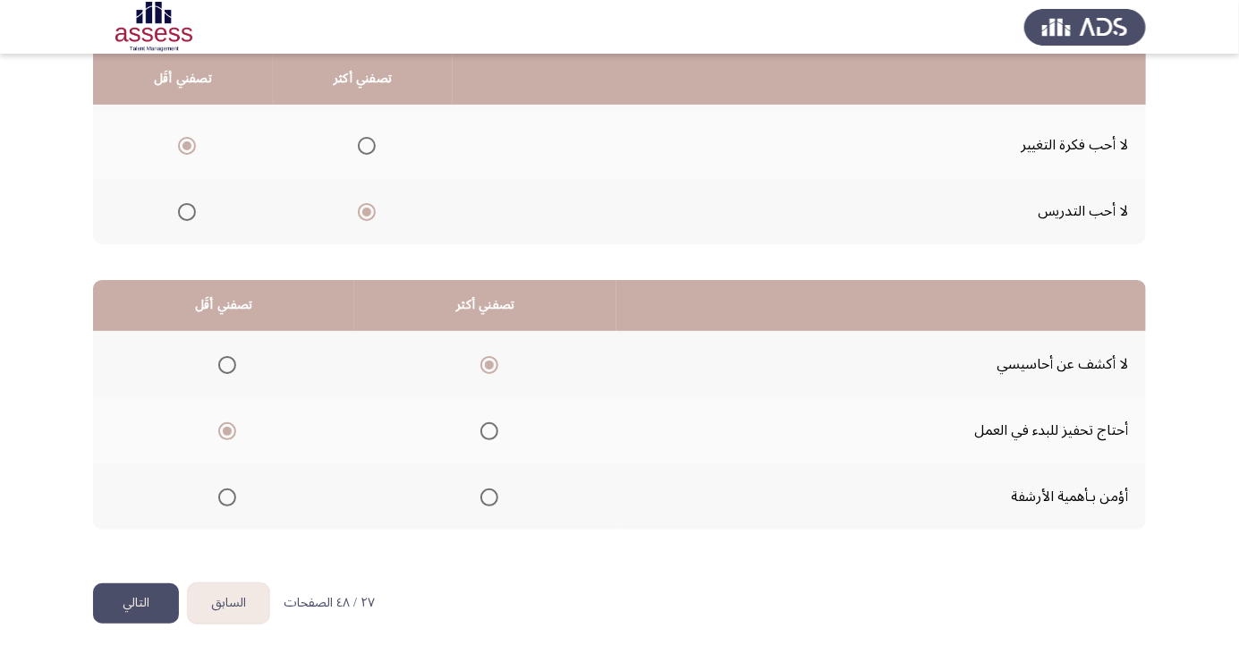
click at [125, 617] on button "التالي" at bounding box center [136, 603] width 86 height 40
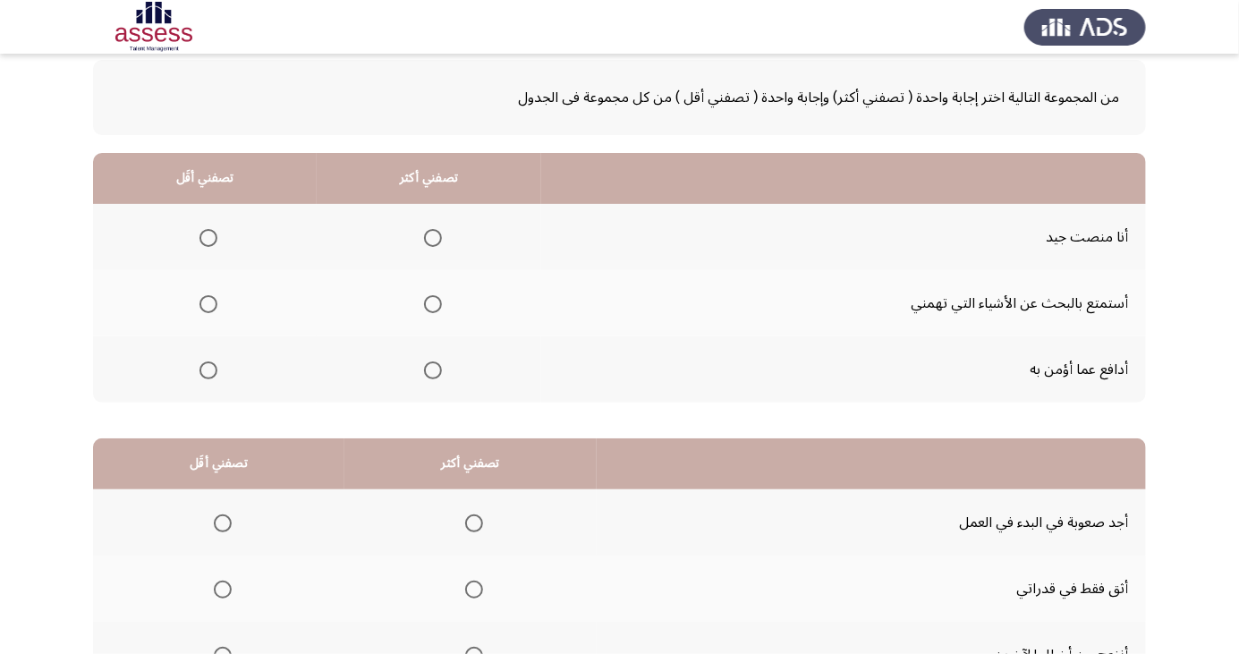
scroll to position [95, 0]
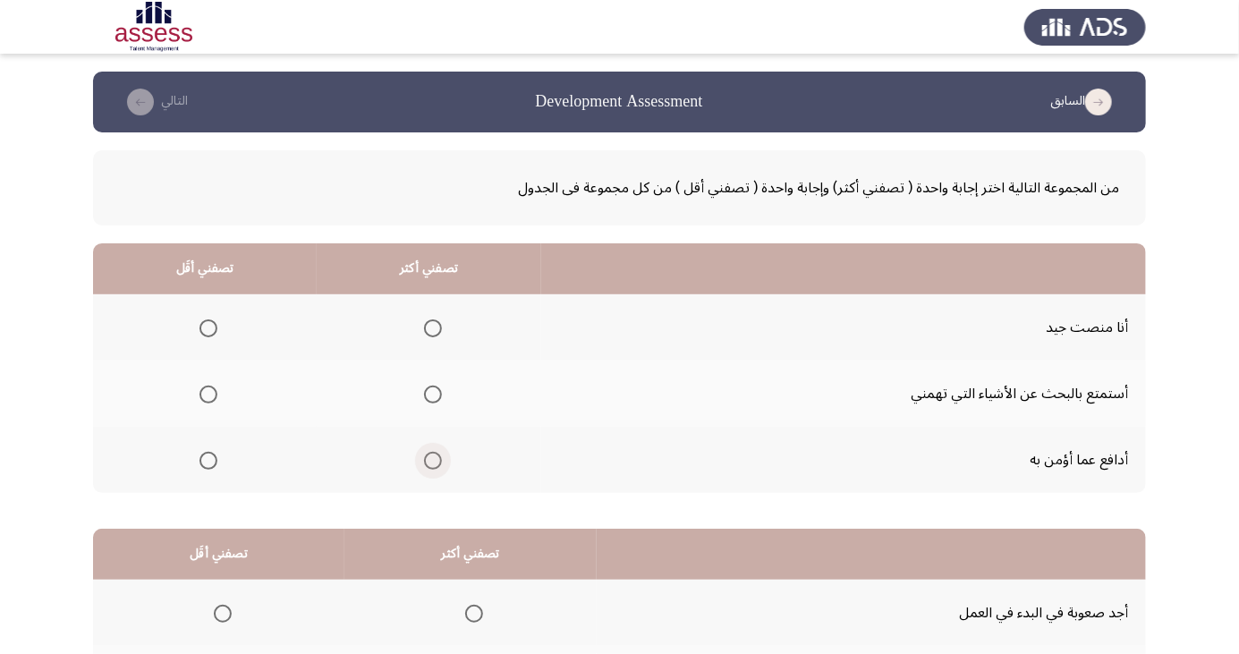
click at [433, 461] on span "Select an option" at bounding box center [433, 461] width 0 height 0
click at [430, 459] on input "Select an option" at bounding box center [433, 461] width 18 height 18
click at [209, 395] on span "Select an option" at bounding box center [209, 395] width 0 height 0
click at [208, 394] on input "Select an option" at bounding box center [209, 395] width 18 height 18
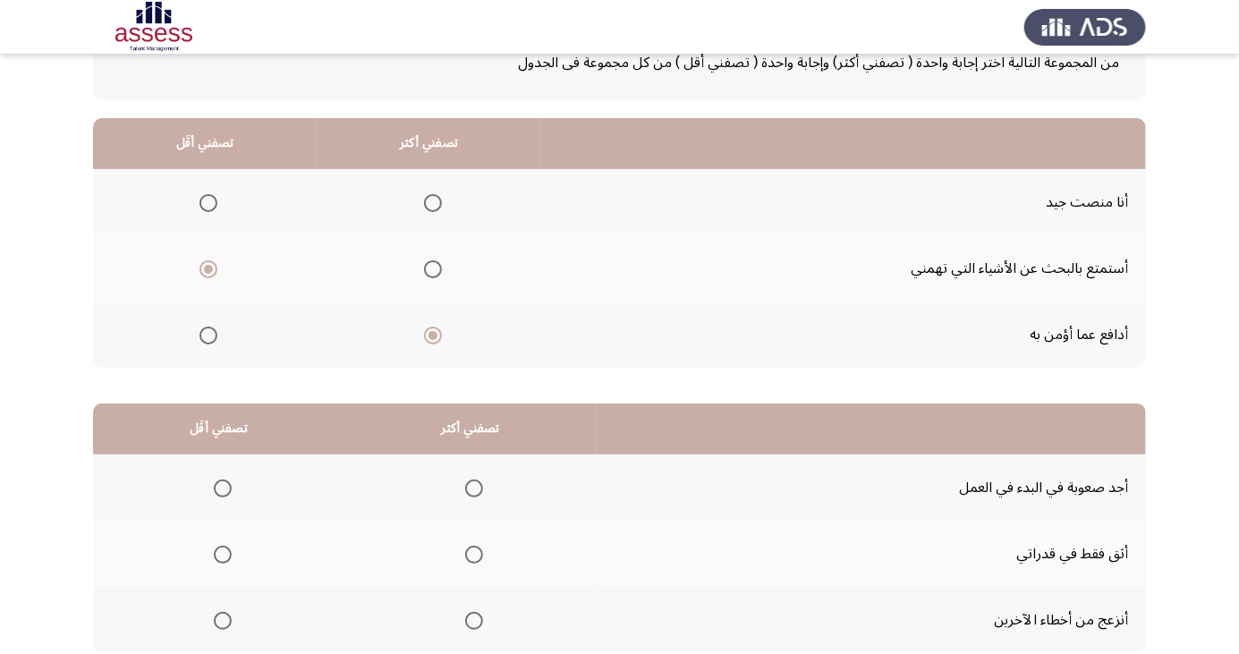
scroll to position [163, 0]
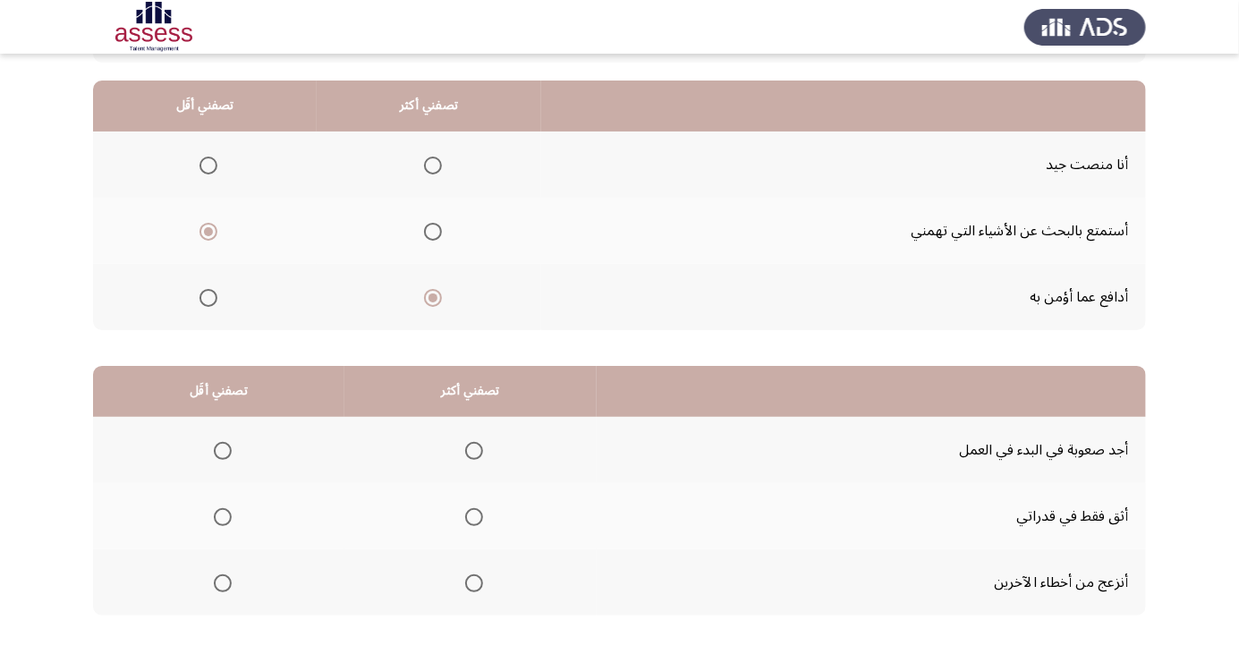
click at [477, 604] on th at bounding box center [471, 582] width 252 height 66
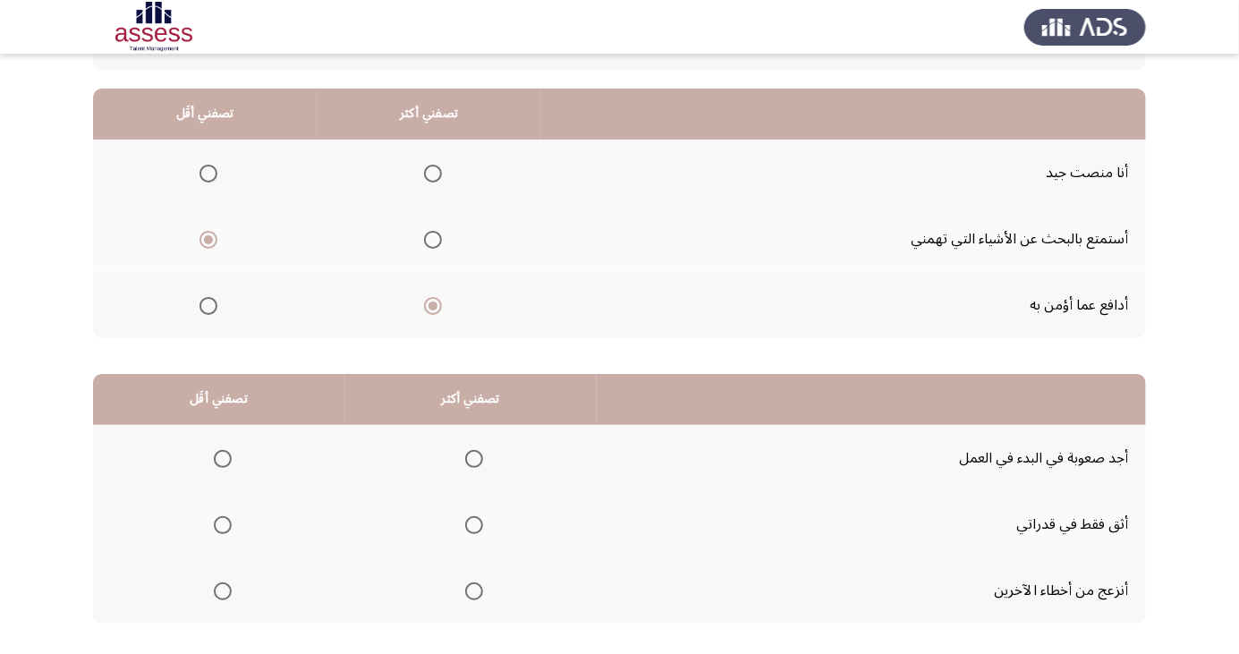
click at [475, 588] on span "Select an option" at bounding box center [474, 592] width 18 height 18
click at [475, 588] on input "Select an option" at bounding box center [474, 592] width 18 height 18
click at [221, 523] on span "Select an option" at bounding box center [223, 525] width 18 height 18
click at [221, 523] on input "Select an option" at bounding box center [223, 525] width 18 height 18
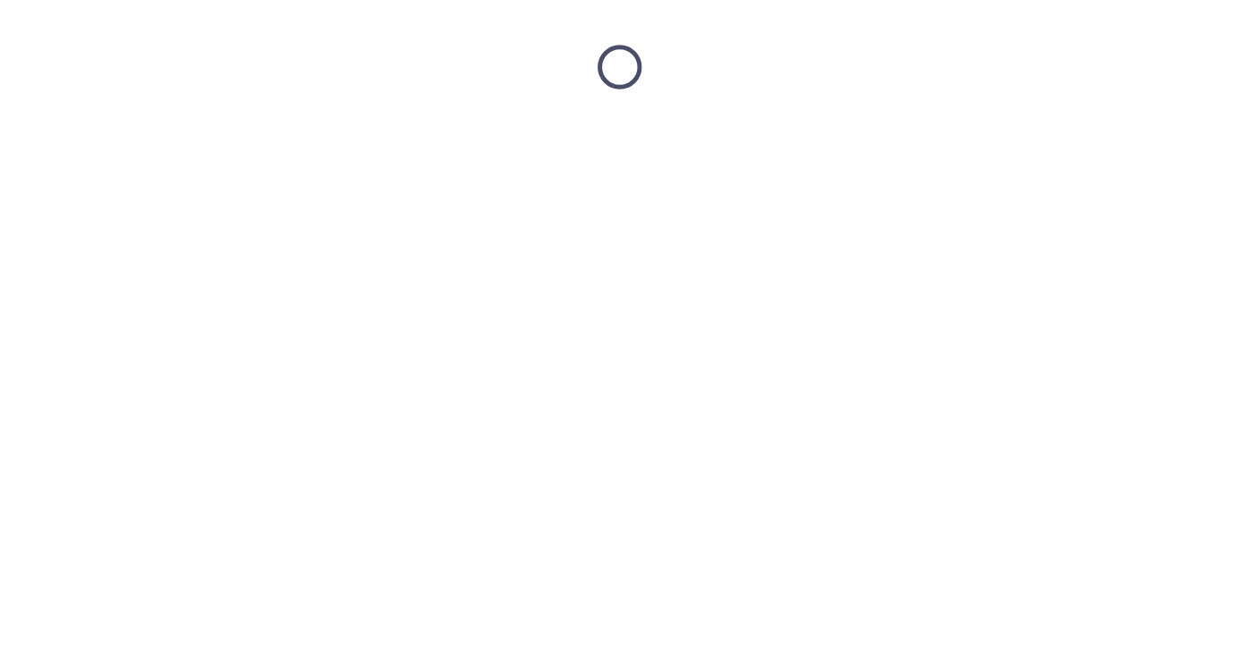
scroll to position [0, 0]
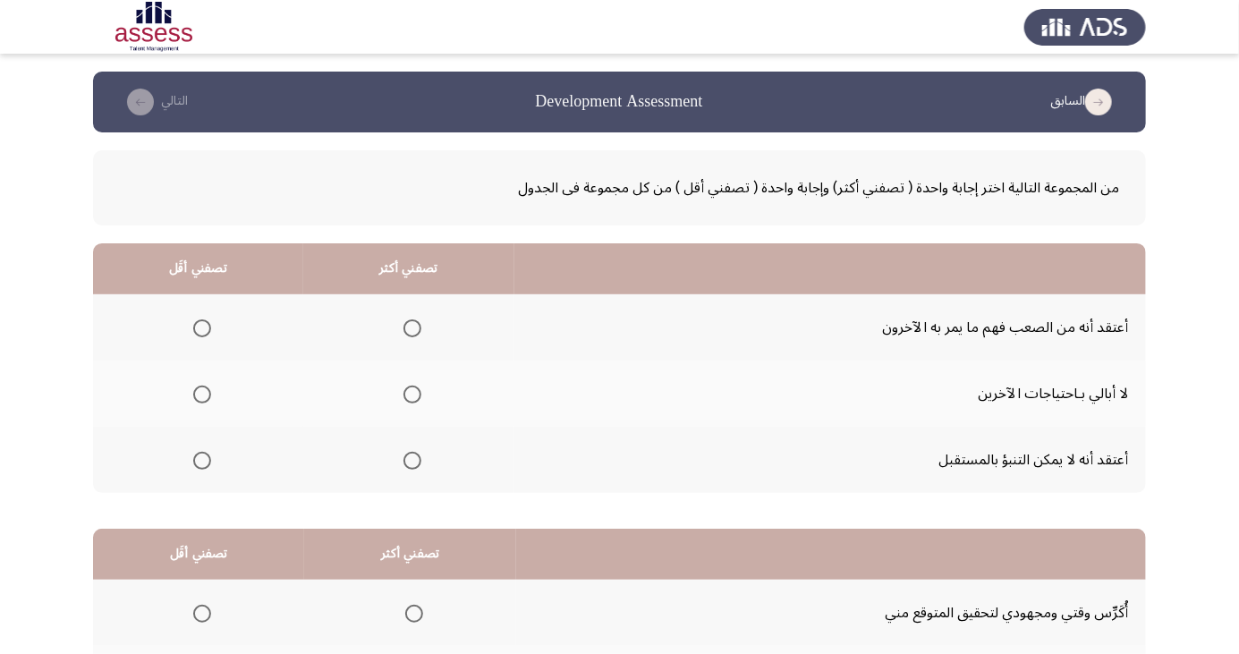
click at [200, 394] on span "Select an option" at bounding box center [202, 395] width 18 height 18
click at [200, 394] on input "Select an option" at bounding box center [202, 395] width 18 height 18
click at [413, 328] on span "Select an option" at bounding box center [413, 328] width 0 height 0
click at [411, 328] on input "Select an option" at bounding box center [413, 328] width 18 height 18
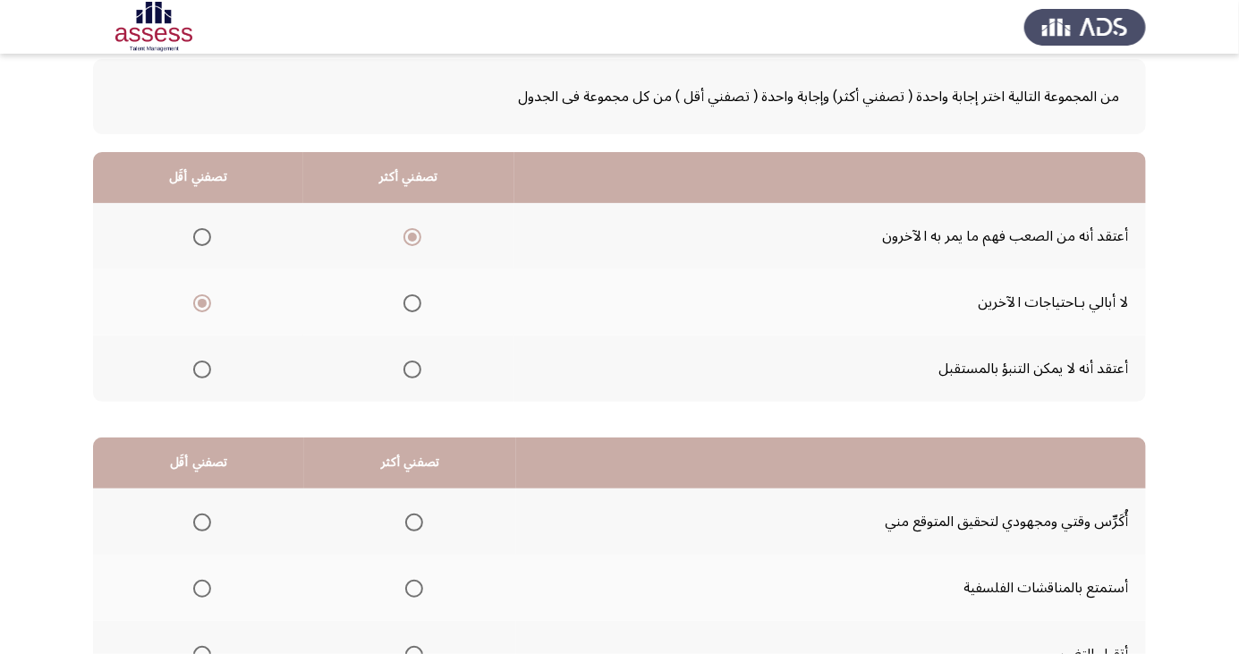
scroll to position [163, 0]
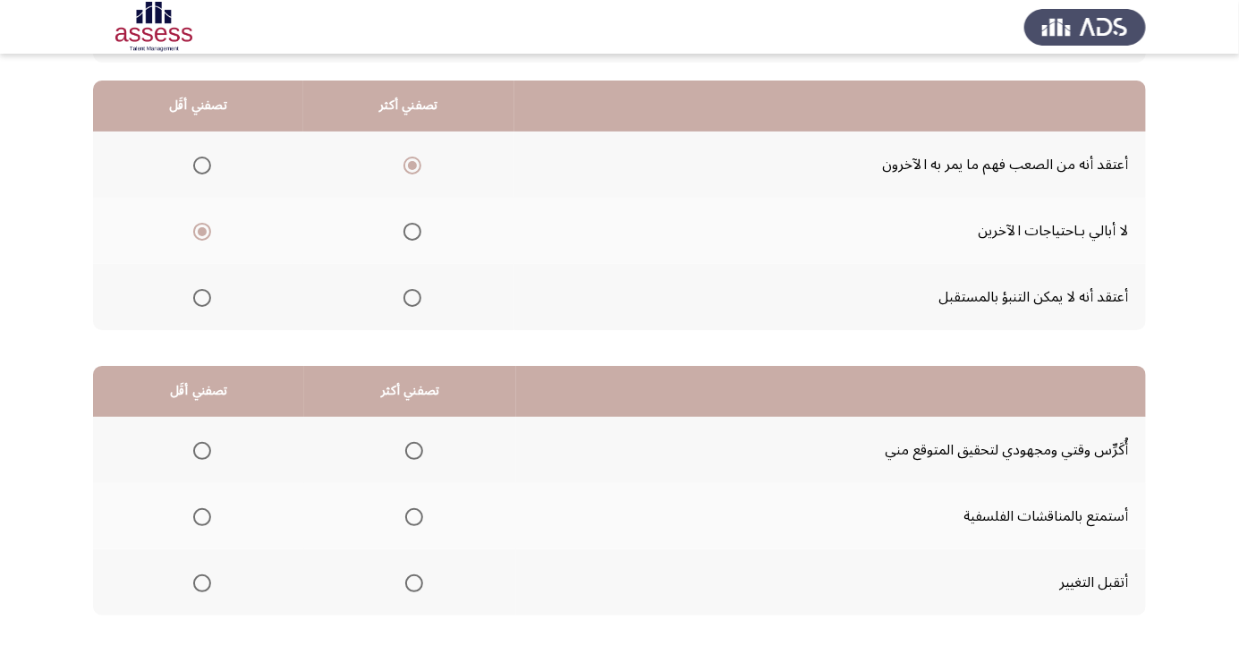
click at [414, 583] on span "Select an option" at bounding box center [414, 583] width 0 height 0
click at [412, 582] on input "Select an option" at bounding box center [414, 584] width 18 height 18
click at [202, 517] on span "Select an option" at bounding box center [202, 517] width 0 height 0
click at [201, 515] on input "Select an option" at bounding box center [202, 517] width 18 height 18
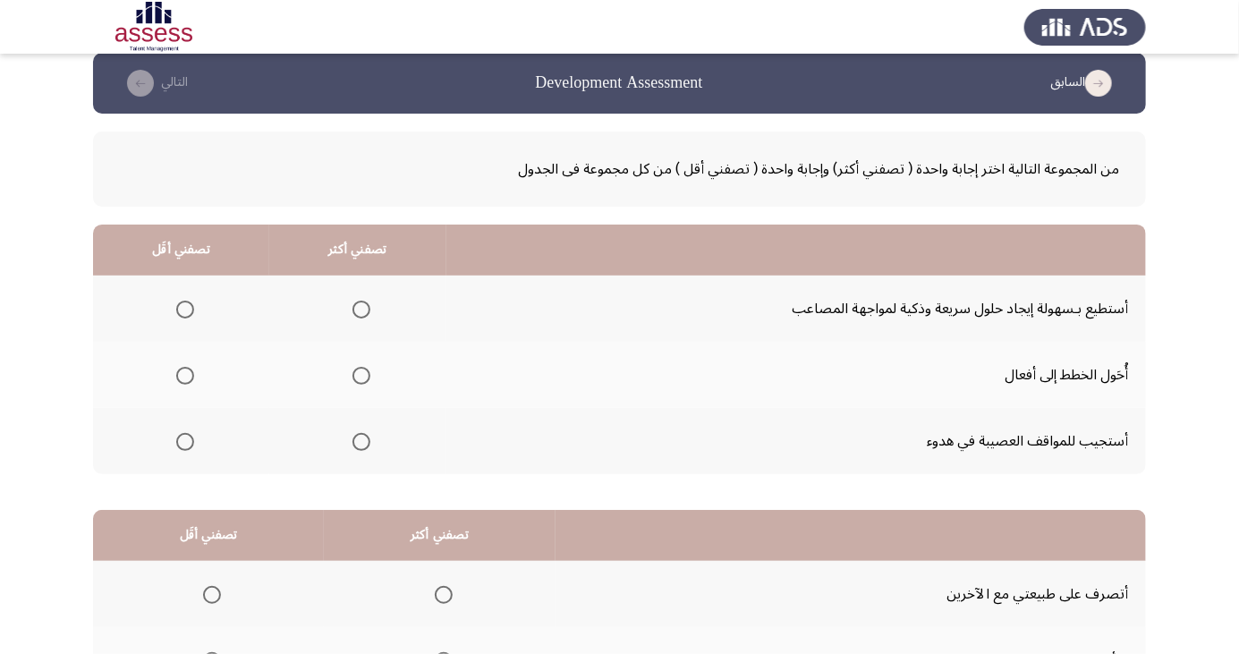
scroll to position [21, 0]
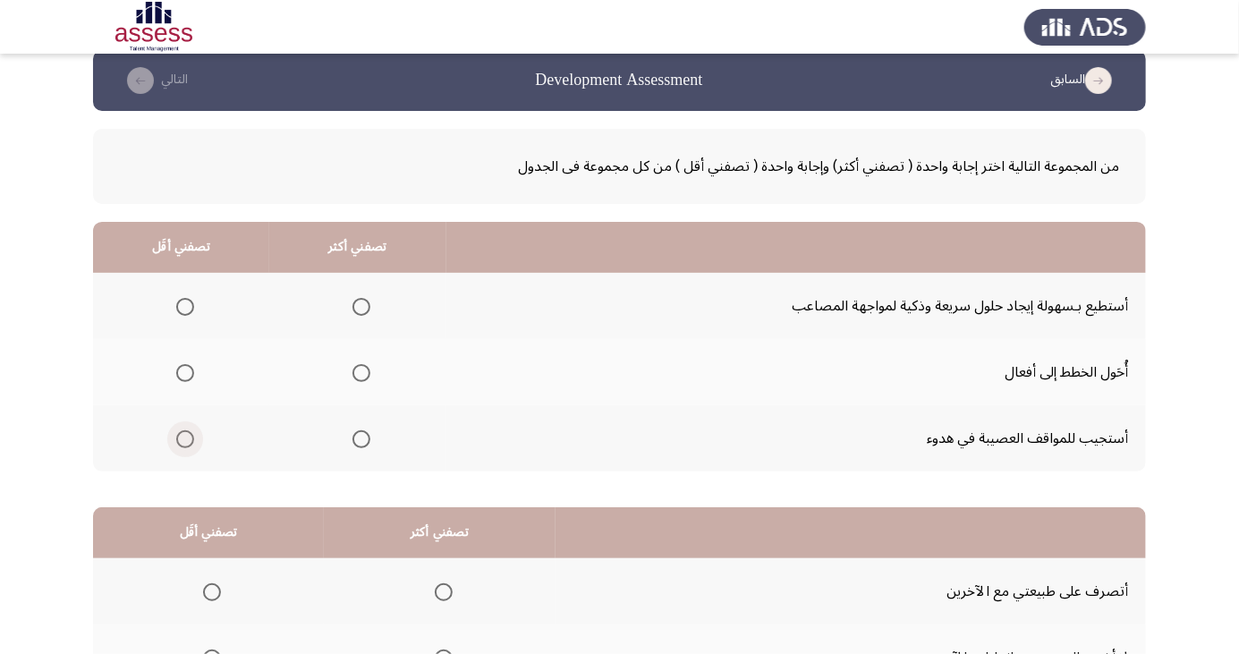
click at [177, 438] on span "Select an option" at bounding box center [185, 439] width 18 height 18
click at [177, 438] on input "Select an option" at bounding box center [185, 439] width 18 height 18
click at [354, 366] on span "Select an option" at bounding box center [362, 373] width 18 height 18
click at [362, 373] on span "Select an option" at bounding box center [362, 373] width 0 height 0
click at [357, 372] on input "Select an option" at bounding box center [362, 373] width 18 height 18
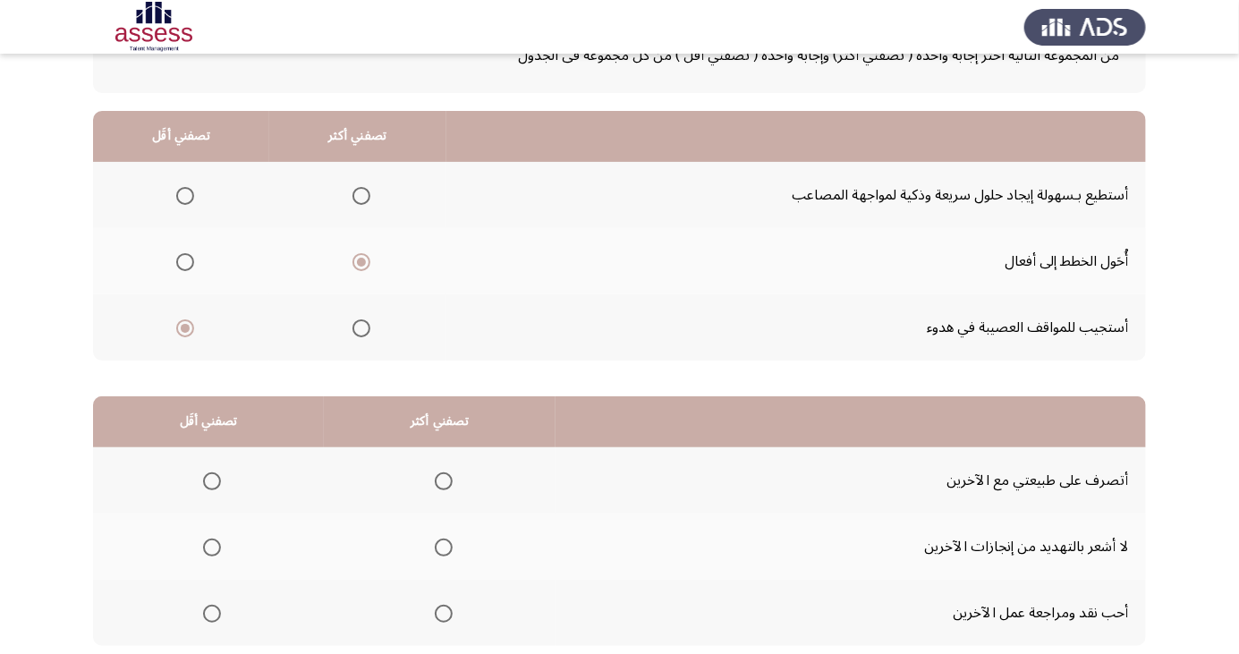
scroll to position [163, 0]
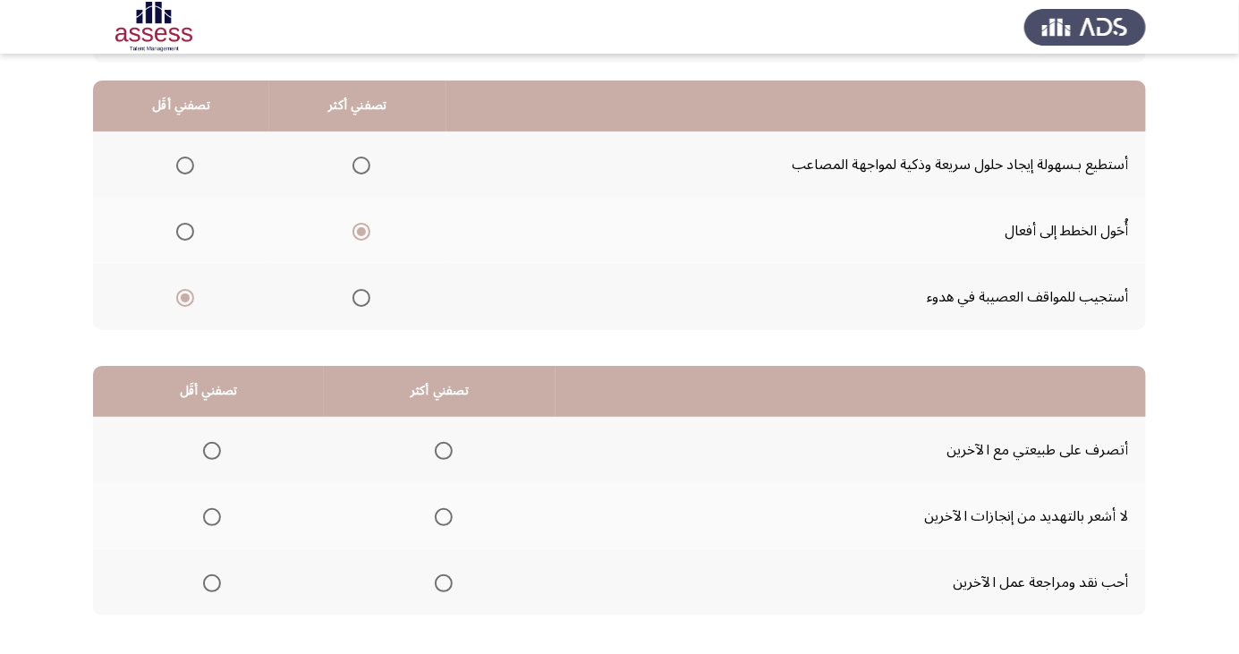
click at [441, 449] on span "Select an option" at bounding box center [444, 451] width 18 height 18
click at [441, 449] on input "Select an option" at bounding box center [444, 451] width 18 height 18
click at [212, 517] on span "Select an option" at bounding box center [212, 517] width 0 height 0
click at [211, 515] on input "Select an option" at bounding box center [212, 517] width 18 height 18
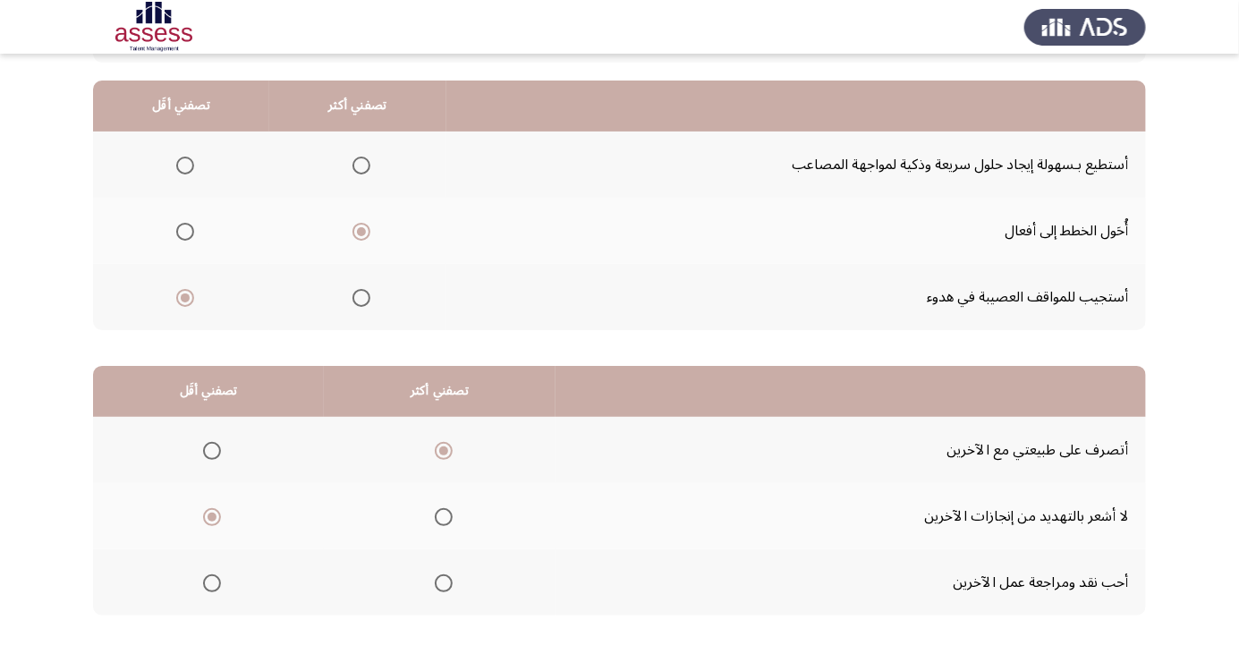
scroll to position [0, 0]
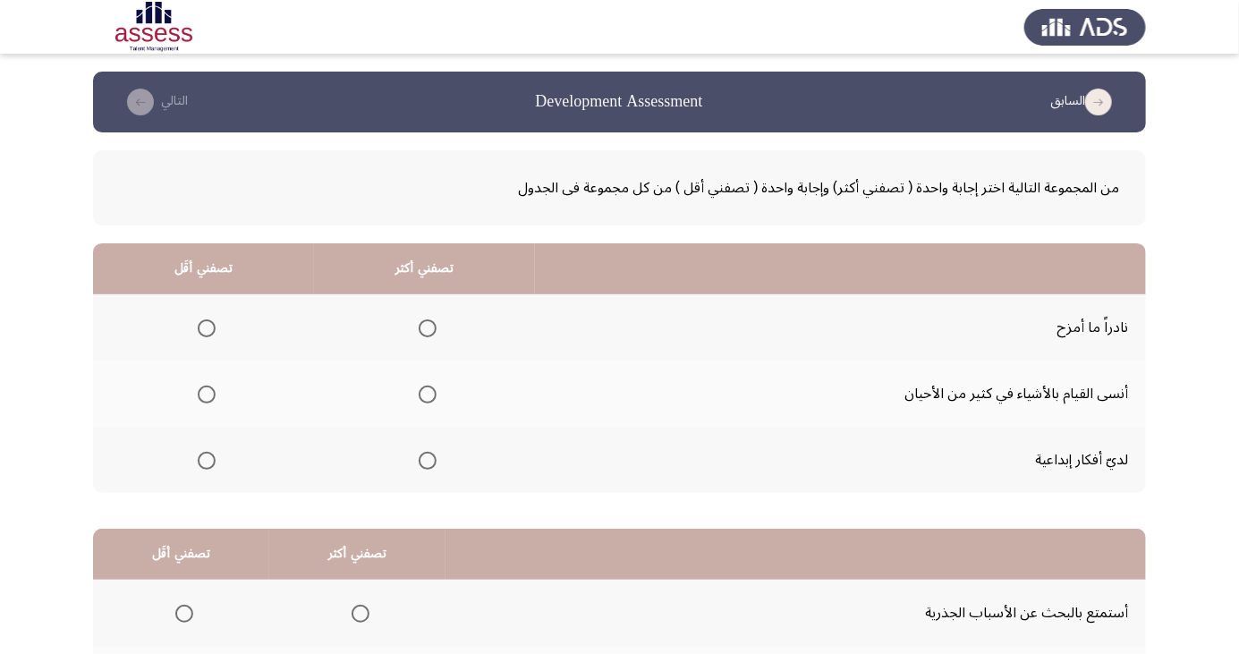
click at [206, 328] on span "Select an option" at bounding box center [207, 328] width 18 height 18
click at [206, 328] on input "Select an option" at bounding box center [207, 328] width 18 height 18
click at [430, 455] on span "Select an option" at bounding box center [428, 461] width 18 height 18
click at [430, 455] on input "Select an option" at bounding box center [428, 461] width 18 height 18
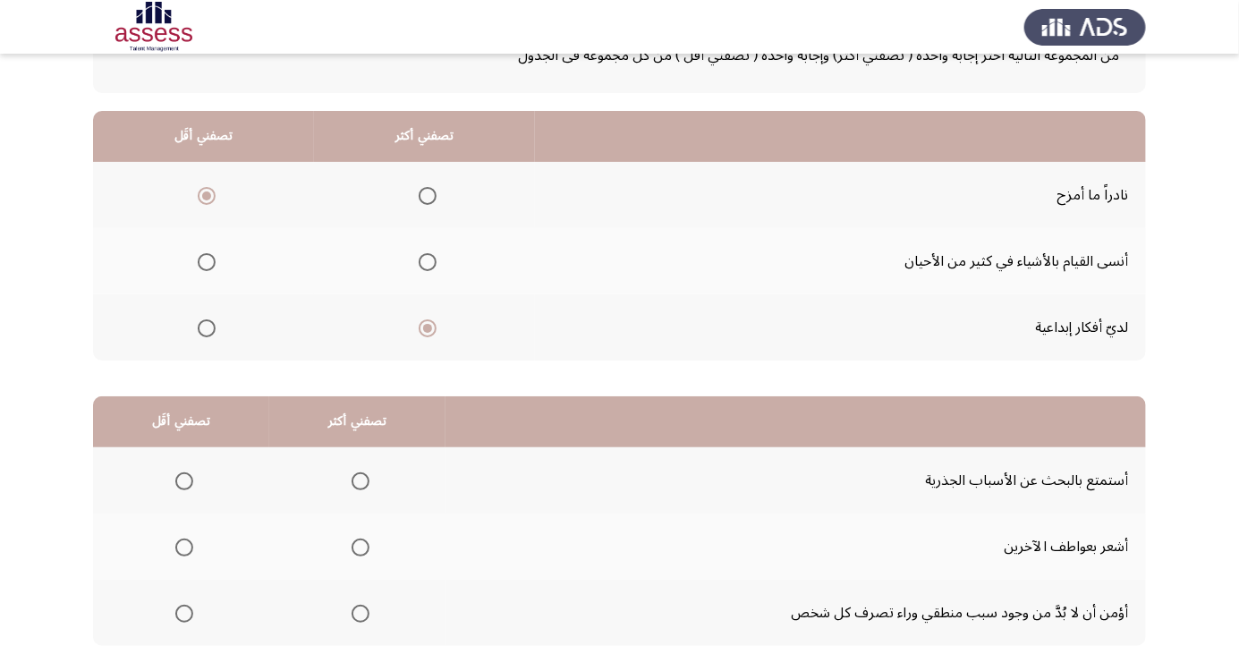
scroll to position [163, 0]
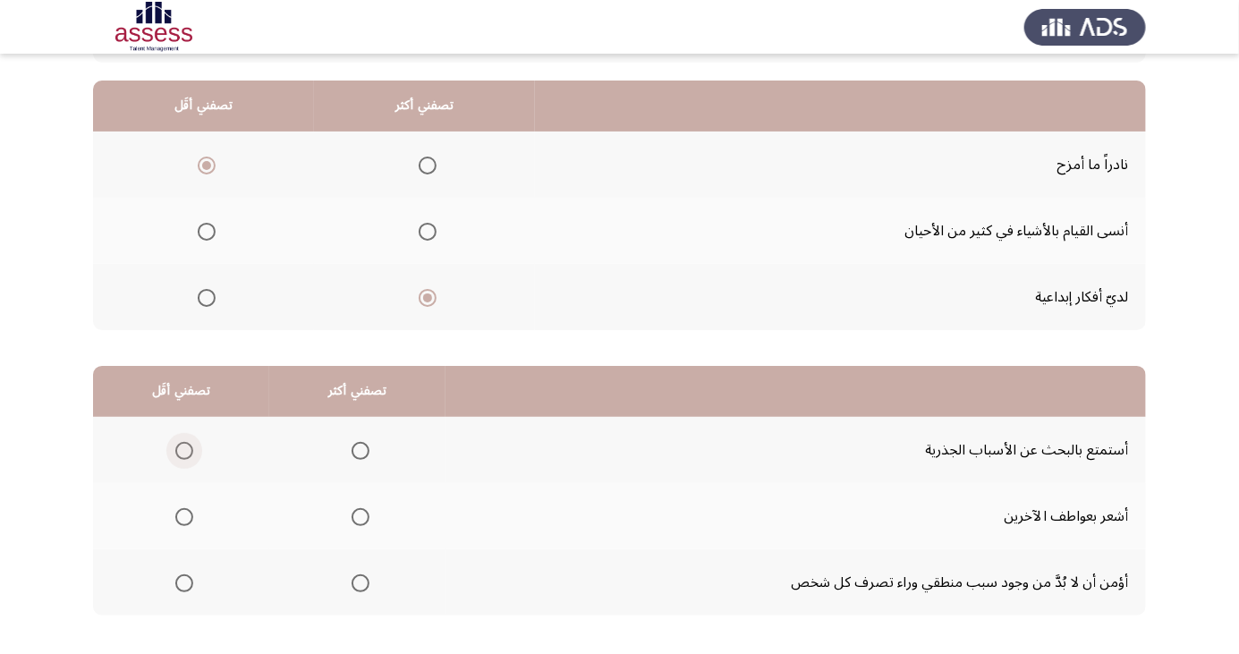
click at [184, 451] on span "Select an option" at bounding box center [184, 451] width 0 height 0
click at [183, 449] on input "Select an option" at bounding box center [184, 451] width 18 height 18
click at [363, 512] on span "Select an option" at bounding box center [361, 517] width 18 height 18
click at [363, 512] on input "Select an option" at bounding box center [361, 517] width 18 height 18
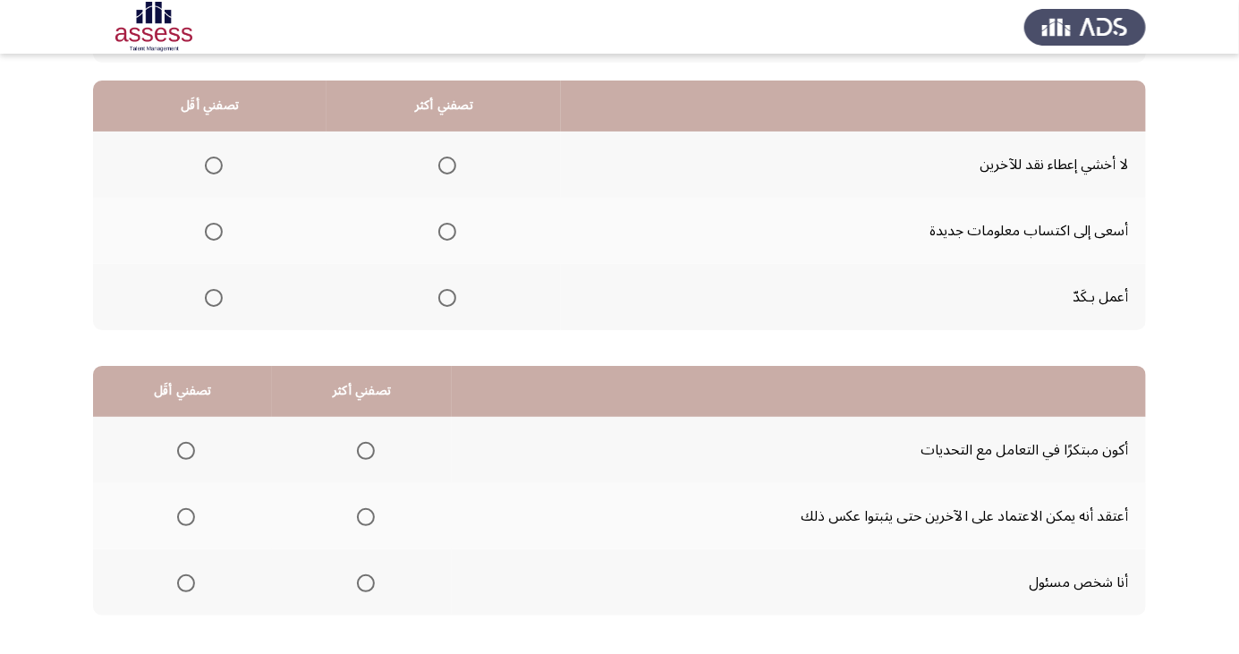
scroll to position [0, 0]
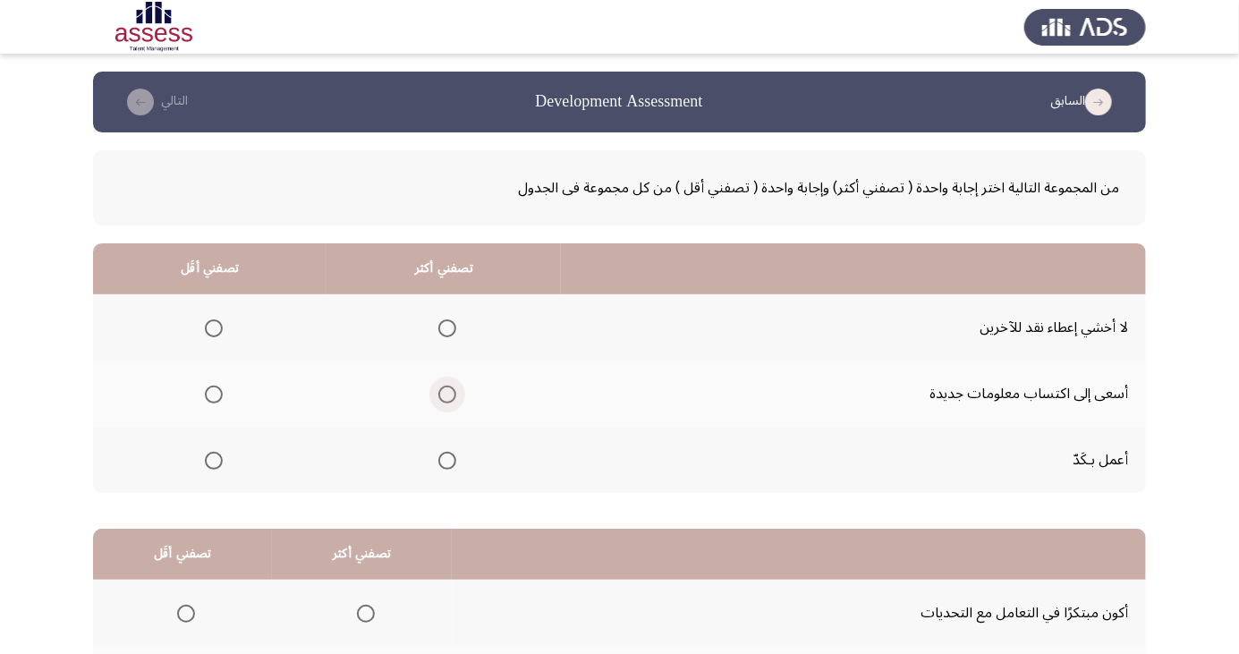
click at [447, 395] on span "Select an option" at bounding box center [447, 395] width 0 height 0
click at [446, 394] on input "Select an option" at bounding box center [448, 395] width 18 height 18
click at [214, 328] on span "Select an option" at bounding box center [214, 328] width 0 height 0
click at [213, 328] on input "Select an option" at bounding box center [214, 328] width 18 height 18
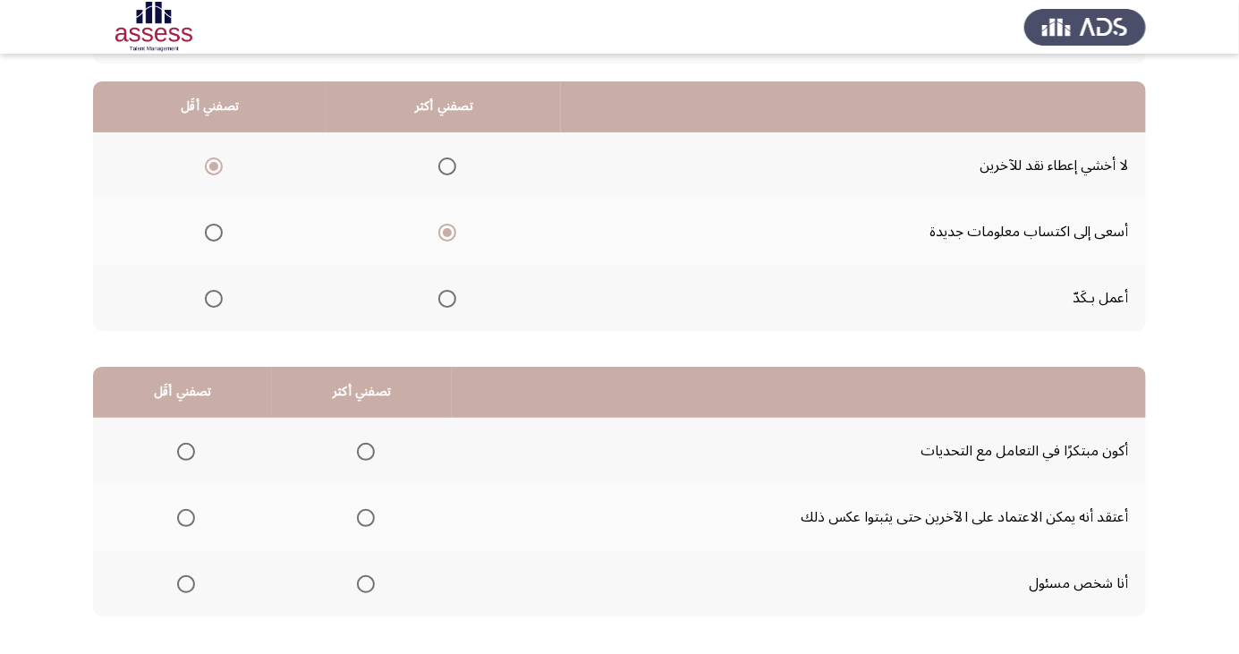
scroll to position [163, 0]
click at [366, 451] on span "Select an option" at bounding box center [366, 451] width 0 height 0
click at [362, 449] on input "Select an option" at bounding box center [366, 451] width 18 height 18
click at [186, 517] on span "Select an option" at bounding box center [186, 517] width 0 height 0
click at [185, 515] on input "Select an option" at bounding box center [186, 517] width 18 height 18
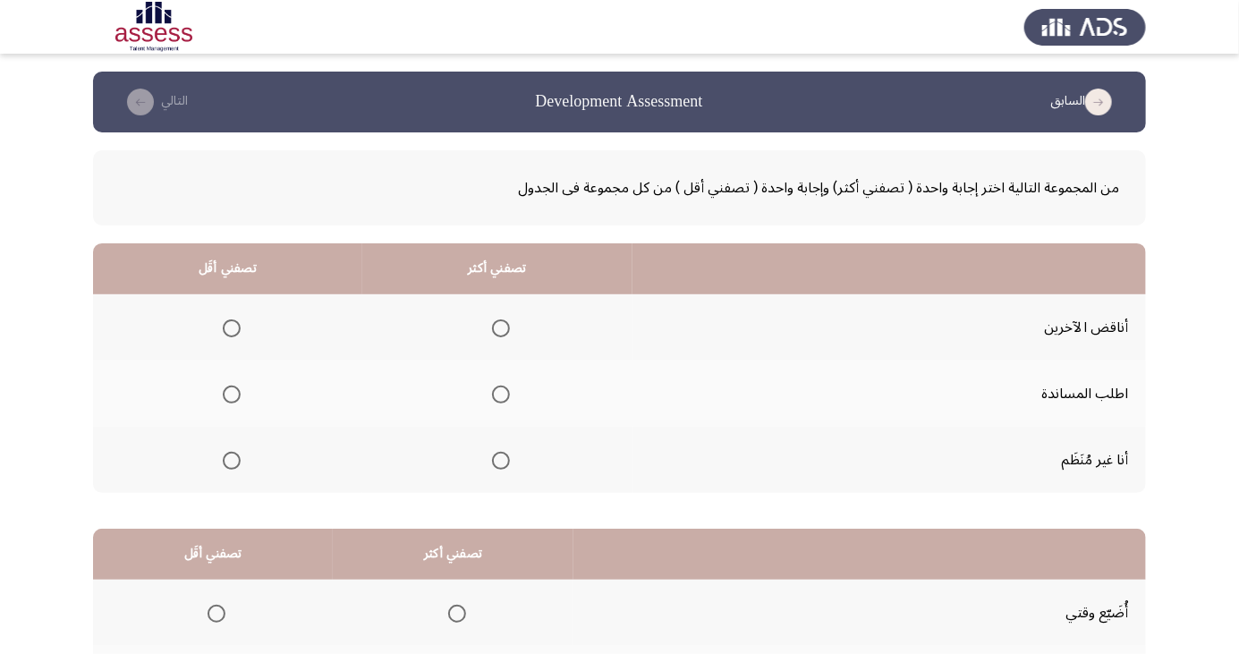
click at [501, 395] on span "Select an option" at bounding box center [501, 395] width 0 height 0
click at [497, 394] on input "Select an option" at bounding box center [501, 395] width 18 height 18
click at [236, 461] on span "Select an option" at bounding box center [232, 461] width 18 height 18
click at [236, 461] on input "Select an option" at bounding box center [232, 461] width 18 height 18
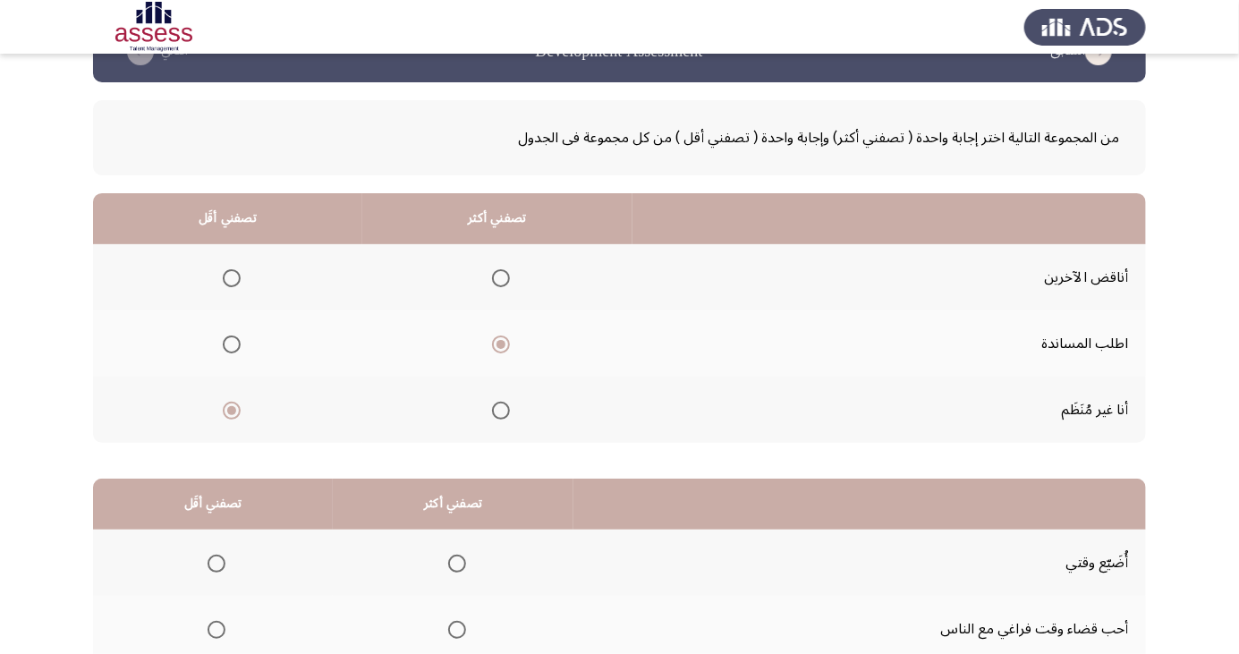
scroll to position [163, 0]
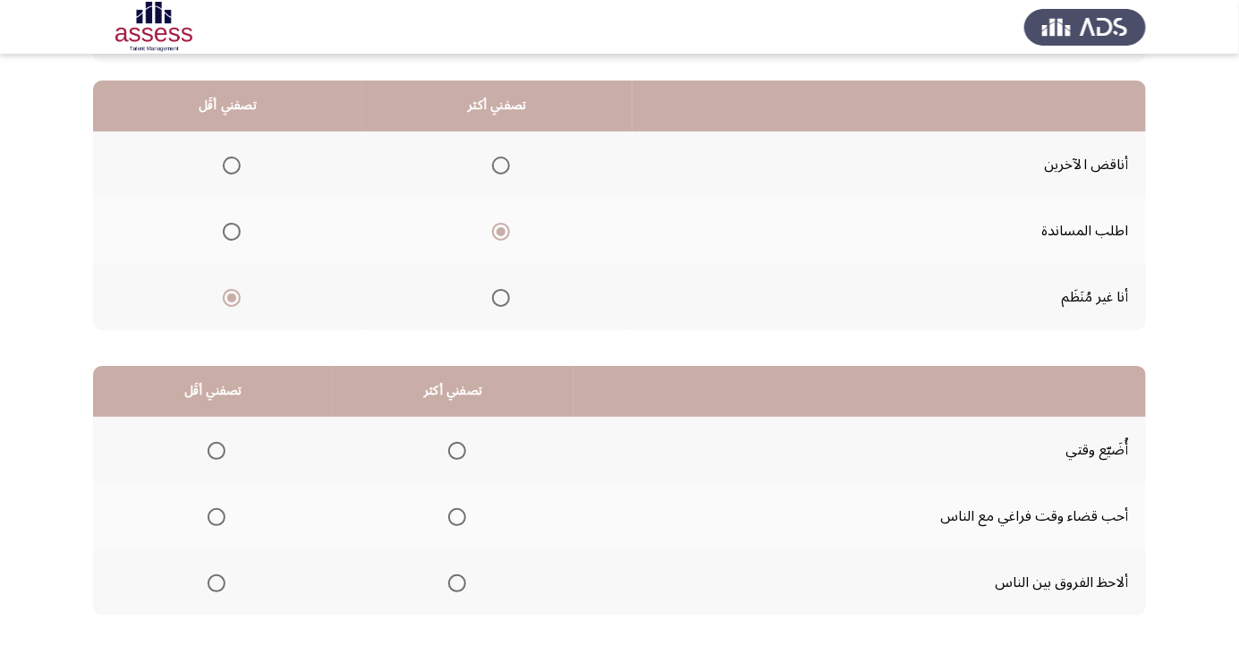
click at [459, 512] on span "Select an option" at bounding box center [457, 517] width 18 height 18
click at [459, 512] on input "Select an option" at bounding box center [457, 517] width 18 height 18
click at [210, 443] on span "Select an option" at bounding box center [217, 451] width 18 height 18
click at [210, 443] on input "Select an option" at bounding box center [217, 451] width 18 height 18
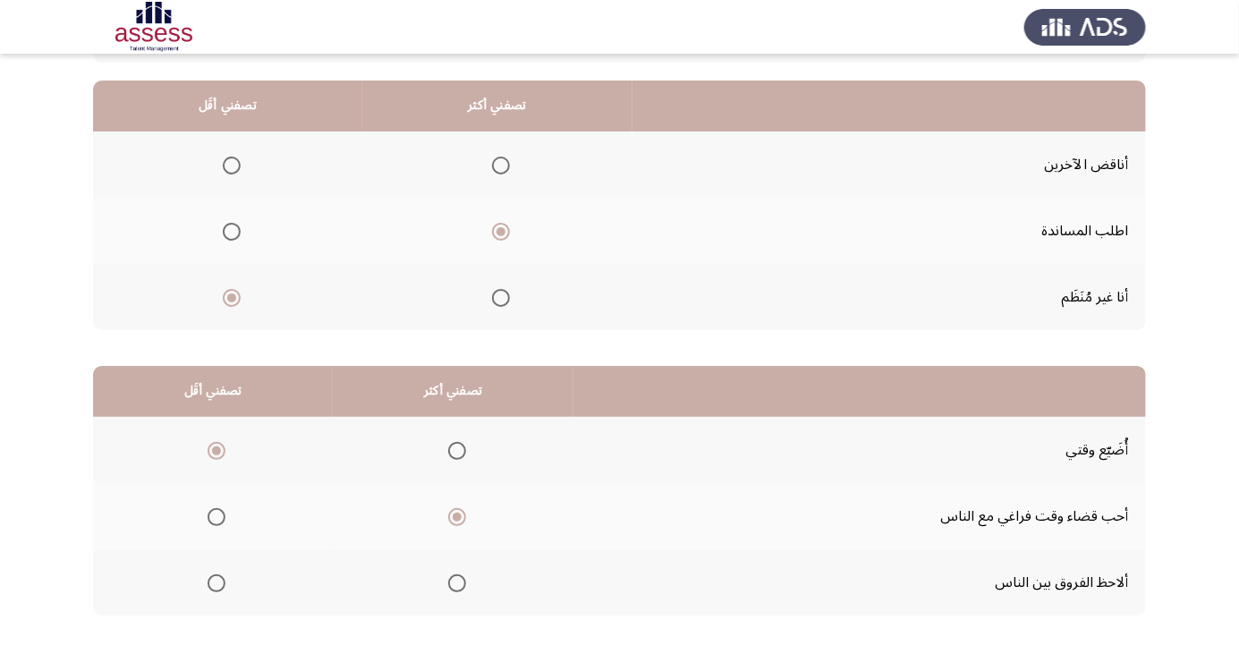
scroll to position [0, 0]
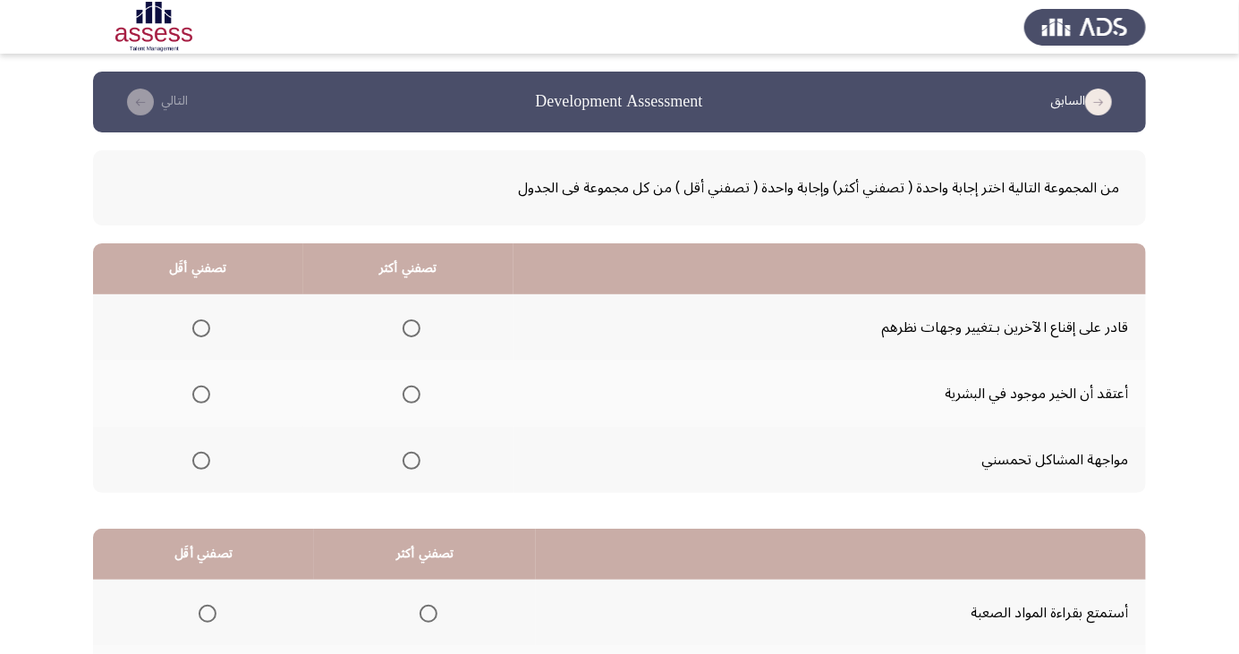
click at [202, 335] on span "Select an option" at bounding box center [201, 328] width 18 height 18
click at [202, 335] on input "Select an option" at bounding box center [201, 328] width 18 height 18
click at [412, 461] on span "Select an option" at bounding box center [412, 461] width 0 height 0
click at [407, 459] on input "Select an option" at bounding box center [412, 461] width 18 height 18
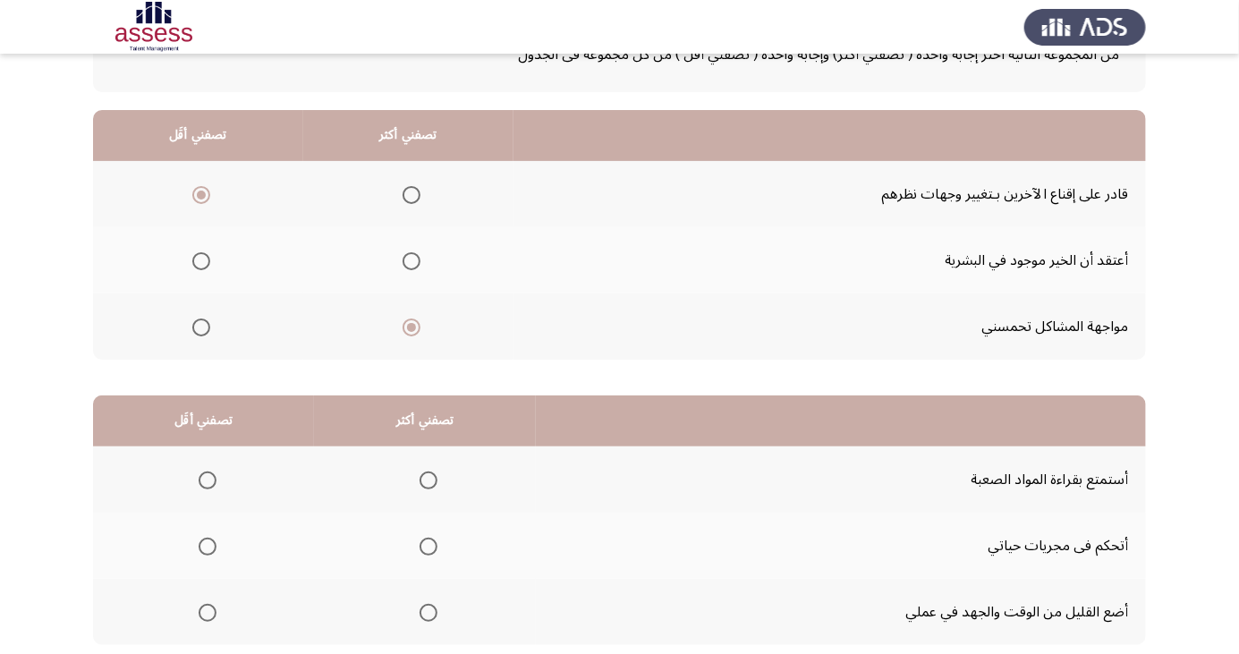
scroll to position [163, 0]
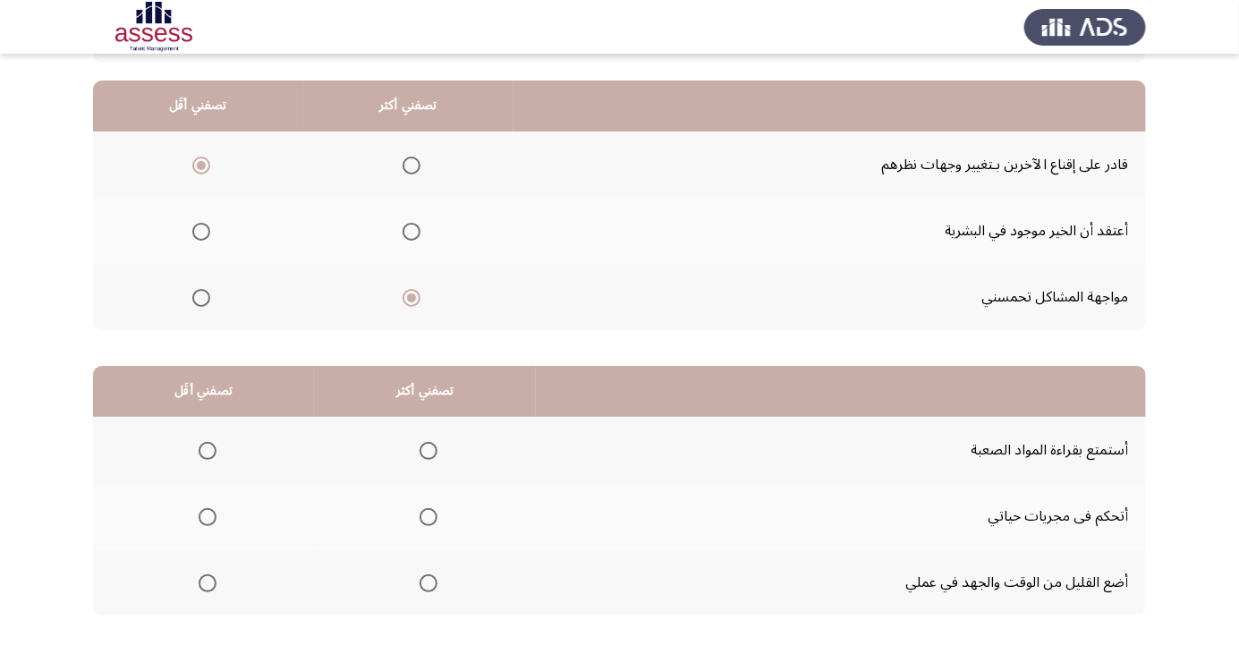
click at [429, 583] on span "Select an option" at bounding box center [429, 583] width 0 height 0
click at [428, 582] on input "Select an option" at bounding box center [429, 584] width 18 height 18
click at [207, 449] on span "Select an option" at bounding box center [208, 451] width 18 height 18
click at [207, 449] on input "Select an option" at bounding box center [208, 451] width 18 height 18
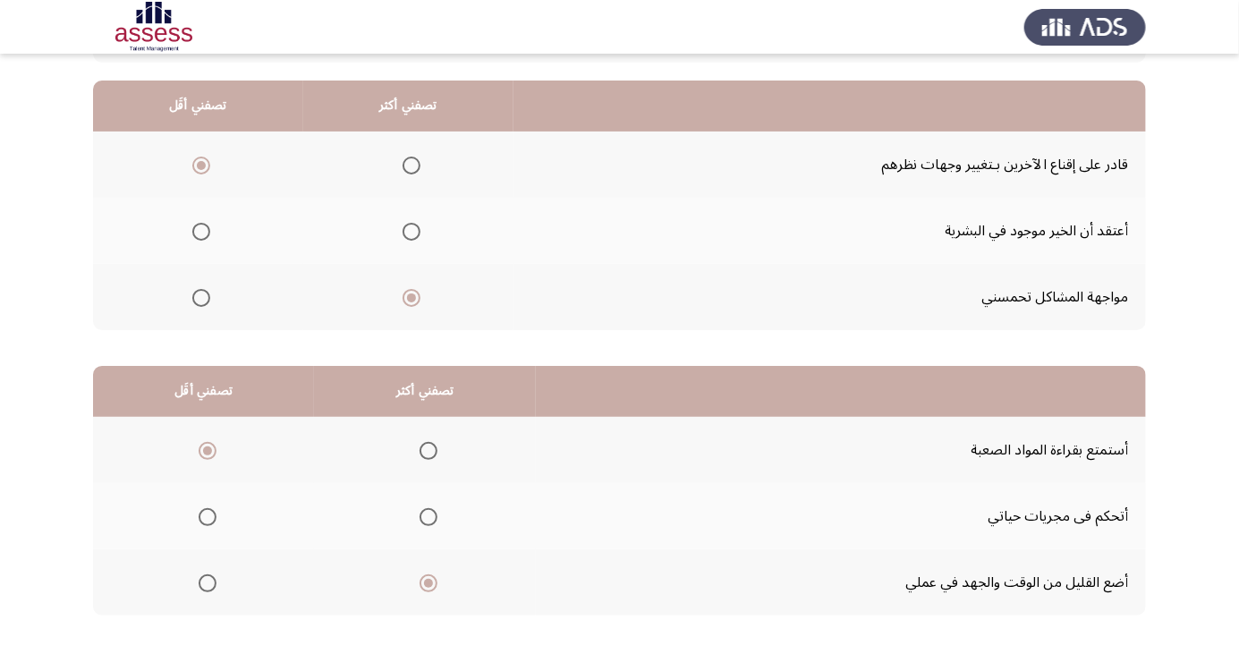
scroll to position [0, 0]
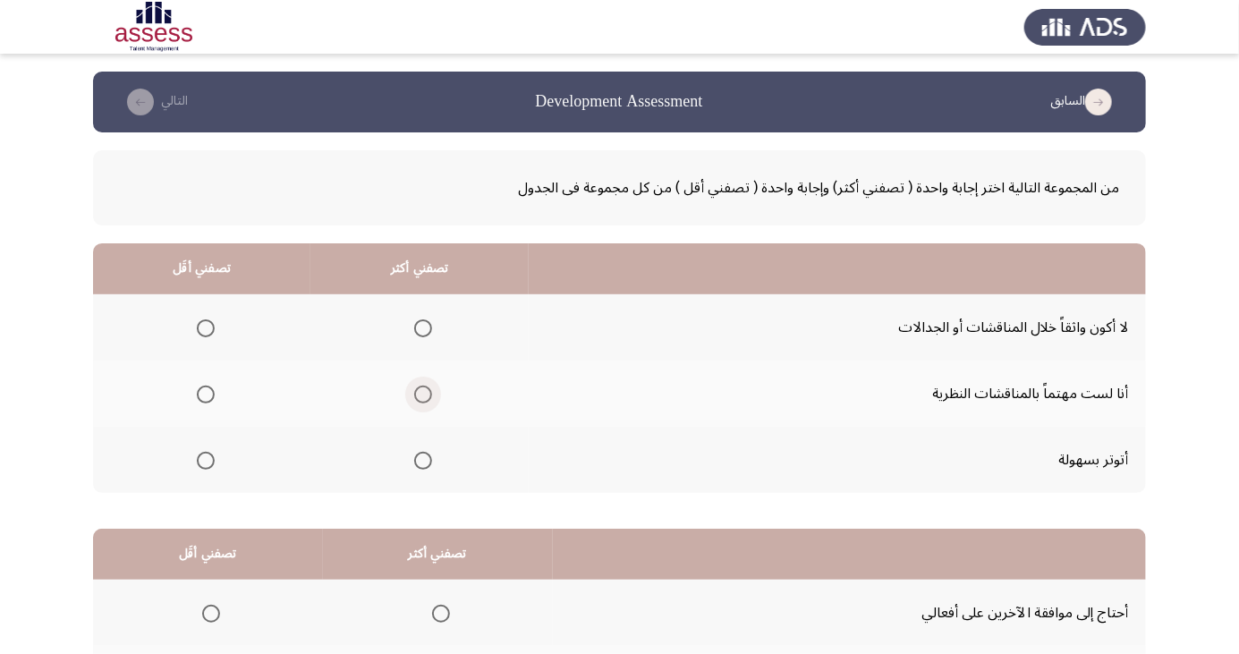
click at [415, 396] on span "Select an option" at bounding box center [423, 395] width 18 height 18
click at [415, 396] on input "Select an option" at bounding box center [423, 395] width 18 height 18
click at [206, 461] on span "Select an option" at bounding box center [206, 461] width 0 height 0
click at [204, 459] on input "Select an option" at bounding box center [206, 461] width 18 height 18
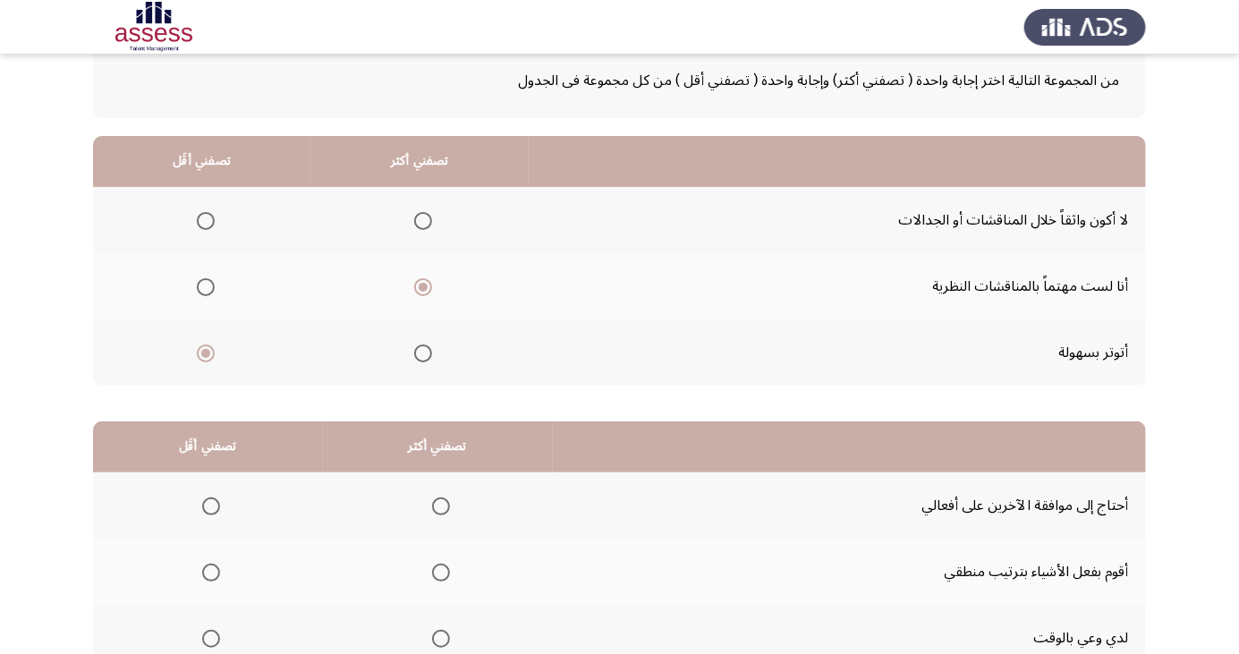
scroll to position [163, 0]
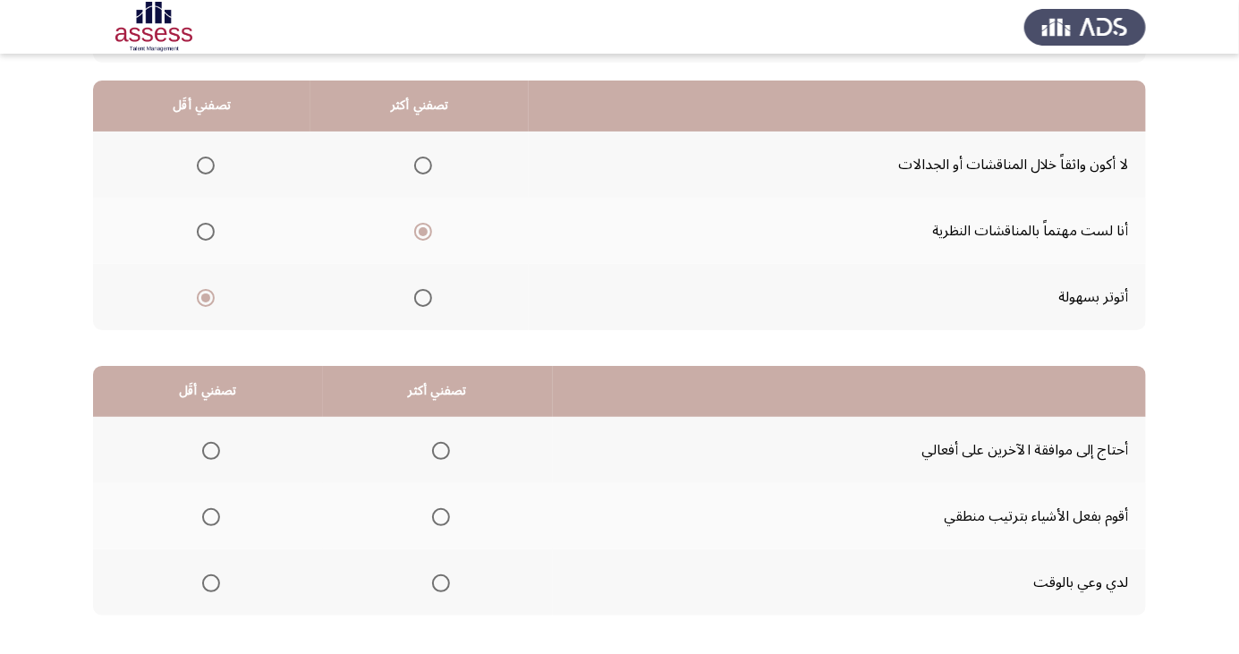
click at [210, 449] on span "Select an option" at bounding box center [211, 451] width 18 height 18
click at [210, 449] on input "Select an option" at bounding box center [211, 451] width 18 height 18
click at [439, 582] on span "Select an option" at bounding box center [441, 584] width 18 height 18
click at [439, 582] on input "Select an option" at bounding box center [441, 584] width 18 height 18
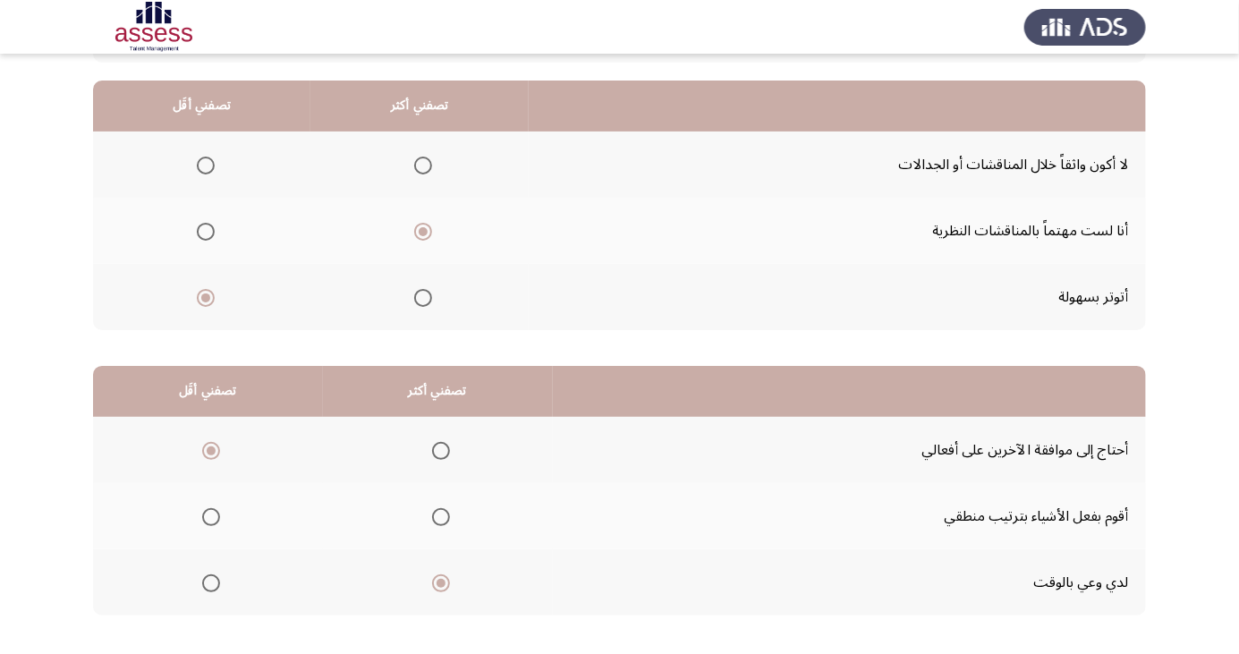
scroll to position [0, 0]
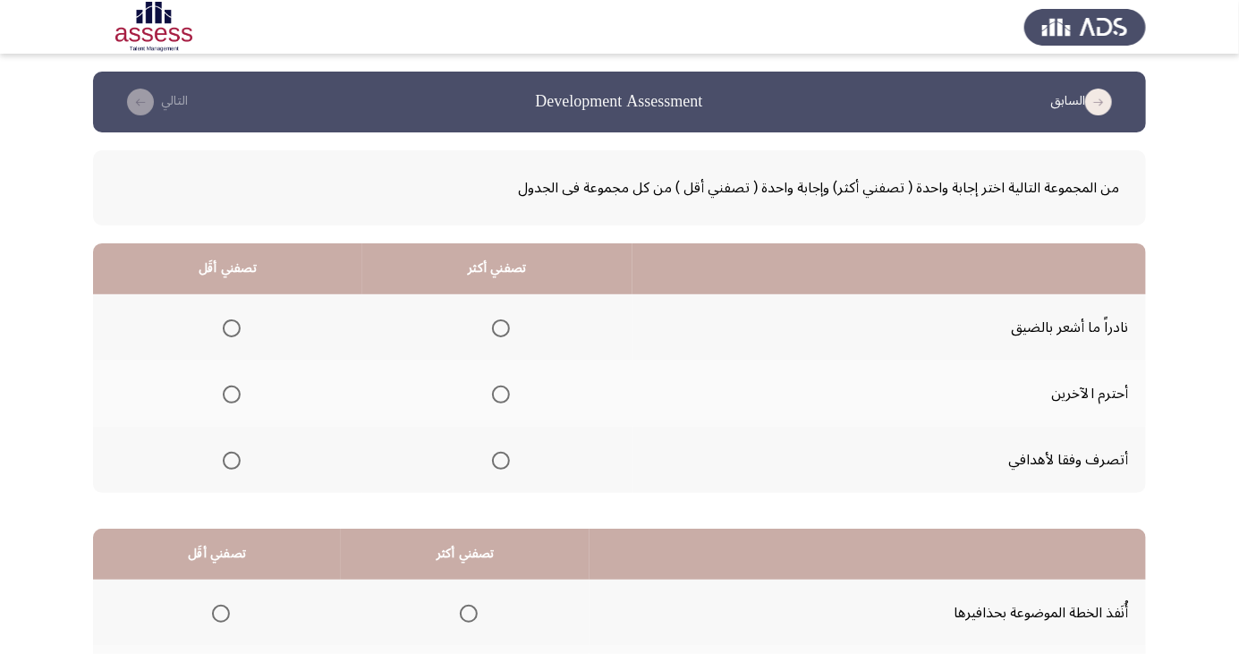
click at [232, 328] on span "Select an option" at bounding box center [232, 328] width 0 height 0
click at [229, 328] on input "Select an option" at bounding box center [232, 328] width 18 height 18
click at [501, 461] on span "Select an option" at bounding box center [501, 461] width 0 height 0
click at [497, 459] on input "Select an option" at bounding box center [501, 461] width 18 height 18
click at [501, 395] on span "Select an option" at bounding box center [501, 395] width 0 height 0
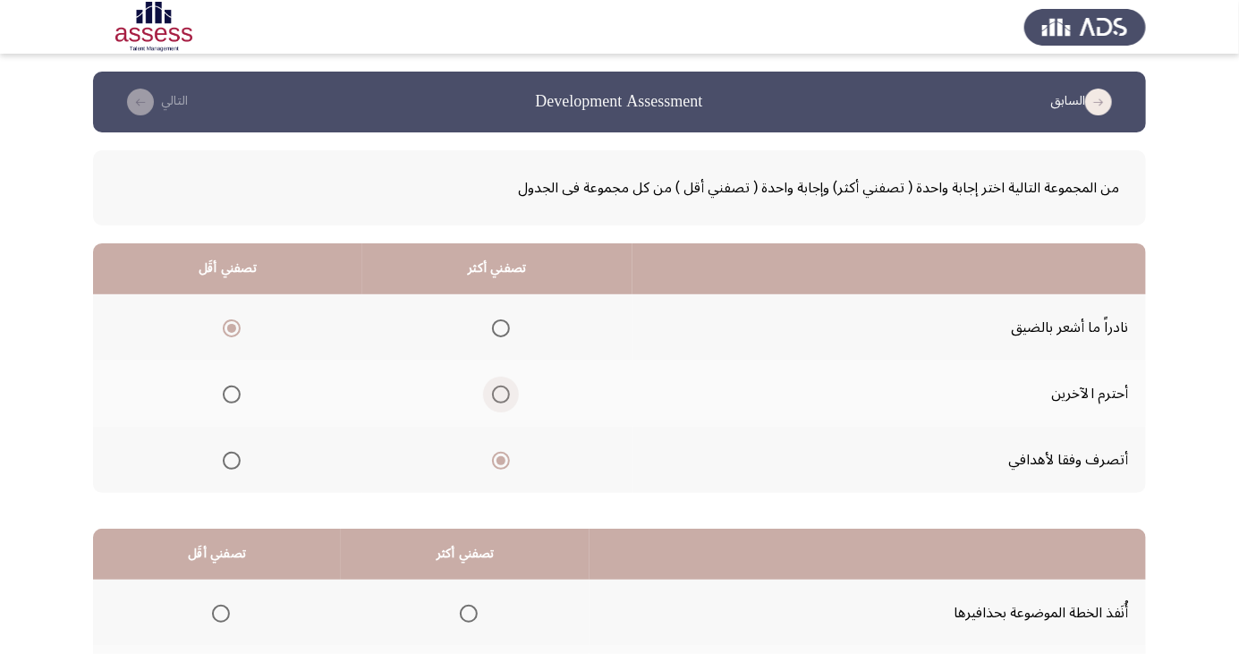
click at [497, 394] on input "Select an option" at bounding box center [501, 395] width 18 height 18
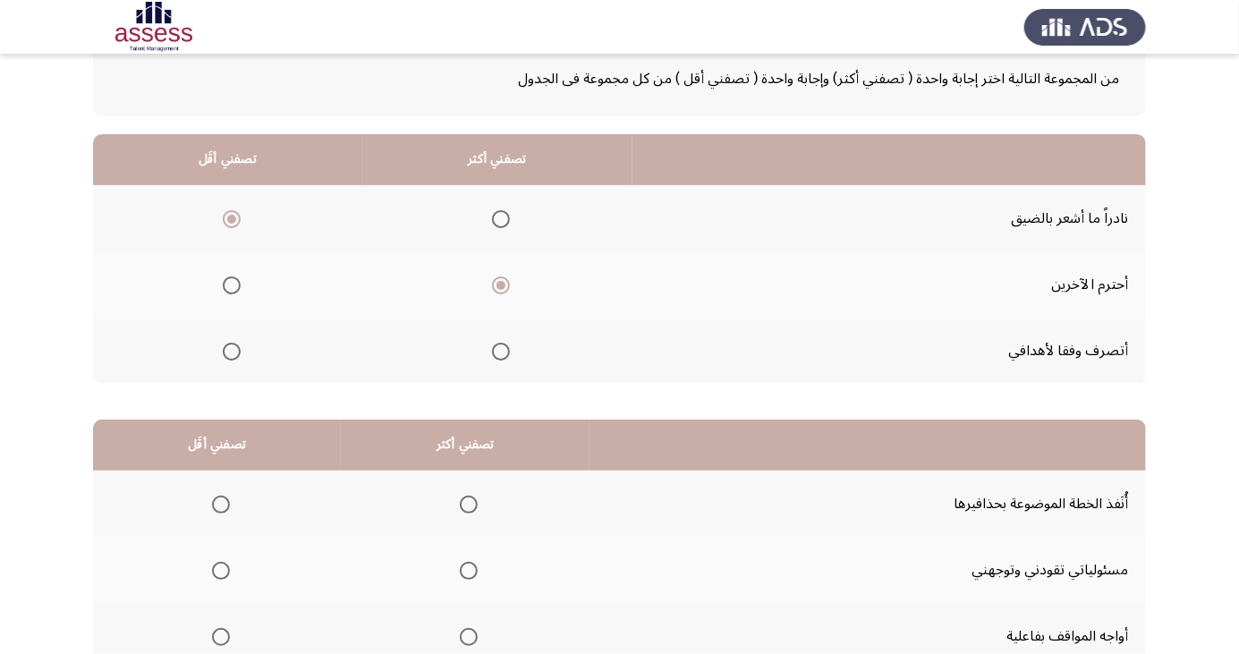
scroll to position [163, 0]
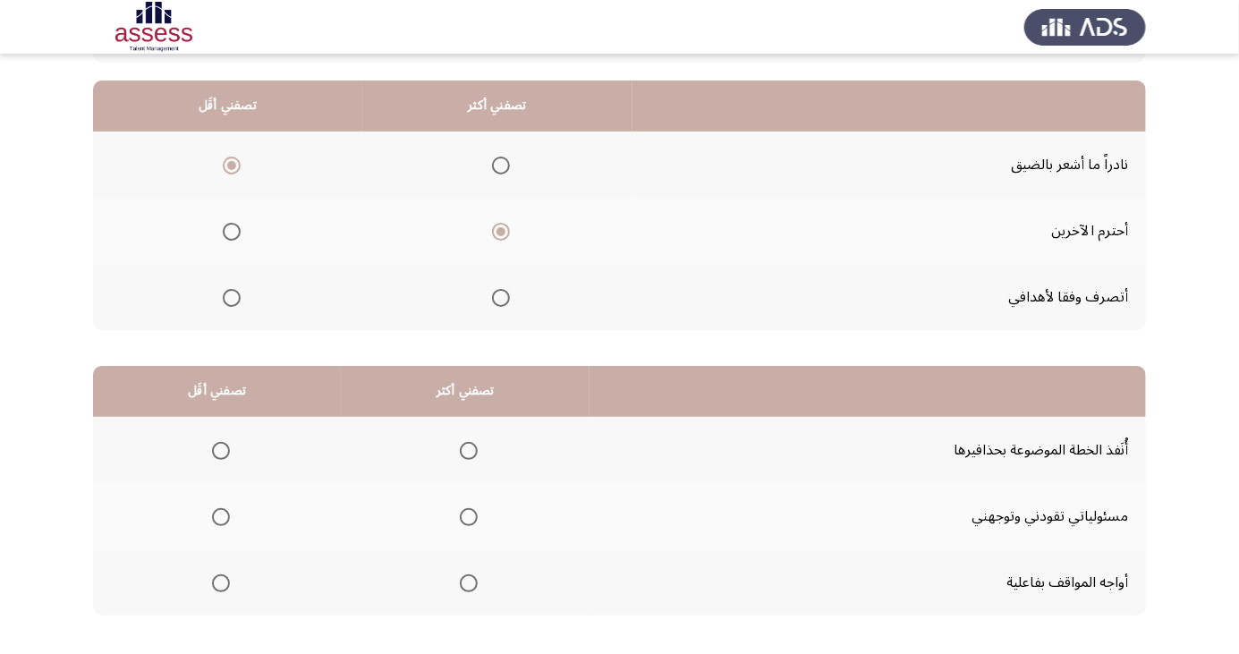
click at [464, 515] on span "Select an option" at bounding box center [469, 517] width 18 height 18
click at [464, 515] on input "Select an option" at bounding box center [469, 517] width 18 height 18
click at [221, 442] on span "Select an option" at bounding box center [221, 451] width 18 height 18
click at [221, 442] on input "Select an option" at bounding box center [221, 451] width 18 height 18
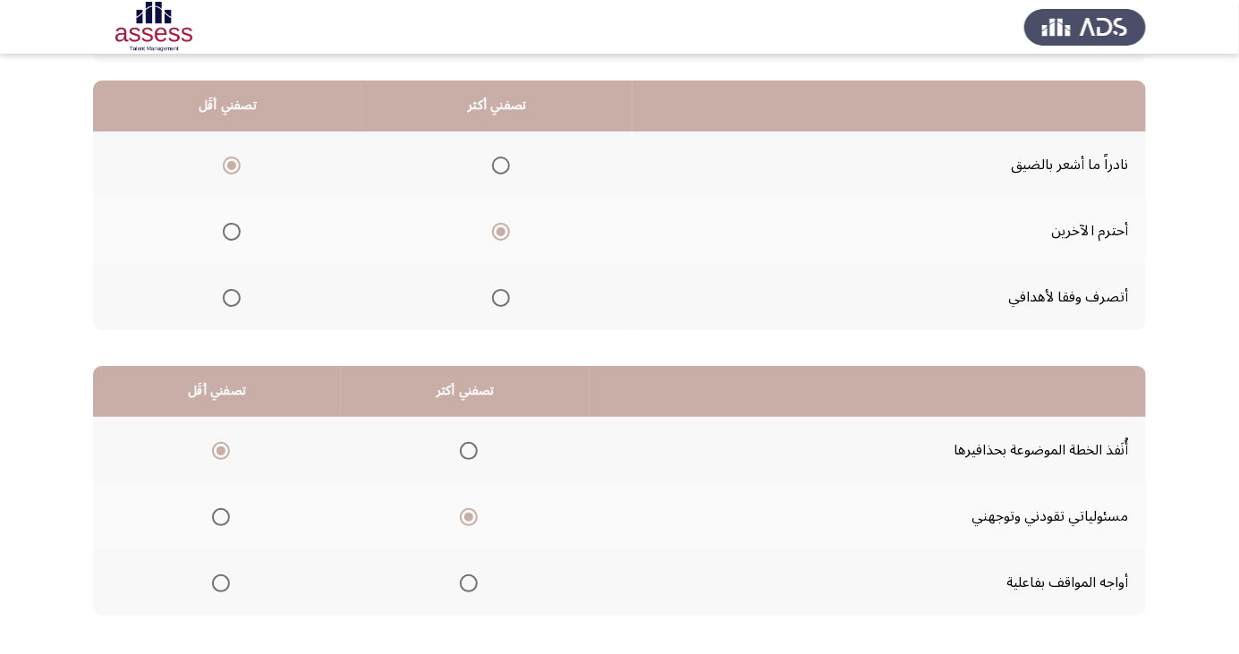
scroll to position [0, 0]
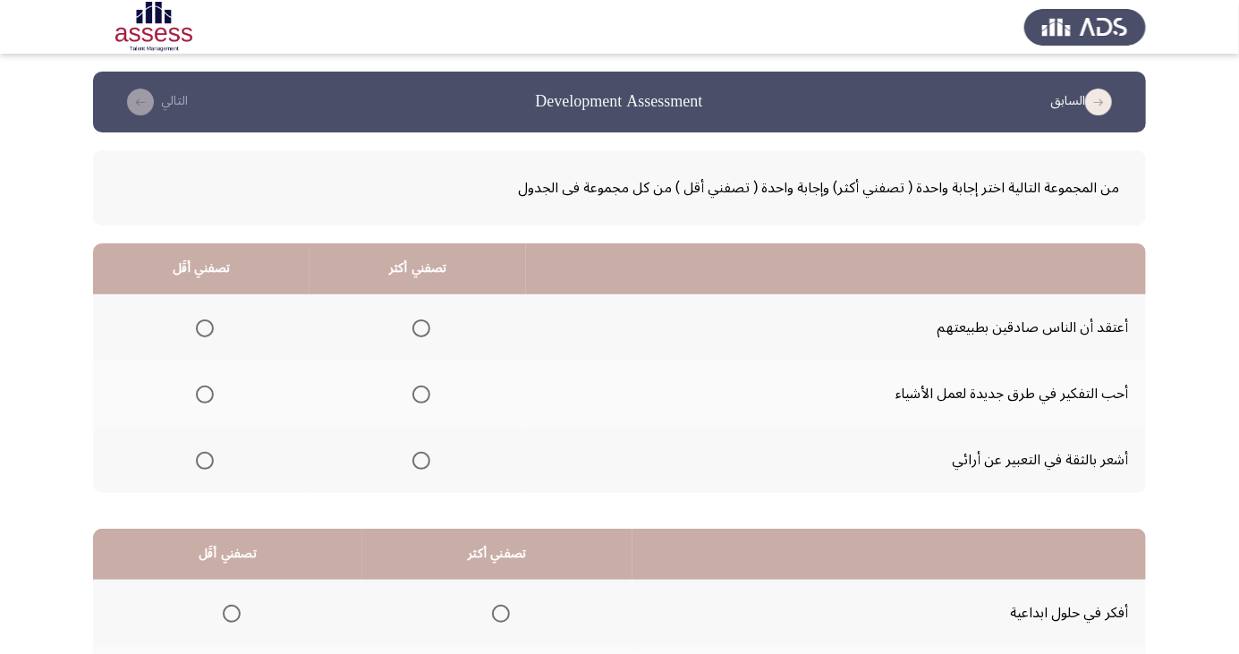
click at [422, 395] on span "Select an option" at bounding box center [422, 395] width 0 height 0
click at [417, 394] on input "Select an option" at bounding box center [422, 395] width 18 height 18
click at [199, 326] on span "Select an option" at bounding box center [205, 328] width 18 height 18
click at [199, 326] on input "Select an option" at bounding box center [205, 328] width 18 height 18
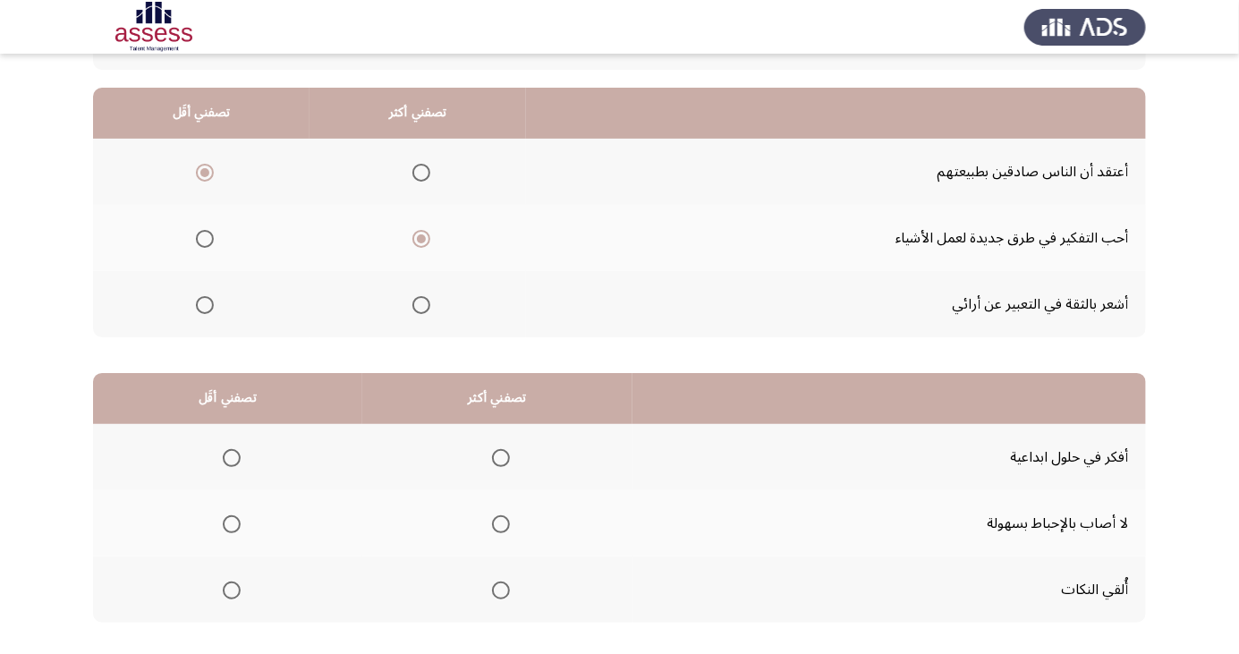
scroll to position [163, 0]
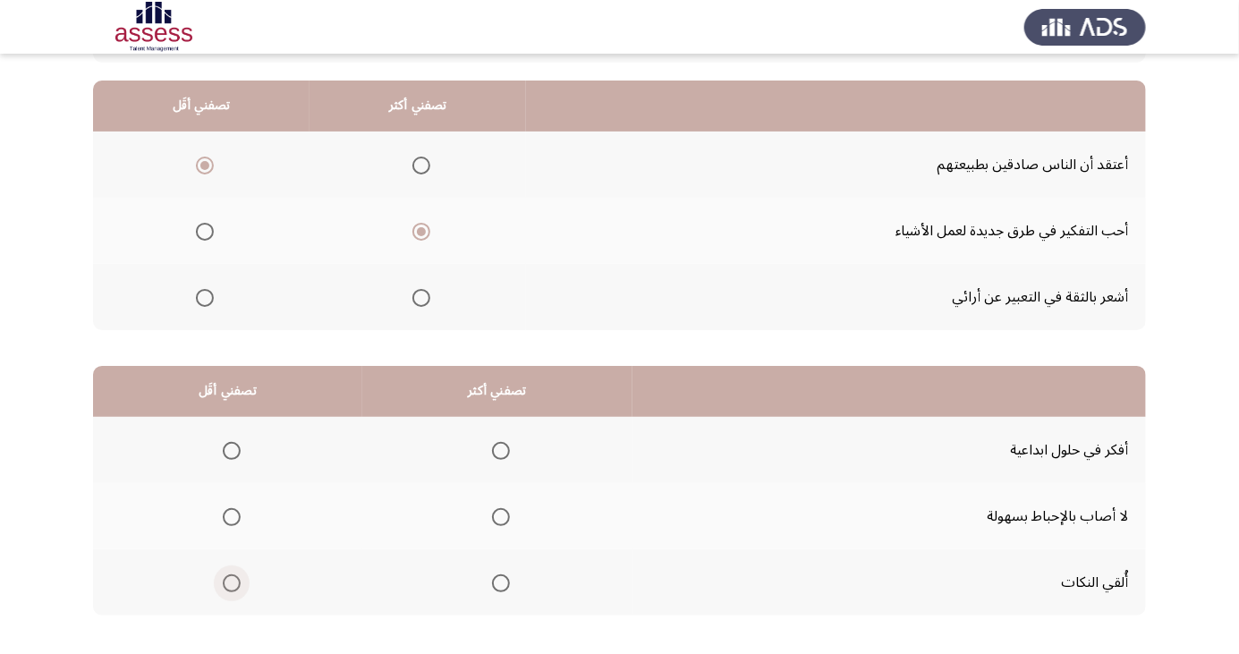
click at [232, 583] on span "Select an option" at bounding box center [232, 583] width 0 height 0
click at [229, 582] on input "Select an option" at bounding box center [232, 584] width 18 height 18
click at [501, 510] on span "Select an option" at bounding box center [501, 517] width 18 height 18
click at [501, 510] on input "Select an option" at bounding box center [501, 517] width 18 height 18
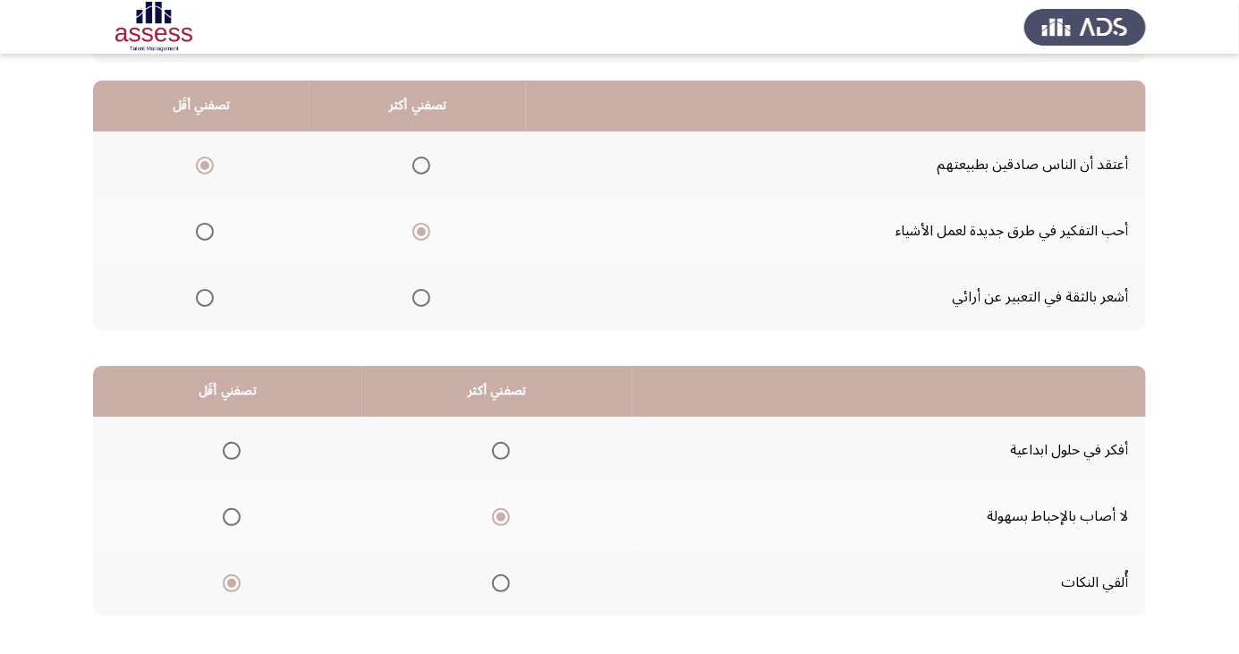
scroll to position [0, 0]
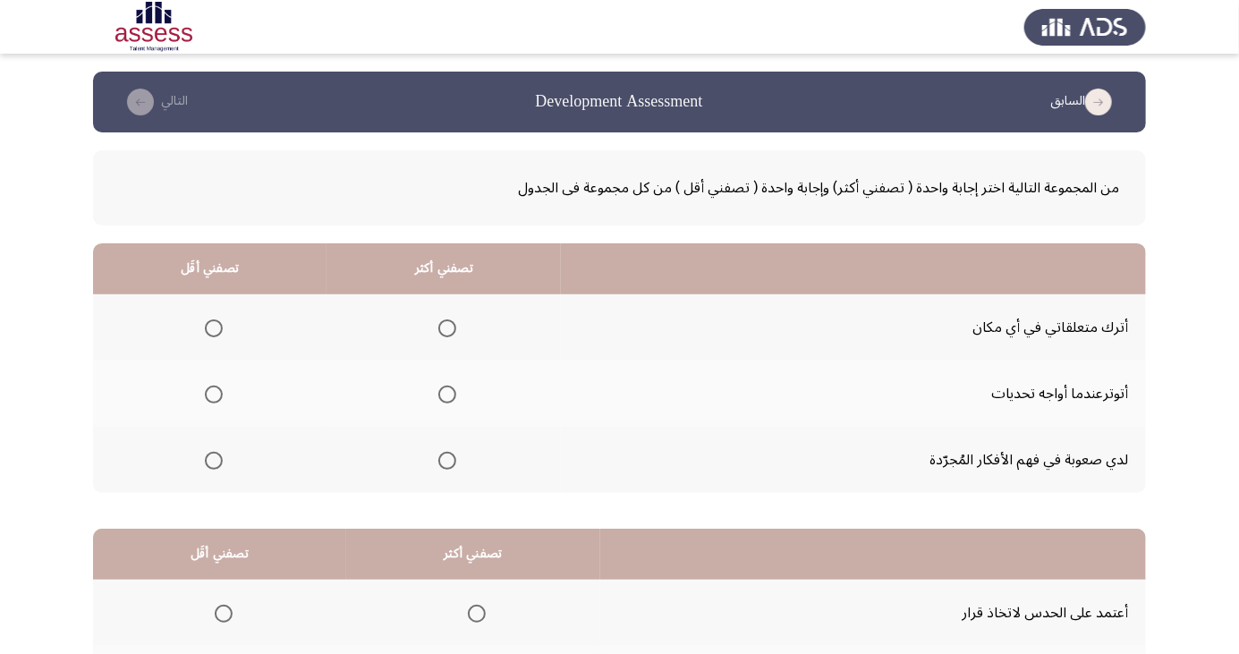
click at [215, 322] on span "Select an option" at bounding box center [214, 328] width 18 height 18
click at [215, 322] on input "Select an option" at bounding box center [214, 328] width 18 height 18
click at [447, 461] on span "Select an option" at bounding box center [447, 461] width 0 height 0
click at [447, 459] on input "Select an option" at bounding box center [448, 461] width 18 height 18
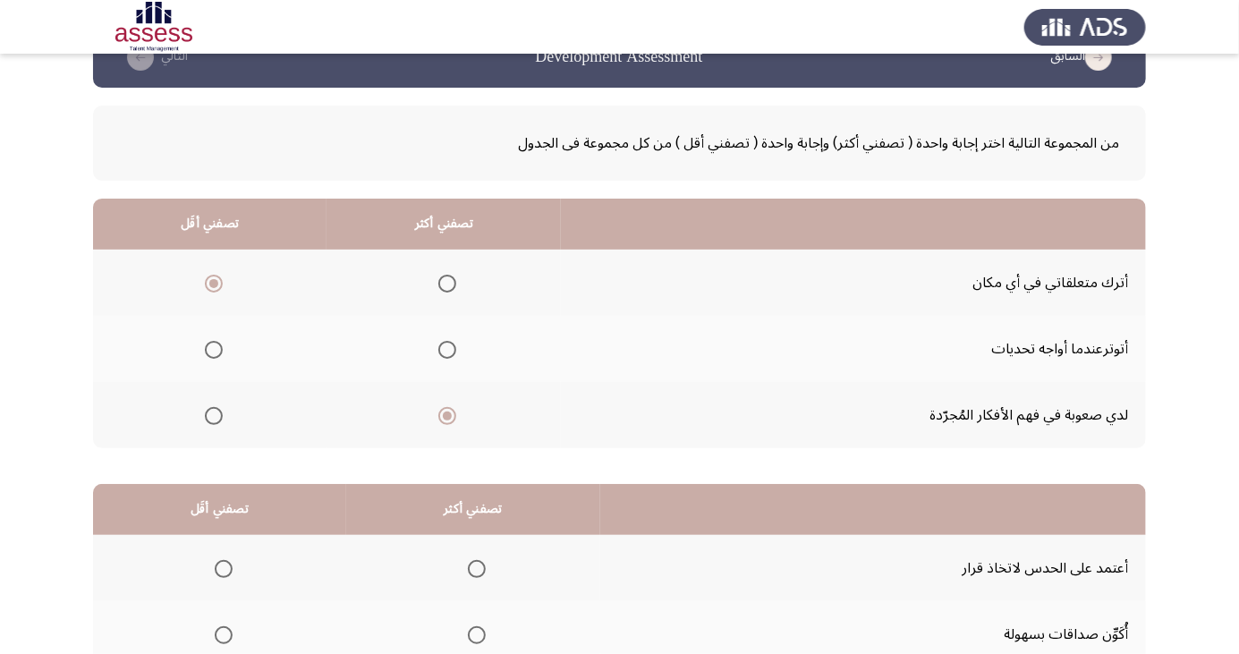
scroll to position [163, 0]
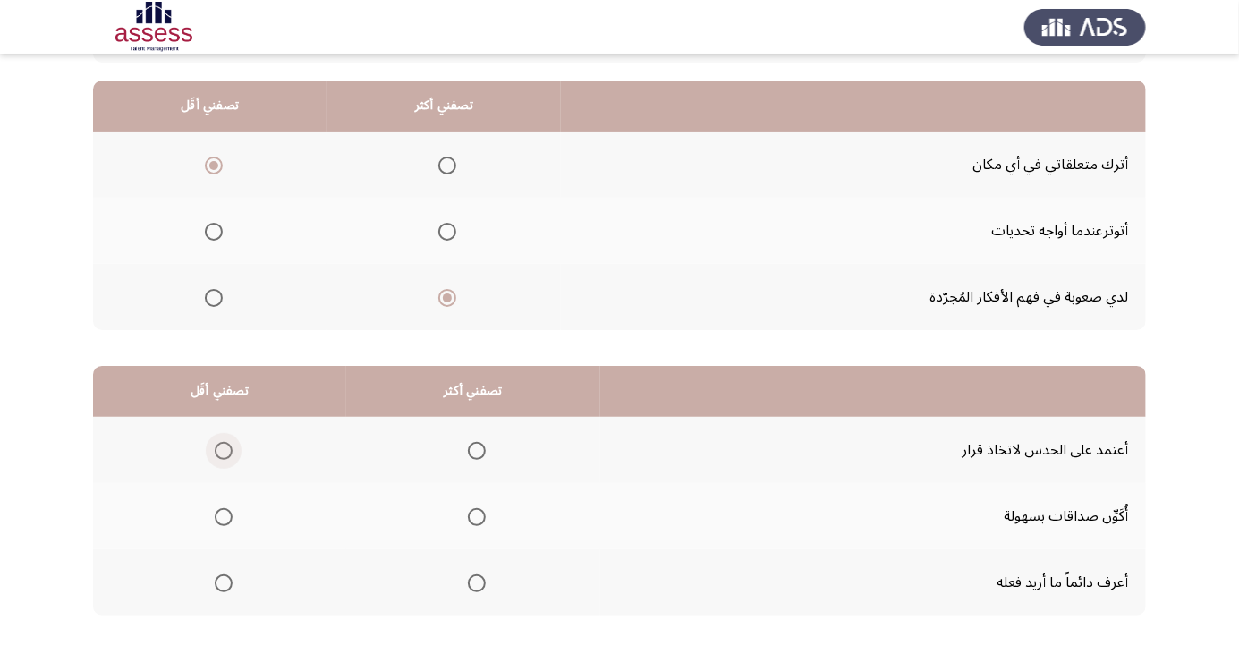
click at [224, 451] on span "Select an option" at bounding box center [224, 451] width 0 height 0
click at [223, 449] on input "Select an option" at bounding box center [224, 451] width 18 height 18
click at [477, 517] on span "Select an option" at bounding box center [477, 517] width 0 height 0
click at [476, 515] on input "Select an option" at bounding box center [477, 517] width 18 height 18
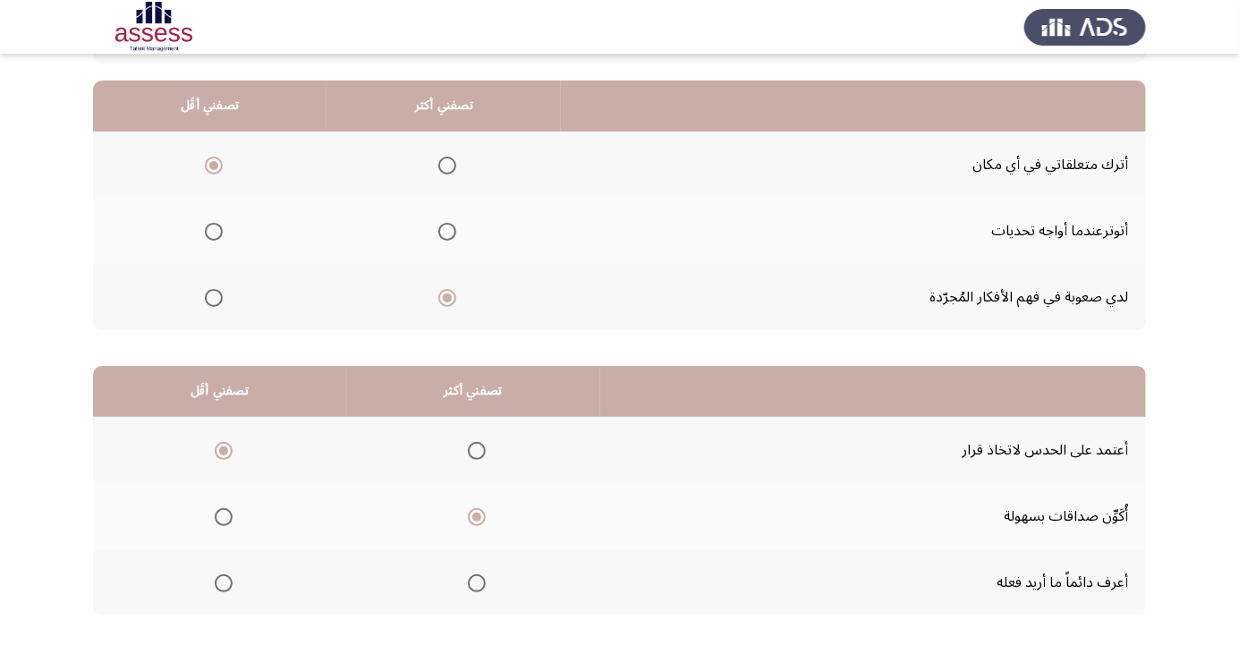
scroll to position [0, 0]
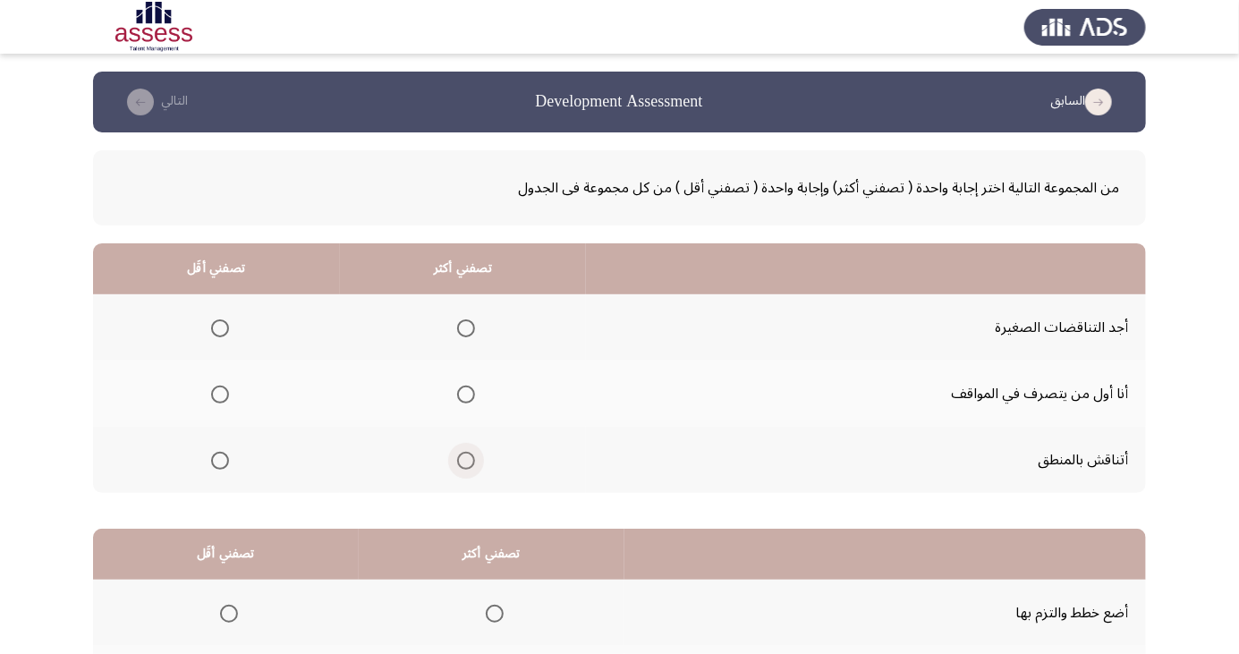
click at [465, 454] on span "Select an option" at bounding box center [466, 461] width 18 height 18
click at [465, 454] on input "Select an option" at bounding box center [466, 461] width 18 height 18
click at [218, 394] on span "Select an option" at bounding box center [220, 395] width 18 height 18
click at [218, 394] on input "Select an option" at bounding box center [220, 395] width 18 height 18
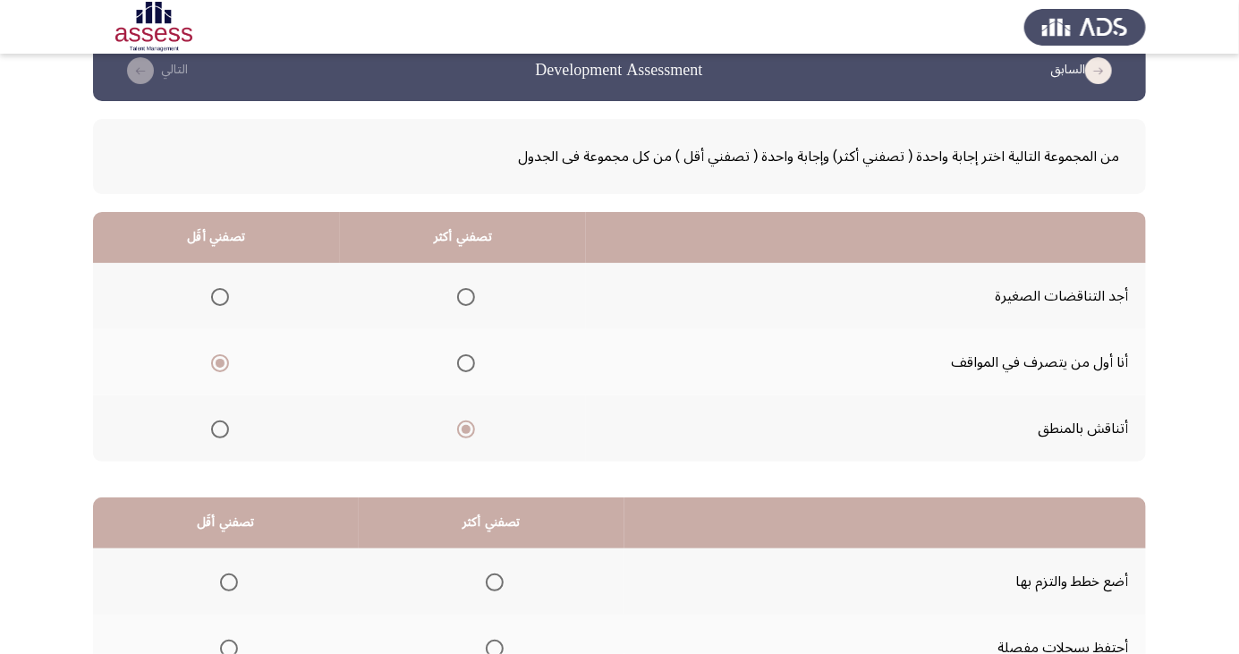
scroll to position [163, 0]
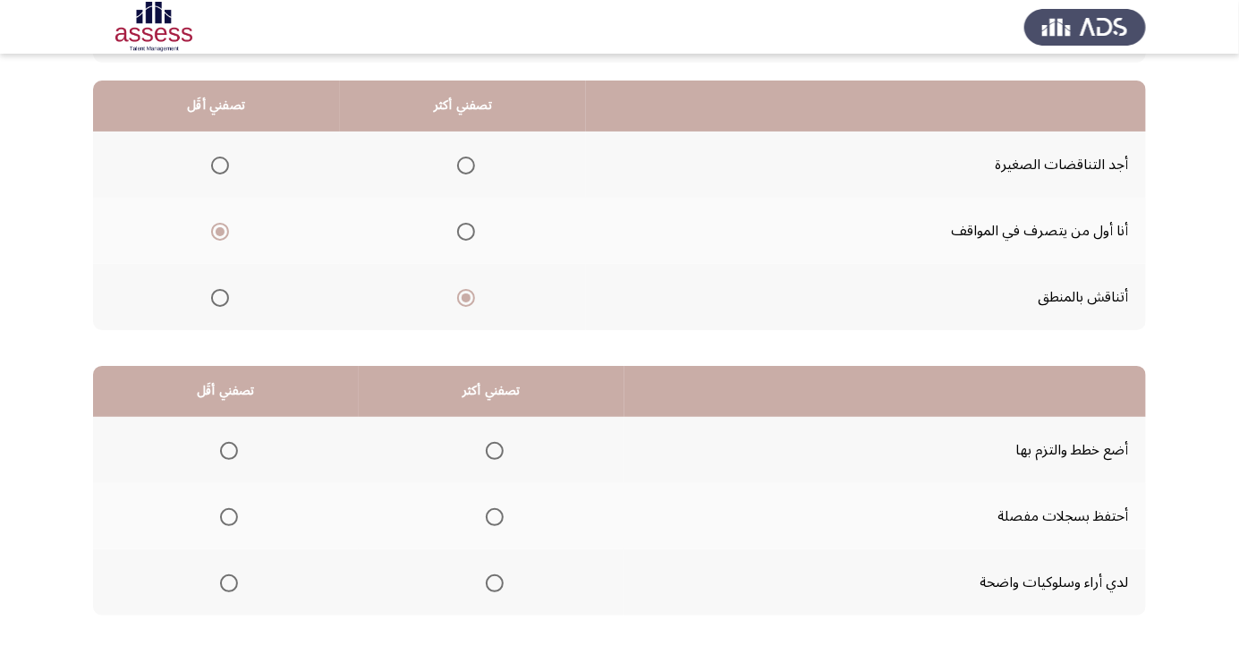
click at [491, 515] on span "Select an option" at bounding box center [495, 517] width 18 height 18
click at [491, 515] on input "Select an option" at bounding box center [495, 517] width 18 height 18
click at [229, 451] on span "Select an option" at bounding box center [229, 451] width 0 height 0
click at [228, 449] on input "Select an option" at bounding box center [229, 451] width 18 height 18
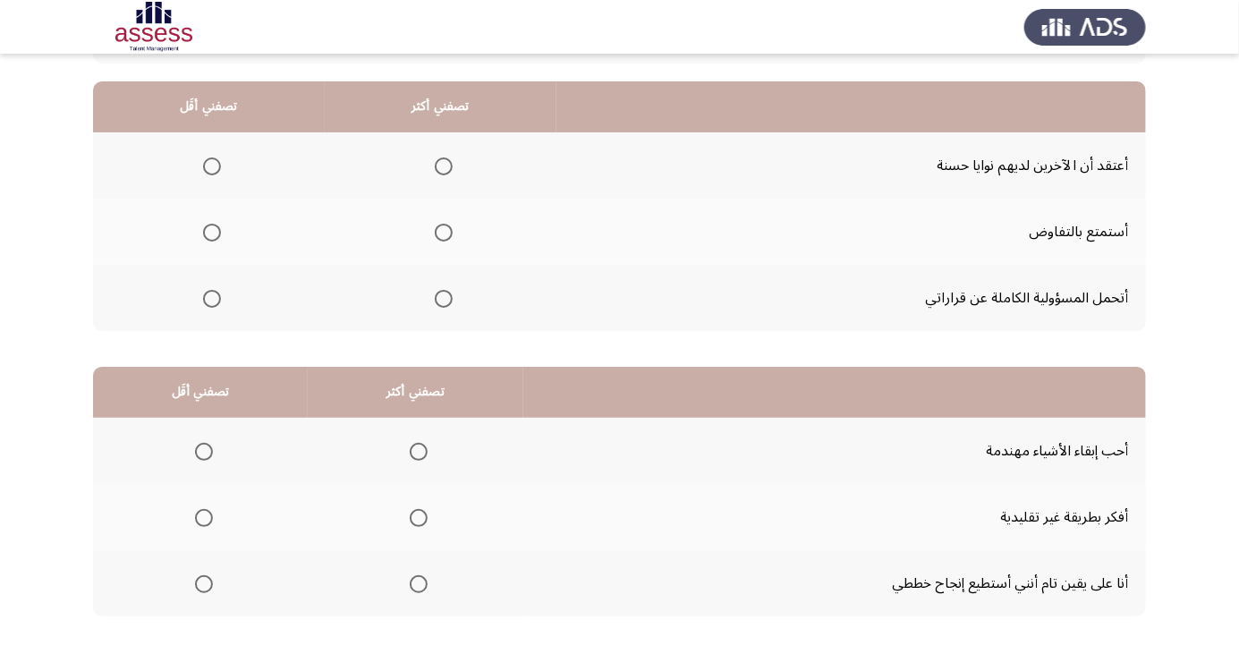
scroll to position [0, 0]
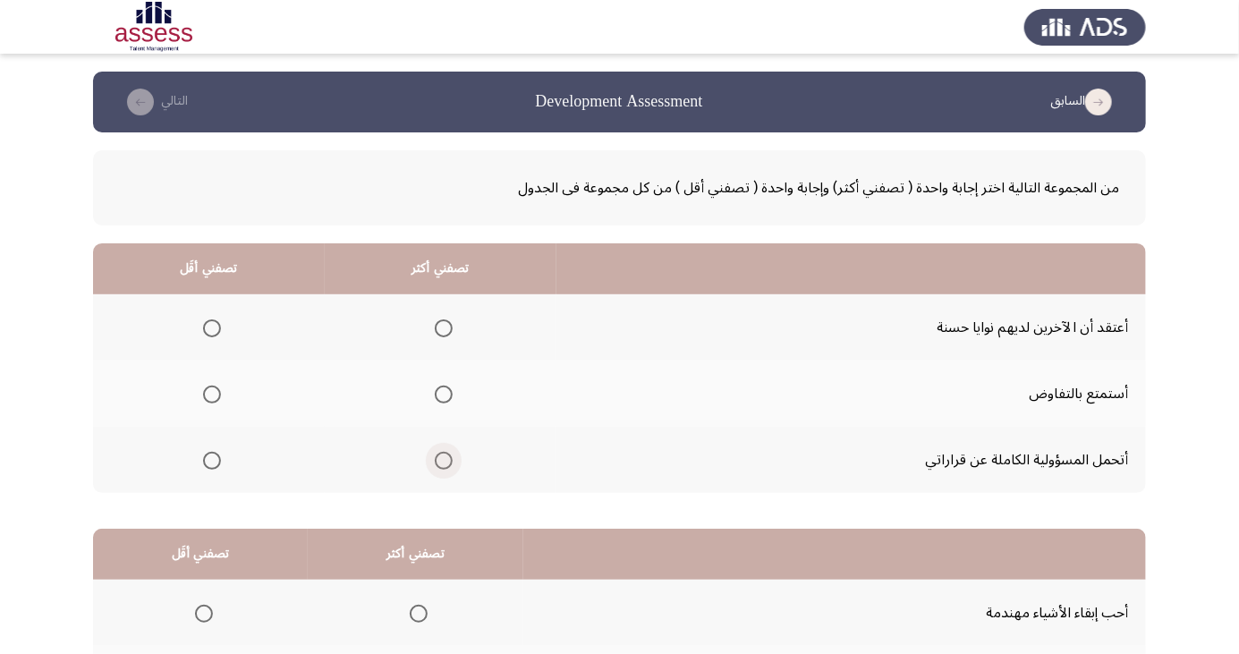
click at [449, 455] on span "Select an option" at bounding box center [444, 461] width 18 height 18
click at [449, 455] on input "Select an option" at bounding box center [444, 461] width 18 height 18
click at [218, 309] on th at bounding box center [209, 327] width 232 height 66
click at [1032, 433] on td "أتحمل المسؤولية الكاملة عن قراراتي" at bounding box center [852, 460] width 590 height 66
click at [212, 328] on span "Select an option" at bounding box center [212, 328] width 0 height 0
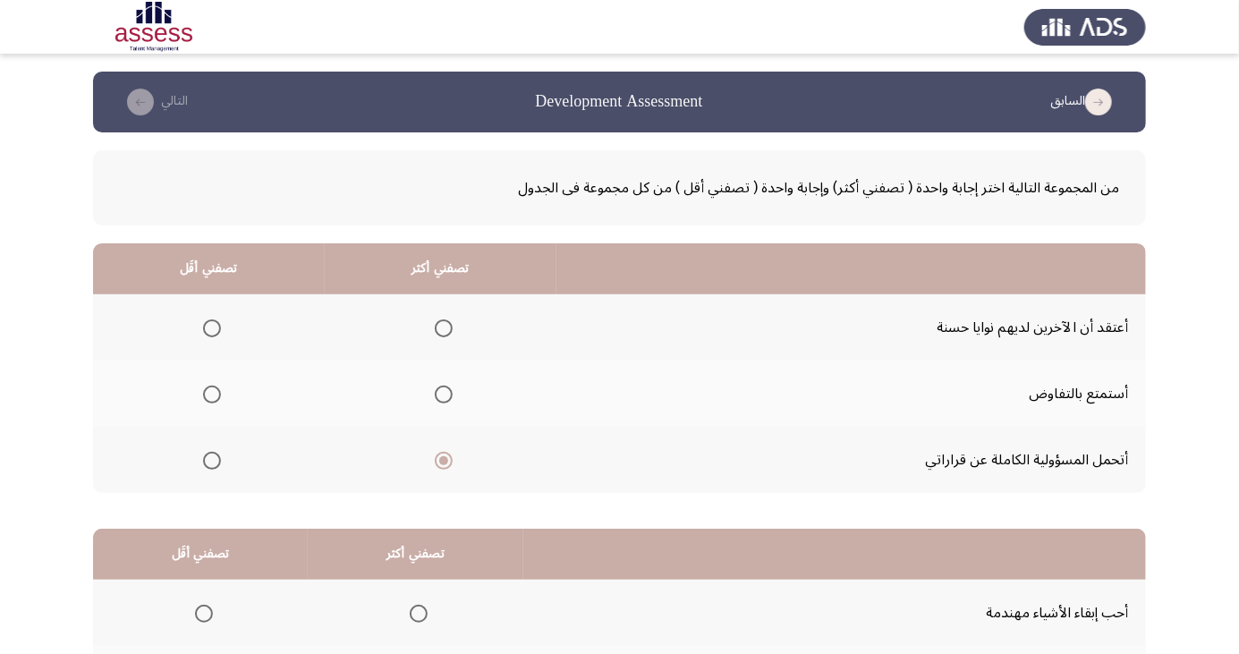
click at [211, 328] on input "Select an option" at bounding box center [212, 328] width 18 height 18
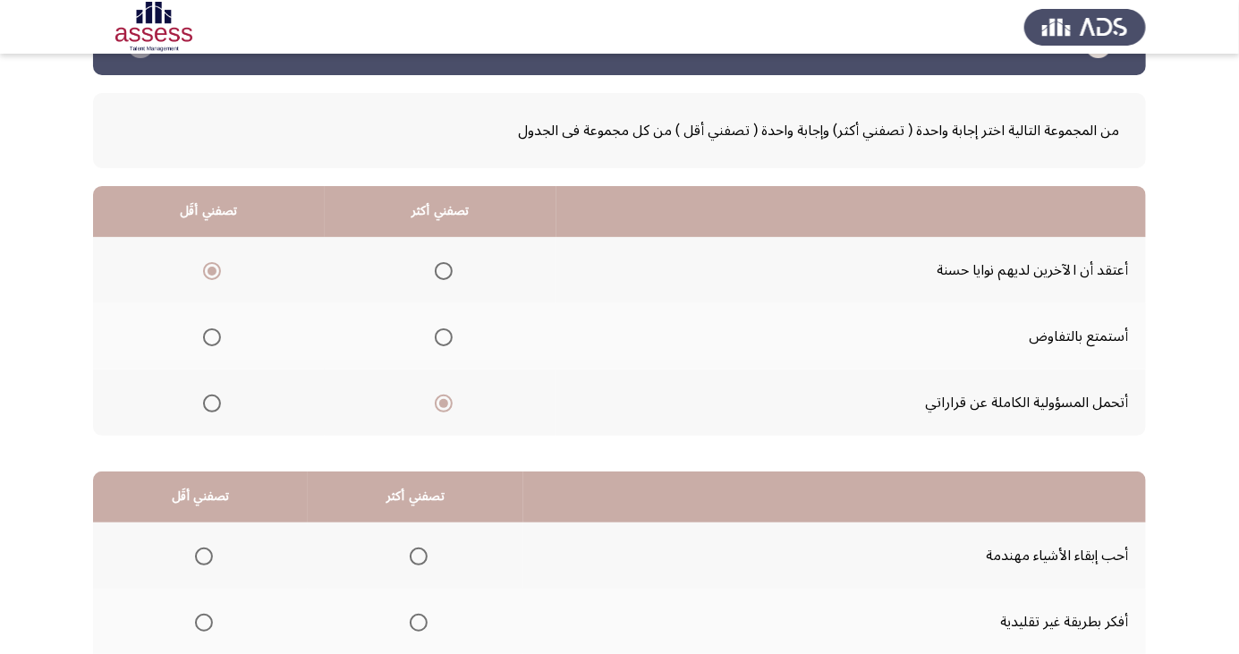
scroll to position [163, 0]
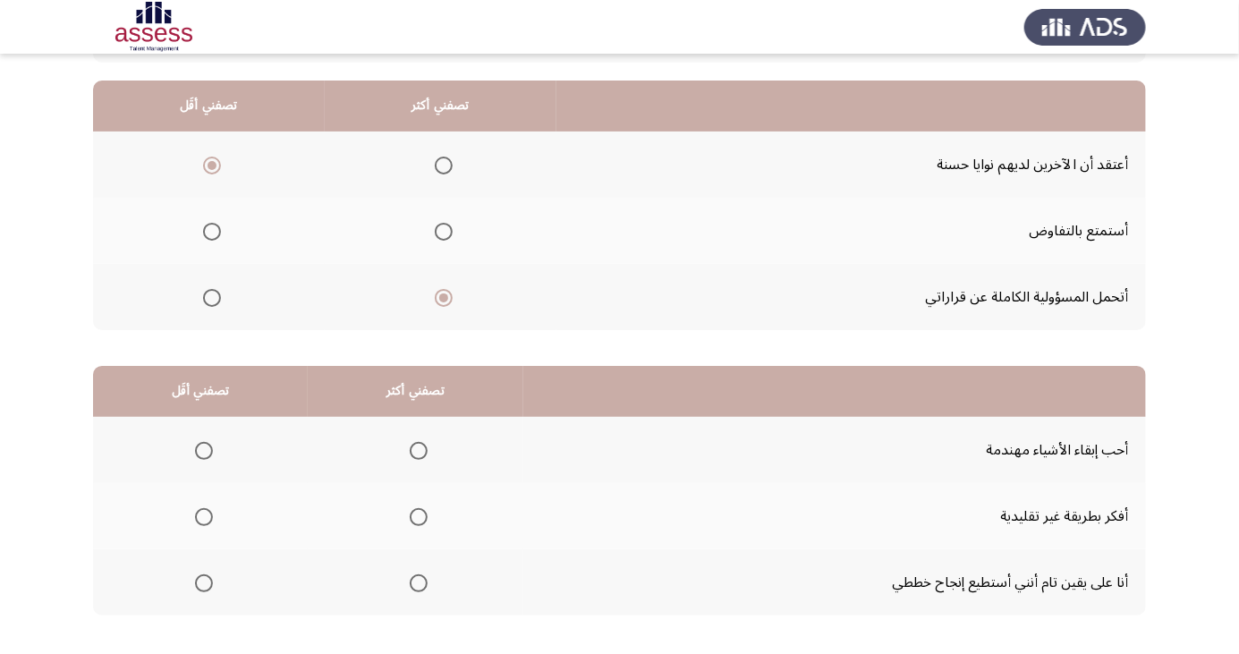
click at [202, 515] on span "Select an option" at bounding box center [204, 517] width 18 height 18
click at [202, 515] on input "Select an option" at bounding box center [204, 517] width 18 height 18
click at [419, 583] on span "Select an option" at bounding box center [419, 583] width 0 height 0
click at [415, 582] on input "Select an option" at bounding box center [419, 584] width 18 height 18
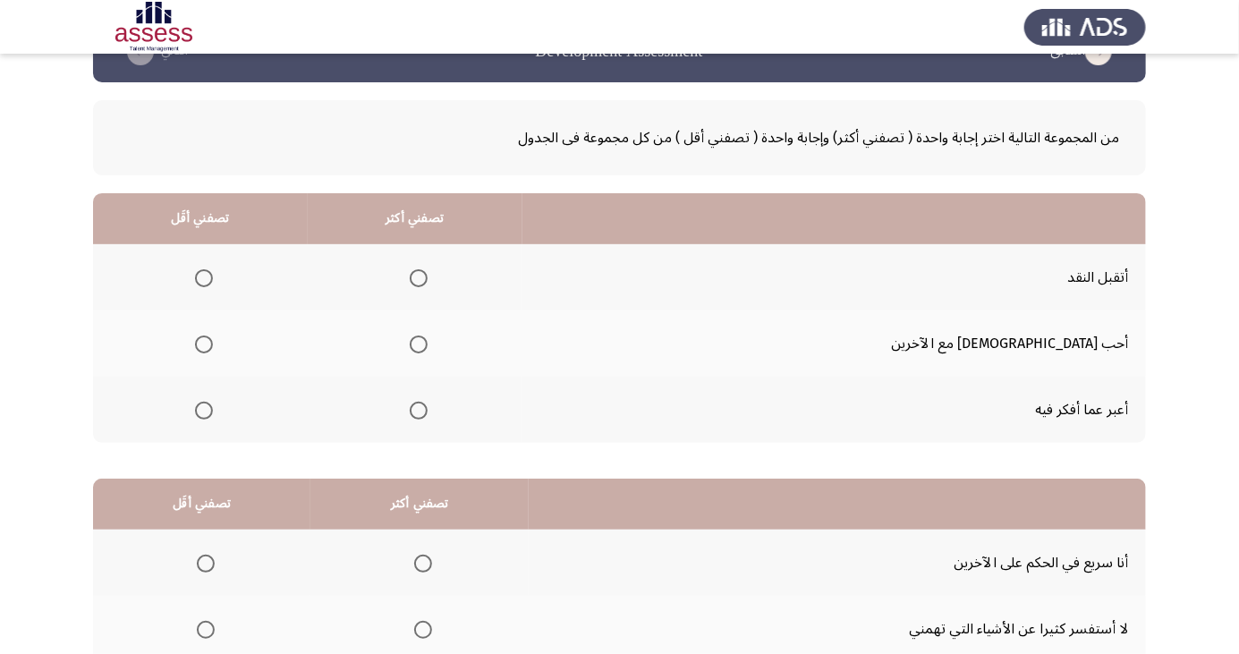
scroll to position [0, 0]
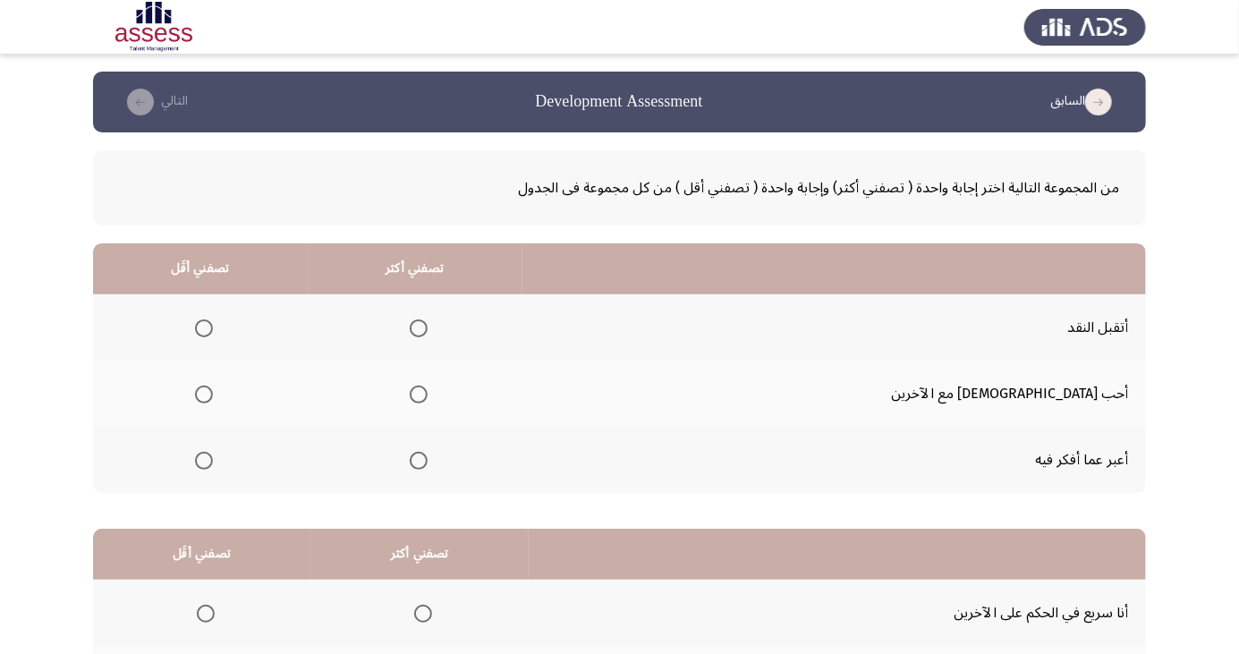
click at [204, 461] on span "Select an option" at bounding box center [204, 461] width 0 height 0
click at [213, 459] on input "Select an option" at bounding box center [204, 461] width 18 height 18
click at [507, 372] on th at bounding box center [415, 394] width 215 height 66
click at [428, 396] on span "Select an option" at bounding box center [419, 395] width 18 height 18
click at [428, 396] on input "Select an option" at bounding box center [419, 395] width 18 height 18
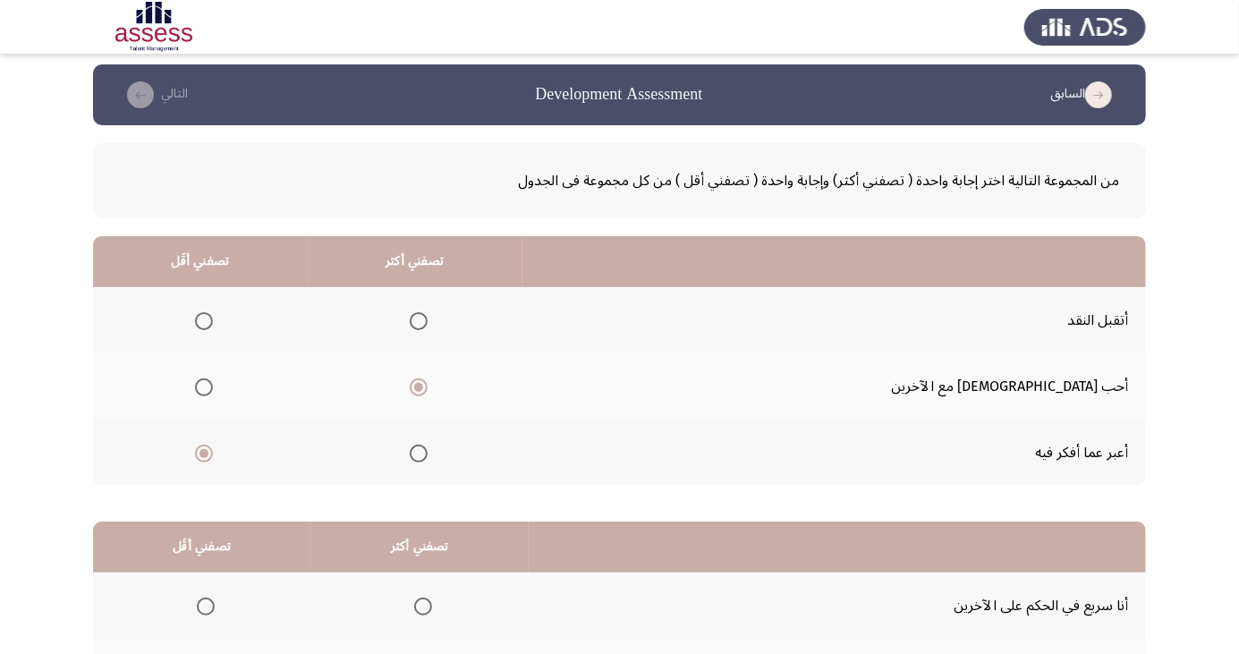
scroll to position [163, 0]
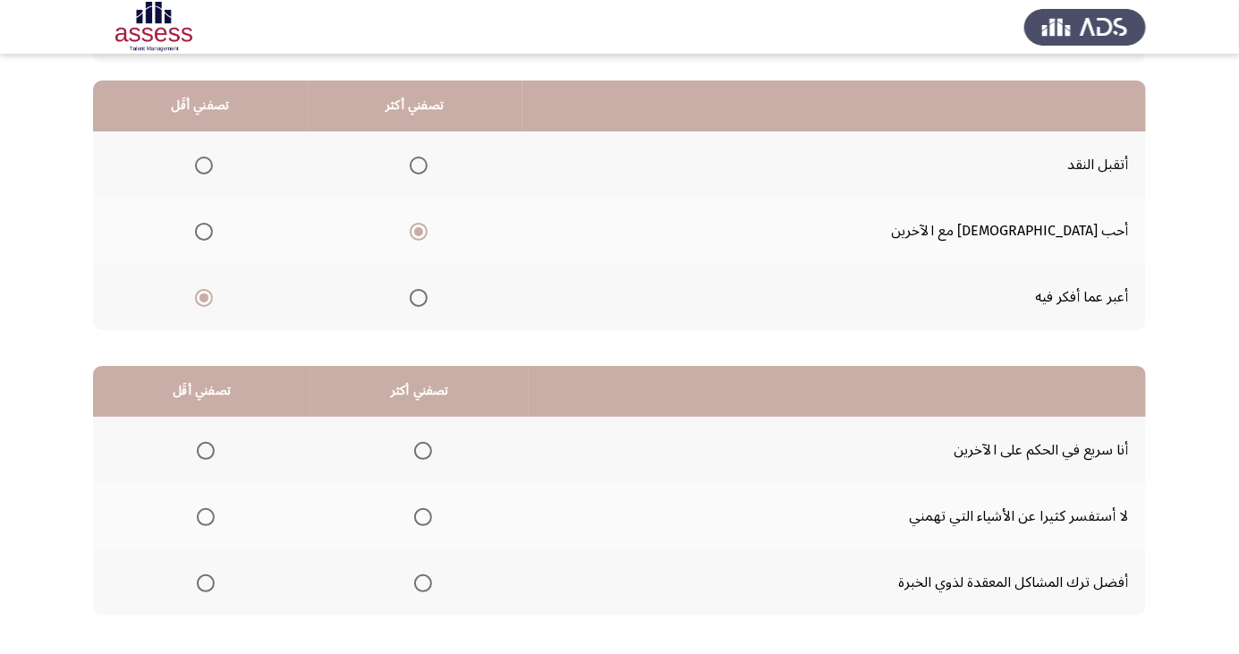
click at [204, 582] on span "Select an option" at bounding box center [206, 584] width 18 height 18
click at [204, 582] on input "Select an option" at bounding box center [206, 584] width 18 height 18
click at [423, 517] on span "Select an option" at bounding box center [423, 517] width 0 height 0
click at [422, 515] on input "Select an option" at bounding box center [423, 517] width 18 height 18
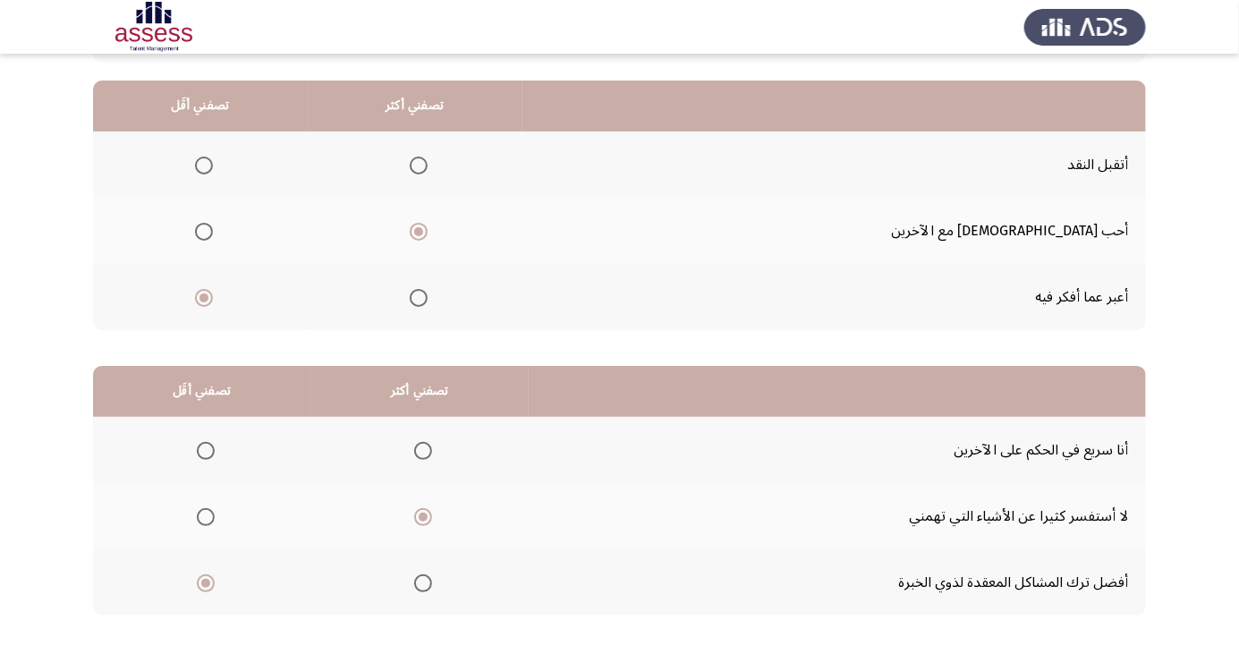
scroll to position [0, 0]
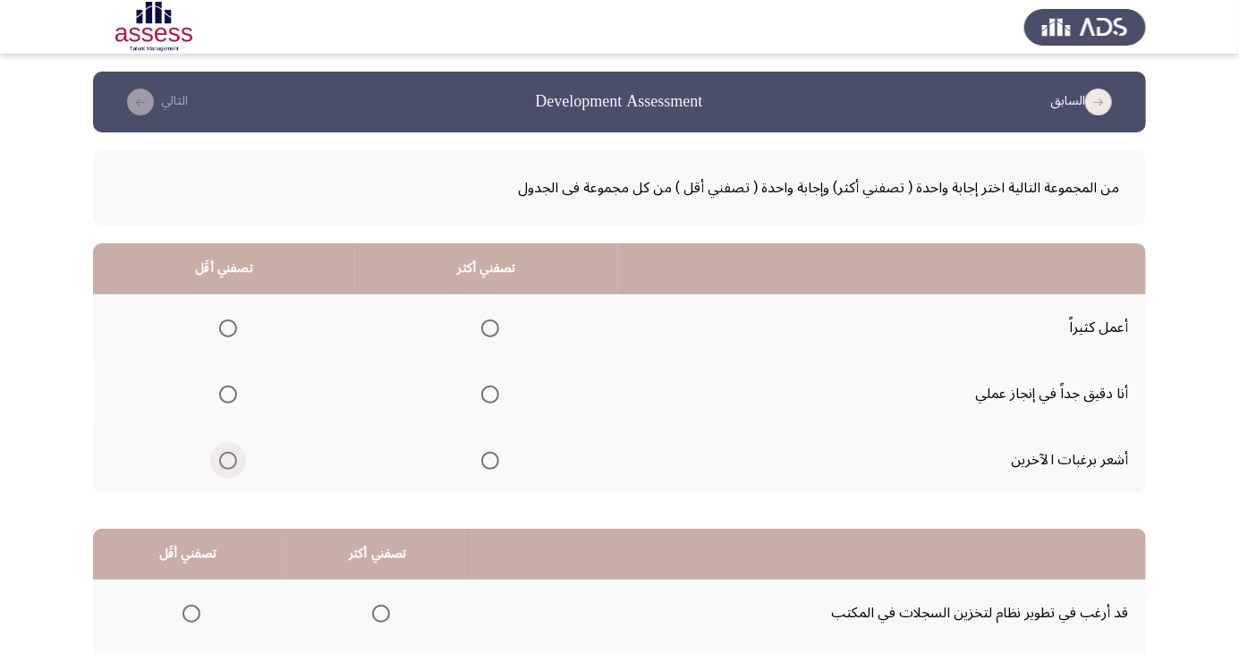
click at [226, 465] on span "Select an option" at bounding box center [228, 461] width 18 height 18
click at [226, 465] on input "Select an option" at bounding box center [228, 461] width 18 height 18
click at [490, 328] on span "Select an option" at bounding box center [490, 328] width 0 height 0
click at [487, 328] on input "Select an option" at bounding box center [490, 328] width 18 height 18
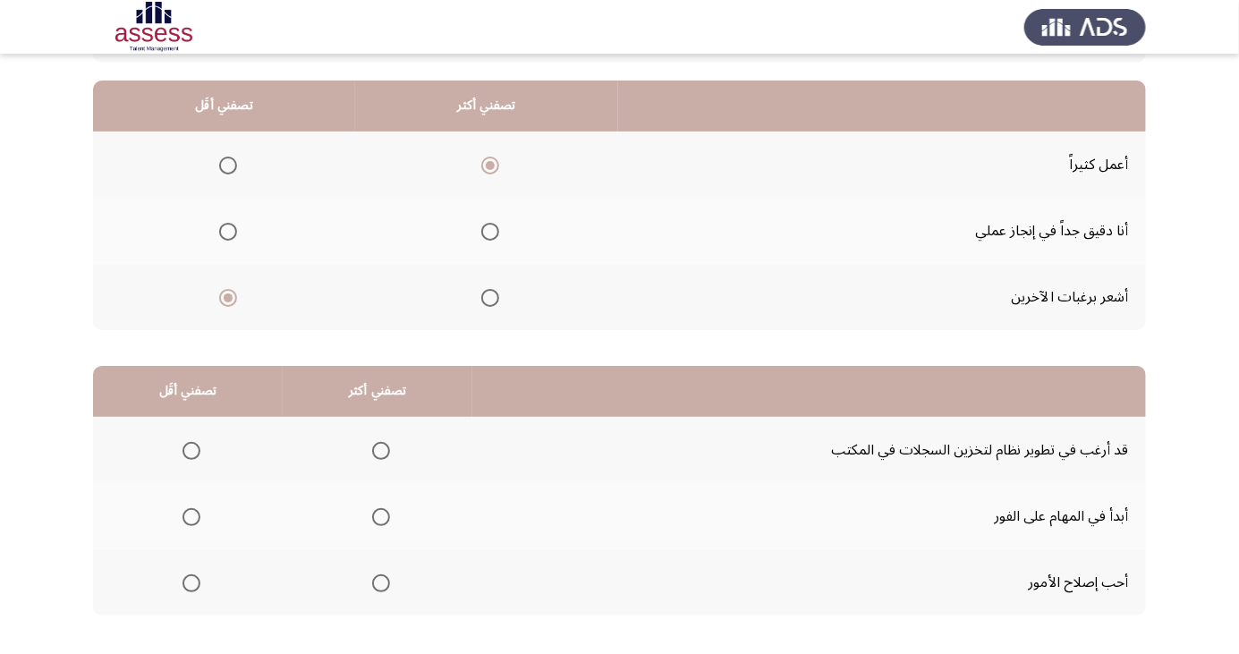
click at [192, 451] on span "Select an option" at bounding box center [192, 451] width 0 height 0
click at [190, 449] on input "Select an option" at bounding box center [192, 451] width 18 height 18
click at [383, 518] on span "Select an option" at bounding box center [381, 517] width 18 height 18
click at [383, 518] on input "Select an option" at bounding box center [381, 517] width 18 height 18
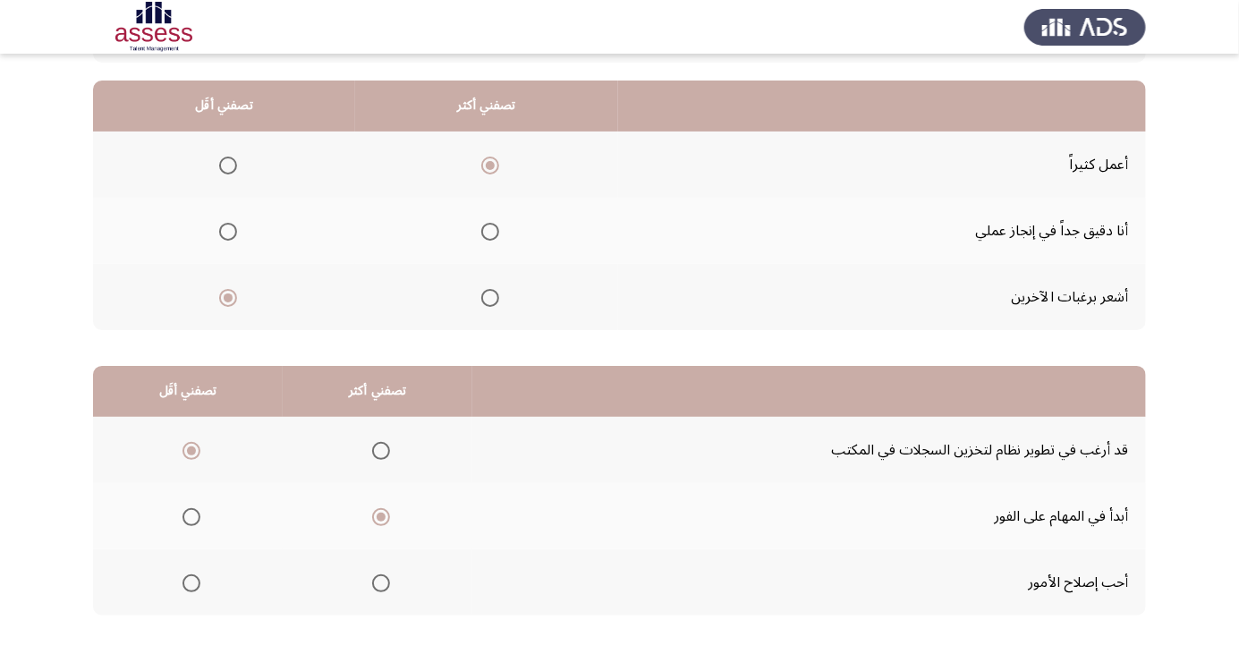
scroll to position [0, 0]
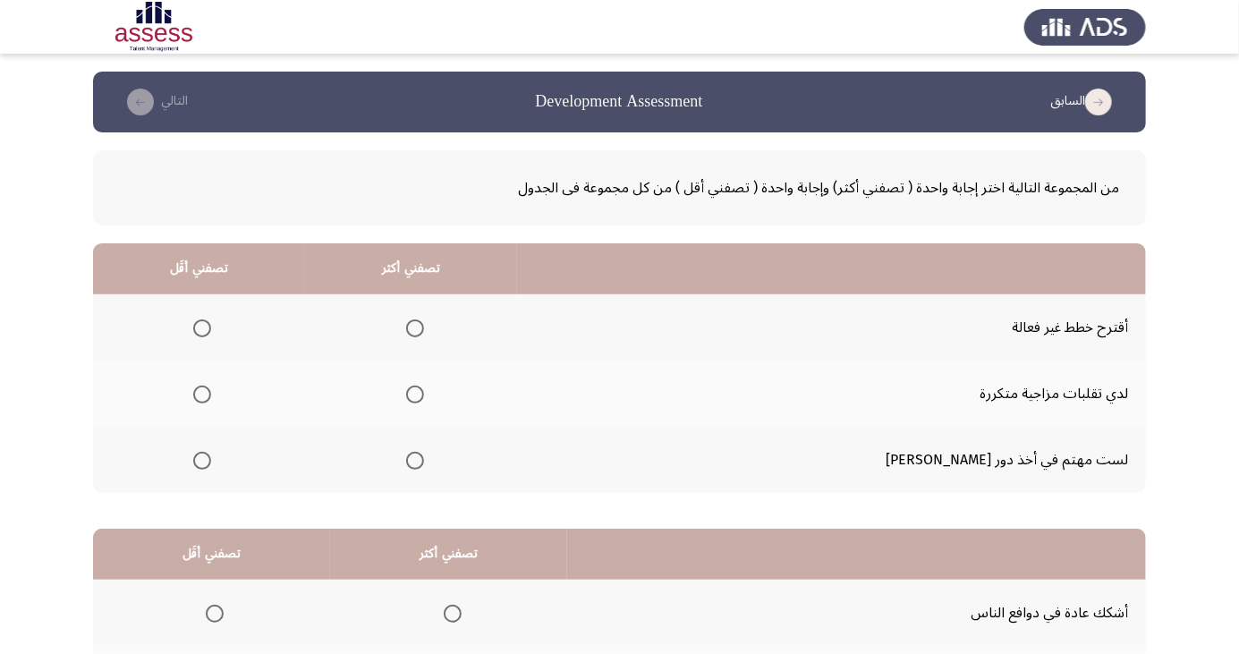
click at [424, 459] on span "Select an option" at bounding box center [415, 461] width 18 height 18
click at [424, 459] on input "Select an option" at bounding box center [415, 461] width 18 height 18
click at [211, 332] on span "Select an option" at bounding box center [202, 328] width 18 height 18
click at [211, 332] on input "Select an option" at bounding box center [202, 328] width 18 height 18
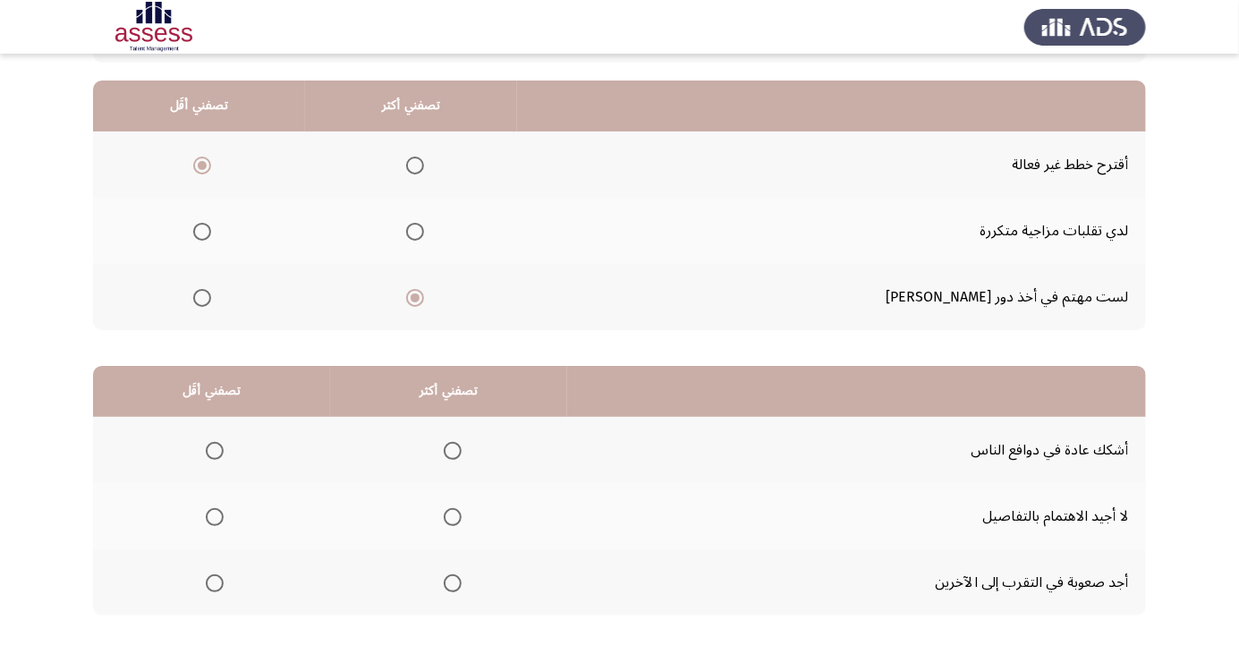
click at [452, 583] on span "Select an option" at bounding box center [452, 583] width 0 height 0
click at [449, 582] on input "Select an option" at bounding box center [453, 584] width 18 height 18
click at [215, 517] on span "Select an option" at bounding box center [215, 517] width 0 height 0
click at [214, 515] on input "Select an option" at bounding box center [215, 517] width 18 height 18
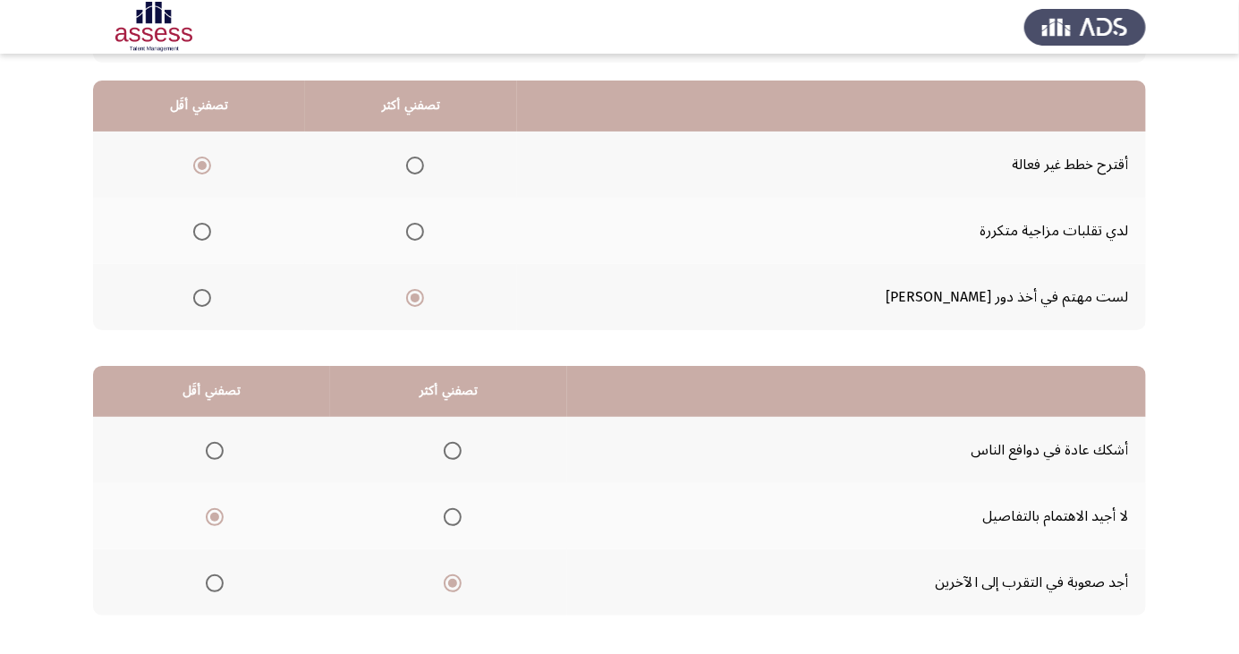
scroll to position [0, 0]
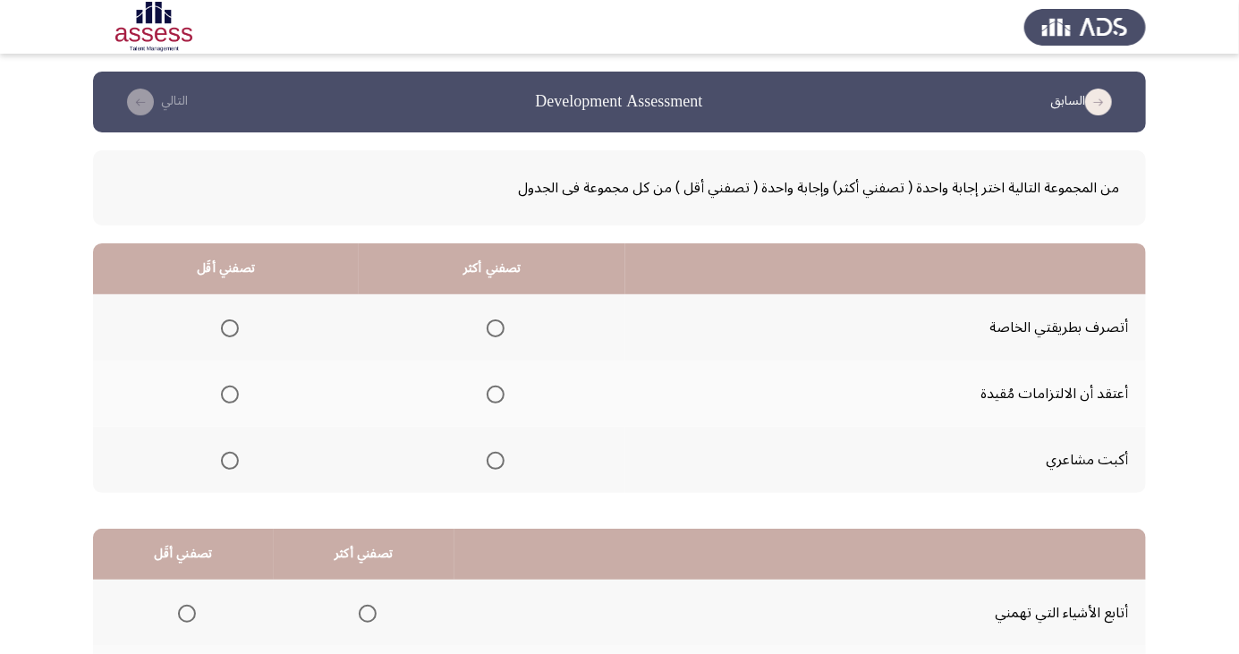
click at [229, 394] on span "Select an option" at bounding box center [230, 395] width 18 height 18
click at [229, 394] on input "Select an option" at bounding box center [230, 395] width 18 height 18
click at [491, 330] on span "Select an option" at bounding box center [496, 328] width 18 height 18
click at [491, 330] on input "Select an option" at bounding box center [496, 328] width 18 height 18
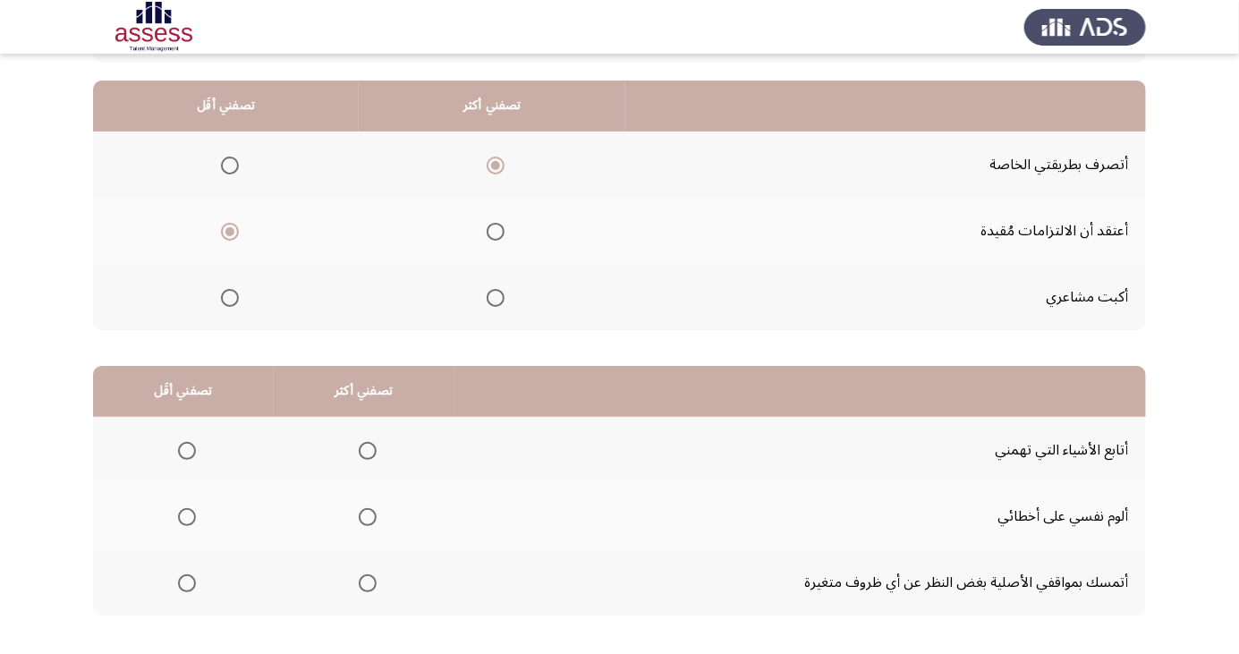
click at [183, 587] on span "Select an option" at bounding box center [187, 584] width 18 height 18
click at [183, 587] on input "Select an option" at bounding box center [187, 584] width 18 height 18
click at [368, 451] on span "Select an option" at bounding box center [368, 451] width 0 height 0
click at [365, 449] on input "Select an option" at bounding box center [368, 451] width 18 height 18
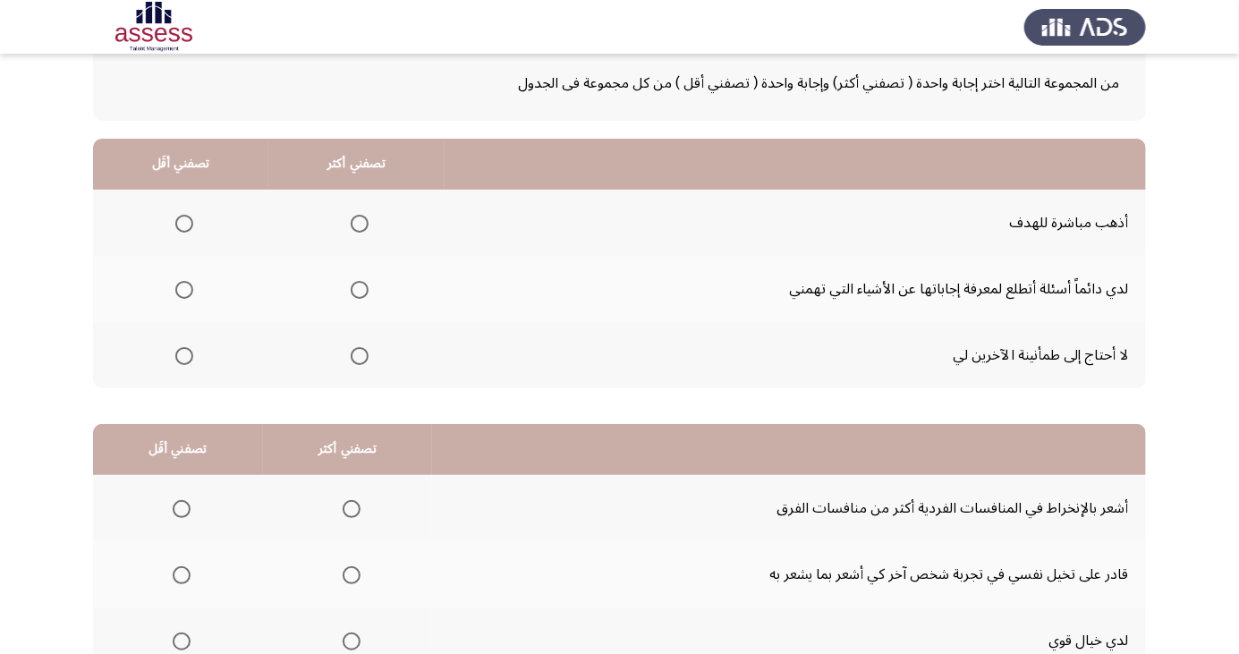
scroll to position [115, 0]
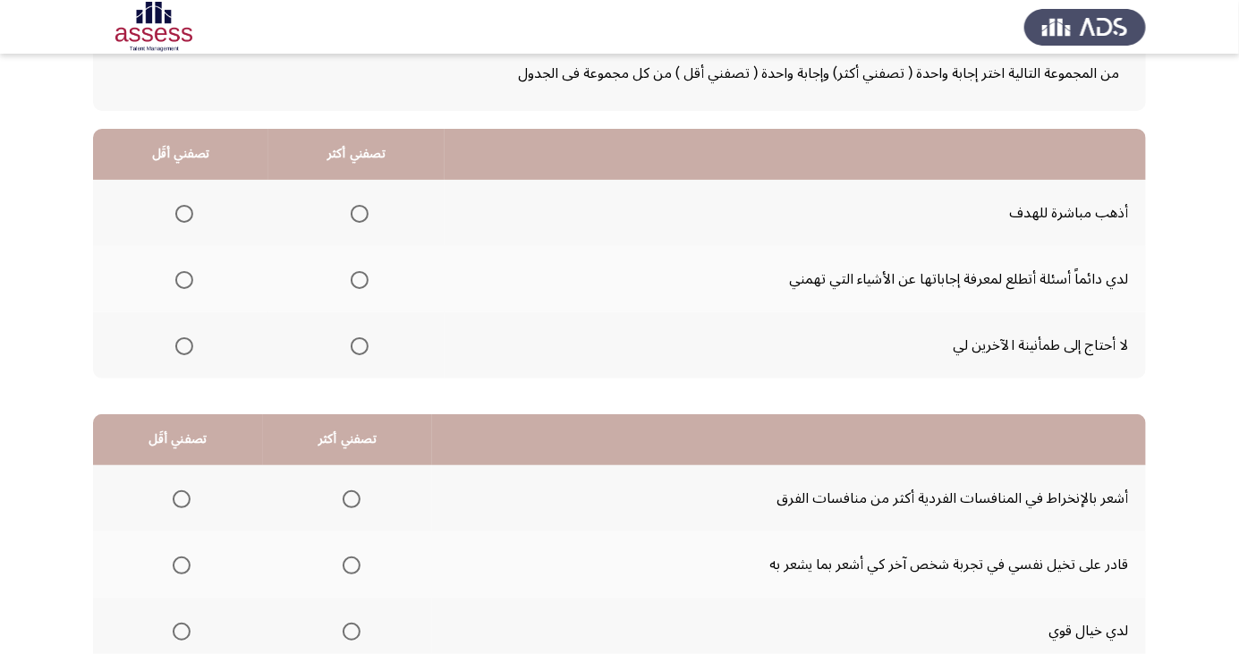
click at [360, 214] on span "Select an option" at bounding box center [360, 214] width 0 height 0
click at [358, 212] on input "Select an option" at bounding box center [360, 214] width 18 height 18
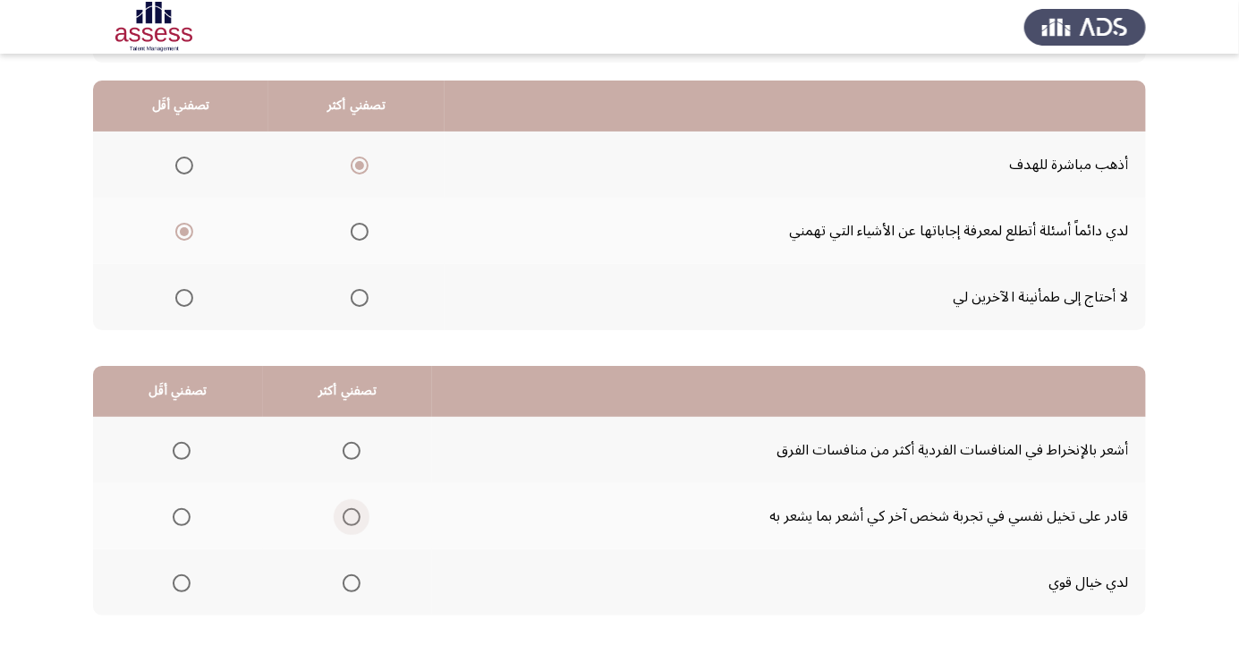
click at [351, 517] on span "Select an option" at bounding box center [351, 517] width 0 height 0
click at [348, 515] on input "Select an option" at bounding box center [352, 517] width 18 height 18
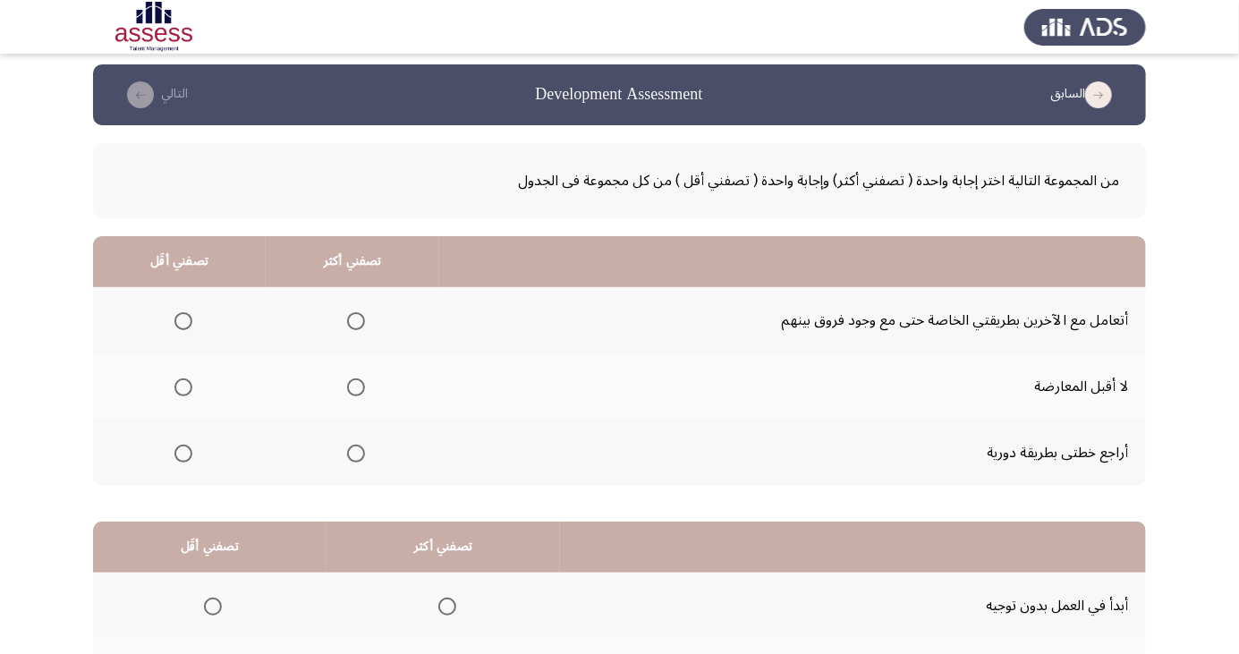
scroll to position [0, 0]
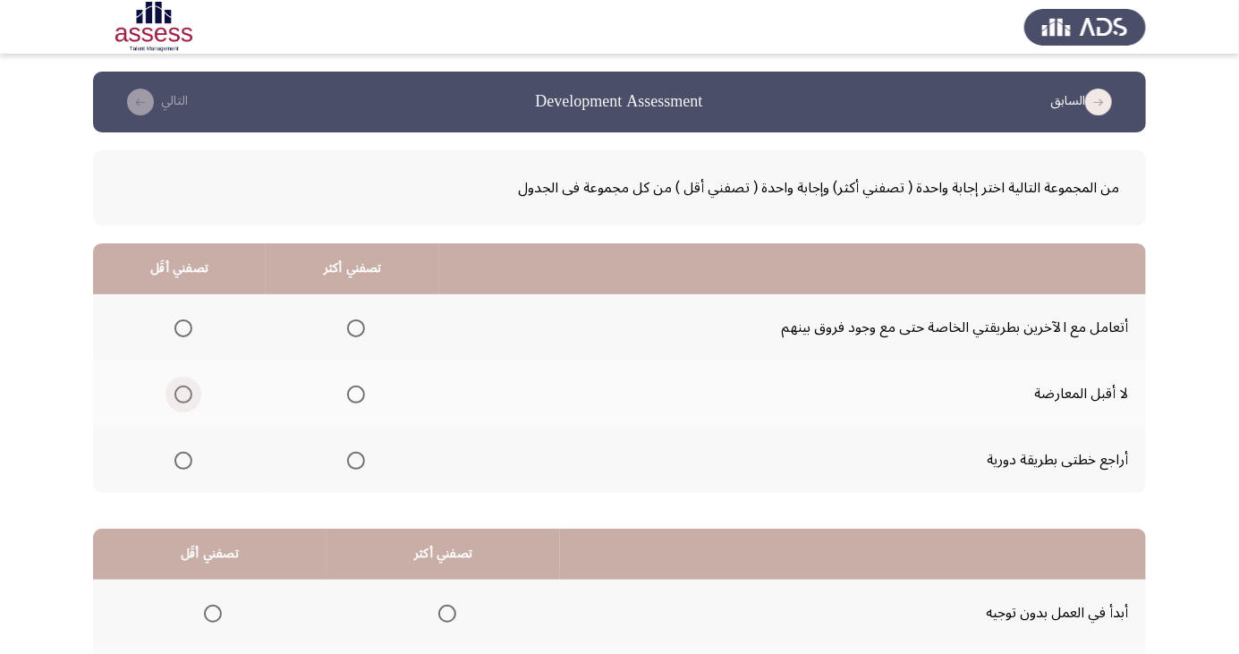
click at [184, 401] on span "Select an option" at bounding box center [184, 395] width 18 height 18
click at [184, 401] on input "Select an option" at bounding box center [184, 395] width 18 height 18
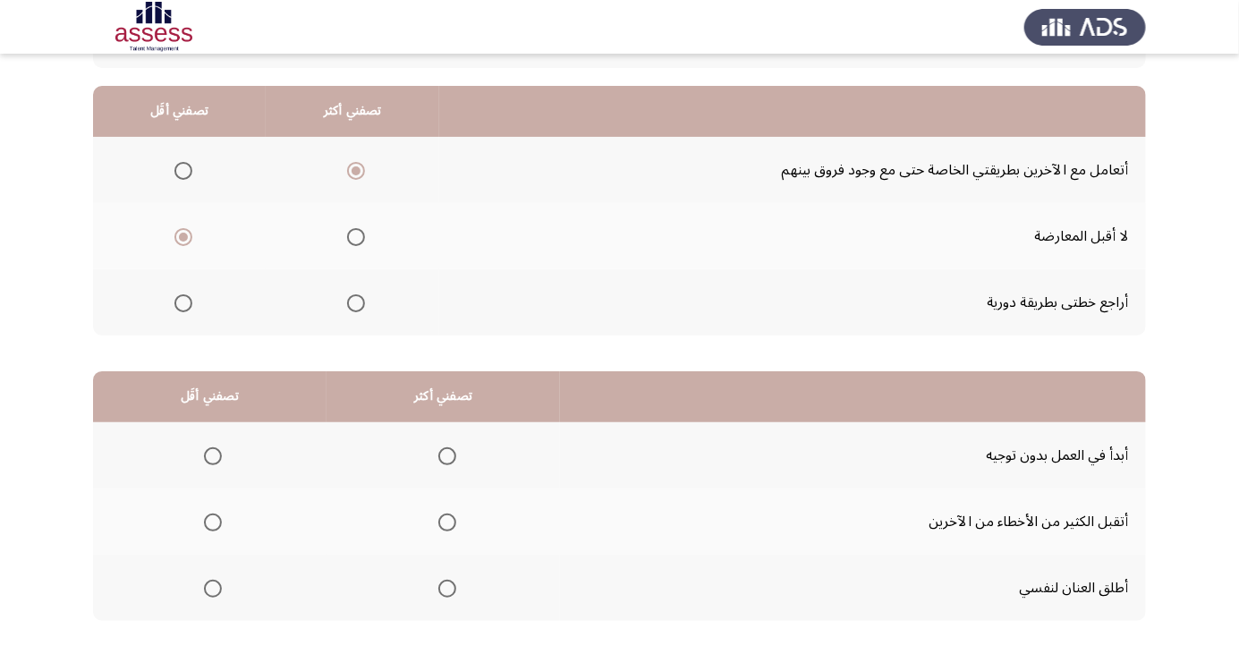
scroll to position [163, 0]
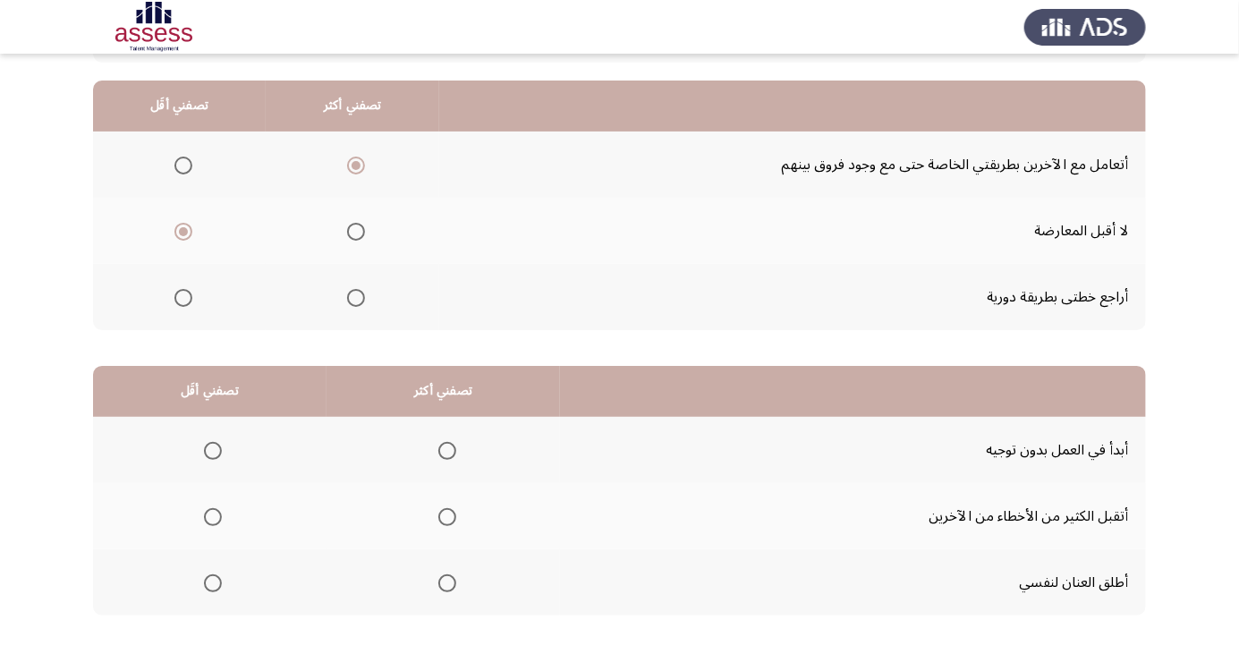
click at [447, 517] on span "Select an option" at bounding box center [447, 517] width 0 height 0
click at [445, 515] on input "Select an option" at bounding box center [448, 517] width 18 height 18
click at [213, 451] on span "Select an option" at bounding box center [213, 451] width 0 height 0
click at [212, 449] on input "Select an option" at bounding box center [213, 451] width 18 height 18
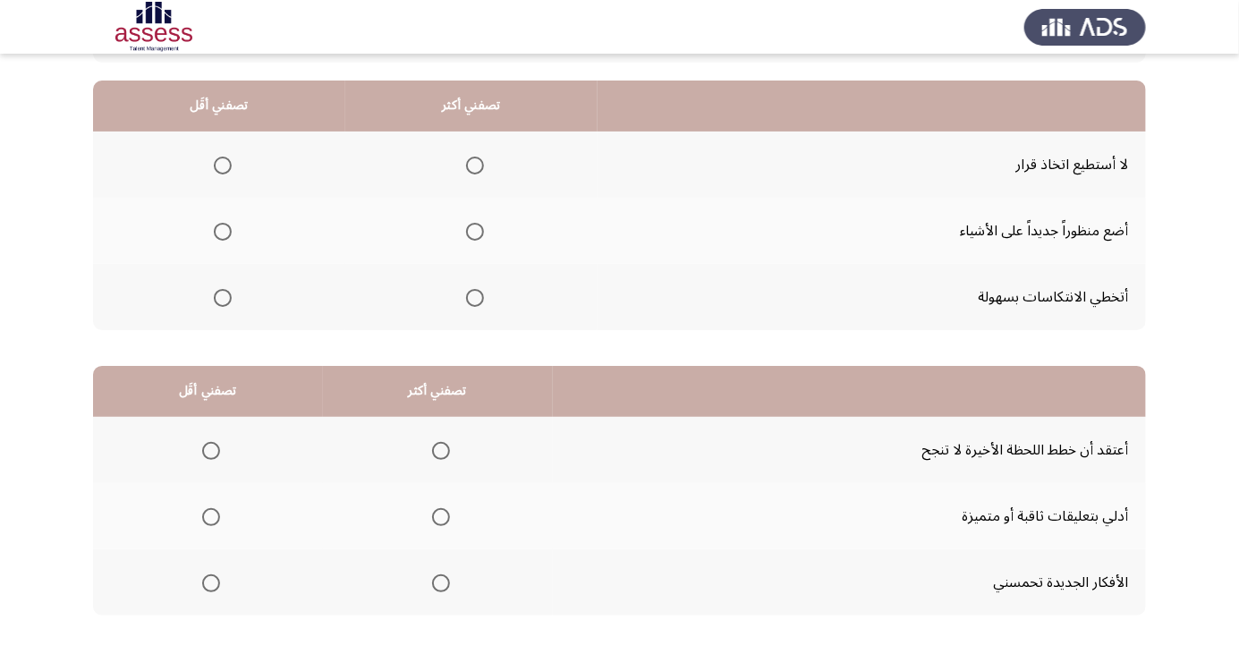
scroll to position [0, 0]
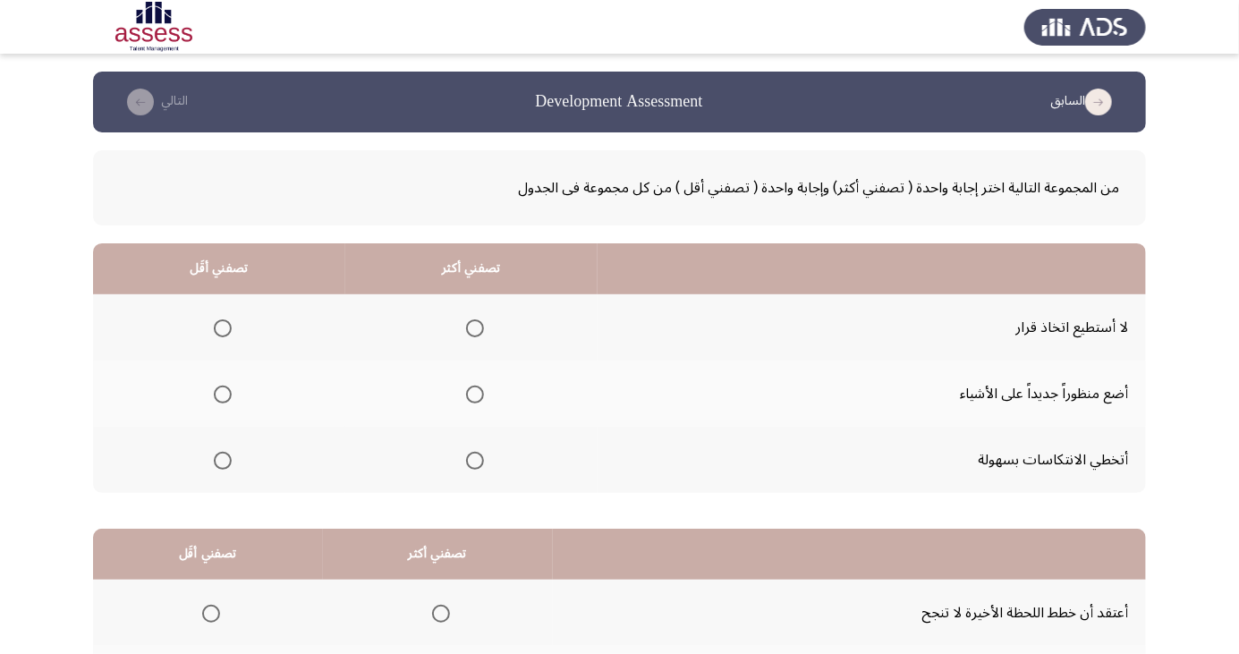
click at [475, 461] on span "Select an option" at bounding box center [475, 461] width 0 height 0
click at [471, 459] on input "Select an option" at bounding box center [475, 461] width 18 height 18
click at [227, 327] on span "Select an option" at bounding box center [223, 328] width 18 height 18
click at [227, 327] on input "Select an option" at bounding box center [223, 328] width 18 height 18
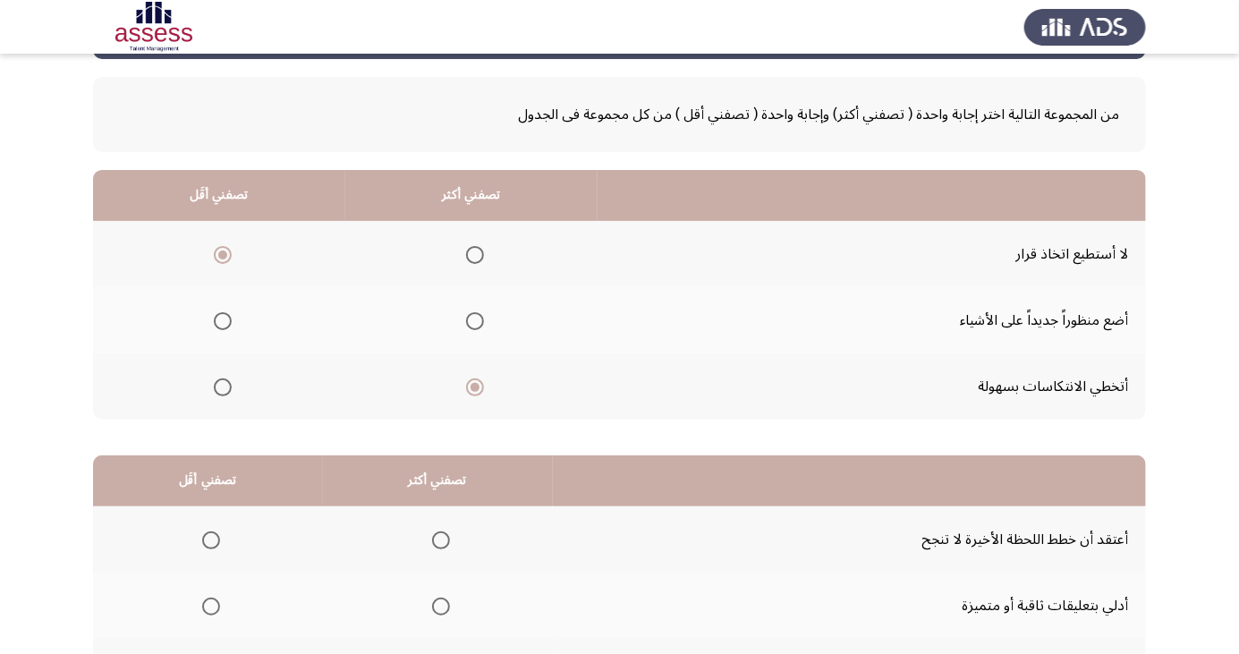
scroll to position [163, 0]
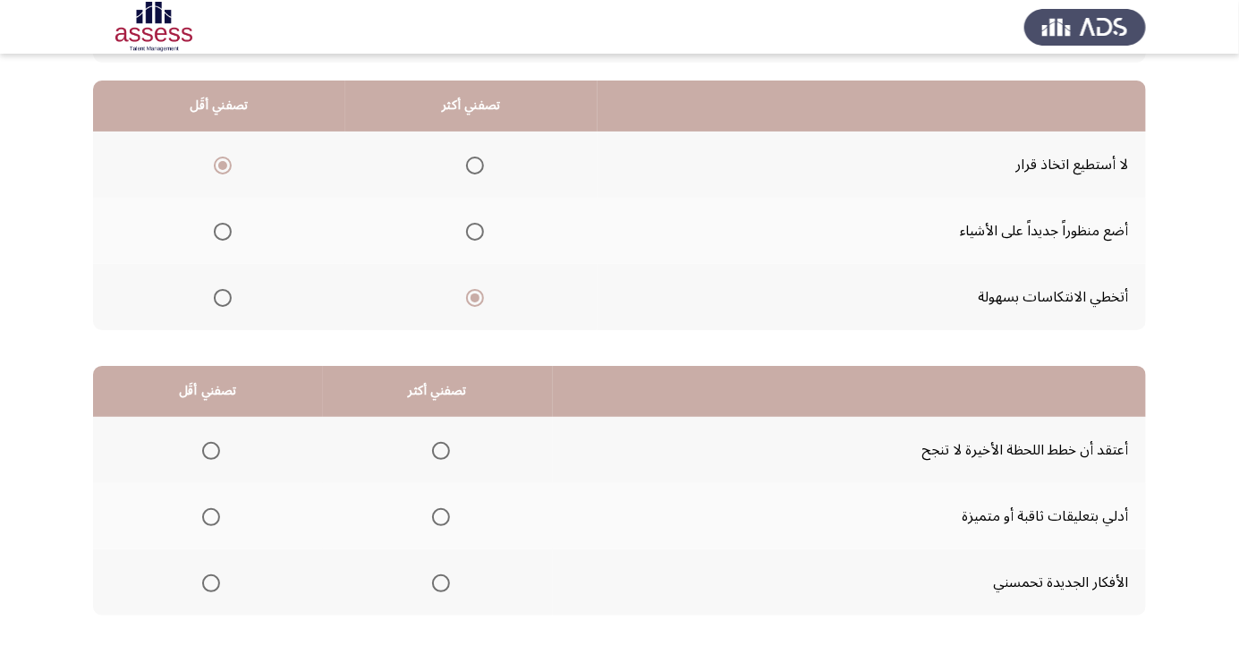
click at [441, 583] on span "Select an option" at bounding box center [441, 583] width 0 height 0
click at [437, 582] on input "Select an option" at bounding box center [441, 584] width 18 height 18
click at [202, 508] on span "Select an option" at bounding box center [211, 517] width 18 height 18
click at [202, 508] on input "Select an option" at bounding box center [211, 517] width 18 height 18
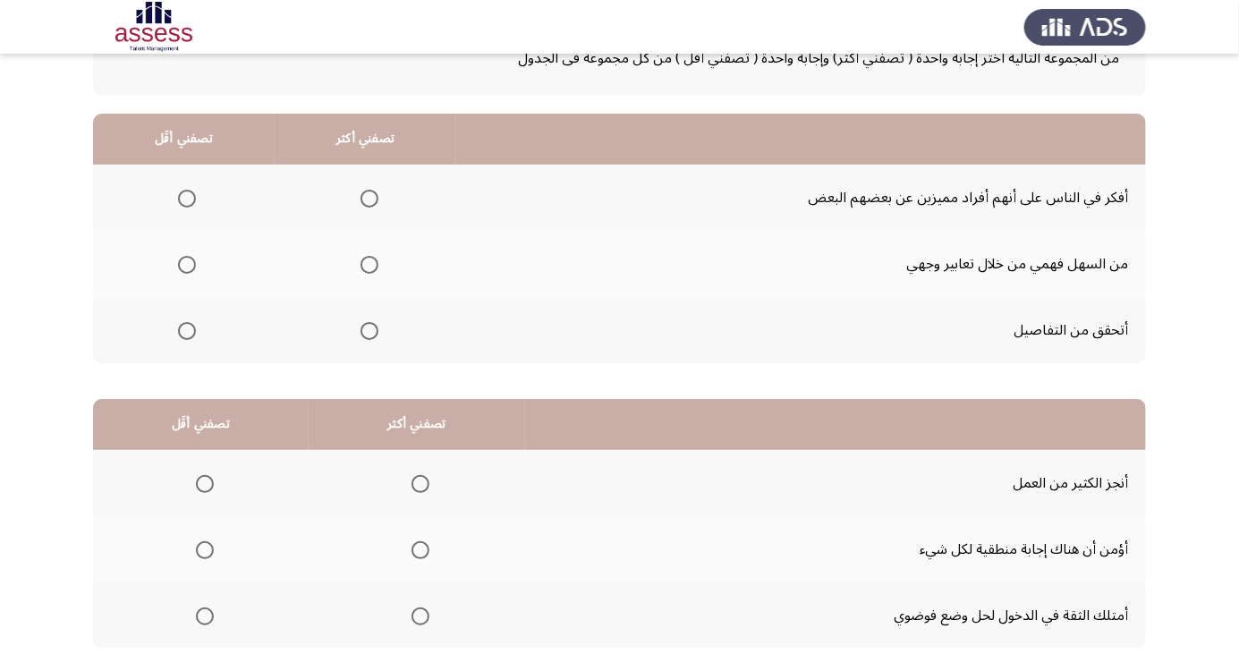
scroll to position [133, 0]
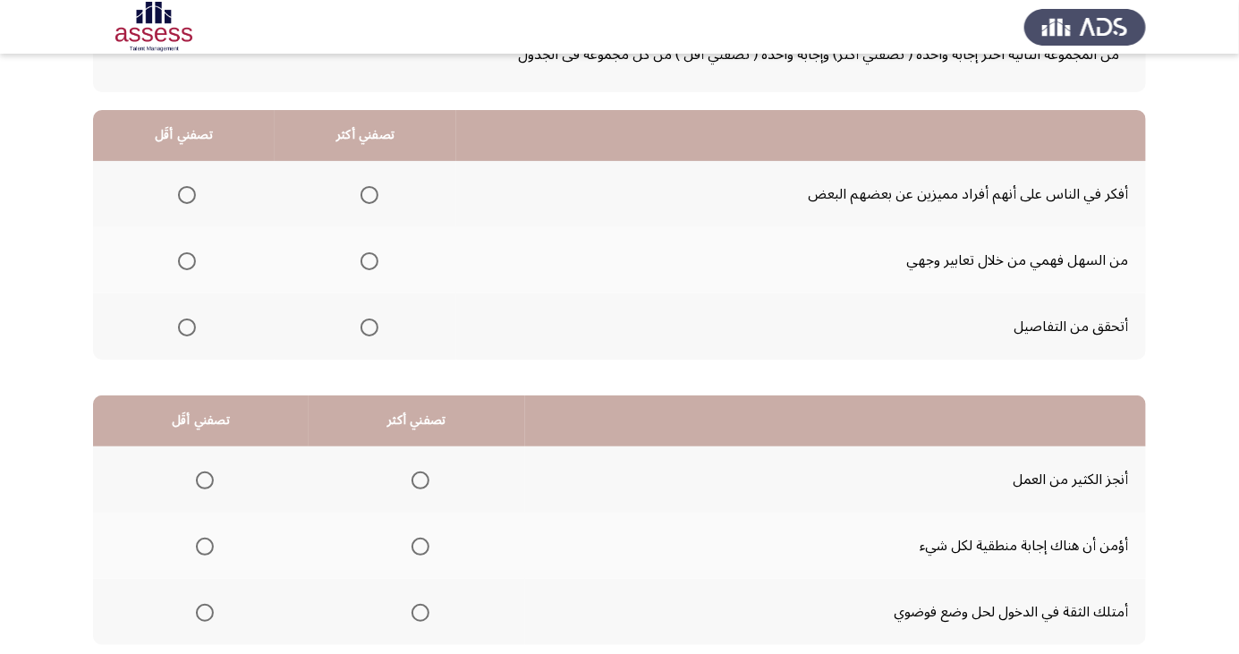
click at [366, 199] on span "Select an option" at bounding box center [370, 195] width 18 height 18
click at [366, 199] on input "Select an option" at bounding box center [370, 195] width 18 height 18
click at [186, 260] on span "Select an option" at bounding box center [187, 261] width 18 height 18
click at [186, 260] on input "Select an option" at bounding box center [187, 261] width 18 height 18
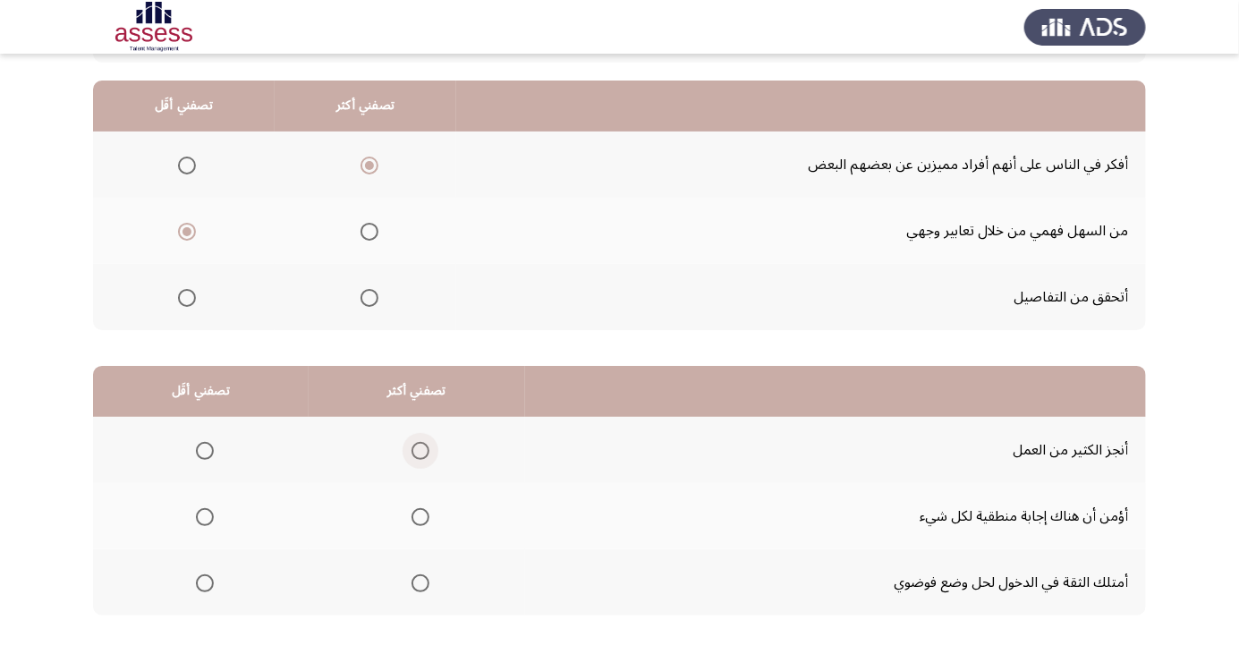
click at [421, 451] on span "Select an option" at bounding box center [421, 451] width 0 height 0
click at [417, 449] on input "Select an option" at bounding box center [421, 451] width 18 height 18
click at [205, 517] on span "Select an option" at bounding box center [205, 517] width 0 height 0
click at [203, 515] on input "Select an option" at bounding box center [205, 517] width 18 height 18
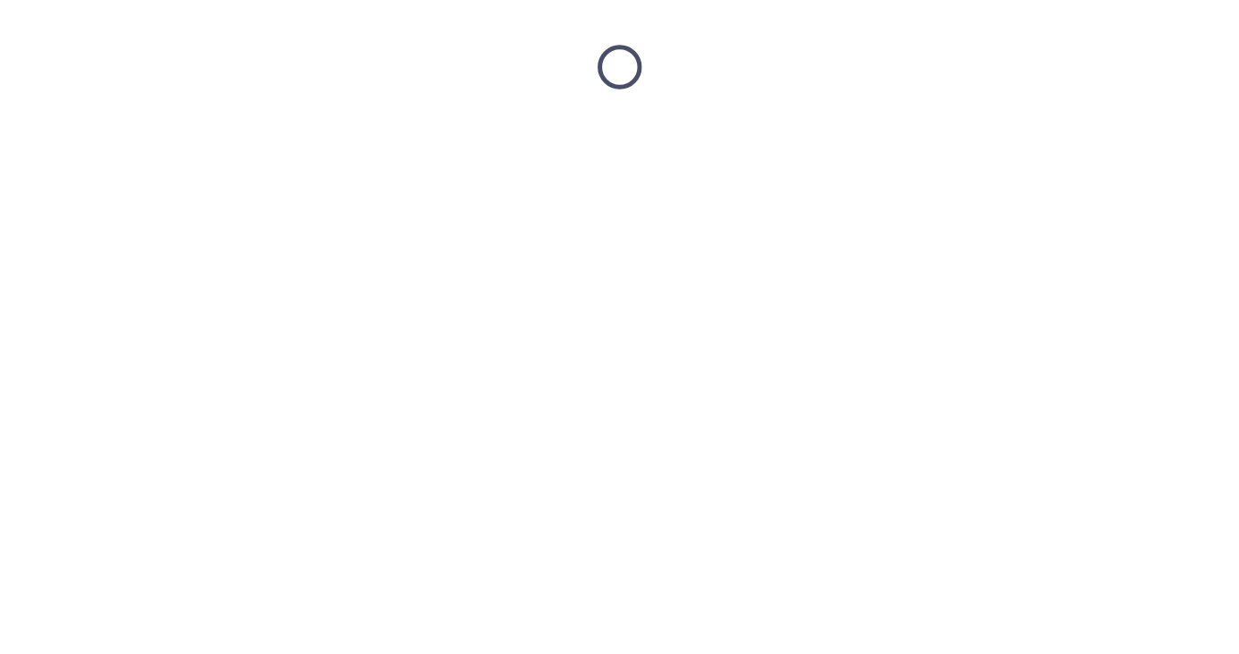
scroll to position [0, 0]
